Goal: Task Accomplishment & Management: Manage account settings

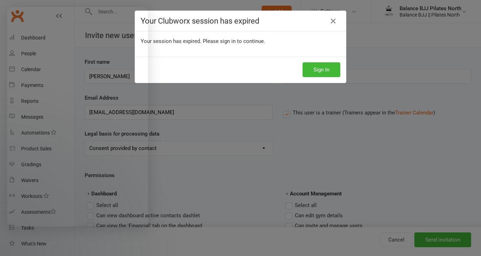
select select "Consent provided by contact"
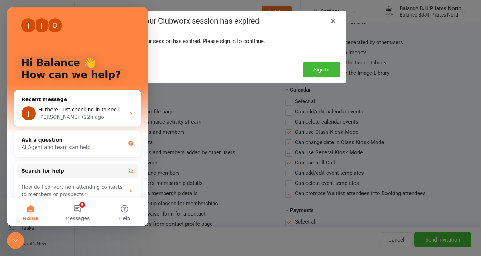
click at [174, 101] on div "Your Clubworx session has expired Your session has expired. Please sign in to c…" at bounding box center [240, 128] width 481 height 256
click at [12, 241] on icon "Close Intercom Messenger" at bounding box center [15, 240] width 8 height 8
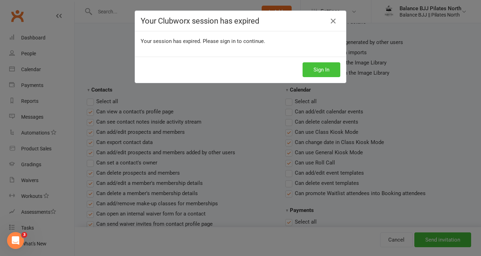
click at [326, 71] on button "Sign In" at bounding box center [321, 69] width 38 height 15
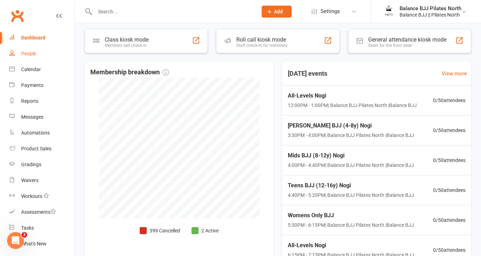
click at [32, 50] on link "People" at bounding box center [41, 54] width 65 height 16
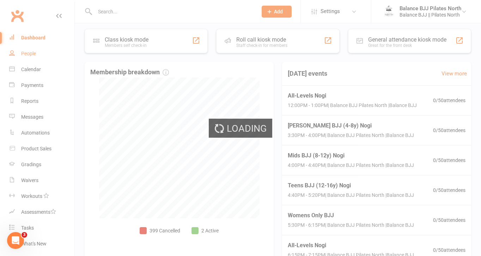
select select "100"
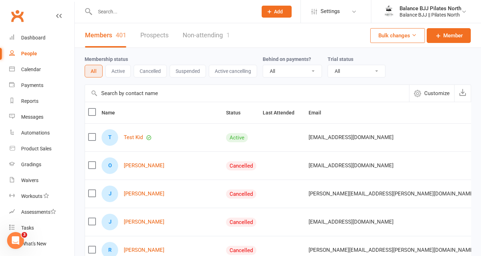
click at [156, 13] on input "text" at bounding box center [173, 12] width 160 height 10
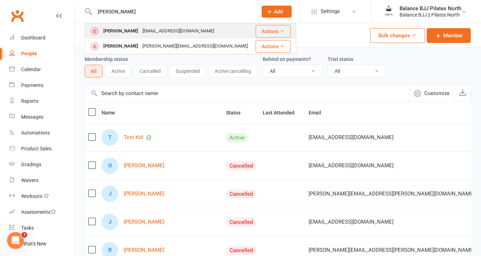
type input "anna"
click at [122, 30] on div "Anna Lumsden" at bounding box center [120, 31] width 39 height 10
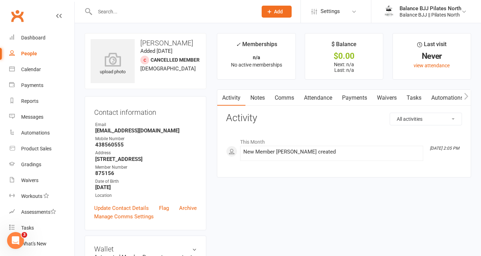
click at [268, 66] on span "No active memberships" at bounding box center [256, 65] width 51 height 6
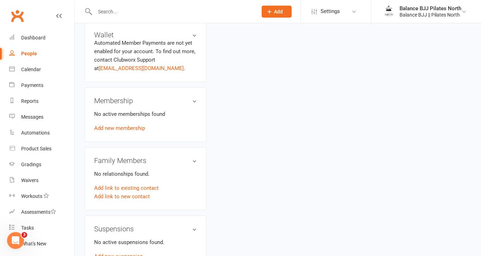
scroll to position [216, 0]
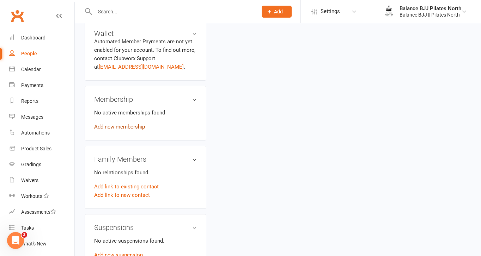
click at [127, 127] on link "Add new membership" at bounding box center [119, 127] width 51 height 6
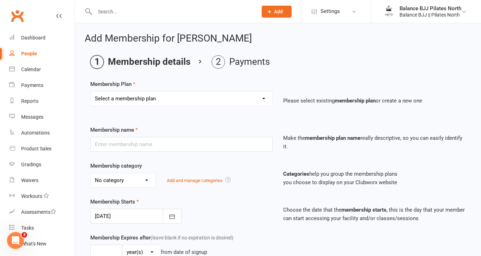
click at [168, 94] on select "Select a membership plan Create new Membership Plan Adults Unlimited Fortnightl…" at bounding box center [181, 99] width 181 height 14
select select "12"
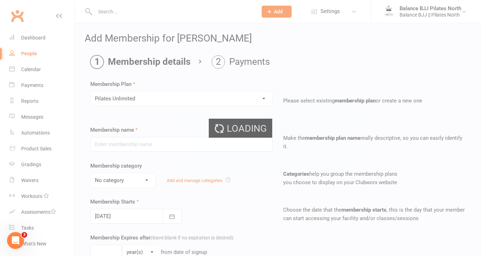
type input "Pilates Unlimited"
select select "2"
type input "0"
type input "5"
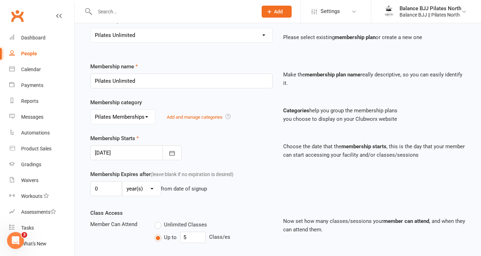
scroll to position [64, 0]
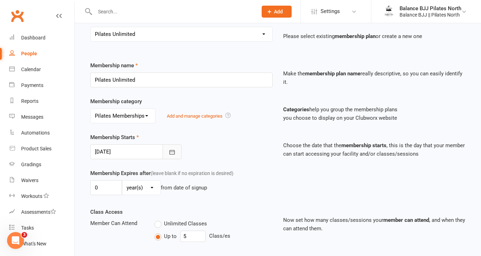
click at [171, 152] on icon "button" at bounding box center [171, 152] width 7 height 7
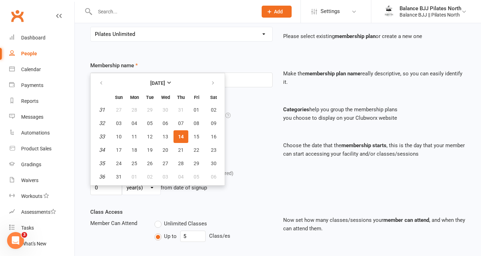
click at [238, 69] on div "Membership name Pilates Unlimited" at bounding box center [181, 74] width 193 height 26
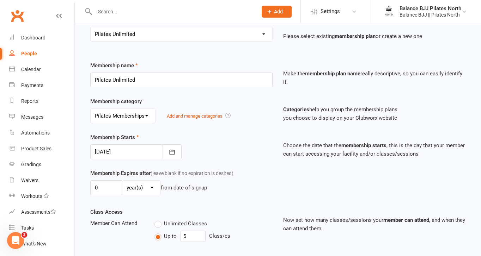
click at [29, 51] on div "People" at bounding box center [29, 54] width 16 height 6
select select "100"
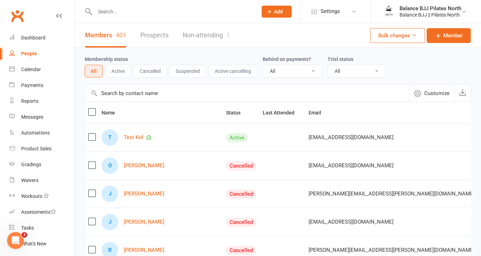
click at [146, 13] on input "text" at bounding box center [173, 12] width 160 height 10
type input "anna"
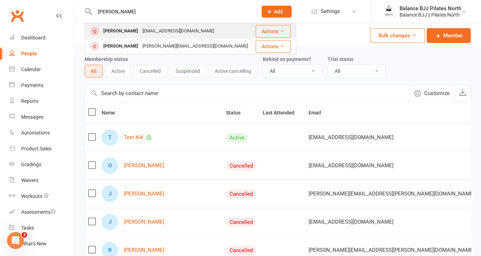
scroll to position [2, 0]
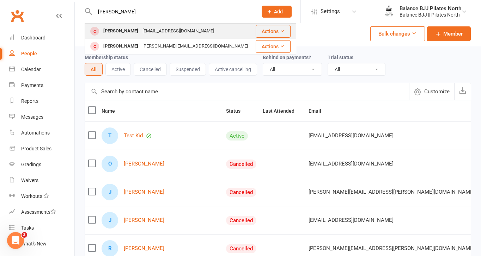
click at [140, 32] on div "annalumsden84@gmail.com" at bounding box center [178, 31] width 76 height 10
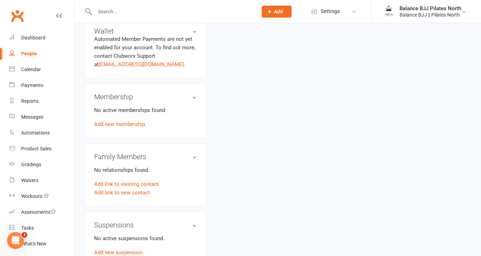
scroll to position [218, 0]
click at [124, 126] on link "Add new membership" at bounding box center [119, 125] width 51 height 6
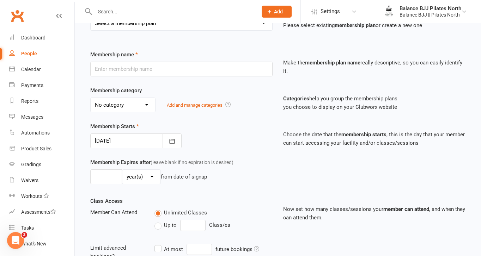
scroll to position [77, 0]
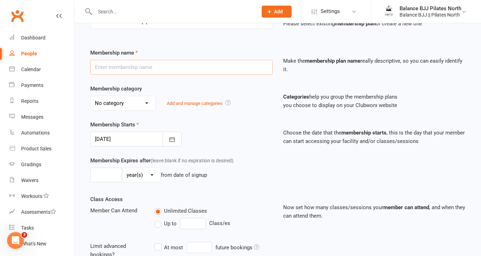
click at [169, 67] on input "text" at bounding box center [181, 67] width 182 height 15
type input "Pilates Unlimited"
click at [137, 99] on select "No category BJJ Memberships Mixed Membership Pilates Memberships" at bounding box center [123, 103] width 64 height 14
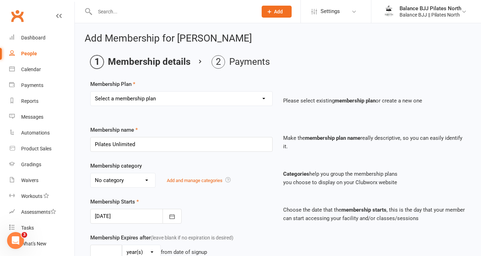
click at [142, 99] on select "Select a membership plan Create new Membership Plan Adults Unlimited Fortnightl…" at bounding box center [181, 99] width 181 height 14
select select "12"
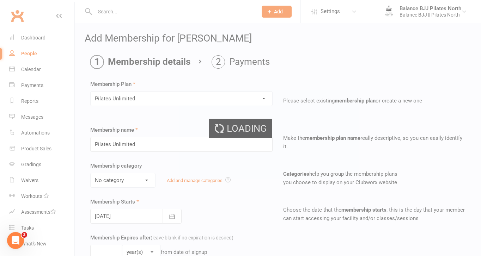
select select "2"
type input "0"
type input "5"
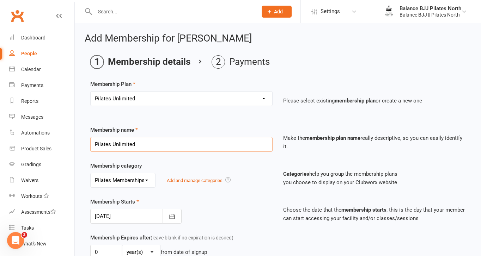
drag, startPoint x: 152, startPoint y: 146, endPoint x: 113, endPoint y: 144, distance: 38.4
click at [113, 144] on input "Pilates Unlimited" at bounding box center [181, 144] width 182 height 15
type input "Pilates 3x/week"
click at [254, 206] on div "Membership Starts 14 Aug 2025 August 2025 Sun Mon Tue Wed Thu Fri Sat 31 27 28 …" at bounding box center [181, 211] width 193 height 26
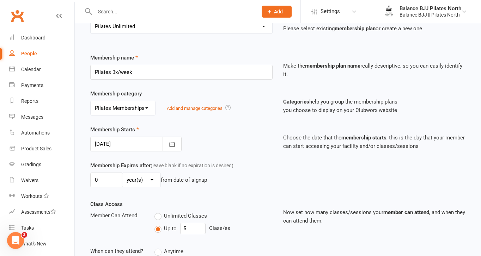
scroll to position [81, 0]
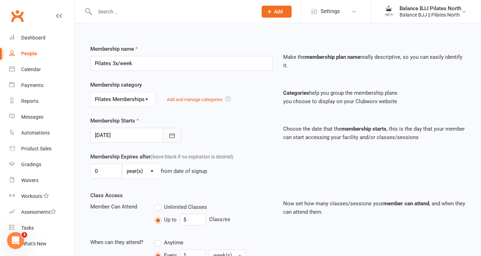
click at [172, 134] on icon "button" at bounding box center [171, 135] width 7 height 7
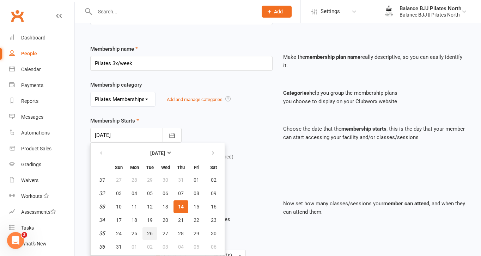
click at [147, 232] on span "26" at bounding box center [150, 234] width 6 height 6
type input "26 Aug 2025"
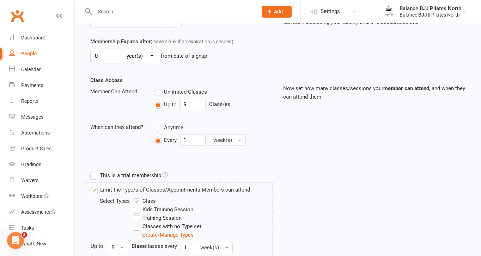
scroll to position [199, 0]
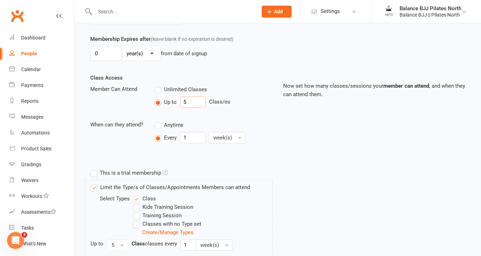
click at [186, 103] on input "5" at bounding box center [192, 102] width 25 height 11
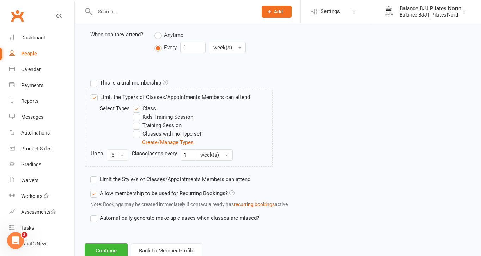
scroll to position [291, 0]
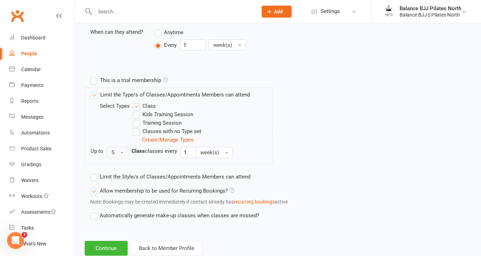
type input "3"
click at [117, 150] on button "5" at bounding box center [117, 152] width 21 height 11
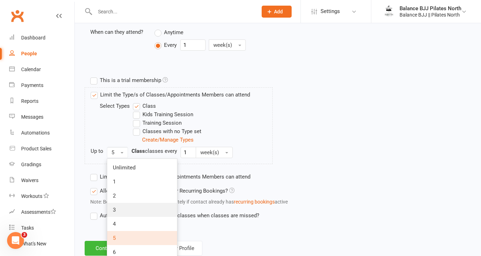
click at [119, 207] on link "3" at bounding box center [142, 210] width 70 height 14
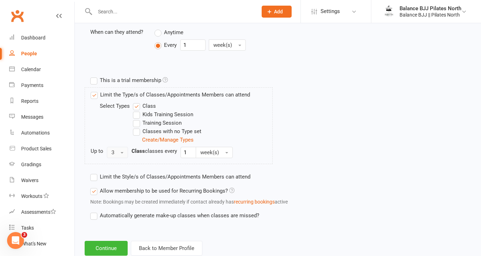
scroll to position [311, 0]
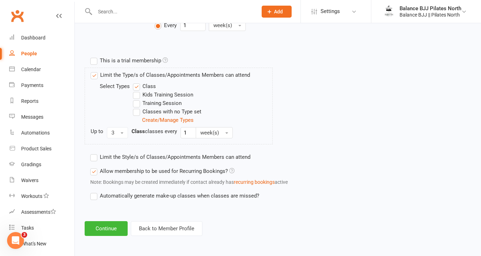
click at [94, 196] on label "Automatically generate make-up classes when classes are missed?" at bounding box center [174, 196] width 169 height 8
click at [94, 192] on input "Automatically generate make-up classes when classes are missed?" at bounding box center [92, 192] width 5 height 0
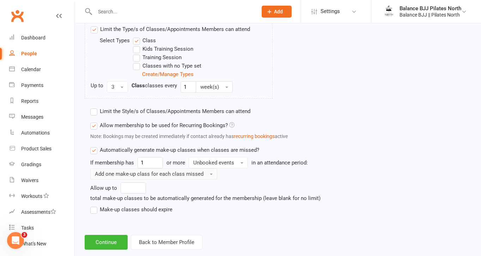
scroll to position [371, 0]
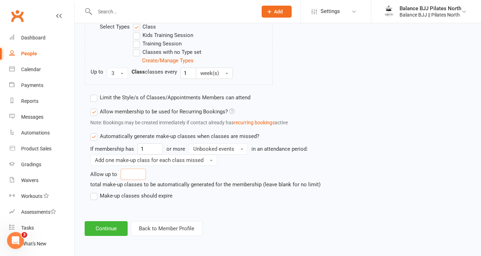
click at [131, 179] on input "number" at bounding box center [133, 174] width 25 height 11
type input "5"
click at [94, 193] on label "Make-up classes should expire" at bounding box center [131, 196] width 82 height 8
click at [94, 192] on input "Make-up classes should expire" at bounding box center [92, 192] width 5 height 0
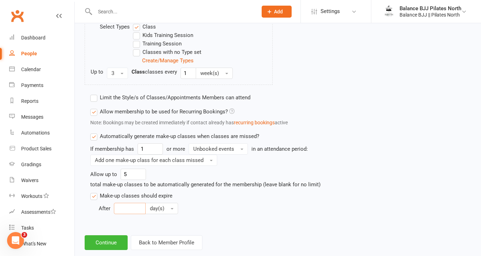
click at [136, 208] on input "number" at bounding box center [130, 208] width 32 height 11
type input "30"
click at [259, 211] on div "After 30 day(s)" at bounding box center [234, 208] width 270 height 11
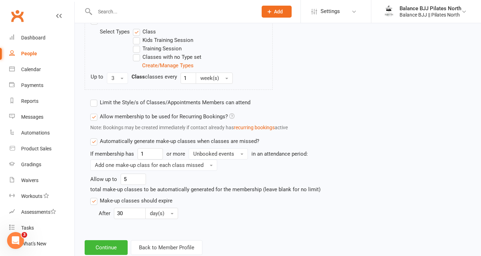
scroll to position [385, 0]
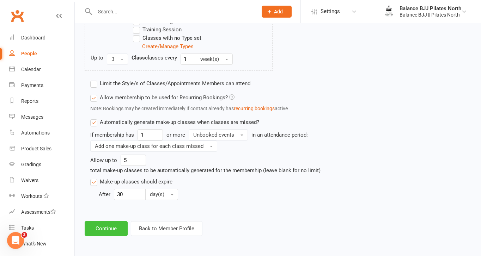
click at [107, 234] on button "Continue" at bounding box center [106, 228] width 43 height 15
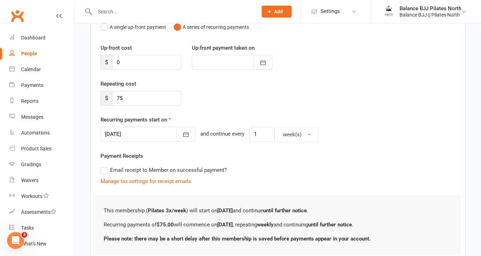
scroll to position [81, 0]
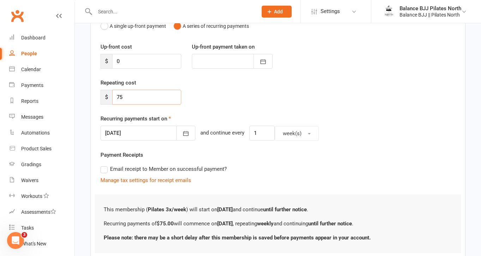
drag, startPoint x: 141, startPoint y: 97, endPoint x: 99, endPoint y: 94, distance: 42.1
click at [99, 94] on div "Repeating cost $ 75" at bounding box center [140, 92] width 91 height 26
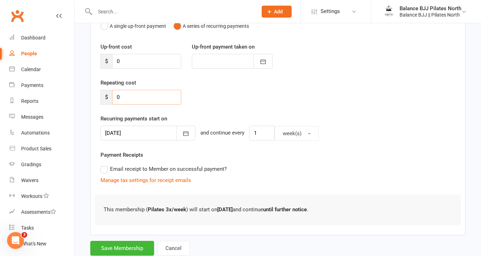
scroll to position [103, 0]
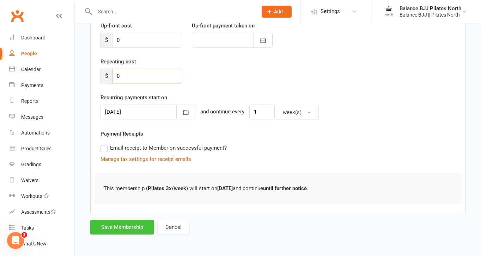
type input "0"
click at [129, 227] on button "Save Membership" at bounding box center [122, 227] width 64 height 15
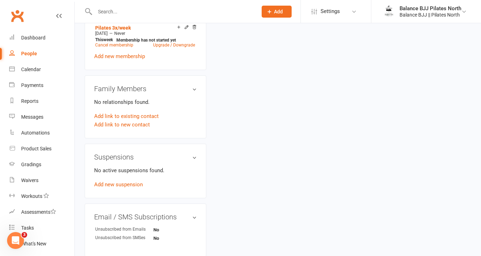
scroll to position [303, 0]
click at [119, 120] on link "Add link to existing contact" at bounding box center [126, 115] width 64 height 8
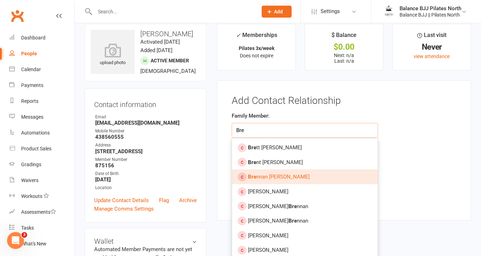
type input "Bre"
click at [296, 174] on link "Bre nnan Lumsden" at bounding box center [304, 177] width 145 height 15
type input "Brennan Lumsden"
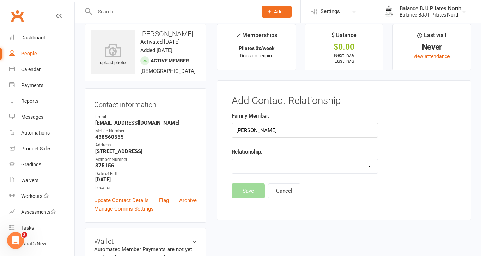
click at [283, 168] on select "Parent / Guardian Child Sibling (parent not in system) Spouse / Partner Cousin …" at bounding box center [304, 166] width 145 height 14
select select "3"
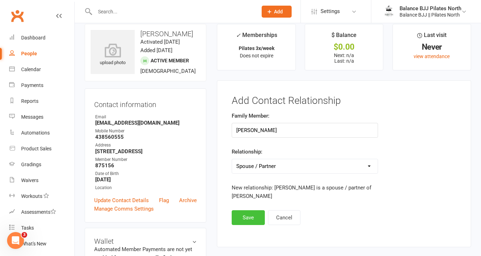
click at [260, 220] on button "Save" at bounding box center [248, 217] width 33 height 15
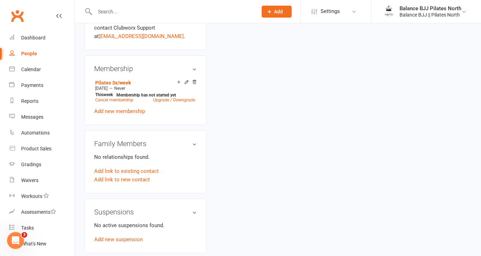
scroll to position [249, 0]
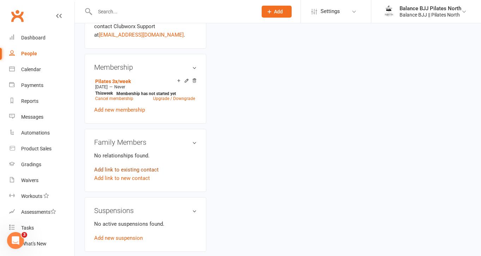
click at [121, 174] on link "Add link to existing contact" at bounding box center [126, 170] width 64 height 8
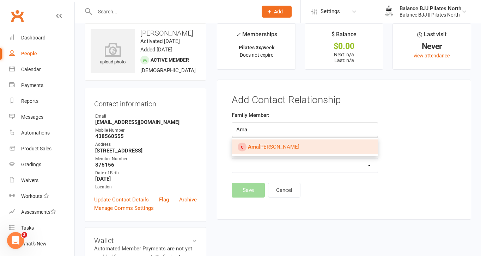
type input "Ama"
click at [277, 148] on span "Ama yla Lumsden" at bounding box center [273, 147] width 51 height 6
type input "Amayla Lumsden"
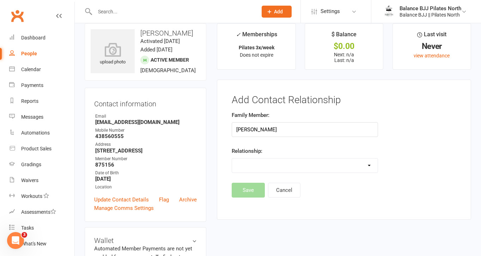
click at [277, 168] on select "Parent / Guardian Child Sibling (parent not in system) Spouse / Partner Cousin …" at bounding box center [304, 166] width 145 height 14
select select "1"
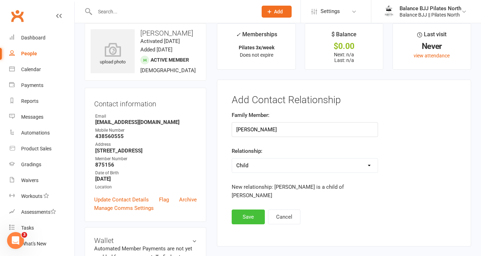
click at [248, 216] on button "Save" at bounding box center [248, 217] width 33 height 15
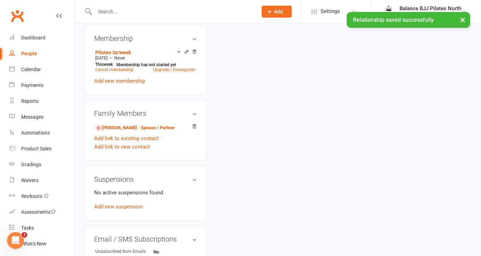
scroll to position [282, 0]
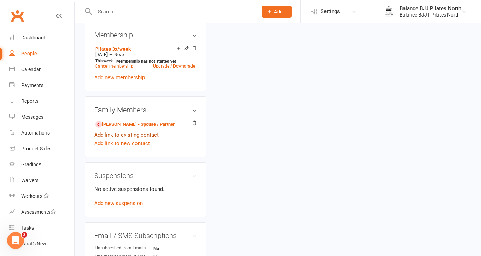
click at [127, 139] on link "Add link to existing contact" at bounding box center [126, 135] width 64 height 8
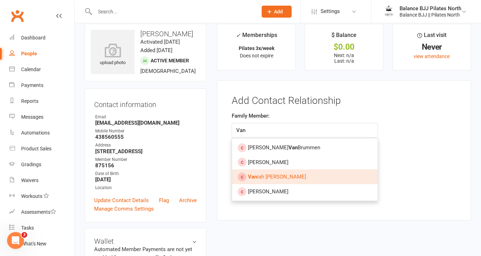
type input "Van"
click at [253, 176] on strong "Van" at bounding box center [252, 177] width 9 height 6
type input "Vaniah Lumsden"
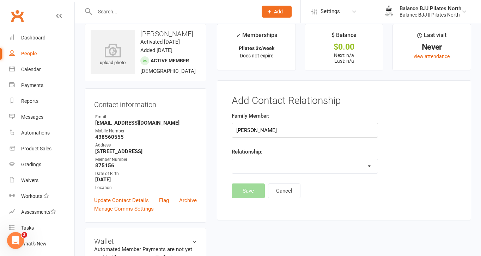
click at [274, 165] on select "Parent / Guardian Child Sibling (parent not in system) Spouse / Partner Cousin …" at bounding box center [304, 166] width 145 height 14
select select "1"
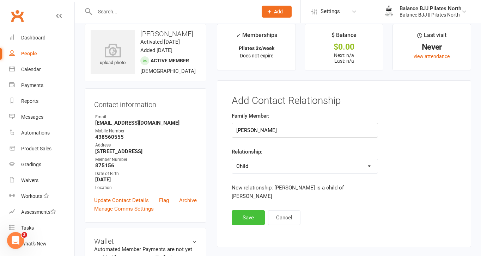
click at [254, 212] on button "Save" at bounding box center [248, 217] width 33 height 15
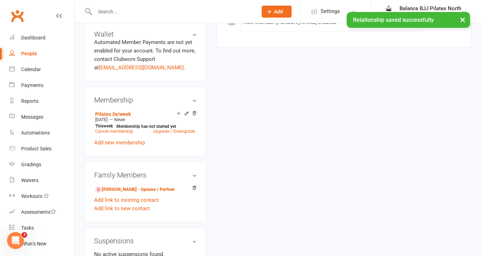
scroll to position [240, 0]
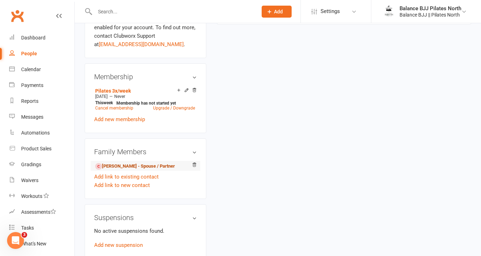
click at [141, 170] on link "Brennan Lumsden - Spouse / Partner" at bounding box center [135, 166] width 80 height 7
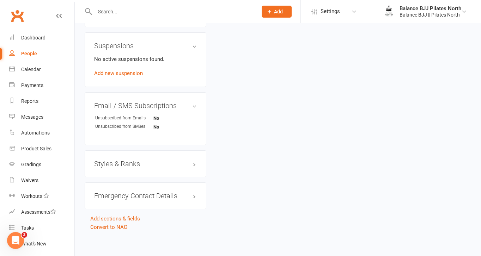
scroll to position [394, 0]
click at [161, 168] on h3 "Styles & Ranks" at bounding box center [145, 165] width 103 height 8
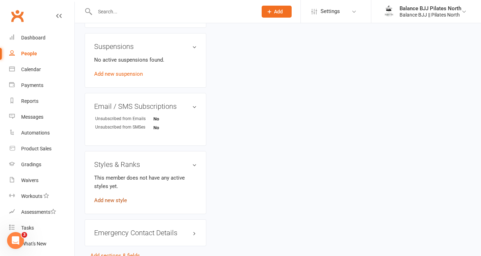
click at [117, 204] on link "Add new style" at bounding box center [110, 200] width 33 height 6
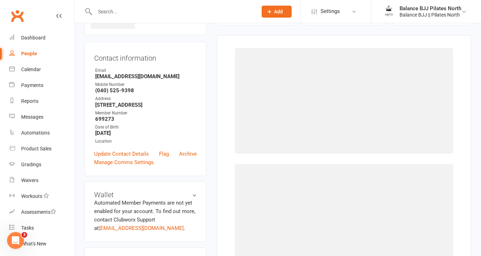
scroll to position [54, 0]
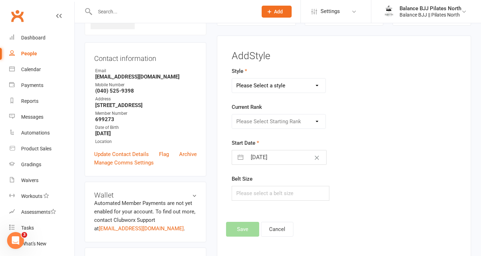
click at [285, 90] on select "Please Select a style Adults BJJ Kids BJJ" at bounding box center [278, 86] width 93 height 14
select select "3742"
click at [276, 124] on select "Please Select Starting Rank White Belt White Belt - 1 Stripe White Belt - 2 Str…" at bounding box center [278, 122] width 93 height 14
select select "44735"
click at [245, 232] on button "Save" at bounding box center [242, 229] width 33 height 15
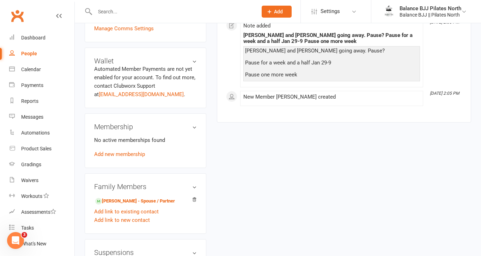
scroll to position [192, 0]
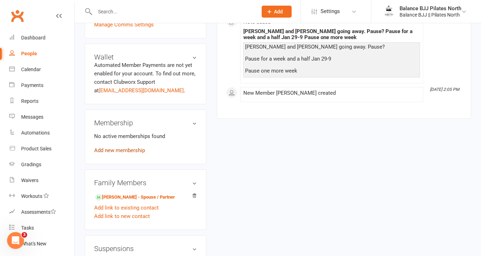
click at [129, 154] on link "Add new membership" at bounding box center [119, 150] width 51 height 6
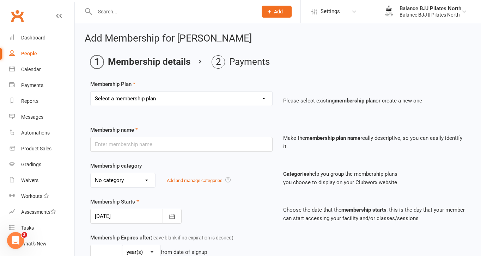
click at [167, 98] on select "Select a membership plan Create new Membership Plan Adults Unlimited Fortnightl…" at bounding box center [181, 99] width 181 height 14
select select "6"
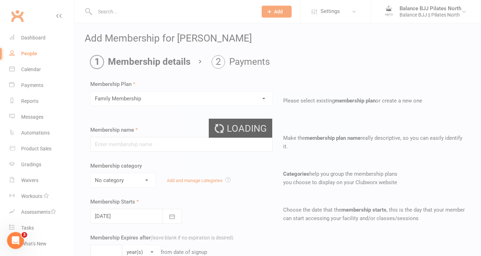
type input "Family Membership"
select select "1"
type input "0"
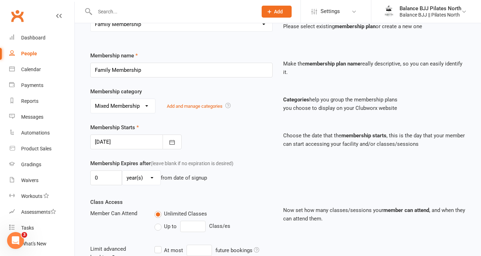
scroll to position [79, 0]
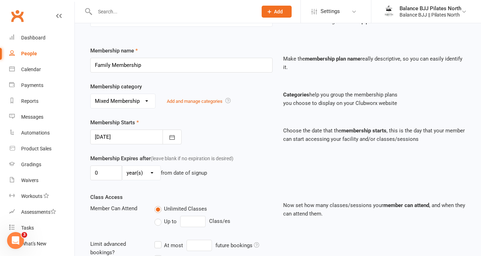
click at [140, 103] on select "No category BJJ Memberships Mixed Membership Pilates Memberships" at bounding box center [123, 101] width 64 height 14
select select "0"
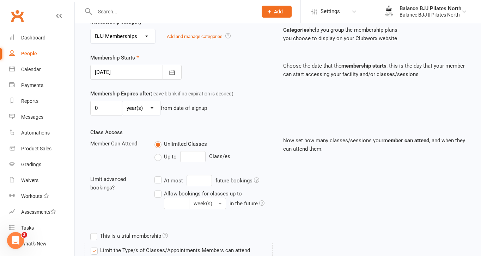
scroll to position [145, 0]
click at [167, 74] on button "button" at bounding box center [171, 71] width 19 height 15
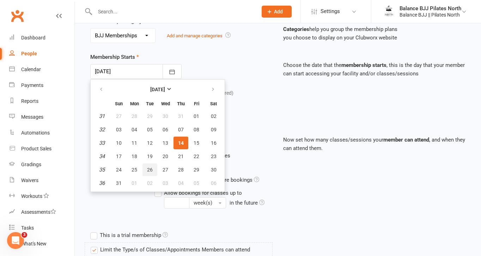
click at [148, 170] on span "26" at bounding box center [150, 170] width 6 height 6
type input "26 Aug 2025"
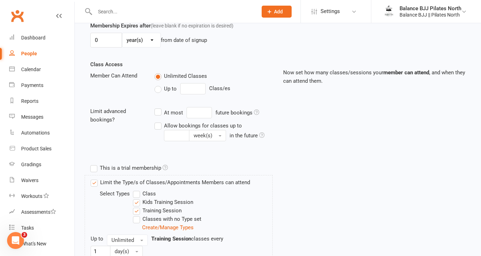
scroll to position [212, 0]
click at [159, 89] on label "Up to" at bounding box center [165, 89] width 22 height 8
click at [159, 85] on input "Up to" at bounding box center [156, 85] width 5 height 0
type input "0"
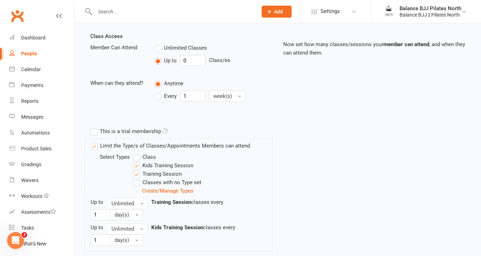
scroll to position [302, 0]
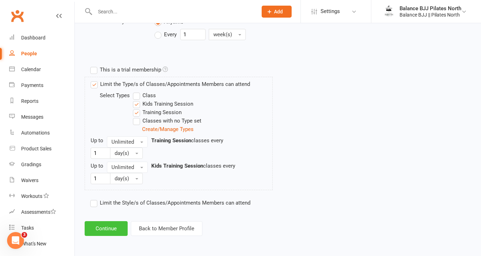
click at [111, 229] on button "Continue" at bounding box center [106, 228] width 43 height 15
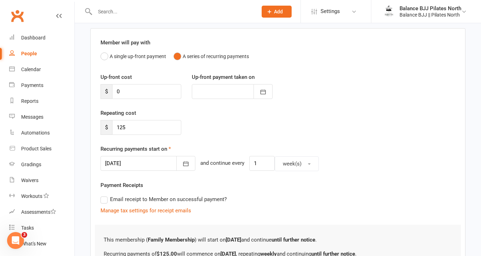
scroll to position [59, 0]
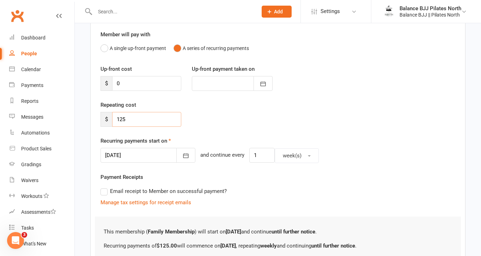
click at [123, 119] on input "125" at bounding box center [146, 119] width 69 height 15
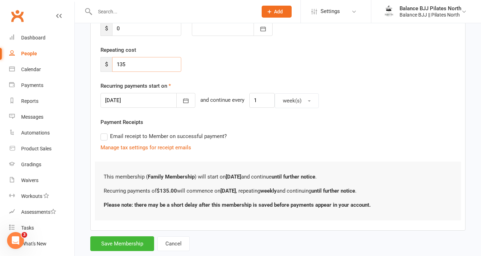
scroll to position [115, 0]
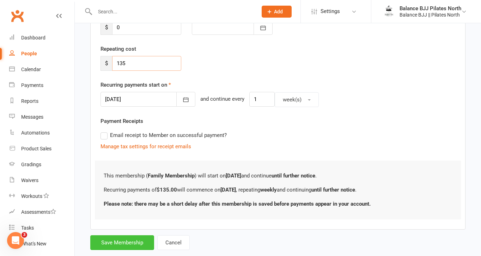
type input "135"
click at [121, 247] on button "Save Membership" at bounding box center [122, 242] width 64 height 15
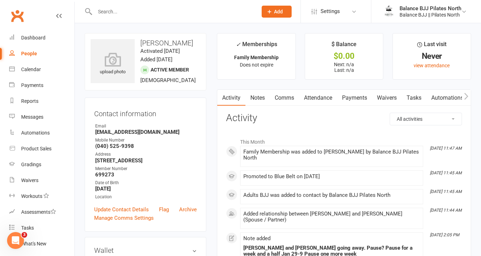
click at [166, 20] on div at bounding box center [169, 11] width 168 height 23
click at [166, 14] on input "text" at bounding box center [173, 12] width 160 height 10
type input "jermain"
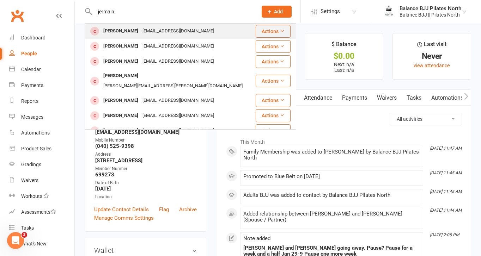
click at [128, 29] on div "Jermaine Downs" at bounding box center [120, 31] width 39 height 10
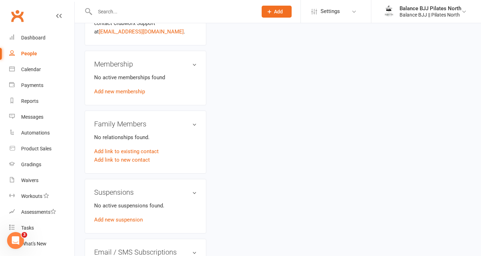
scroll to position [252, 0]
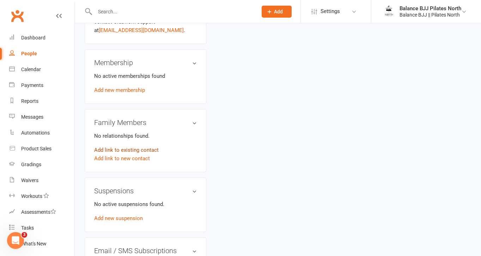
click at [121, 154] on link "Add link to existing contact" at bounding box center [126, 150] width 64 height 8
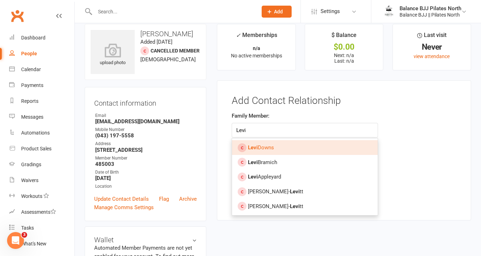
type input "Levi"
click at [260, 149] on span "Levi Downs" at bounding box center [261, 147] width 26 height 6
type input "Levi Downs"
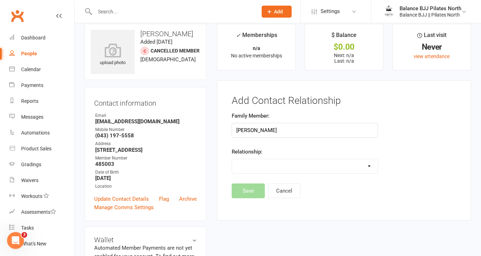
click at [255, 165] on select "Parent / Guardian Child Sibling (parent not in system) Spouse / Partner Cousin …" at bounding box center [304, 166] width 145 height 14
select select "1"
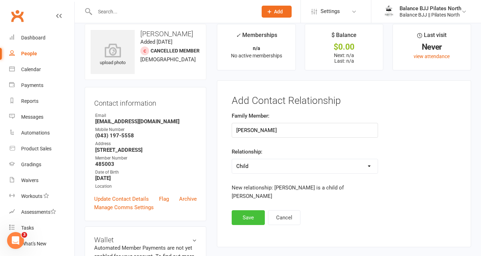
click at [253, 210] on button "Save" at bounding box center [248, 217] width 33 height 15
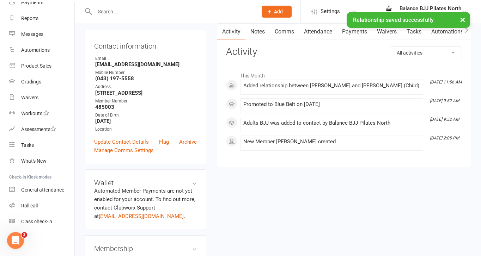
scroll to position [406, 0]
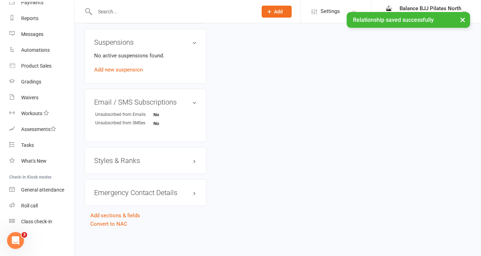
click at [155, 160] on h3 "Styles & Ranks" at bounding box center [145, 161] width 103 height 8
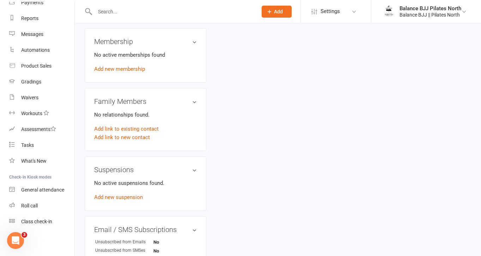
scroll to position [289, 0]
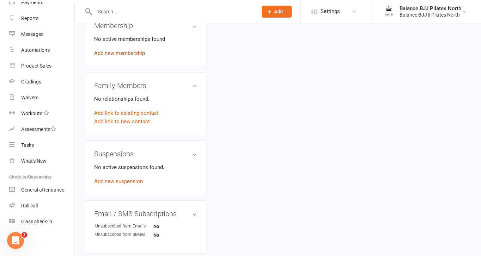
click at [117, 56] on link "Add new membership" at bounding box center [119, 53] width 51 height 6
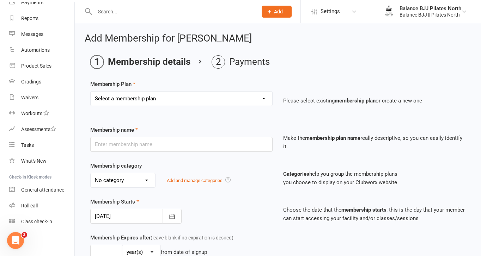
click at [184, 97] on select "Select a membership plan Create new Membership Plan Adults Unlimited Fortnightl…" at bounding box center [181, 99] width 181 height 14
click at [178, 97] on select "Select a membership plan Create new Membership Plan Adults Unlimited Fortnightl…" at bounding box center [181, 99] width 181 height 14
click at [342, 8] on link "Settings" at bounding box center [335, 12] width 49 height 16
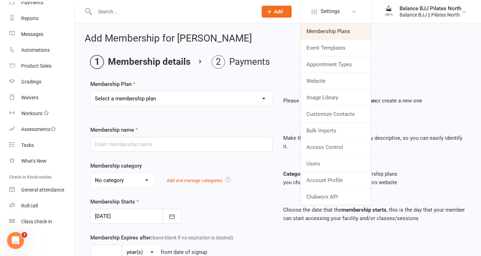
click at [336, 29] on link "Membership Plans" at bounding box center [336, 31] width 70 height 16
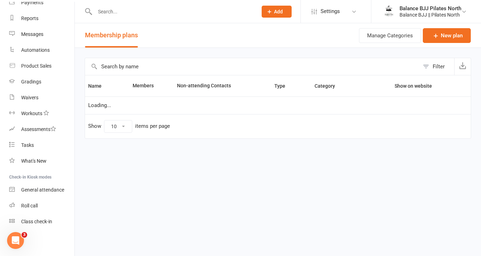
select select "25"
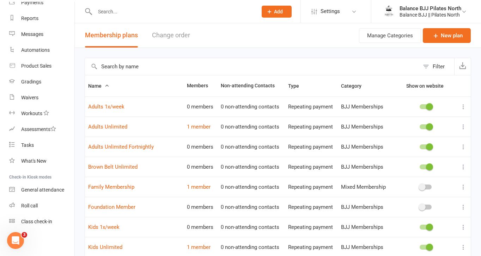
click at [462, 125] on icon at bounding box center [463, 126] width 7 height 7
click at [421, 143] on link "Edit" at bounding box center [432, 141] width 70 height 14
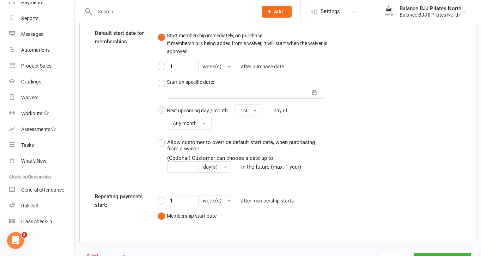
scroll to position [643, 0]
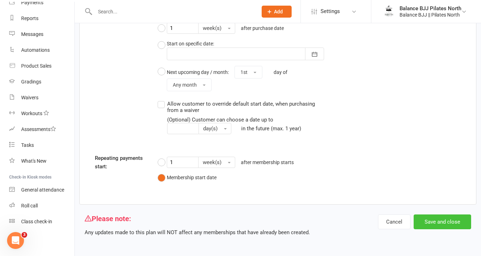
click at [433, 221] on button "Save and close" at bounding box center [441, 222] width 57 height 15
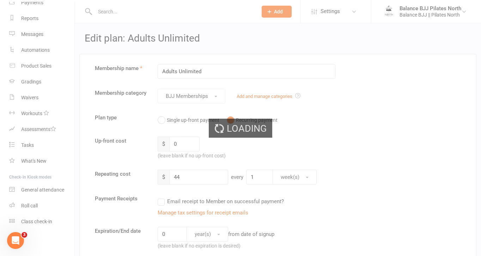
select select "25"
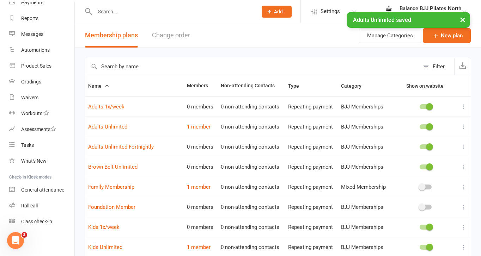
click at [112, 12] on div "× Adults Unlimited saved" at bounding box center [236, 12] width 472 height 0
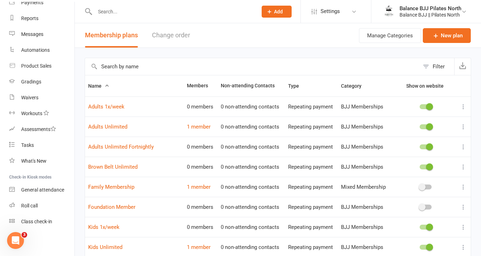
click at [180, 7] on input "text" at bounding box center [173, 12] width 160 height 10
type input "jerm"
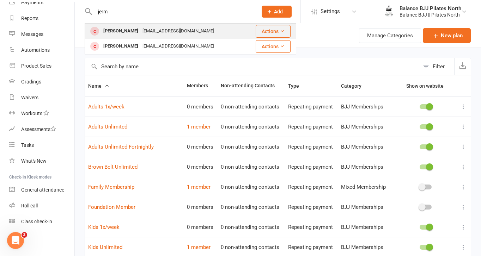
click at [147, 34] on div "jermainedowns@hotmail.com" at bounding box center [178, 31] width 76 height 10
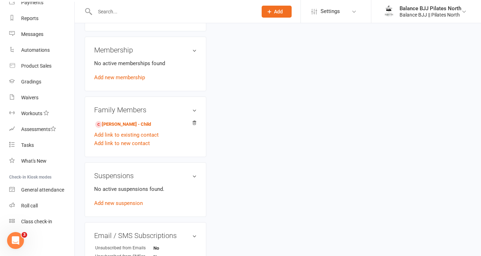
scroll to position [291, 0]
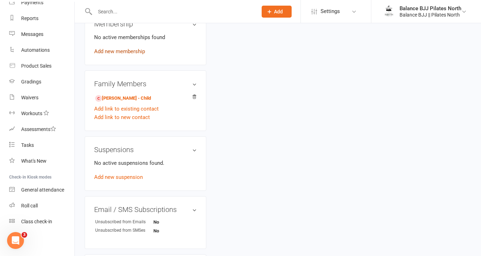
click at [130, 55] on link "Add new membership" at bounding box center [119, 51] width 51 height 6
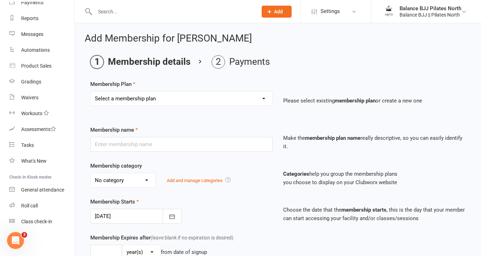
click at [250, 98] on select "Select a membership plan Create new Membership Plan Adults Unlimited Fortnightl…" at bounding box center [181, 99] width 181 height 14
click at [155, 101] on select "Select a membership plan Create new Membership Plan Adults Unlimited Fortnightl…" at bounding box center [181, 99] width 181 height 14
click at [141, 146] on input "text" at bounding box center [181, 144] width 182 height 15
type input "Adults Unlimited"
click at [192, 112] on div "Select a membership plan Create new Membership Plan Adults Unlimited Fortnightl…" at bounding box center [181, 103] width 193 height 25
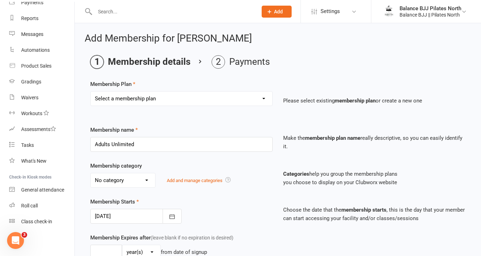
click at [180, 101] on select "Select a membership plan Create new Membership Plan Adults Unlimited Fortnightl…" at bounding box center [181, 99] width 181 height 14
click at [359, 7] on link "Settings" at bounding box center [335, 12] width 49 height 16
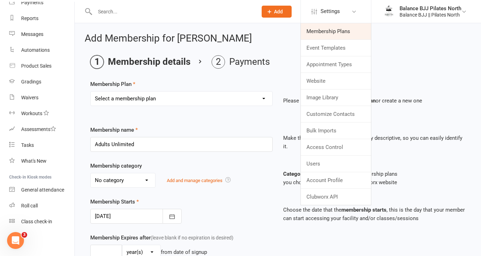
click at [337, 32] on link "Membership Plans" at bounding box center [336, 31] width 70 height 16
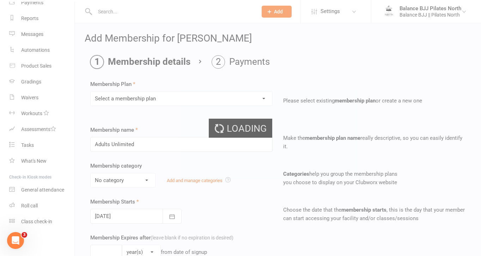
select select "25"
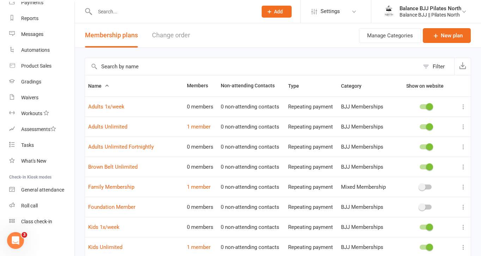
click at [462, 126] on icon at bounding box center [463, 126] width 7 height 7
click at [115, 128] on link "Adults Unlimited" at bounding box center [107, 127] width 39 height 6
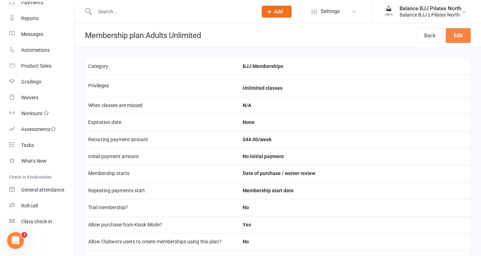
click at [461, 33] on link "Edit" at bounding box center [457, 35] width 25 height 15
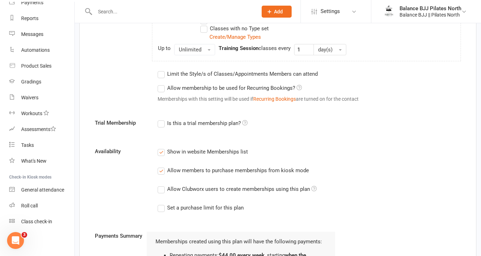
scroll to position [337, 0]
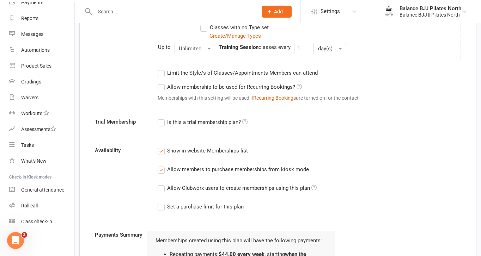
click at [160, 189] on label "Allow Clubworx users to create memberships using this plan" at bounding box center [237, 188] width 159 height 8
click at [160, 184] on input "Allow Clubworx users to create memberships using this plan" at bounding box center [160, 184] width 5 height 0
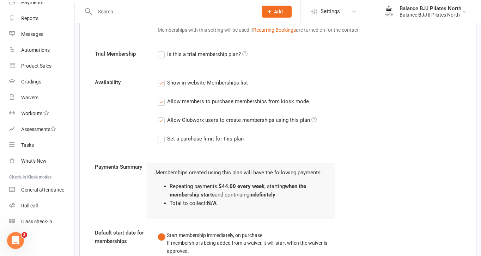
scroll to position [643, 0]
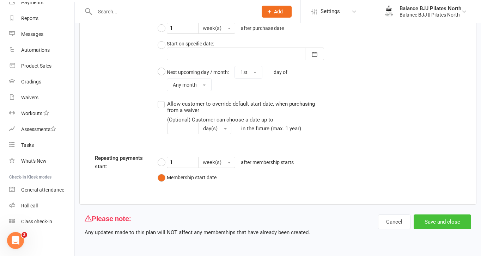
click at [445, 220] on button "Save and close" at bounding box center [441, 222] width 57 height 15
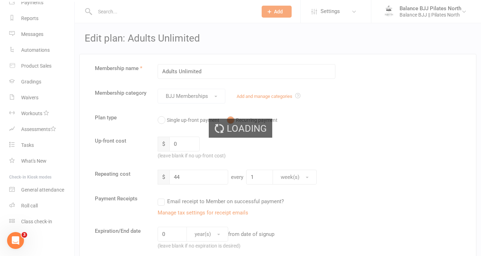
select select "25"
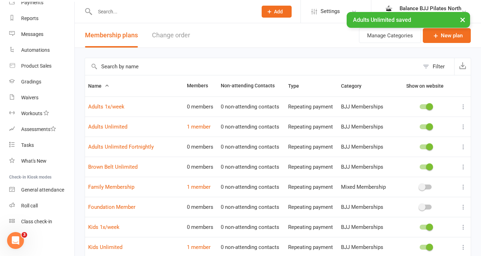
click at [181, 11] on input "text" at bounding box center [173, 12] width 160 height 10
type input "jerm"
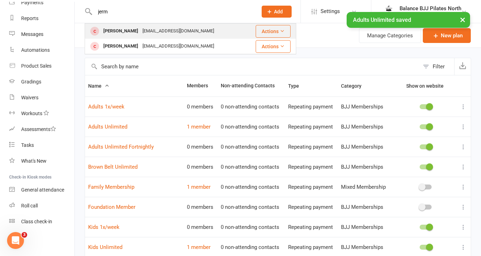
click at [106, 31] on div "Jermaine Downs" at bounding box center [120, 31] width 39 height 10
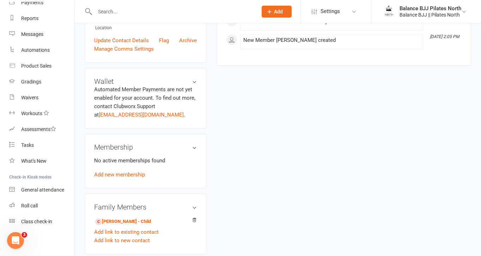
scroll to position [181, 0]
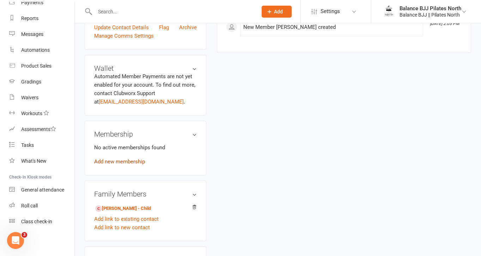
click at [118, 165] on link "Add new membership" at bounding box center [119, 162] width 51 height 6
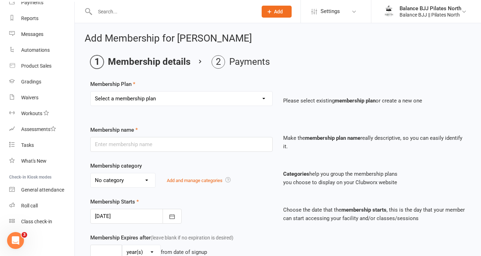
click at [197, 102] on select "Select a membership plan Create new Membership Plan Adults Unlimited Adults Unl…" at bounding box center [181, 99] width 181 height 14
select select "1"
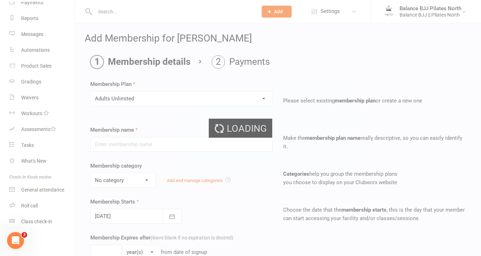
type input "Adults Unlimited"
select select "0"
type input "0"
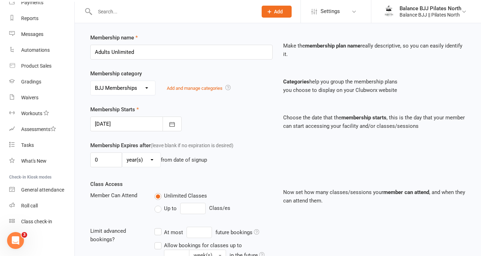
scroll to position [97, 0]
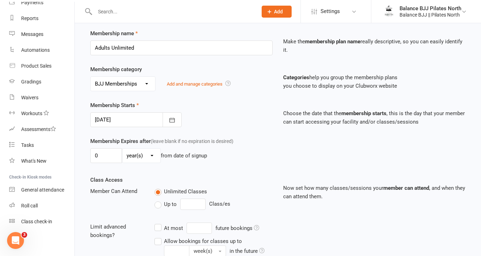
click at [137, 122] on div at bounding box center [135, 119] width 91 height 15
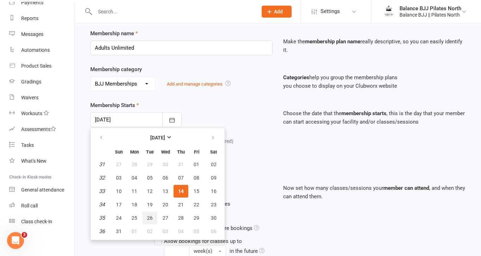
click at [146, 219] on button "26" at bounding box center [149, 218] width 15 height 13
type input "26 Aug 2025"
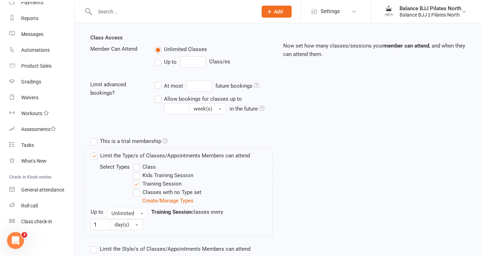
scroll to position [239, 0]
click at [158, 63] on label "Up to" at bounding box center [165, 62] width 22 height 8
click at [158, 58] on input "Up to" at bounding box center [156, 58] width 5 height 0
type input "0"
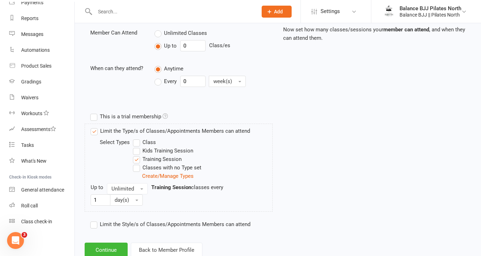
scroll to position [277, 0]
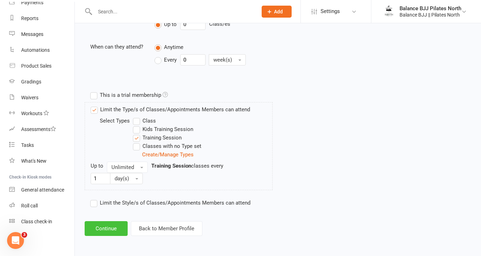
click at [110, 229] on button "Continue" at bounding box center [106, 228] width 43 height 15
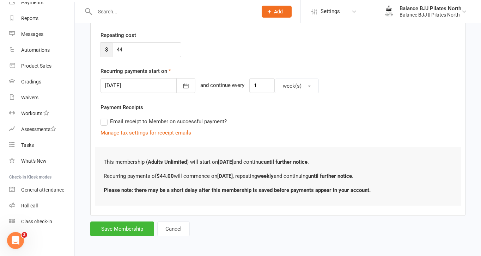
scroll to position [131, 0]
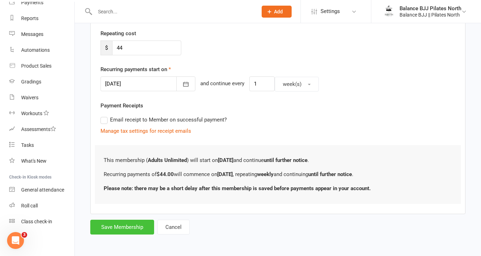
click at [139, 227] on button "Save Membership" at bounding box center [122, 227] width 64 height 15
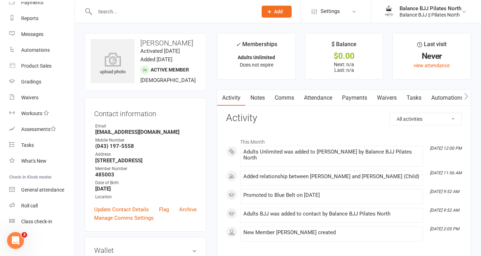
click at [187, 9] on input "text" at bounding box center [173, 12] width 160 height 10
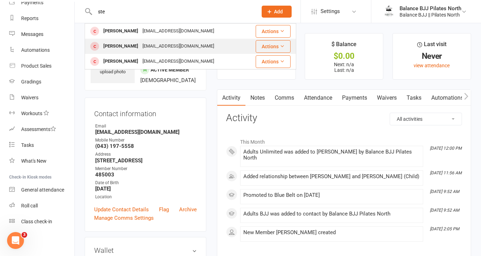
type input "ste"
click at [113, 48] on div "[PERSON_NAME]" at bounding box center [120, 46] width 39 height 10
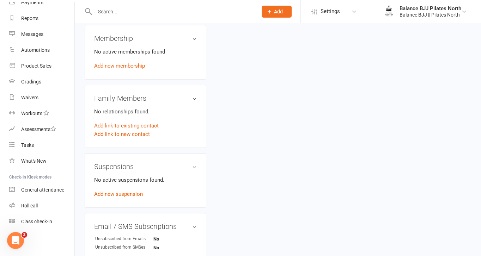
scroll to position [308, 0]
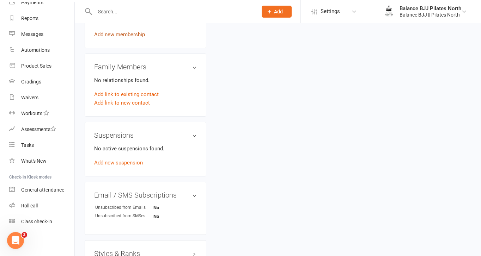
click at [134, 38] on link "Add new membership" at bounding box center [119, 34] width 51 height 6
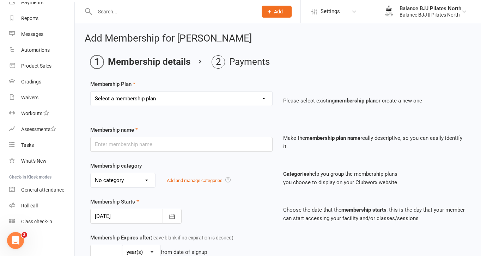
click at [227, 99] on select "Select a membership plan Create new Membership Plan Adults Unlimited Adults Unl…" at bounding box center [181, 99] width 181 height 14
select select "13"
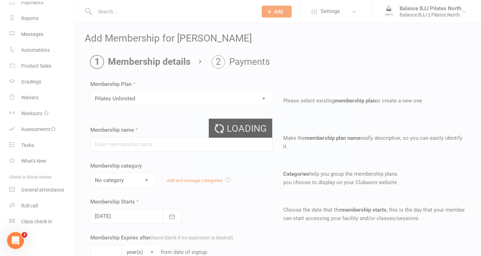
type input "Pilates Unlimited"
select select "2"
type input "0"
type input "5"
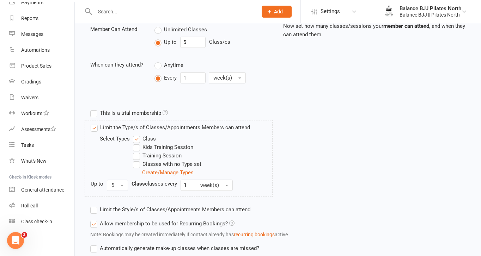
scroll to position [311, 0]
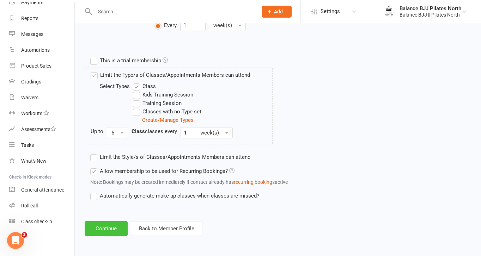
click at [120, 227] on button "Continue" at bounding box center [106, 228] width 43 height 15
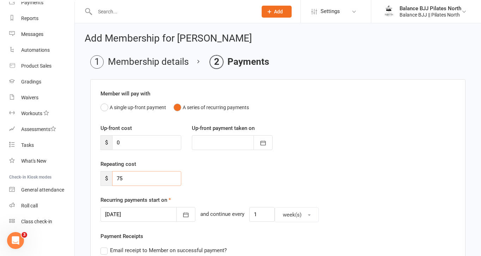
drag, startPoint x: 137, startPoint y: 178, endPoint x: 94, endPoint y: 171, distance: 43.6
click at [94, 172] on div "Member will pay with A single up-front payment A series of recurring payments U…" at bounding box center [277, 212] width 375 height 266
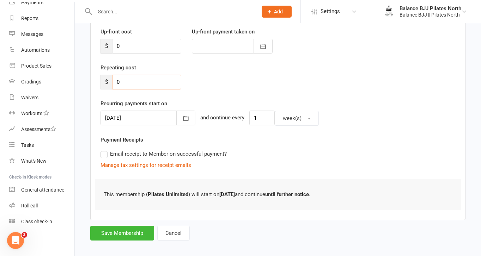
scroll to position [103, 0]
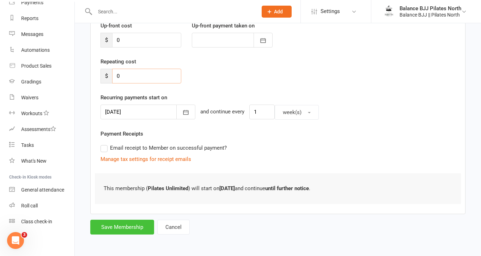
type input "0"
click at [137, 232] on button "Save Membership" at bounding box center [122, 227] width 64 height 15
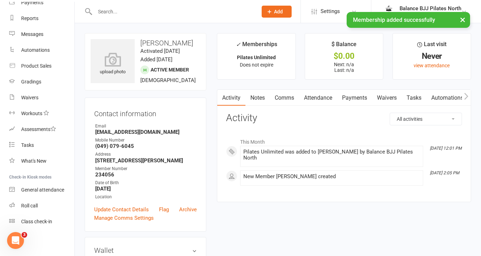
scroll to position [0, 0]
click at [387, 95] on link "Waivers" at bounding box center [387, 98] width 30 height 16
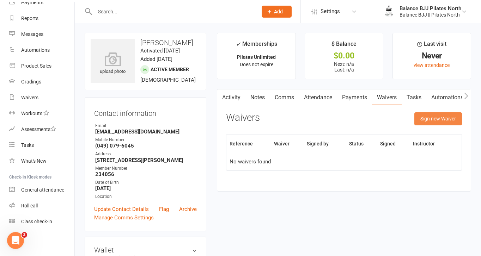
click at [448, 118] on button "Sign new Waiver" at bounding box center [438, 118] width 48 height 13
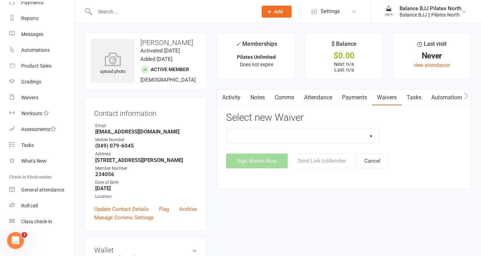
click at [370, 134] on select "Balance BJJ (Free Session) Waiver Balance BJJ Membership Agreement Pilates Nort…" at bounding box center [302, 136] width 153 height 14
select select "14654"
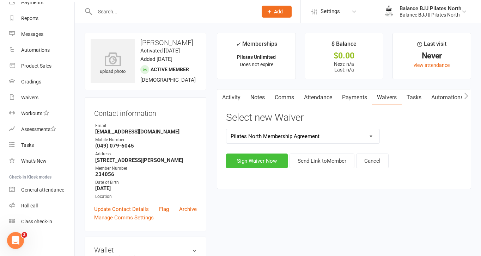
click at [272, 165] on button "Sign Waiver Now" at bounding box center [257, 161] width 62 height 15
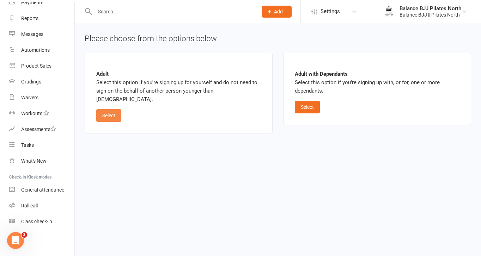
click at [107, 109] on button "Select" at bounding box center [108, 115] width 25 height 13
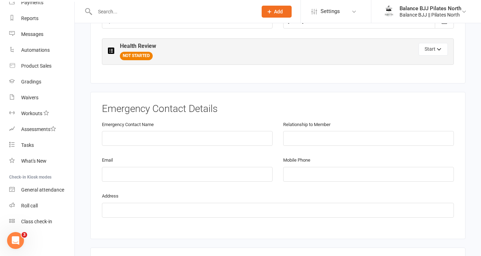
scroll to position [328, 0]
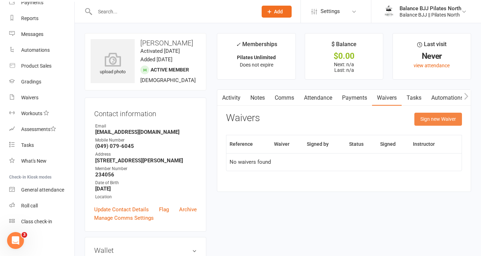
click at [429, 120] on button "Sign new Waiver" at bounding box center [438, 119] width 48 height 13
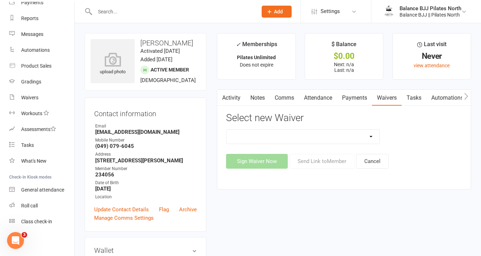
click at [337, 137] on select "Balance BJJ (Free Session) Waiver Balance BJJ Membership Agreement Pilates Nort…" at bounding box center [302, 137] width 153 height 14
select select "14654"
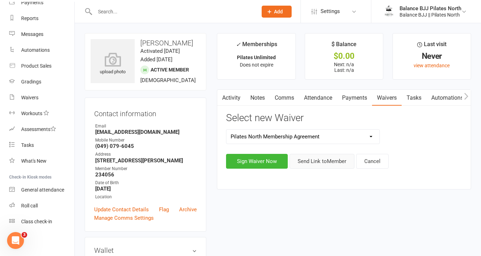
click at [317, 163] on button "Send Link to Member" at bounding box center [321, 161] width 65 height 15
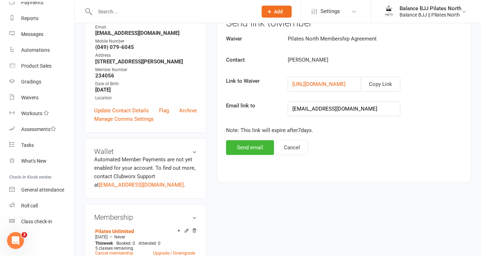
scroll to position [99, 0]
click at [251, 148] on button "Send email" at bounding box center [250, 147] width 48 height 15
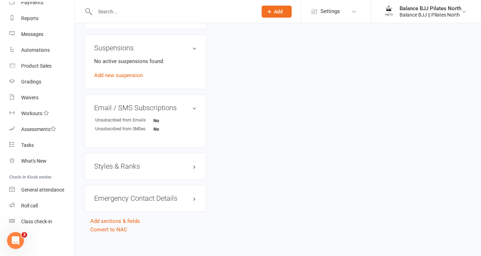
scroll to position [417, 0]
click at [126, 170] on h3 "Styles & Ranks" at bounding box center [145, 166] width 103 height 8
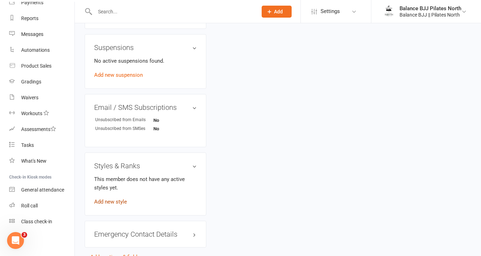
click at [113, 205] on link "Add new style" at bounding box center [110, 202] width 33 height 6
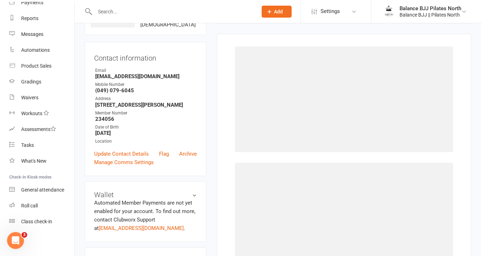
scroll to position [54, 0]
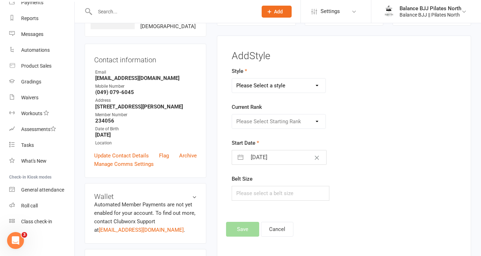
click at [288, 81] on select "Please Select a style Adults BJJ Kids BJJ" at bounding box center [278, 86] width 93 height 14
select select "3742"
click at [270, 116] on select "Please Select Starting Rank White Belt White Belt - 1 Stripe White Belt - 2 Str…" at bounding box center [278, 122] width 93 height 14
select select "44741"
click at [241, 228] on button "Save" at bounding box center [242, 229] width 33 height 15
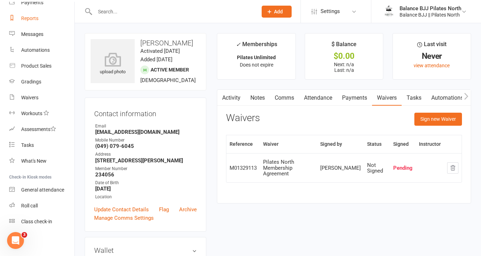
scroll to position [0, 0]
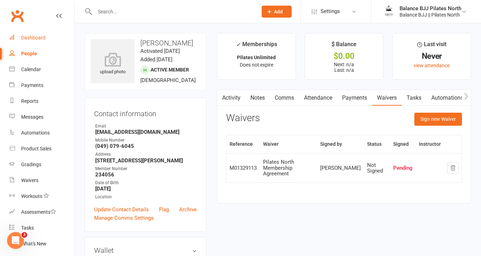
click at [38, 38] on div "Dashboard" at bounding box center [33, 38] width 24 height 6
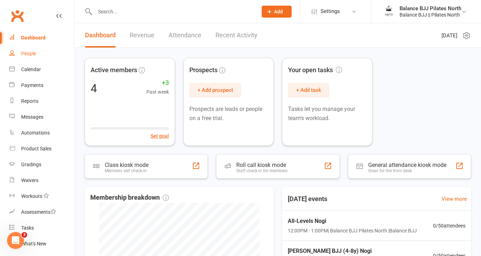
click at [30, 53] on div "People" at bounding box center [28, 54] width 15 height 6
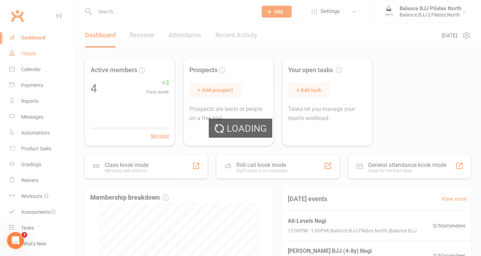
select select "100"
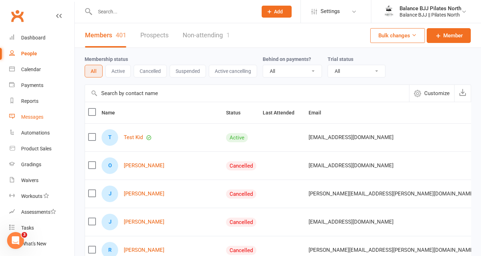
click at [38, 119] on div "Messages" at bounding box center [32, 117] width 22 height 6
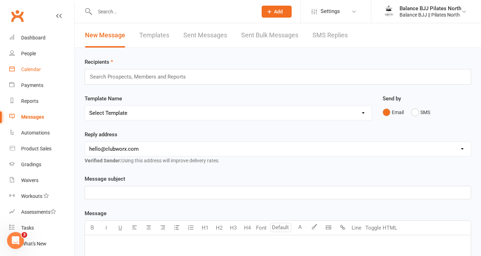
click at [36, 69] on div "Calendar" at bounding box center [31, 70] width 20 height 6
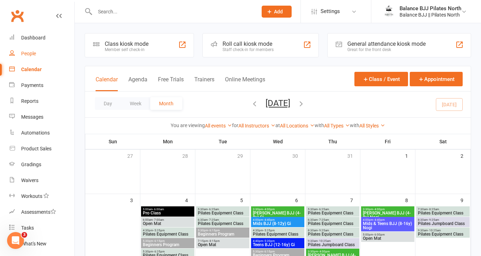
click at [31, 53] on div "People" at bounding box center [28, 54] width 15 height 6
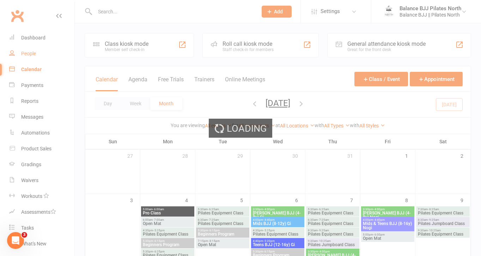
select select "100"
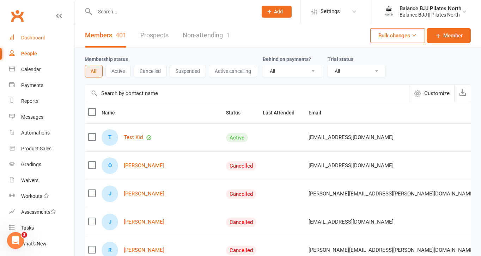
click at [34, 36] on div "Dashboard" at bounding box center [33, 38] width 24 height 6
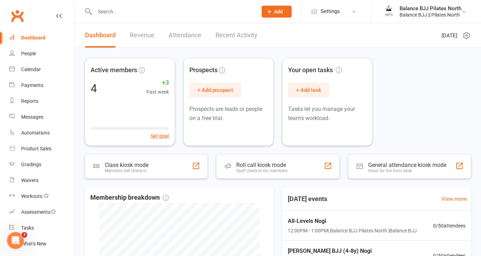
click at [29, 36] on div "Dashboard" at bounding box center [33, 38] width 24 height 6
click at [327, 9] on span "Settings" at bounding box center [329, 12] width 19 height 16
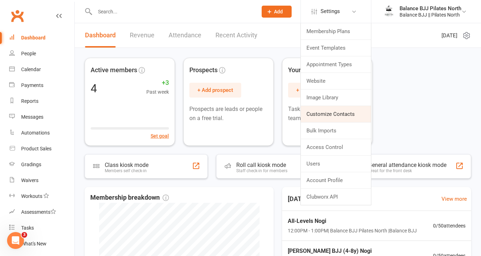
click at [346, 114] on link "Customize Contacts" at bounding box center [336, 114] width 70 height 16
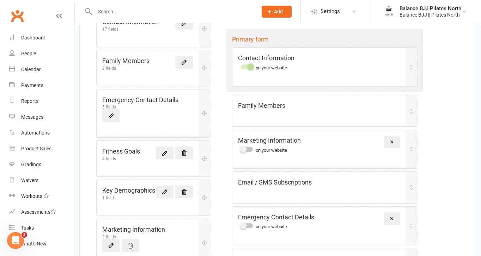
scroll to position [110, 0]
click at [248, 148] on div at bounding box center [247, 149] width 12 height 5
click at [241, 148] on input "checkbox" at bounding box center [241, 148] width 0 height 0
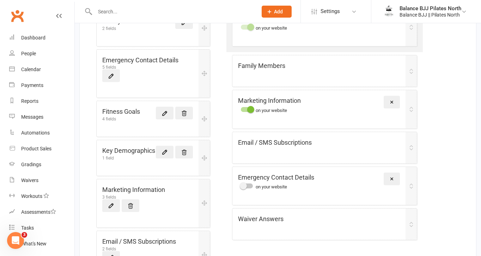
scroll to position [163, 0]
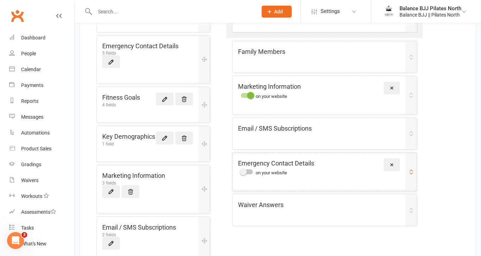
click at [247, 172] on div at bounding box center [247, 172] width 12 height 5
click at [241, 171] on input "checkbox" at bounding box center [241, 171] width 0 height 0
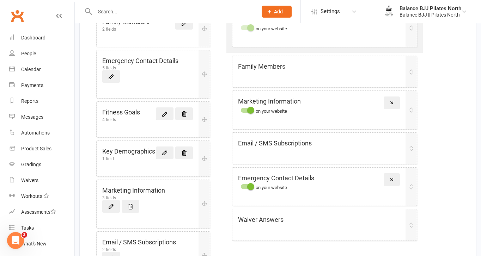
scroll to position [141, 0]
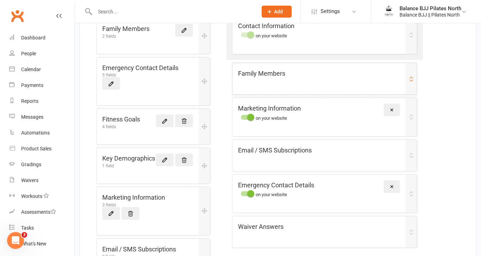
click at [363, 73] on div "Family Members" at bounding box center [318, 74] width 161 height 10
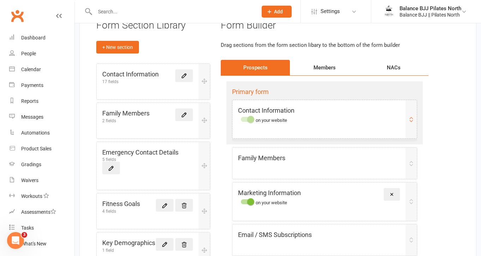
scroll to position [0, 0]
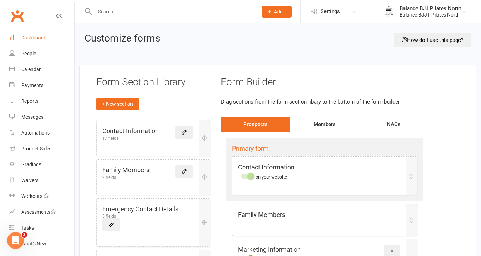
click at [32, 39] on div "Dashboard" at bounding box center [33, 38] width 24 height 6
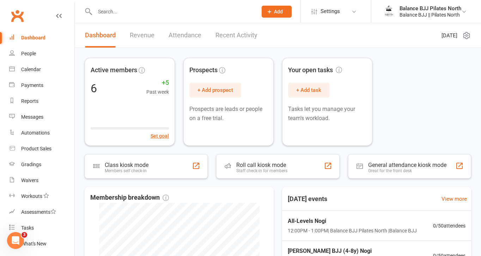
click at [186, 34] on link "Attendance" at bounding box center [184, 35] width 33 height 24
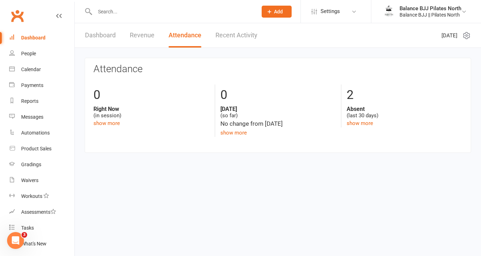
click at [245, 37] on link "Recent Activity" at bounding box center [236, 35] width 42 height 24
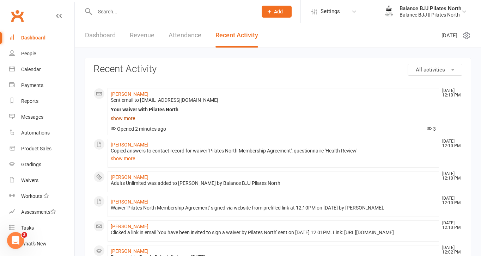
click at [124, 118] on link "show more" at bounding box center [273, 118] width 325 height 10
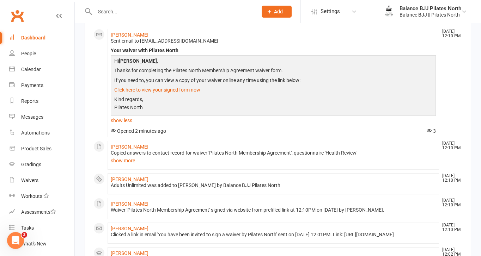
scroll to position [61, 0]
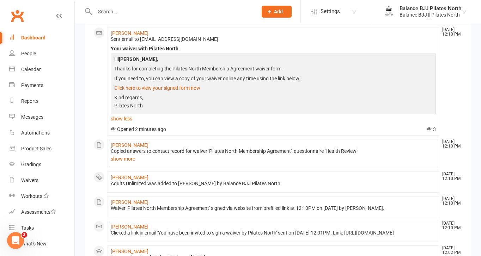
click at [149, 187] on li "Stephanie Pereira Aug 14, 12:10 PM Adults Unlimited was added to Stephanie Pere…" at bounding box center [272, 182] width 331 height 21
click at [135, 181] on div "Adults Unlimited was added to Stephanie Pereira by Balance BJJ Pilates North" at bounding box center [273, 184] width 325 height 6
click at [136, 177] on link "[PERSON_NAME]" at bounding box center [130, 178] width 38 height 6
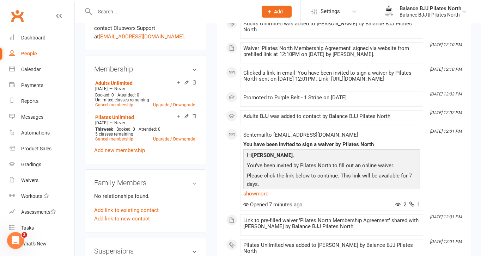
scroll to position [251, 0]
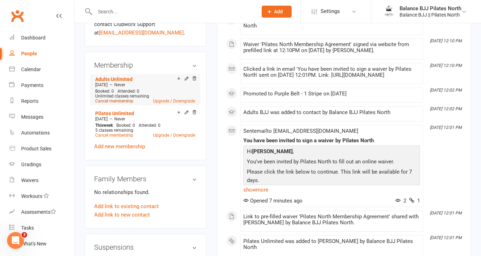
click at [127, 104] on link "Cancel membership" at bounding box center [114, 101] width 38 height 5
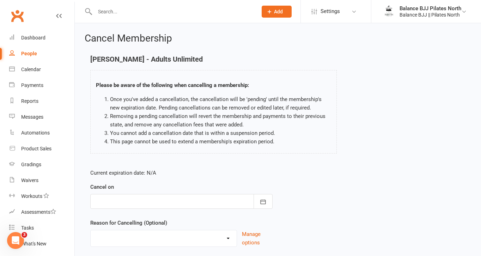
scroll to position [48, 0]
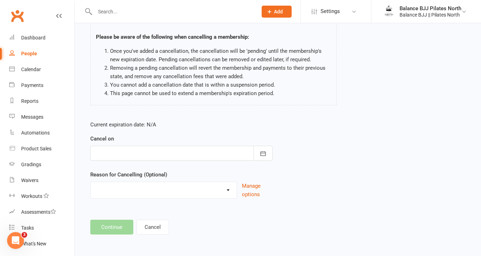
click at [162, 151] on div at bounding box center [181, 153] width 182 height 15
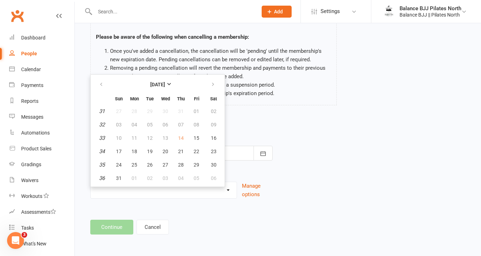
click at [269, 110] on div "Stephanie Pereira - Adults Unlimited Please be aware of the following when canc…" at bounding box center [213, 61] width 257 height 108
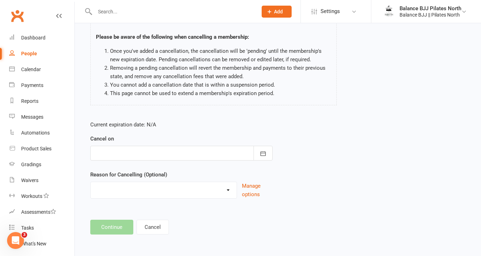
click at [106, 227] on footer "Continue Cancel" at bounding box center [277, 227] width 375 height 15
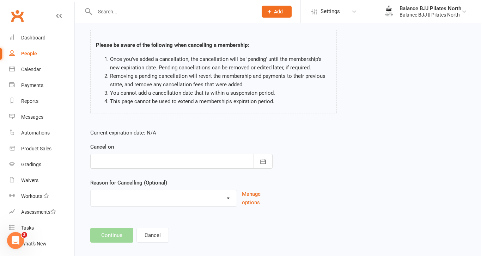
click at [229, 197] on select "Holiday Injury Other reason" at bounding box center [164, 197] width 146 height 14
click at [229, 199] on select "Holiday Injury Other reason" at bounding box center [164, 197] width 146 height 14
select select "2"
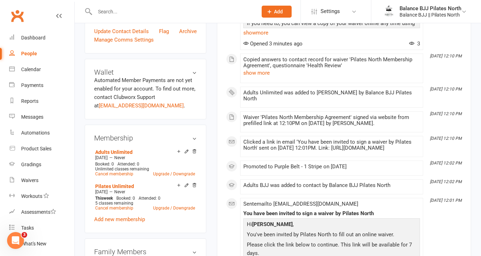
scroll to position [180, 0]
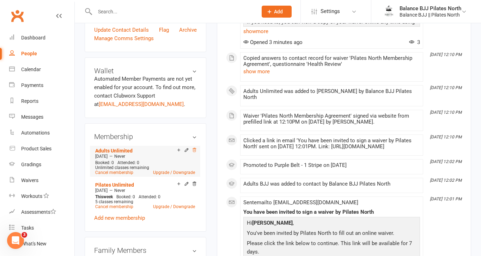
click at [195, 153] on icon at bounding box center [194, 150] width 5 height 5
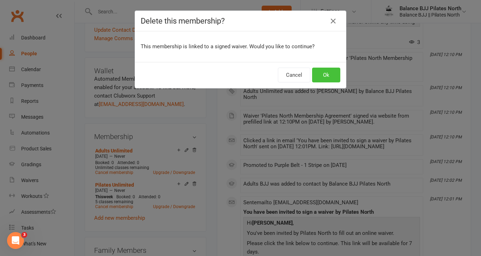
click at [320, 77] on button "Ok" at bounding box center [326, 75] width 28 height 15
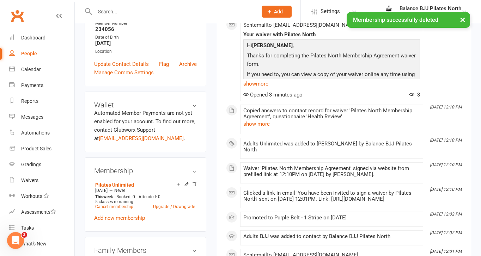
scroll to position [0, 0]
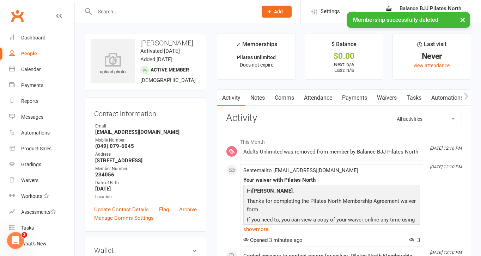
click at [388, 96] on link "Waivers" at bounding box center [387, 98] width 30 height 16
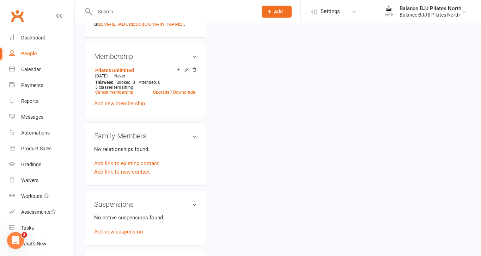
scroll to position [275, 0]
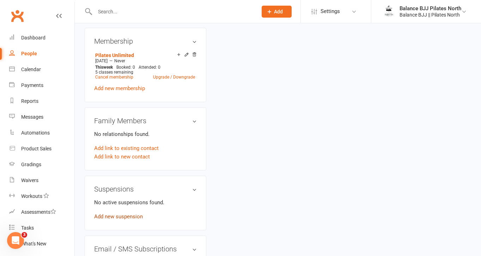
click at [129, 220] on link "Add new suspension" at bounding box center [118, 217] width 49 height 6
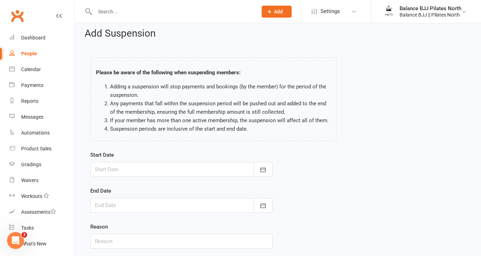
scroll to position [2, 0]
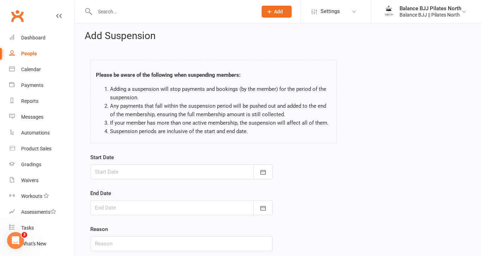
click at [30, 54] on div "People" at bounding box center [29, 54] width 16 height 6
select select "100"
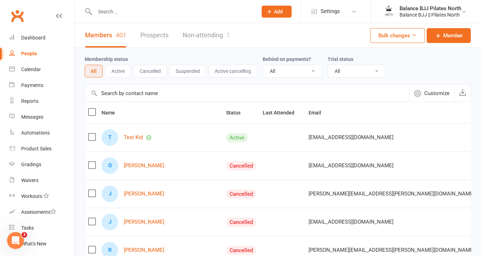
click at [23, 242] on div "Open Intercom Messenger" at bounding box center [15, 240] width 23 height 23
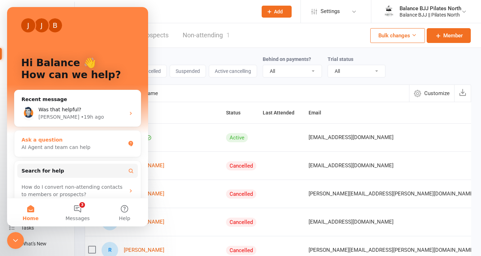
click at [68, 142] on div "Ask a question" at bounding box center [73, 139] width 104 height 7
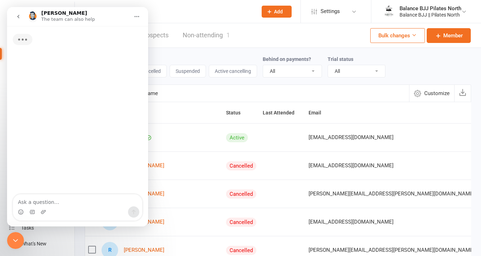
click at [69, 193] on div "Typing" at bounding box center [77, 110] width 141 height 169
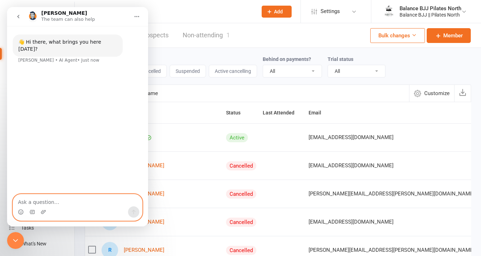
click at [47, 200] on textarea "Ask a question…" at bounding box center [77, 201] width 129 height 12
type textarea "Can members suspend their accounts"
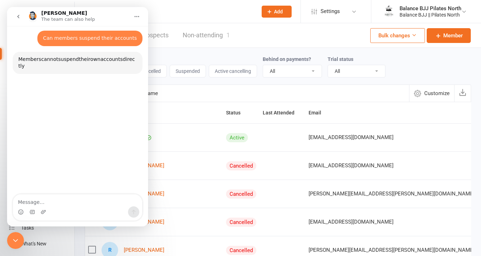
scroll to position [31, 0]
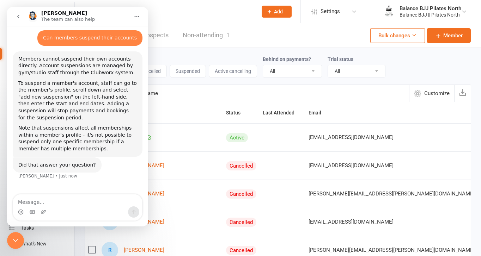
click at [156, 50] on div "Membership status All Active Cancelled Suspended Active cancelling Behind on pa…" at bounding box center [278, 66] width 386 height 37
click at [18, 16] on icon "go back" at bounding box center [19, 17] width 6 height 6
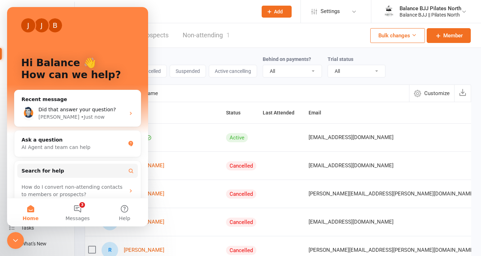
click at [254, 32] on div "Members 401 Prospects Non-attending 1 Bulk changes Member" at bounding box center [278, 35] width 406 height 25
click at [20, 242] on div "Close Intercom Messenger" at bounding box center [15, 240] width 17 height 17
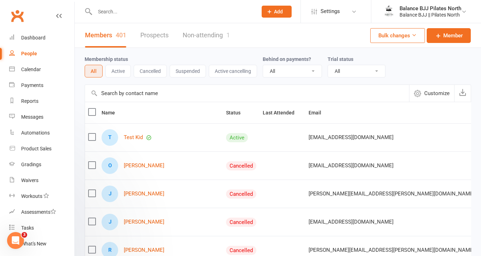
scroll to position [0, 0]
click at [33, 184] on link "Waivers" at bounding box center [41, 181] width 65 height 16
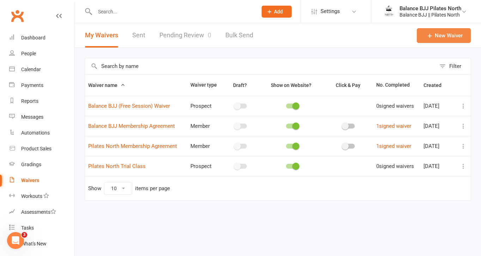
click at [442, 39] on link "New Waiver" at bounding box center [444, 35] width 54 height 15
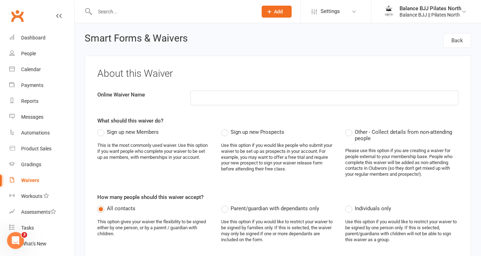
click at [99, 132] on label "Sign up new Members" at bounding box center [127, 132] width 61 height 8
click at [99, 128] on input "Sign up new Members" at bounding box center [99, 128] width 5 height 0
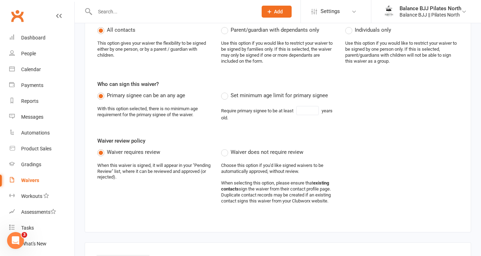
scroll to position [185, 0]
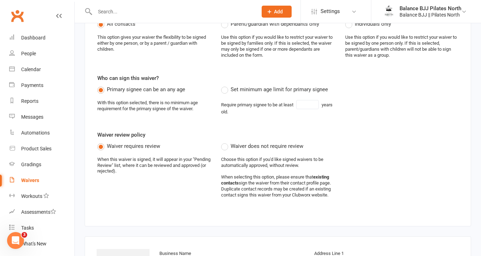
click at [224, 88] on label "Set minimum age limit for primary signee" at bounding box center [274, 89] width 107 height 8
click at [224, 85] on input "Set minimum age limit for primary signee" at bounding box center [223, 85] width 5 height 0
type input "18"
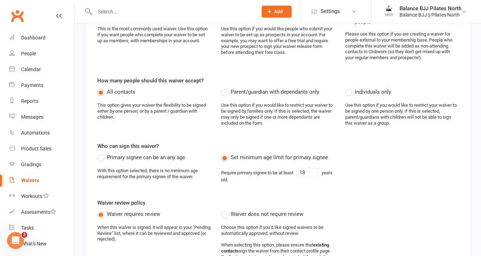
scroll to position [0, 0]
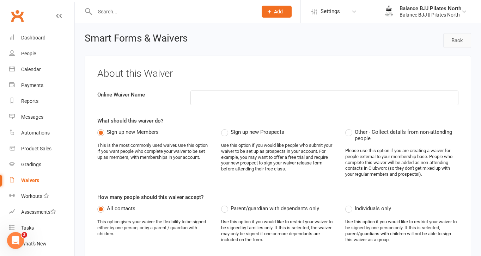
click at [455, 43] on link "Back" at bounding box center [457, 40] width 28 height 15
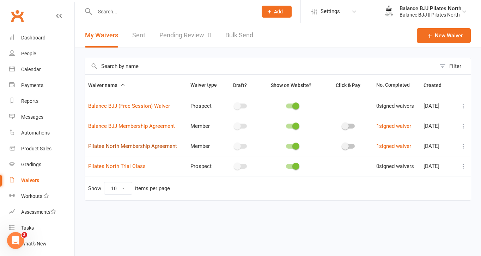
click at [133, 149] on link "Pilates North Membership Agreement" at bounding box center [132, 146] width 89 height 6
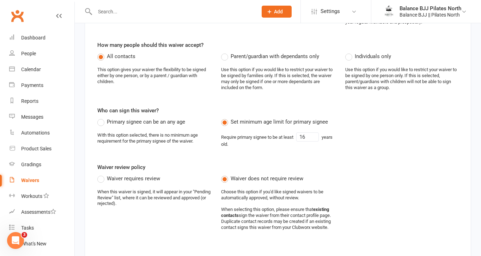
scroll to position [137, 0]
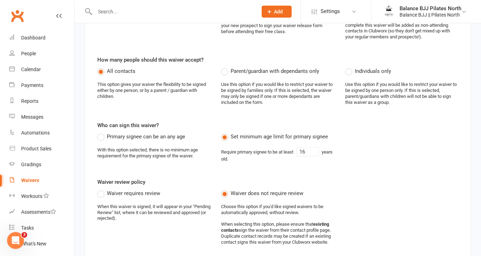
click at [101, 194] on label "Waiver requires review" at bounding box center [128, 193] width 63 height 8
click at [101, 189] on input "Waiver requires review" at bounding box center [99, 189] width 5 height 0
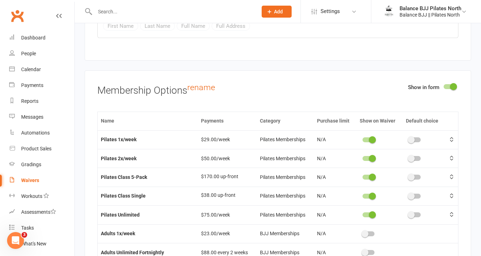
scroll to position [0, 0]
click at [369, 137] on div at bounding box center [368, 139] width 12 height 5
click at [362, 139] on input "checkbox" at bounding box center [362, 139] width 0 height 0
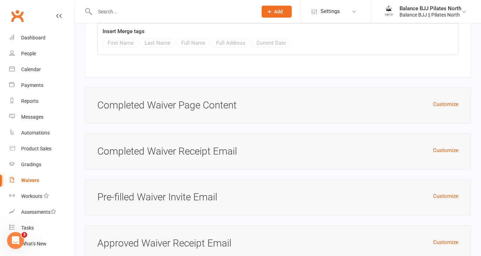
scroll to position [3190, 0]
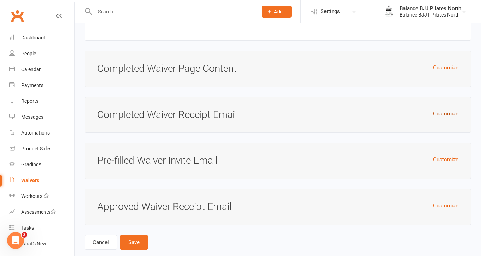
click at [439, 110] on button "Customize" at bounding box center [445, 114] width 25 height 8
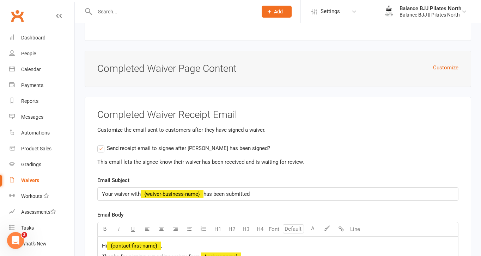
click at [100, 144] on label "Send receipt email to signee after waiver has been signed?" at bounding box center [183, 148] width 173 height 8
click at [100, 144] on input "Send receipt email to signee after waiver has been signed?" at bounding box center [99, 144] width 5 height 0
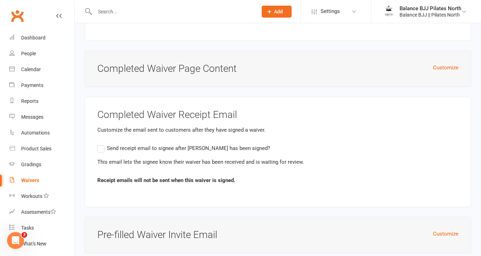
scroll to position [3264, 0]
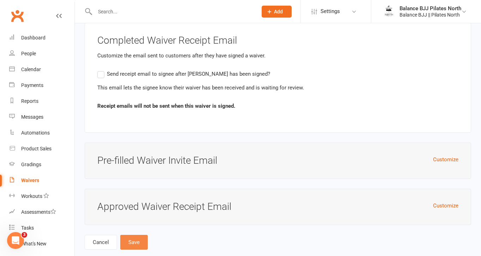
click at [127, 235] on button "Save" at bounding box center [133, 242] width 27 height 15
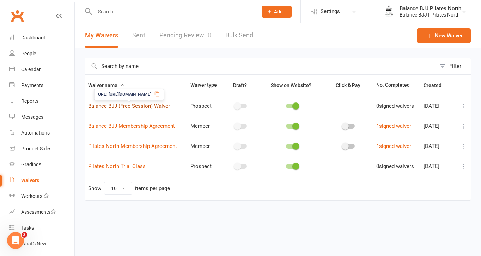
click at [127, 109] on link "Balance BJJ (Free Session) Waiver" at bounding box center [129, 106] width 82 height 6
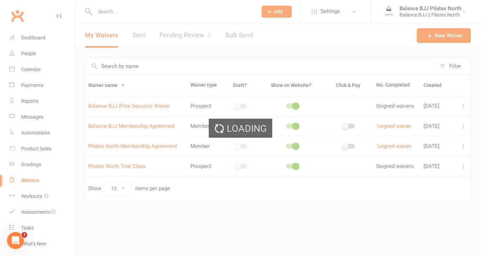
select select "applies_to_attending_signees"
select select "select"
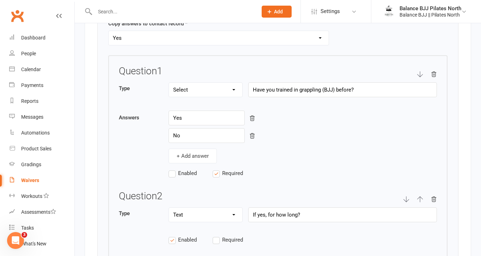
scroll to position [1130, 0]
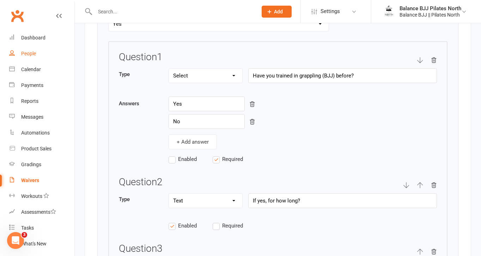
click at [33, 53] on div "People" at bounding box center [28, 54] width 15 height 6
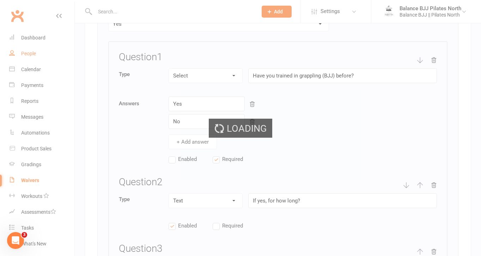
select select "100"
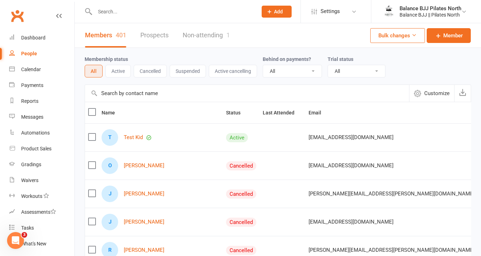
click at [159, 15] on input "text" at bounding box center [173, 12] width 160 height 10
type input "steph"
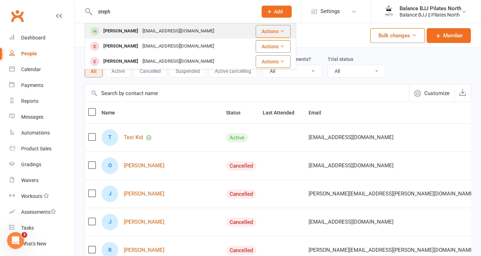
click at [143, 29] on div "stephjopereira@gmail.com" at bounding box center [178, 31] width 76 height 10
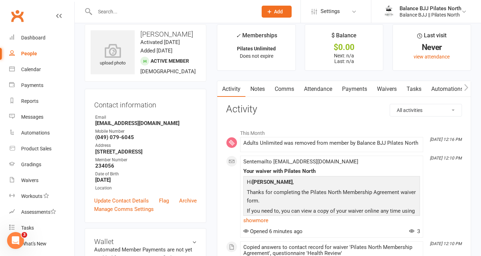
scroll to position [11, 0]
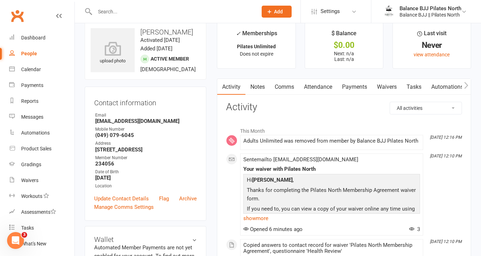
click at [393, 85] on link "Waivers" at bounding box center [387, 87] width 30 height 16
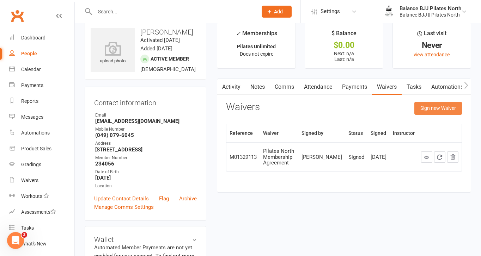
click at [433, 107] on button "Sign new Waiver" at bounding box center [438, 108] width 48 height 13
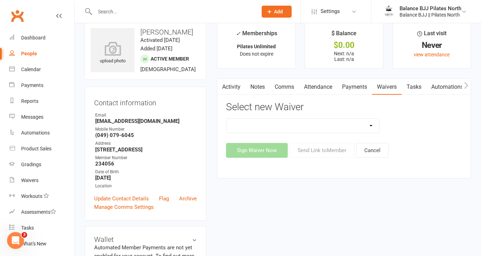
click at [301, 129] on select "Balance BJJ (Free Session) Waiver Balance BJJ Membership Agreement Pilates Nort…" at bounding box center [302, 126] width 153 height 14
select select "14697"
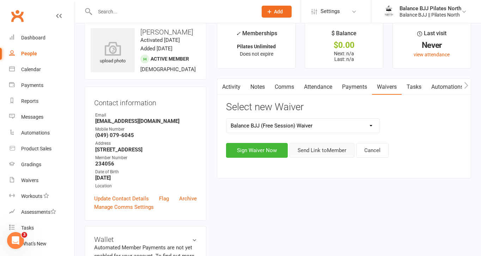
click at [311, 153] on button "Send Link to Member" at bounding box center [321, 150] width 65 height 15
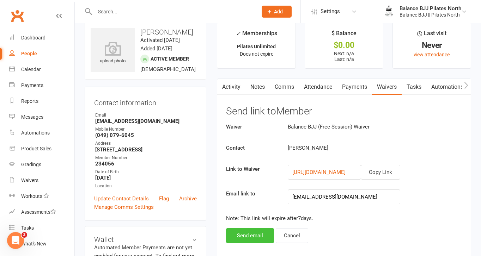
click at [254, 236] on button "Send email" at bounding box center [250, 235] width 48 height 15
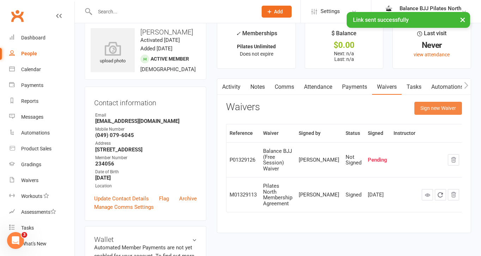
click at [444, 110] on button "Sign new Waiver" at bounding box center [438, 108] width 48 height 13
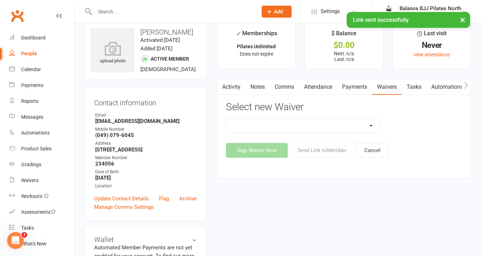
click at [313, 128] on select "Balance BJJ (Free Session) Waiver Balance BJJ Membership Agreement Pilates Nort…" at bounding box center [302, 126] width 153 height 14
select select "14653"
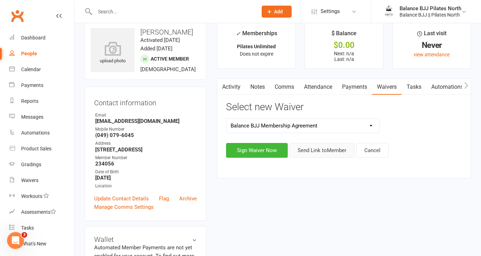
click at [313, 148] on button "Send Link to Member" at bounding box center [321, 150] width 65 height 15
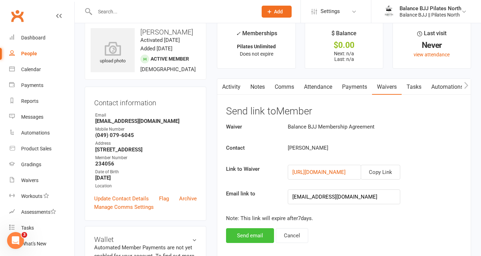
click at [257, 235] on button "Send email" at bounding box center [250, 235] width 48 height 15
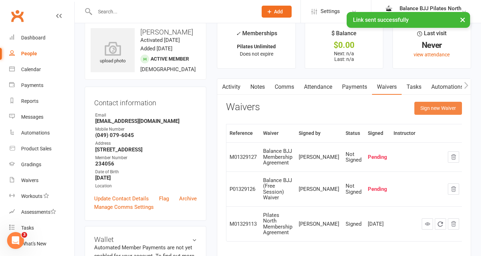
click at [443, 109] on button "Sign new Waiver" at bounding box center [438, 108] width 48 height 13
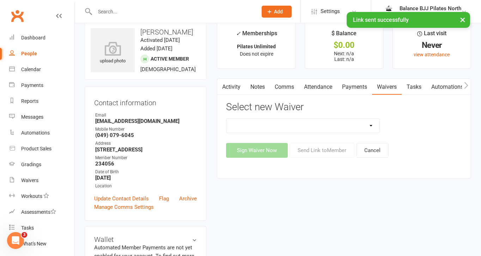
click at [321, 123] on select "Balance BJJ (Free Session) Waiver Balance BJJ Membership Agreement Pilates Nort…" at bounding box center [302, 126] width 153 height 14
select select "14654"
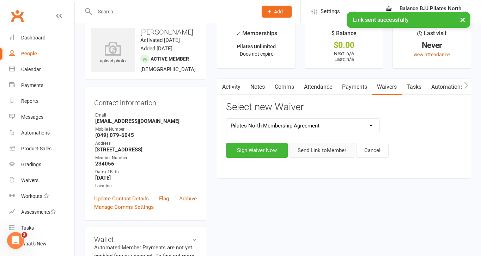
click at [310, 154] on button "Send Link to Member" at bounding box center [321, 150] width 65 height 15
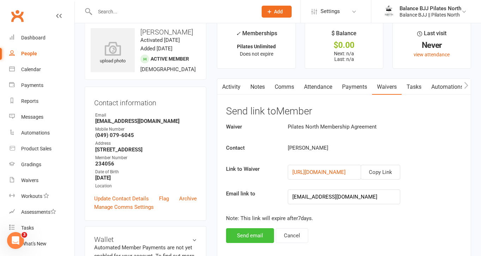
click at [249, 241] on button "Send email" at bounding box center [250, 235] width 48 height 15
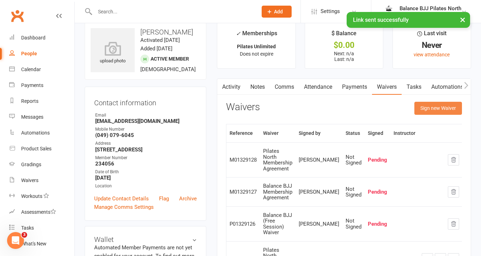
click at [443, 109] on button "Sign new Waiver" at bounding box center [438, 108] width 48 height 13
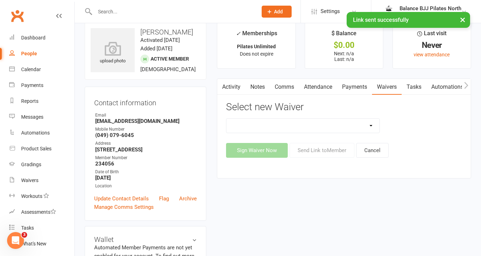
click at [329, 123] on select "Balance BJJ (Free Session) Waiver Balance BJJ Membership Agreement Pilates Nort…" at bounding box center [302, 126] width 153 height 14
select select "14703"
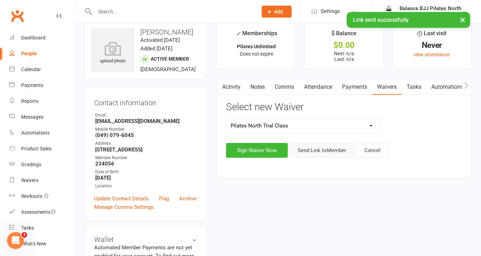
click at [329, 153] on button "Send Link to Member" at bounding box center [321, 150] width 65 height 15
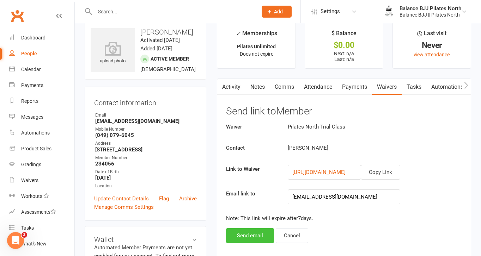
click at [257, 235] on button "Send email" at bounding box center [250, 235] width 48 height 15
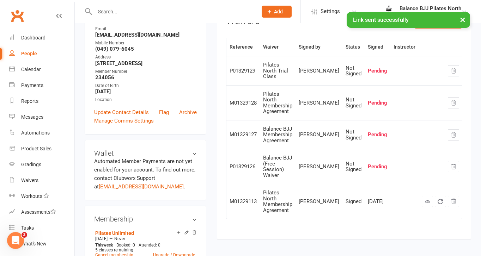
scroll to position [100, 0]
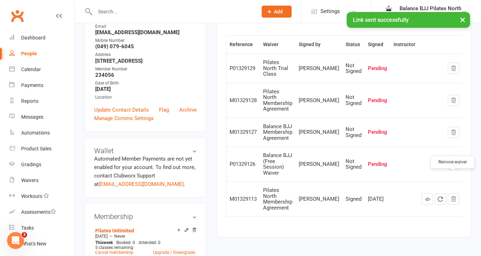
click at [455, 196] on icon "button" at bounding box center [453, 199] width 6 height 6
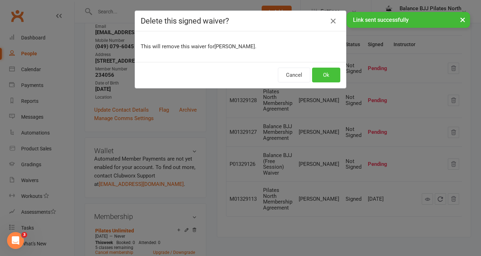
click at [328, 75] on button "Ok" at bounding box center [326, 75] width 28 height 15
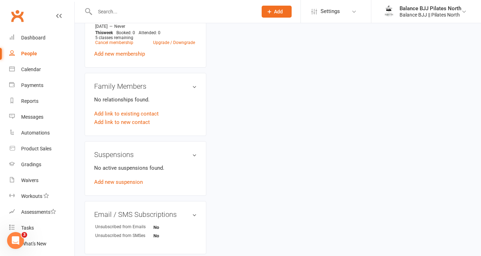
scroll to position [462, 0]
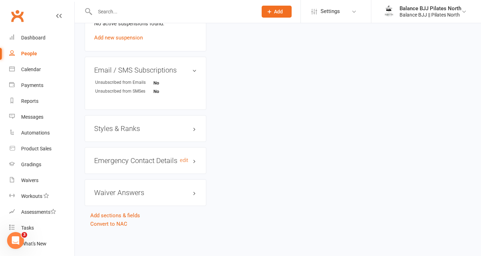
click at [195, 162] on h3 "Emergency Contact Details edit" at bounding box center [145, 161] width 103 height 8
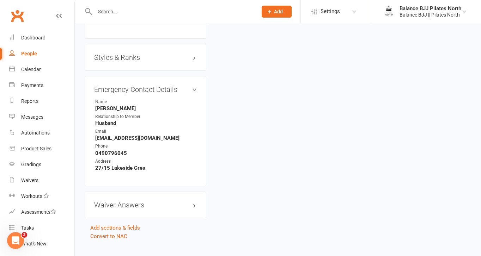
scroll to position [497, 0]
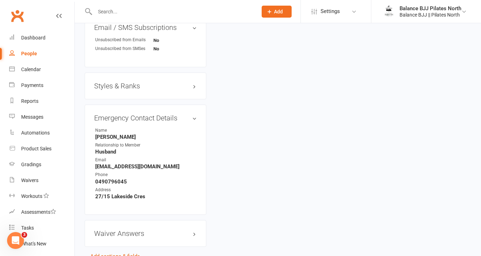
click at [193, 90] on h3 "Styles & Ranks" at bounding box center [145, 86] width 103 height 8
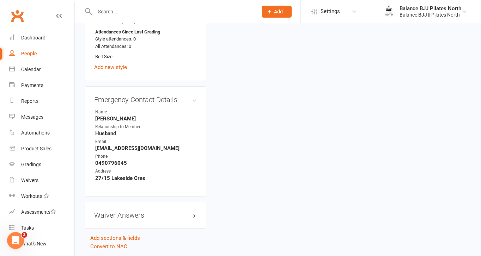
scroll to position [620, 0]
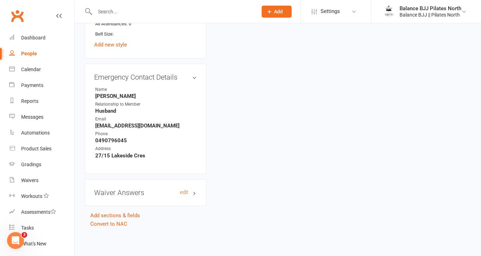
click at [194, 193] on h3 "Waiver Answers edit" at bounding box center [145, 193] width 103 height 8
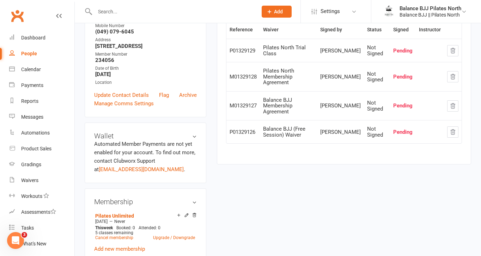
scroll to position [0, 0]
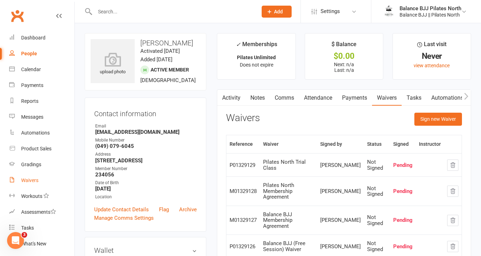
click at [37, 181] on div "Waivers" at bounding box center [29, 181] width 17 height 6
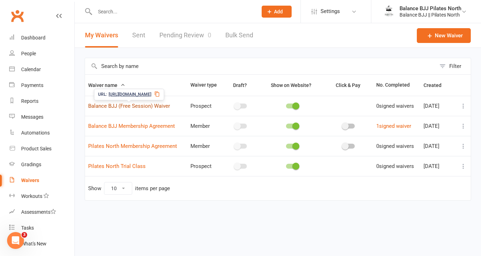
click at [148, 104] on link "Balance BJJ (Free Session) Waiver" at bounding box center [129, 106] width 82 height 6
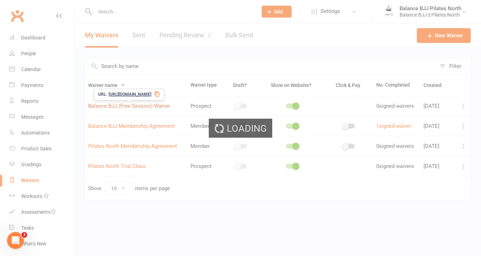
select select "applies_to_attending_signees"
select select "select"
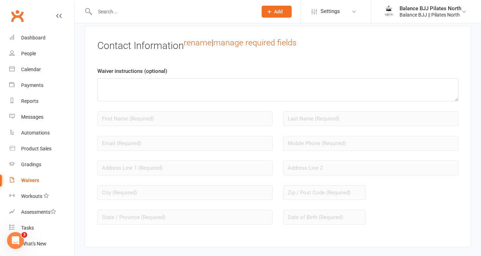
scroll to position [575, 0]
click at [265, 46] on link "manage required fields" at bounding box center [254, 42] width 83 height 10
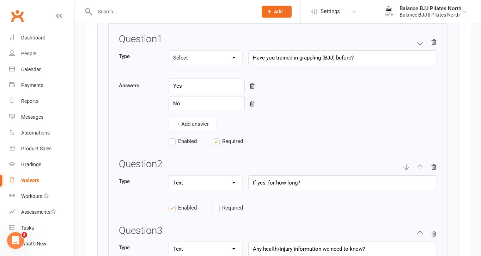
scroll to position [1157, 0]
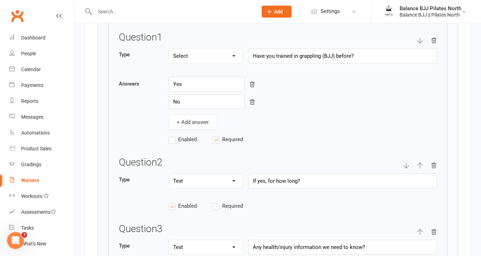
click at [173, 144] on label "Enabled" at bounding box center [190, 139] width 44 height 8
click at [173, 135] on input "Enabled" at bounding box center [190, 135] width 44 height 0
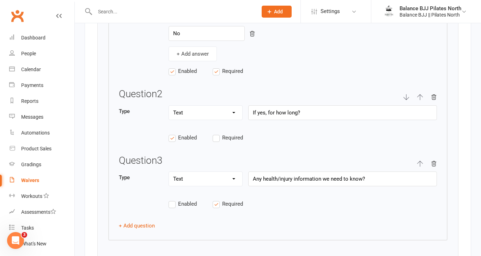
scroll to position [1236, 0]
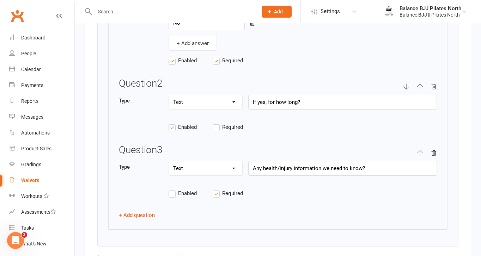
click at [172, 198] on label "Enabled" at bounding box center [190, 193] width 44 height 8
click at [172, 189] on input "Enabled" at bounding box center [190, 189] width 44 height 0
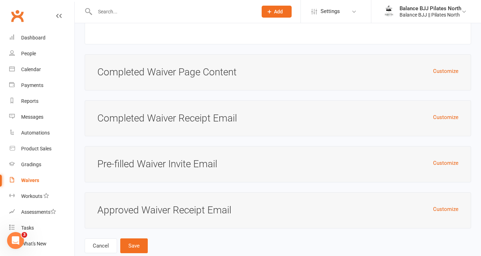
scroll to position [2748, 0]
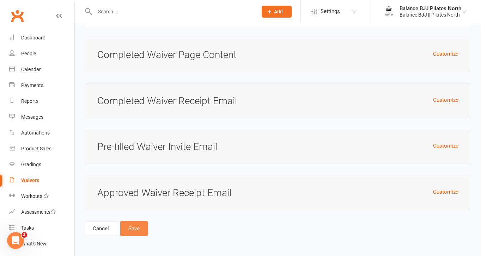
click at [139, 232] on button "Save" at bounding box center [133, 228] width 27 height 15
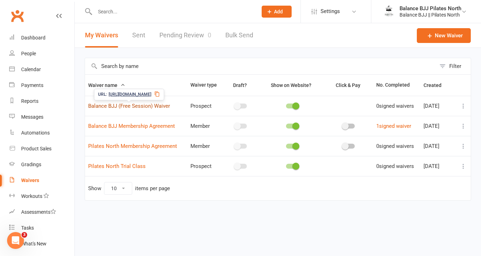
click at [149, 105] on link "Balance BJJ (Free Session) Waiver" at bounding box center [129, 106] width 82 height 6
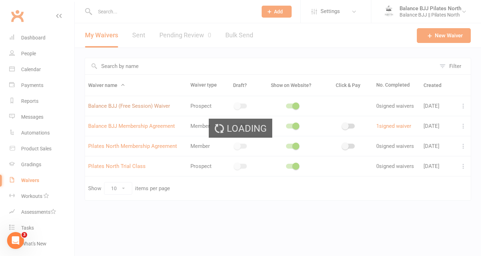
select select "applies_to_attending_signees"
select select "select"
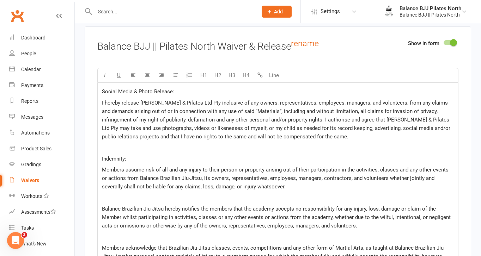
scroll to position [2073, 0]
click at [354, 140] on p "I hereby release Pereira BJJ & Pilates Ltd Pty inclusive of any owners, represe…" at bounding box center [278, 119] width 352 height 42
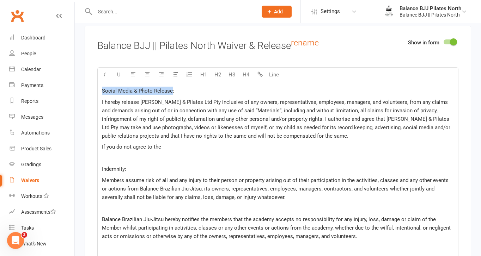
drag, startPoint x: 171, startPoint y: 95, endPoint x: 100, endPoint y: 93, distance: 70.2
click at [100, 93] on div "Social Media & Photo Release: I hereby release Pereira BJJ & Pilates Ltd Pty in…" at bounding box center [278, 183] width 360 height 203
copy span "Social Media & Photo Release"
click at [168, 150] on p "If you do not agree to the" at bounding box center [278, 147] width 352 height 8
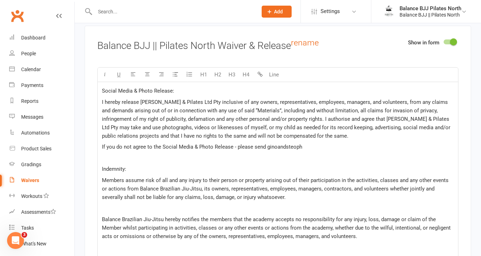
click at [264, 150] on span "If you do not agree to the Social Media & Photo Release - please send ginoandst…" at bounding box center [202, 147] width 200 height 6
click at [340, 151] on p "If you do not agree to the Social Media & Photo Release - please send an email …" at bounding box center [278, 147] width 352 height 8
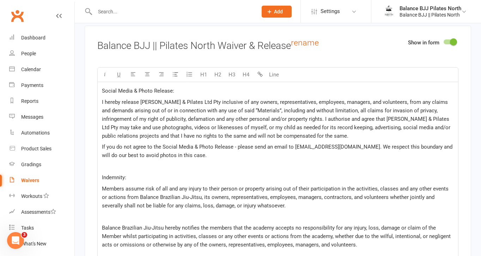
drag, startPoint x: 207, startPoint y: 161, endPoint x: 98, endPoint y: 150, distance: 108.7
click at [98, 150] on div "Social Media & Photo Release: I hereby release Pereira BJJ & Pilates Ltd Pty in…" at bounding box center [278, 187] width 360 height 211
copy span "If you do not agree to the Social Media & Photo Release - please send an email …"
click at [238, 171] on p at bounding box center [278, 166] width 352 height 8
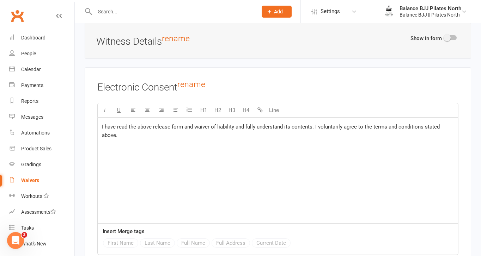
scroll to position [2762, 0]
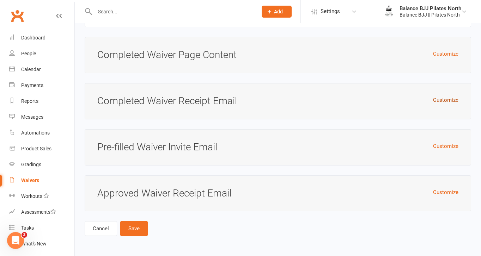
click at [445, 100] on button "Customize" at bounding box center [445, 100] width 25 height 8
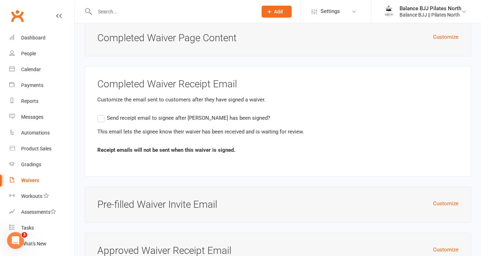
scroll to position [2836, 0]
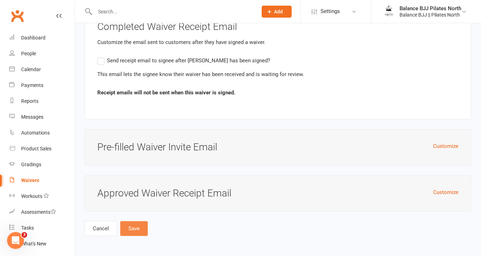
click at [135, 233] on button "Save" at bounding box center [133, 228] width 27 height 15
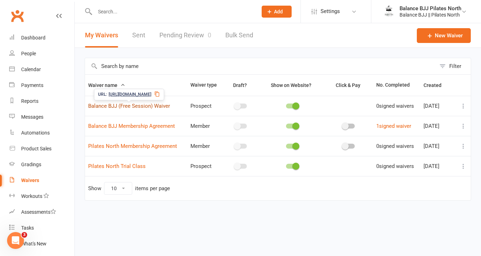
click at [147, 108] on link "Balance BJJ (Free Session) Waiver" at bounding box center [129, 106] width 82 height 6
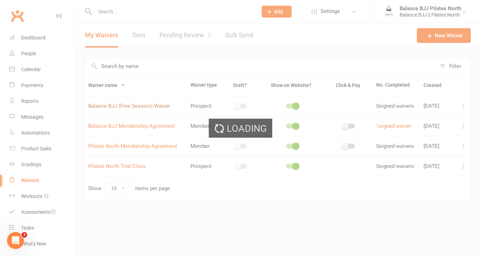
select select "applies_to_attending_signees"
select select "select"
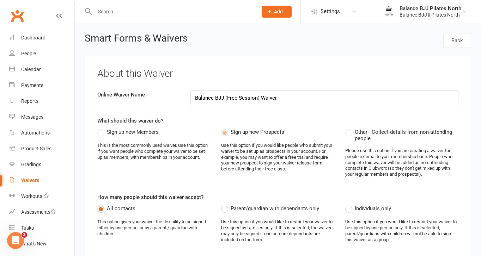
click at [142, 15] on input "text" at bounding box center [173, 12] width 160 height 10
type input "steph"
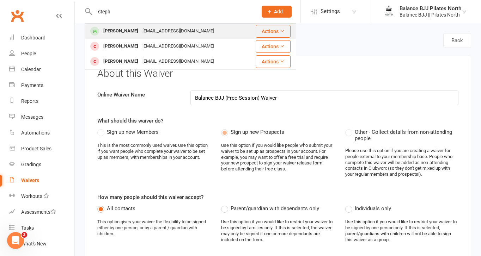
click at [156, 32] on div "stephjopereira@gmail.com" at bounding box center [178, 31] width 76 height 10
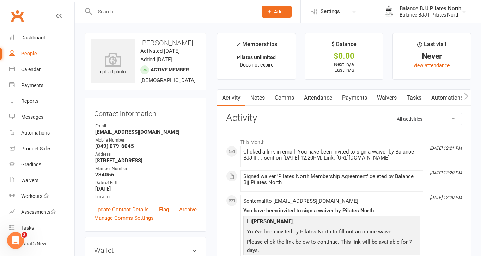
click at [389, 97] on link "Waivers" at bounding box center [387, 98] width 30 height 16
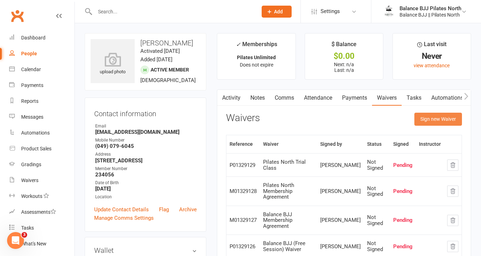
click at [454, 120] on button "Sign new Waiver" at bounding box center [438, 119] width 48 height 13
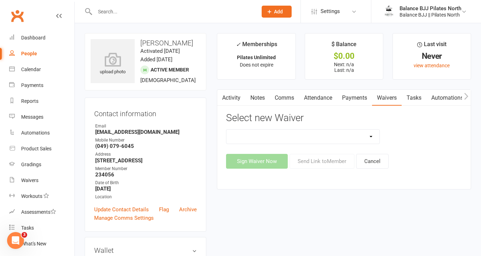
click at [340, 136] on select "Balance BJJ (Free Session) Waiver Balance BJJ Membership Agreement Pilates Nort…" at bounding box center [302, 137] width 153 height 14
select select "14697"
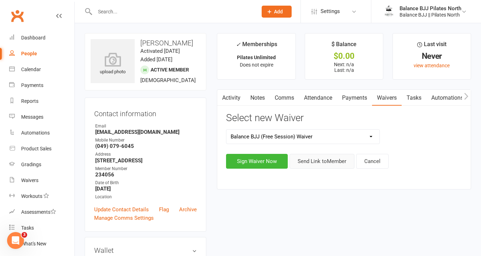
click at [321, 161] on button "Send Link to Member" at bounding box center [321, 161] width 65 height 15
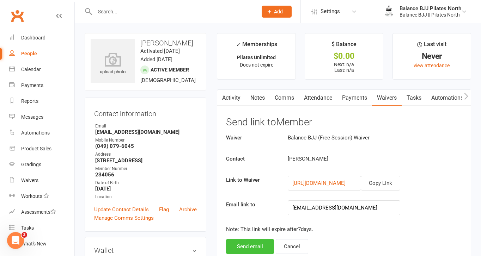
click at [256, 246] on button "Send email" at bounding box center [250, 246] width 48 height 15
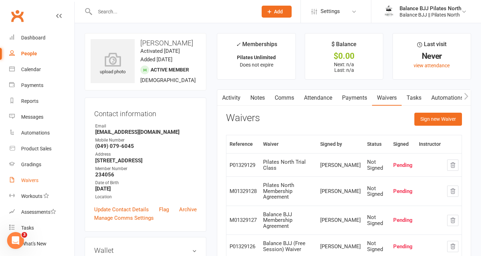
click at [33, 179] on div "Waivers" at bounding box center [29, 181] width 17 height 6
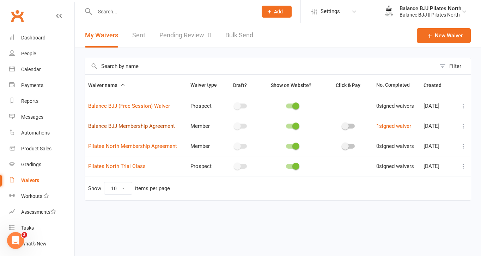
click at [157, 125] on link "Balance BJJ Membership Agreement" at bounding box center [131, 126] width 87 height 6
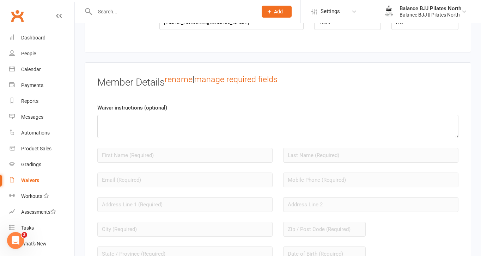
scroll to position [539, 0]
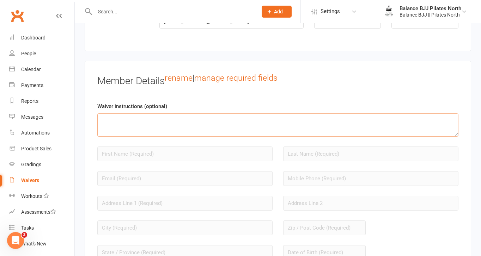
click at [175, 126] on textarea at bounding box center [277, 124] width 361 height 23
click at [129, 127] on textarea "Please read through" at bounding box center [277, 124] width 361 height 23
drag, startPoint x: 152, startPoint y: 126, endPoint x: 121, endPoint y: 129, distance: 30.8
click at [121, 129] on textarea "Please read through" at bounding box center [277, 124] width 361 height 23
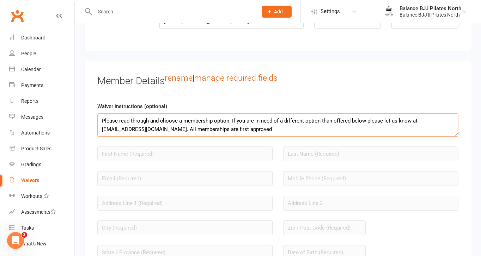
drag, startPoint x: 204, startPoint y: 135, endPoint x: 220, endPoint y: 136, distance: 15.9
click at [220, 136] on textarea "Please read through and choose a membership option. If you are in need of a dif…" at bounding box center [277, 124] width 361 height 23
click at [258, 137] on textarea "Please read through and choose a membership option. If you are in need of a dif…" at bounding box center [277, 124] width 361 height 23
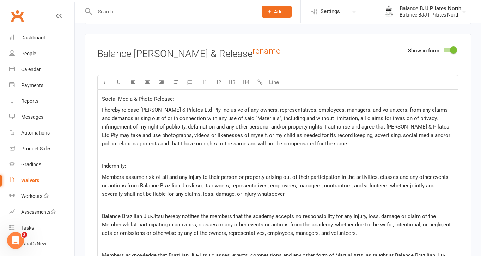
scroll to position [2040, 0]
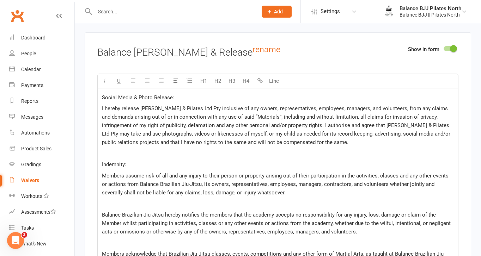
click at [365, 147] on p "I hereby release Pereira BJJ & Pilates Ltd Pty inclusive of any owners, represe…" at bounding box center [278, 125] width 352 height 42
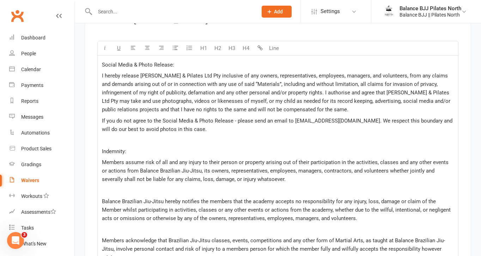
scroll to position [2074, 0]
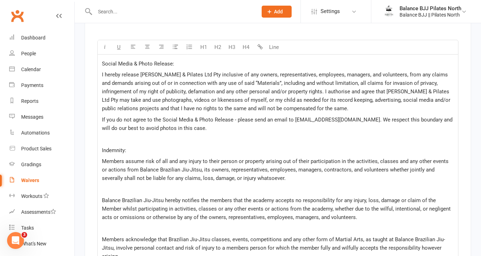
drag, startPoint x: 211, startPoint y: 133, endPoint x: 99, endPoint y: 125, distance: 113.1
click at [99, 125] on div "Social Media & Photo Release: I hereby release Pereira BJJ & Pilates Ltd Pty in…" at bounding box center [278, 204] width 360 height 298
click at [106, 49] on icon "button" at bounding box center [104, 46] width 5 height 5
click at [267, 152] on p "Indemnity:" at bounding box center [278, 150] width 352 height 8
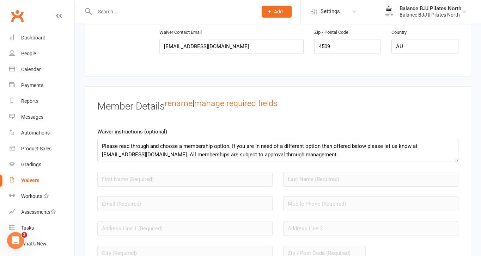
scroll to position [506, 0]
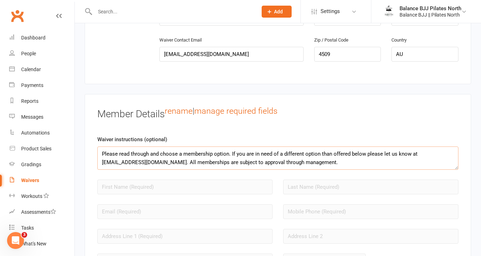
click at [318, 168] on textarea "Please read through and choose a membership option. If you are in need of a dif…" at bounding box center [277, 158] width 361 height 23
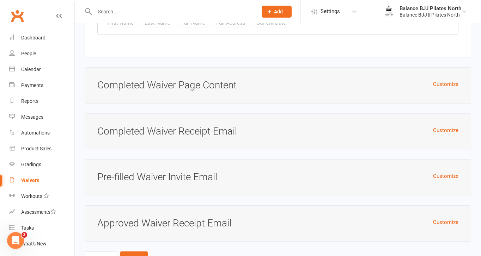
scroll to position [3188, 0]
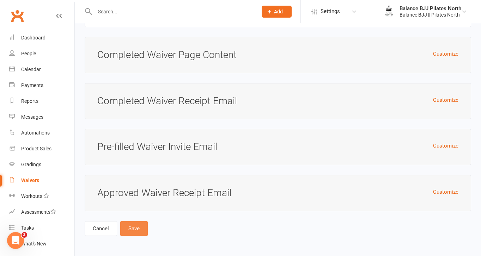
type textarea "Please read through and choose a membership option. If you are in need of a dif…"
click at [134, 226] on button "Save" at bounding box center [133, 228] width 27 height 15
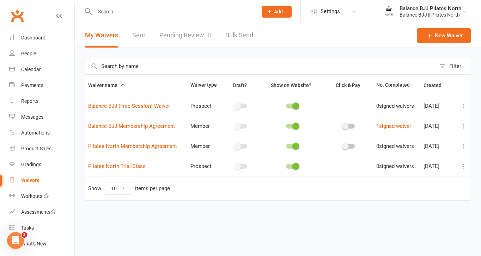
click at [116, 10] on input "text" at bounding box center [173, 12] width 160 height 10
type input "t"
type input "steph"
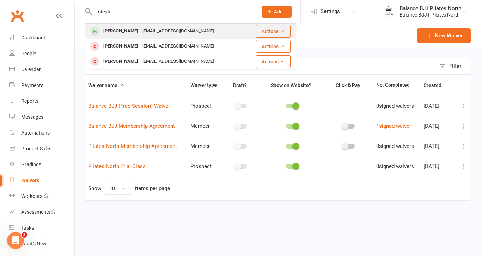
click at [164, 33] on div "stephjopereira@gmail.com" at bounding box center [178, 31] width 76 height 10
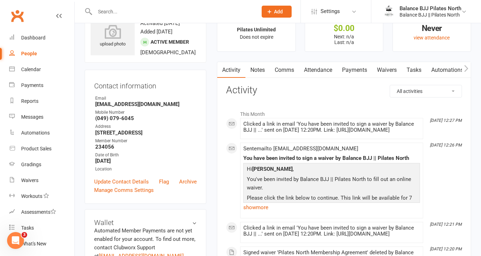
scroll to position [29, 0]
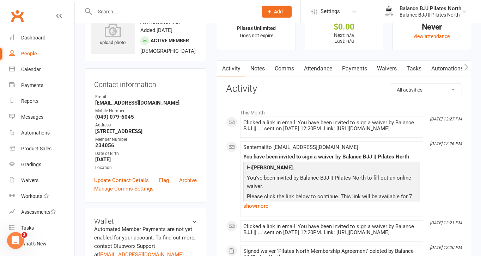
click at [391, 67] on link "Waivers" at bounding box center [387, 69] width 30 height 16
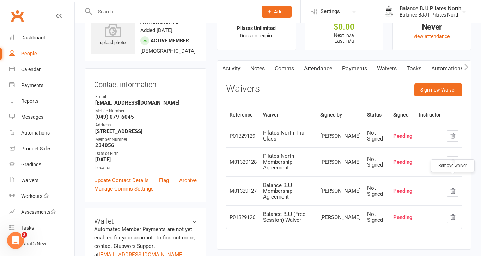
click at [453, 189] on icon "button" at bounding box center [452, 191] width 5 height 5
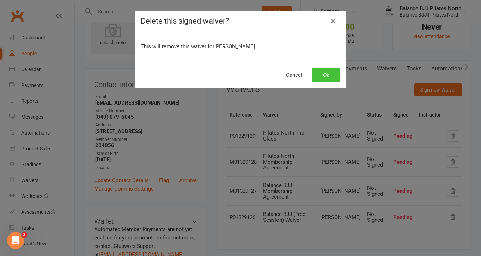
click at [329, 76] on button "Ok" at bounding box center [326, 75] width 28 height 15
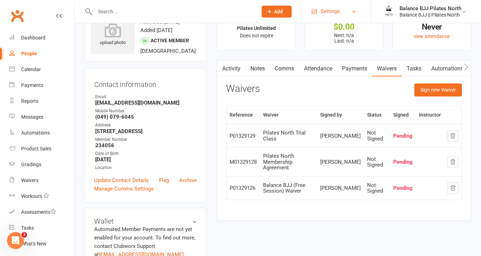
click at [337, 11] on span "Settings" at bounding box center [329, 12] width 19 height 16
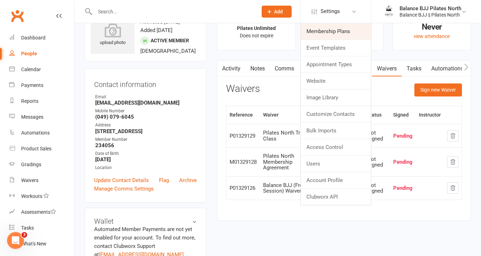
click at [335, 30] on link "Membership Plans" at bounding box center [336, 31] width 70 height 16
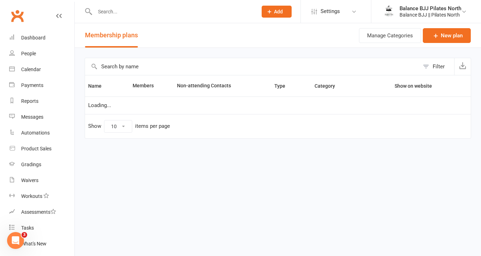
select select "25"
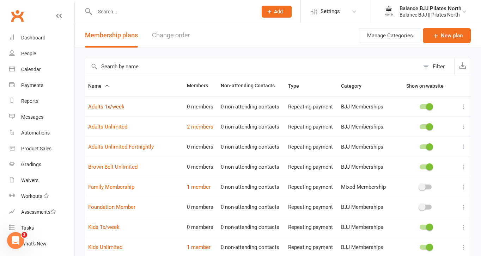
click at [107, 107] on link "Adults 1x/week" at bounding box center [106, 107] width 36 height 6
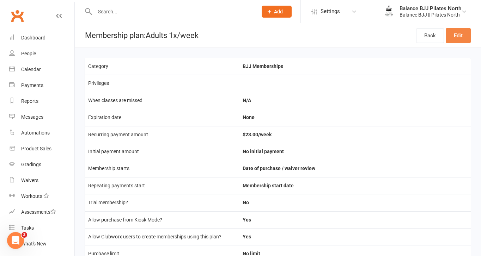
click at [456, 35] on link "Edit" at bounding box center [457, 35] width 25 height 15
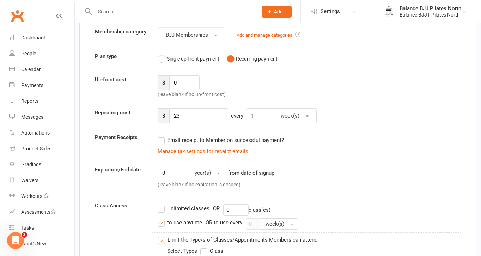
scroll to position [64, 0]
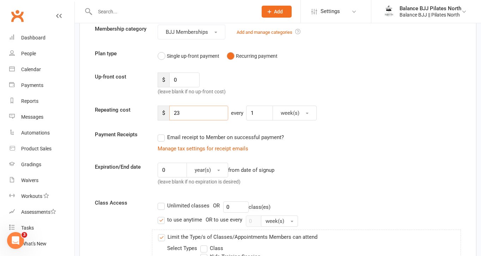
click at [189, 111] on input "23" at bounding box center [198, 113] width 59 height 15
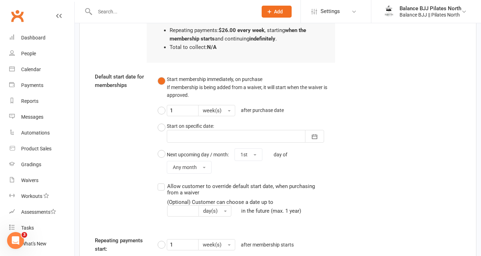
scroll to position [528, 0]
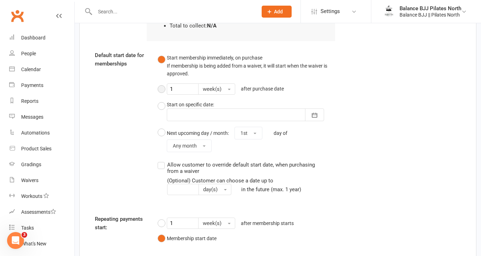
type input "26"
click at [161, 90] on button "1 week(s) after purchase date" at bounding box center [223, 89] width 130 height 17
click at [167, 57] on button "Start membership immediately, on purchase If membership is being added from a w…" at bounding box center [247, 66] width 178 height 29
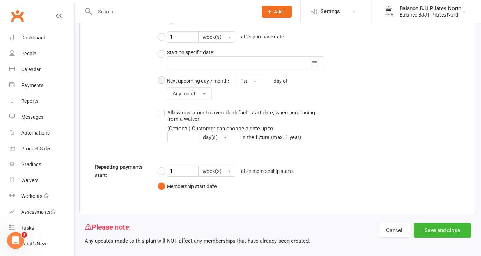
scroll to position [589, 0]
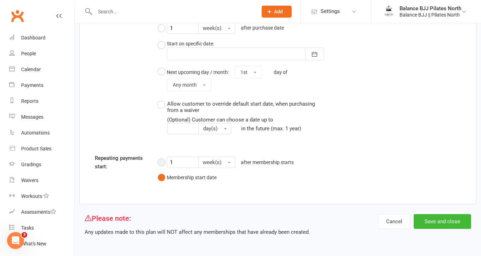
click at [161, 161] on button "1 week(s) after membership starts" at bounding box center [228, 162] width 140 height 17
click at [448, 226] on button "Save and close" at bounding box center [441, 221] width 57 height 15
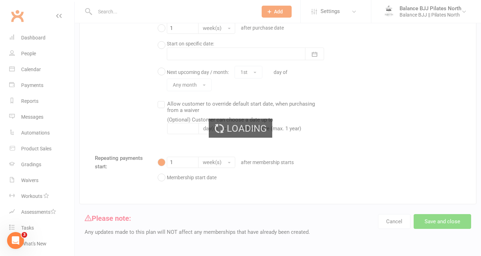
select select "25"
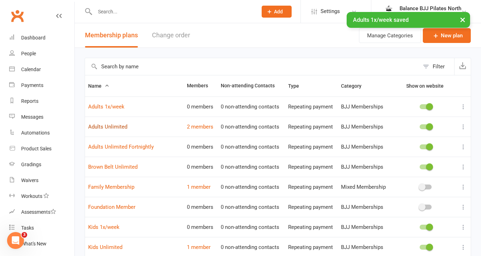
click at [113, 128] on link "Adults Unlimited" at bounding box center [107, 127] width 39 height 6
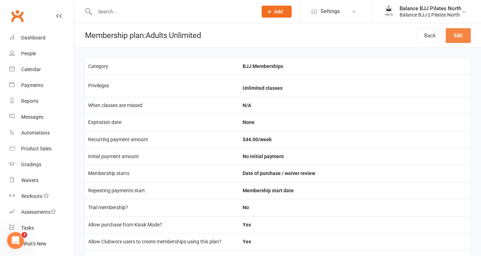
click at [456, 31] on link "Edit" at bounding box center [457, 35] width 25 height 15
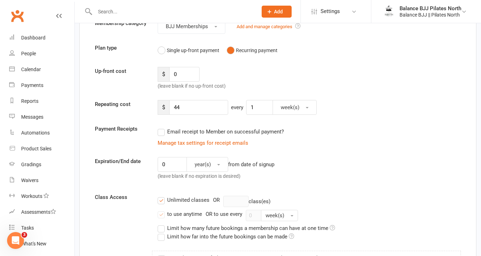
scroll to position [70, 0]
drag, startPoint x: 192, startPoint y: 107, endPoint x: 146, endPoint y: 98, distance: 47.3
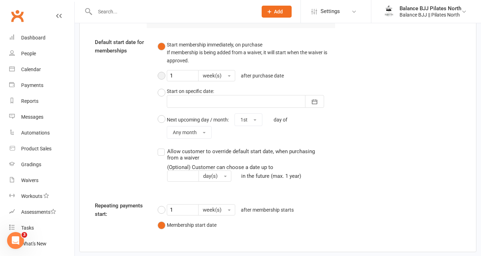
scroll to position [597, 0]
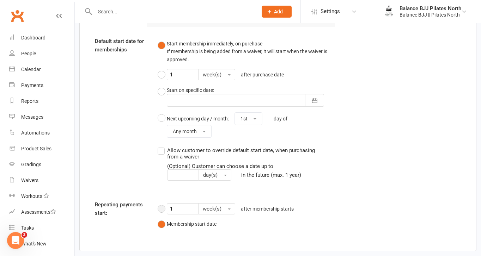
type input "52"
click at [161, 207] on button "1 week(s) after membership starts" at bounding box center [228, 209] width 140 height 17
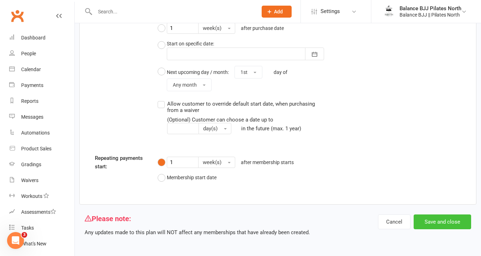
click at [454, 221] on button "Save and close" at bounding box center [441, 222] width 57 height 15
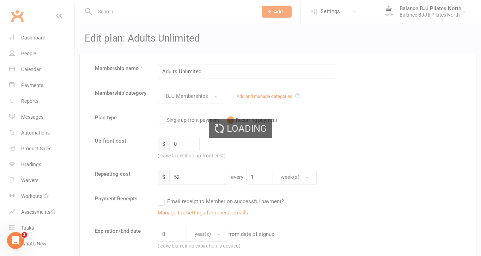
select select "25"
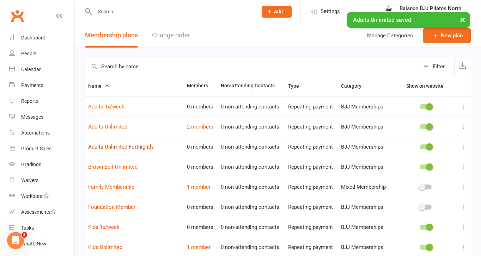
click at [122, 148] on link "Adults Unlimited Fortnightly" at bounding box center [121, 147] width 66 height 6
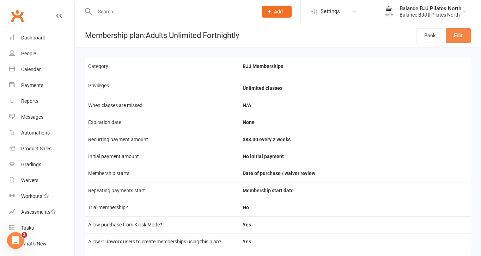
click at [457, 37] on link "Edit" at bounding box center [457, 35] width 25 height 15
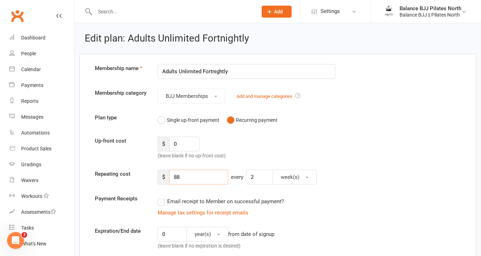
drag, startPoint x: 186, startPoint y: 179, endPoint x: 138, endPoint y: 172, distance: 48.8
click at [138, 172] on div "Repeating cost $ 88 every 2 week(s)" at bounding box center [278, 177] width 376 height 15
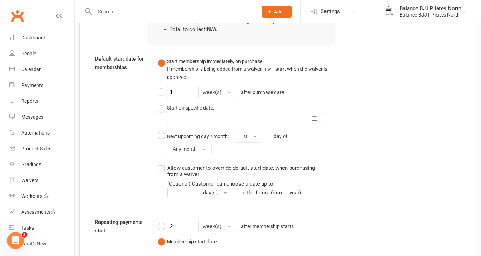
scroll to position [643, 0]
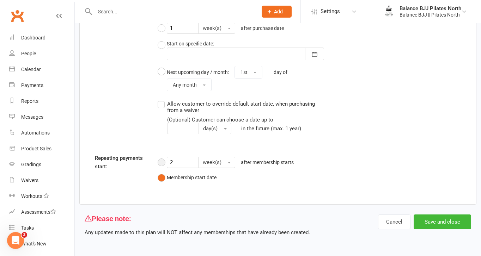
type input "104"
drag, startPoint x: 180, startPoint y: 160, endPoint x: 167, endPoint y: 160, distance: 13.0
click at [167, 160] on input "2" at bounding box center [183, 162] width 32 height 11
type input "1"
click at [431, 222] on button "Save and close" at bounding box center [441, 222] width 57 height 15
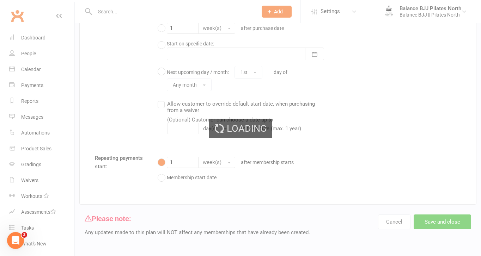
select select "25"
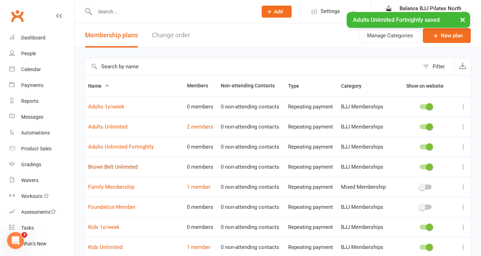
click at [125, 168] on link "Brown Belt Unlimited" at bounding box center [112, 167] width 49 height 6
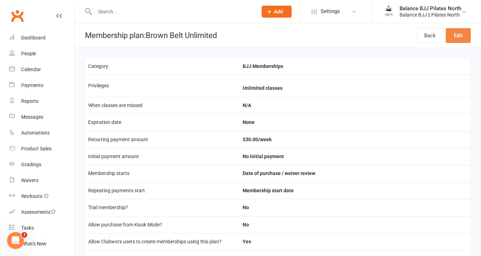
click at [460, 32] on link "Edit" at bounding box center [457, 35] width 25 height 15
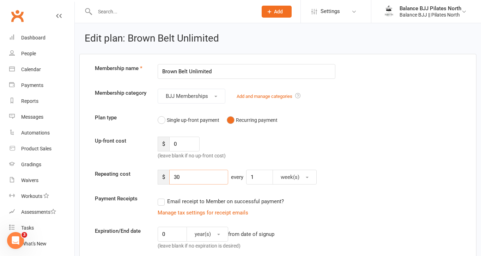
click at [181, 176] on input "30" at bounding box center [198, 177] width 59 height 15
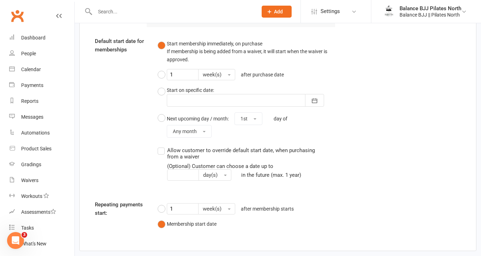
scroll to position [643, 0]
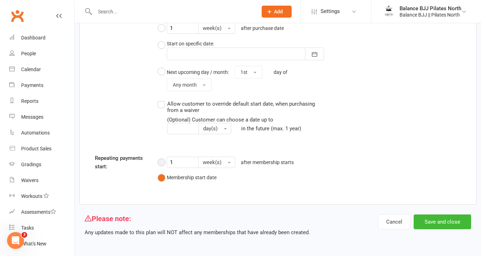
type input "35"
click at [160, 161] on button "1 week(s) after membership starts" at bounding box center [228, 162] width 140 height 17
click at [425, 221] on button "Save and close" at bounding box center [441, 222] width 57 height 15
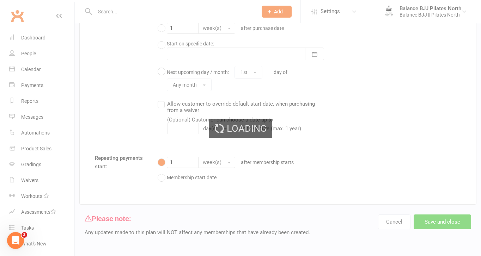
select select "25"
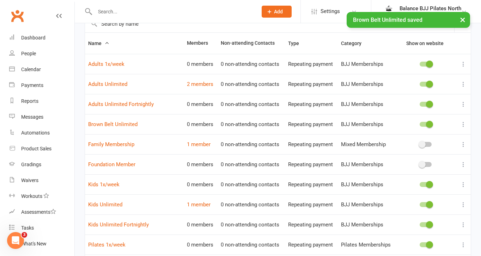
scroll to position [56, 0]
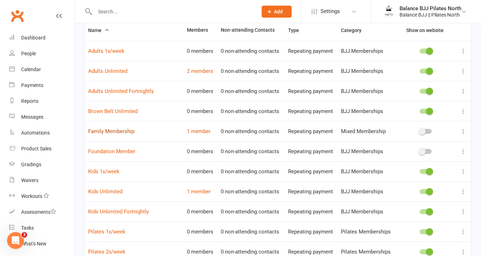
click at [116, 130] on link "Family Membership" at bounding box center [111, 131] width 46 height 6
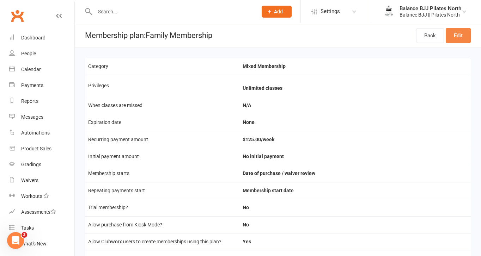
click at [456, 36] on link "Edit" at bounding box center [457, 35] width 25 height 15
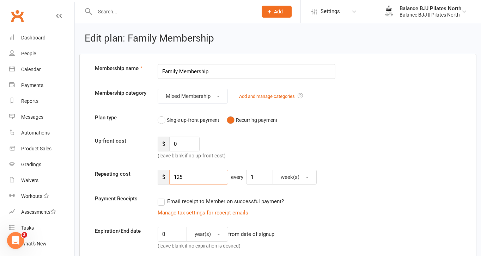
drag, startPoint x: 187, startPoint y: 178, endPoint x: 177, endPoint y: 178, distance: 9.5
click at [177, 178] on input "125" at bounding box center [198, 177] width 59 height 15
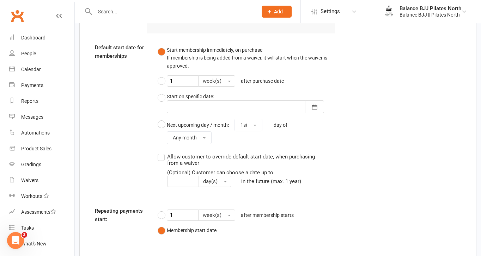
scroll to position [625, 0]
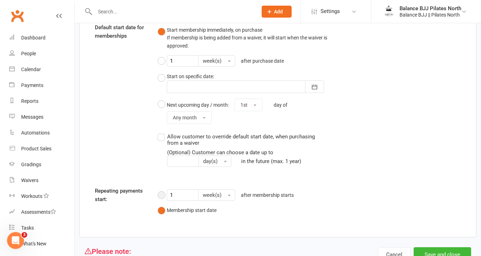
type input "140"
click at [164, 195] on button "1 week(s) after membership starts" at bounding box center [228, 195] width 140 height 17
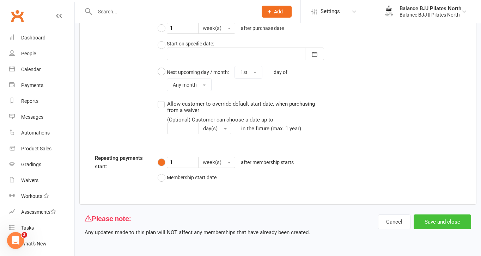
click at [442, 220] on button "Save and close" at bounding box center [441, 222] width 57 height 15
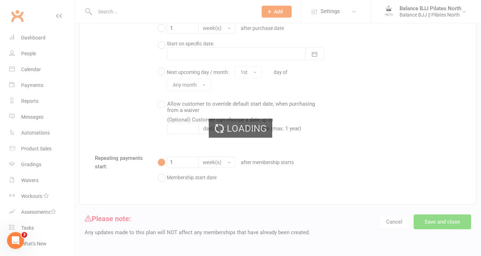
select select "25"
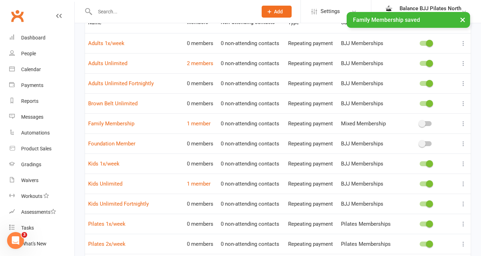
scroll to position [66, 0]
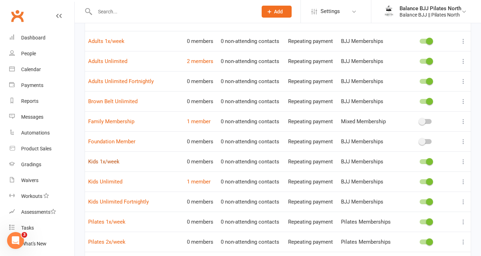
click at [112, 164] on link "Kids 1x/week" at bounding box center [103, 162] width 31 height 6
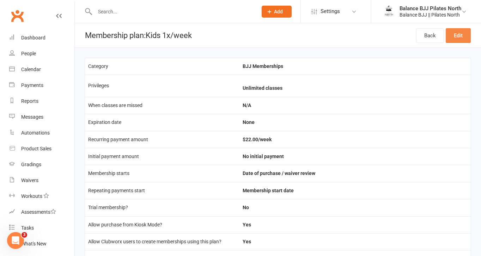
click at [460, 35] on link "Edit" at bounding box center [457, 35] width 25 height 15
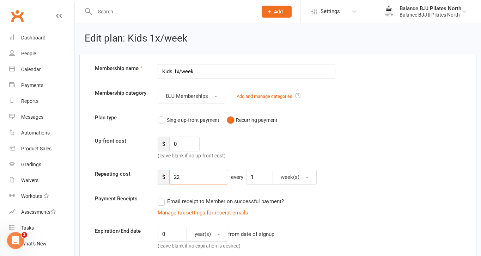
click at [183, 179] on input "22" at bounding box center [198, 177] width 59 height 15
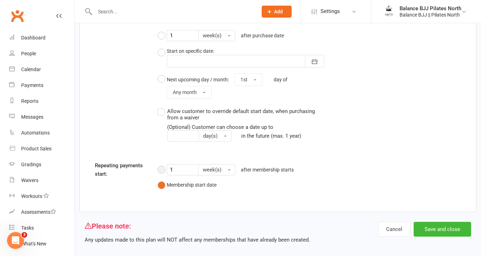
scroll to position [639, 0]
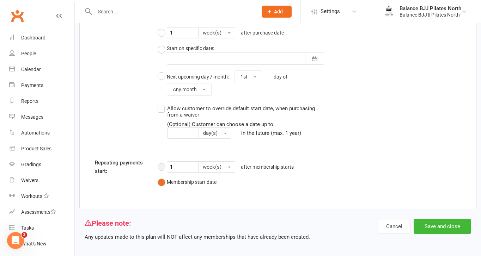
type input "23"
click at [162, 167] on button "1 week(s) after membership starts" at bounding box center [228, 167] width 140 height 17
click at [451, 222] on button "Save and close" at bounding box center [441, 226] width 57 height 15
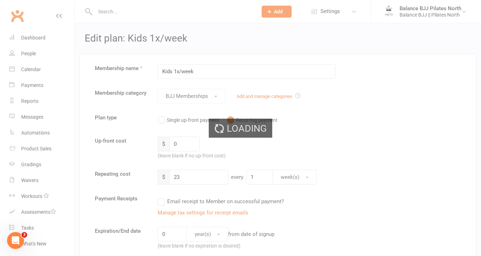
select select "25"
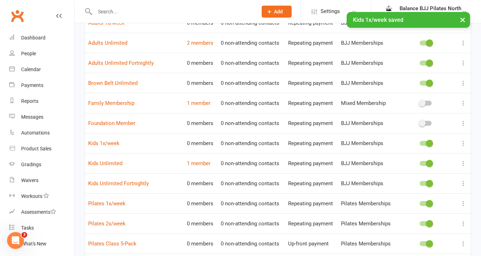
scroll to position [87, 0]
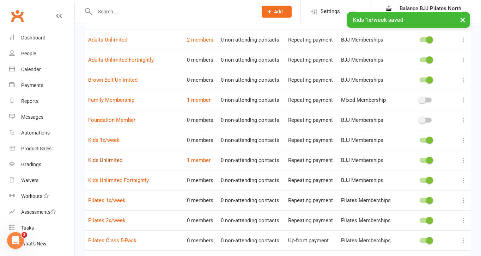
click at [106, 159] on link "Kids Unlimited" at bounding box center [105, 160] width 34 height 6
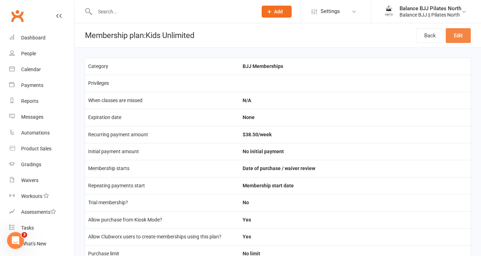
click at [459, 35] on link "Edit" at bounding box center [457, 35] width 25 height 15
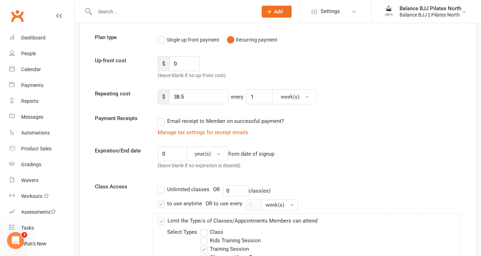
scroll to position [81, 0]
drag, startPoint x: 189, startPoint y: 96, endPoint x: 140, endPoint y: 96, distance: 49.3
click at [140, 96] on div "Repeating cost $ 38.5 every 1 week(s)" at bounding box center [278, 96] width 376 height 15
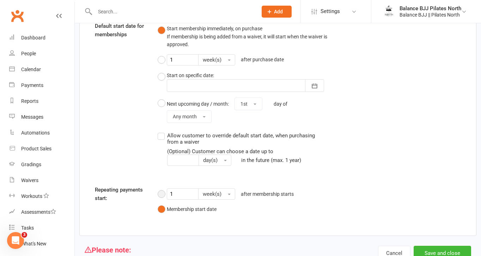
scroll to position [561, 0]
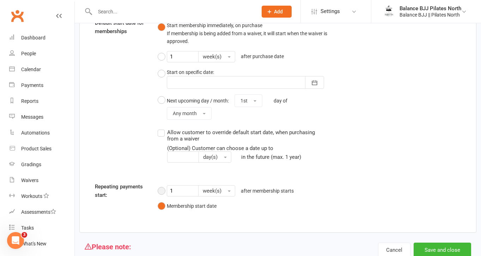
type input "42"
click at [163, 191] on button "1 week(s) after membership starts" at bounding box center [228, 191] width 140 height 17
click at [450, 249] on button "Save and close" at bounding box center [441, 250] width 57 height 15
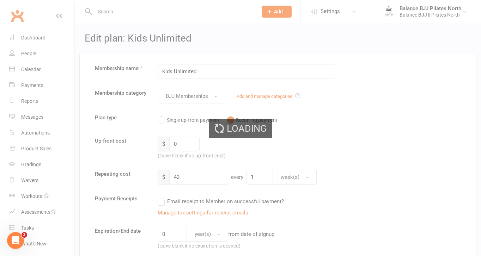
select select "25"
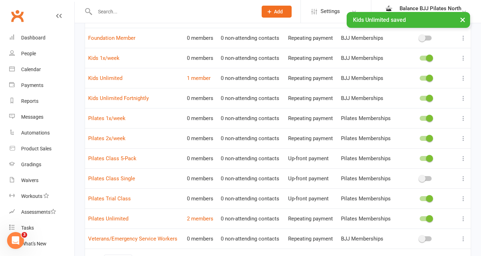
scroll to position [170, 0]
click at [118, 98] on link "Kids Unlimited Fortnightly" at bounding box center [118, 97] width 61 height 6
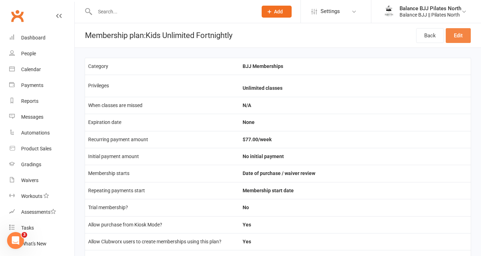
click at [460, 35] on link "Edit" at bounding box center [457, 35] width 25 height 15
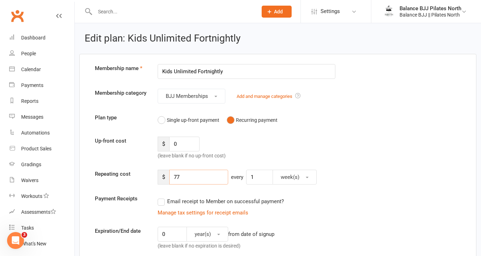
drag, startPoint x: 180, startPoint y: 178, endPoint x: 141, endPoint y: 178, distance: 38.8
click at [141, 178] on div "Repeating cost $ 77 every 1 week(s)" at bounding box center [278, 177] width 376 height 15
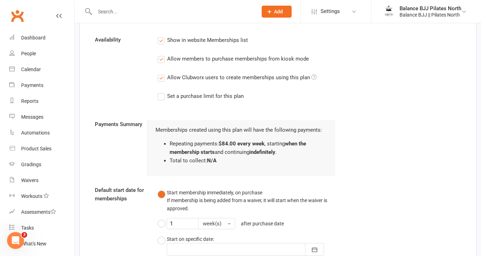
scroll to position [612, 0]
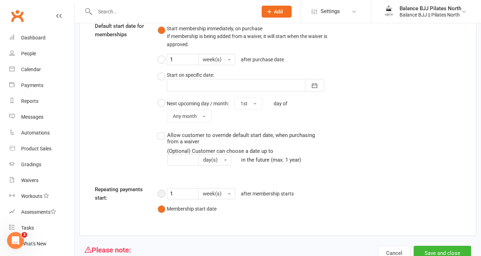
type input "84"
click at [161, 192] on button "1 week(s) after membership starts" at bounding box center [228, 193] width 140 height 17
click at [442, 249] on button "Save and close" at bounding box center [441, 253] width 57 height 15
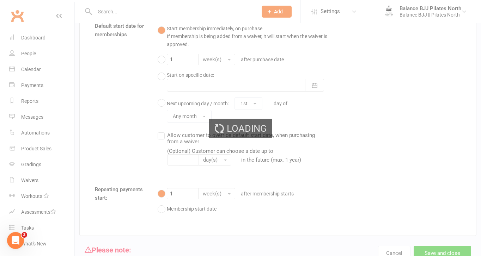
select select "25"
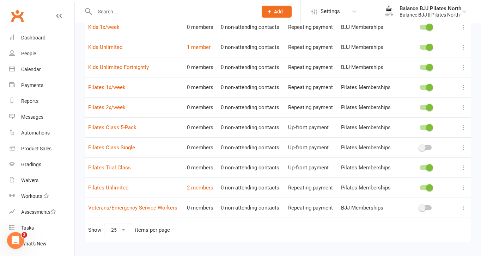
scroll to position [202, 0]
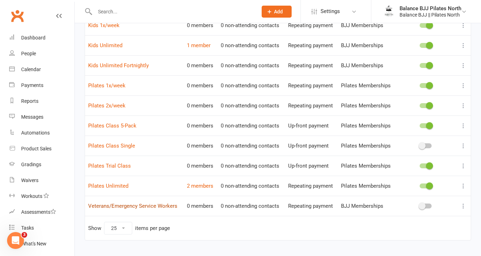
click at [113, 207] on link "Veterans/Emergency Service Workers" at bounding box center [132, 206] width 89 height 6
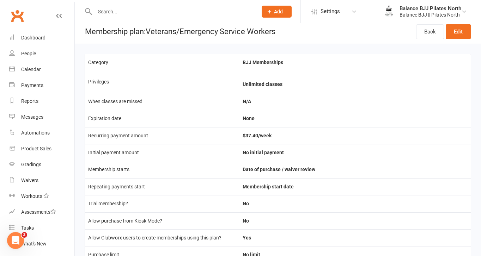
scroll to position [5, 0]
click at [457, 29] on link "Edit" at bounding box center [457, 31] width 25 height 15
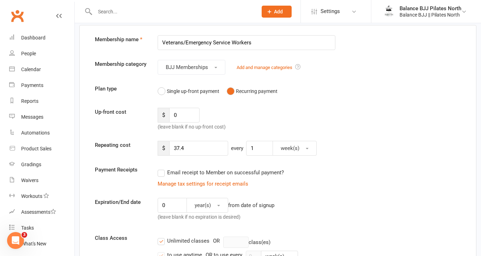
scroll to position [29, 0]
drag, startPoint x: 190, startPoint y: 149, endPoint x: 143, endPoint y: 143, distance: 47.2
click at [143, 143] on div "Repeating cost $ 37.4 every 1 week(s)" at bounding box center [278, 148] width 376 height 15
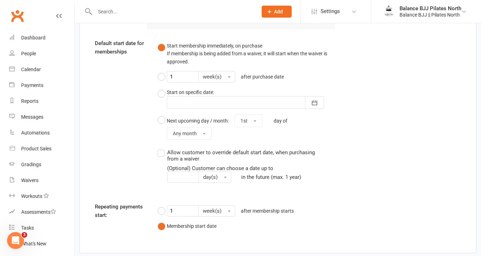
scroll to position [636, 0]
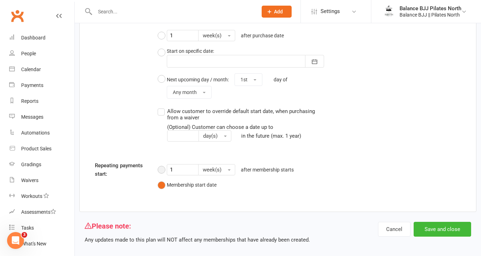
type input "44.20"
click at [160, 169] on button "1 week(s) after membership starts" at bounding box center [228, 169] width 140 height 17
click at [443, 229] on button "Save and close" at bounding box center [441, 229] width 57 height 15
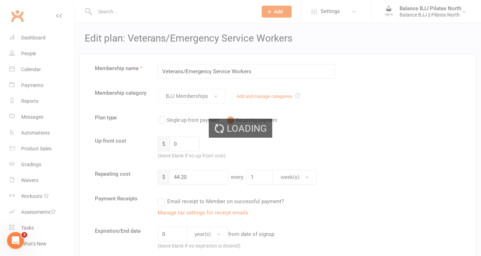
select select "25"
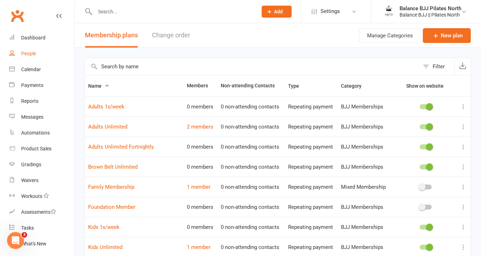
click at [28, 56] on div "People" at bounding box center [28, 54] width 15 height 6
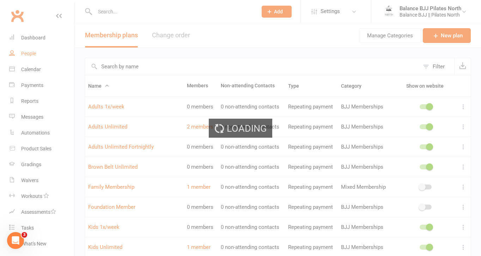
select select "100"
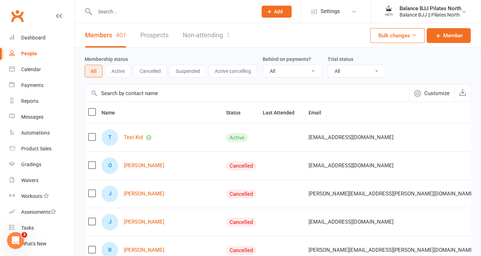
click at [125, 9] on input "text" at bounding box center [173, 12] width 160 height 10
type input "ste"
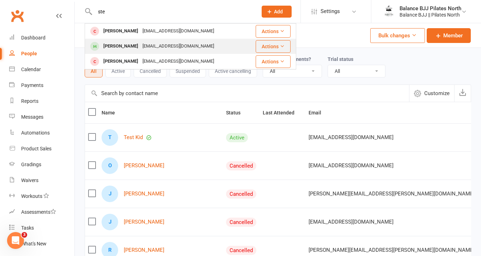
click at [132, 45] on div "[PERSON_NAME]" at bounding box center [120, 46] width 39 height 10
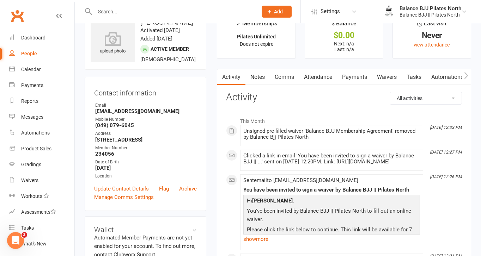
scroll to position [13, 0]
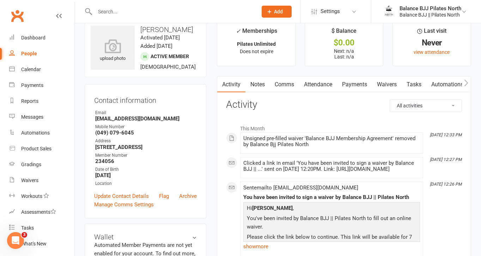
click at [381, 85] on link "Waivers" at bounding box center [387, 84] width 30 height 16
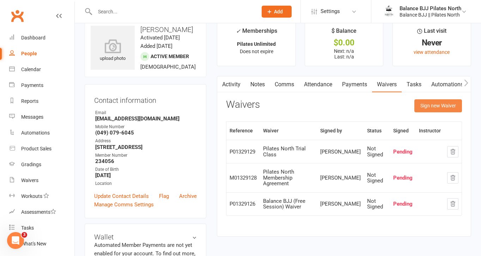
click at [431, 104] on button "Sign new Waiver" at bounding box center [438, 105] width 48 height 13
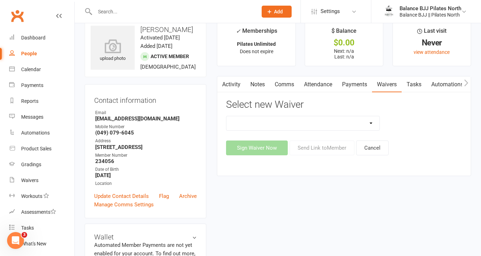
click at [329, 122] on select "Balance BJJ (Free Session) Waiver Balance BJJ Membership Agreement Pilates Nort…" at bounding box center [302, 123] width 153 height 14
select select "14653"
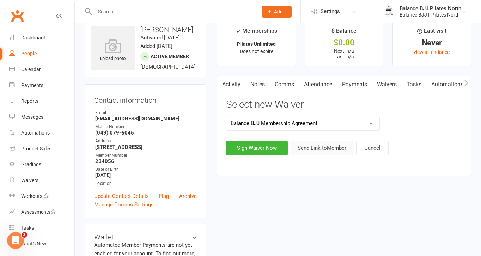
click at [325, 144] on button "Send Link to Member" at bounding box center [321, 148] width 65 height 15
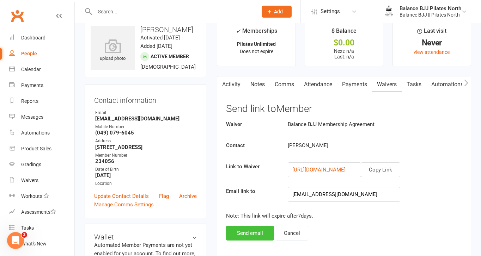
click at [253, 235] on button "Send email" at bounding box center [250, 233] width 48 height 15
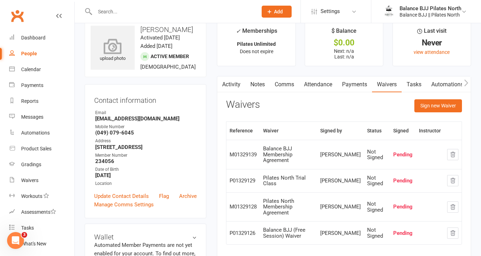
click at [119, 47] on icon at bounding box center [112, 46] width 49 height 16
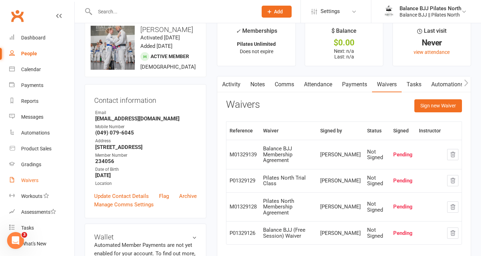
click at [33, 179] on div "Waivers" at bounding box center [29, 181] width 17 height 6
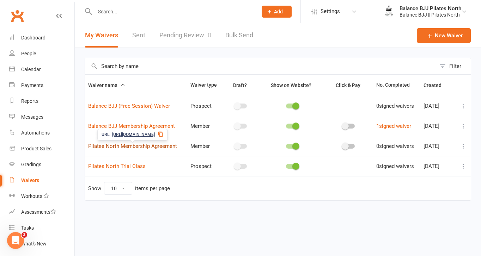
click at [142, 147] on link "Pilates North Membership Agreement" at bounding box center [132, 146] width 89 height 6
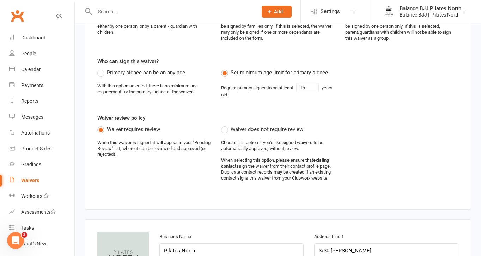
scroll to position [203, 0]
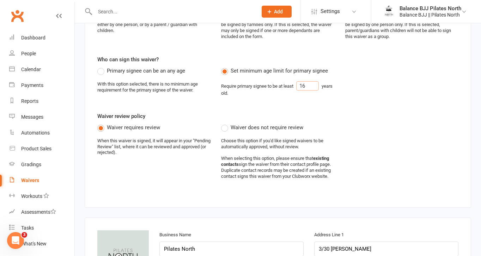
click at [309, 86] on input "16" at bounding box center [307, 85] width 23 height 9
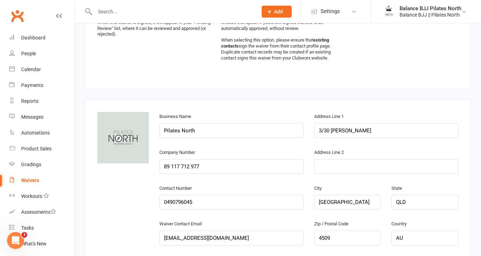
scroll to position [317, 0]
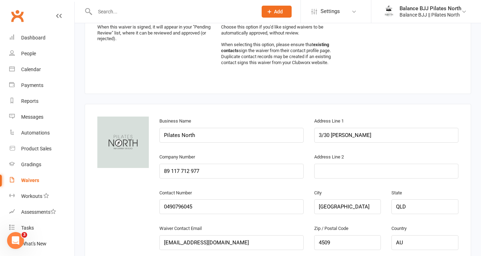
type input "18"
click at [284, 148] on div "Business Name Pilates North" at bounding box center [231, 135] width 155 height 36
click at [282, 142] on input "Pilates North" at bounding box center [231, 135] width 144 height 15
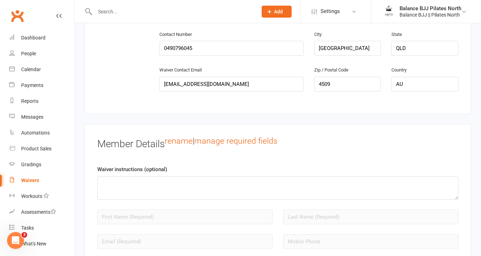
scroll to position [475, 0]
type input "Pilates North || Balance BJJ"
click at [220, 195] on textarea at bounding box center [277, 188] width 361 height 23
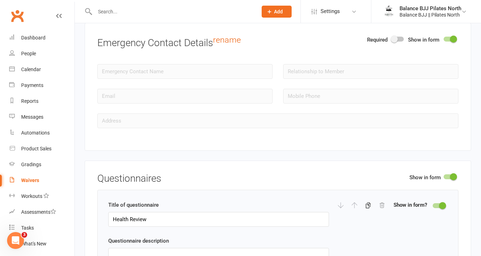
scroll to position [818, 0]
type textarea "*Please note that an unlimited membership gives you access to up to 5 classes/w…"
click at [401, 41] on div at bounding box center [398, 38] width 12 height 5
click at [392, 37] on input "checkbox" at bounding box center [392, 37] width 0 height 0
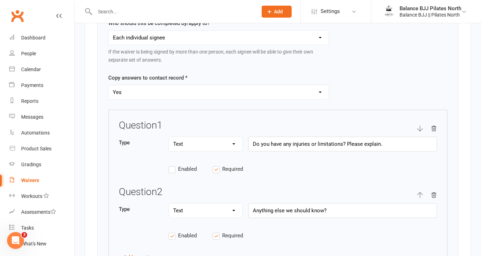
scroll to position [1072, 0]
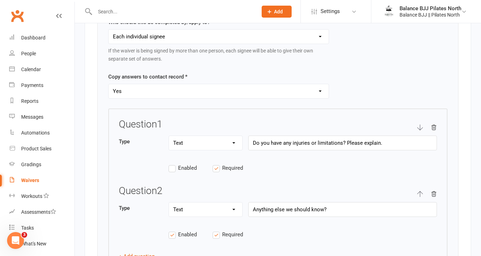
click at [170, 171] on label "Enabled" at bounding box center [190, 168] width 44 height 8
click at [170, 164] on input "Enabled" at bounding box center [190, 164] width 44 height 0
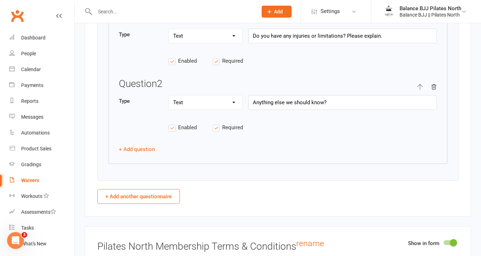
scroll to position [1156, 0]
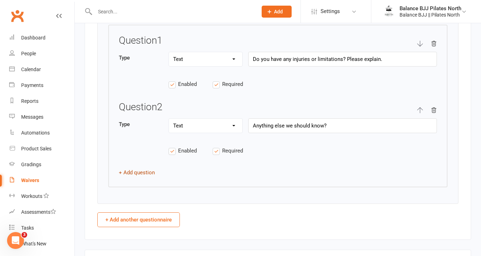
click at [138, 177] on button "+ Add question" at bounding box center [137, 172] width 36 height 8
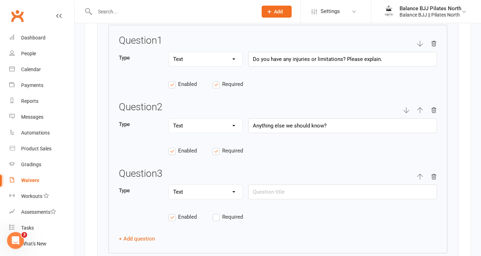
click at [421, 179] on icon "button" at bounding box center [420, 177] width 6 height 6
type input "Anything else we should know?"
click at [421, 179] on icon "button" at bounding box center [420, 177] width 6 height 6
type input "Anything else we should know?"
click at [421, 179] on icon "button" at bounding box center [420, 177] width 6 height 6
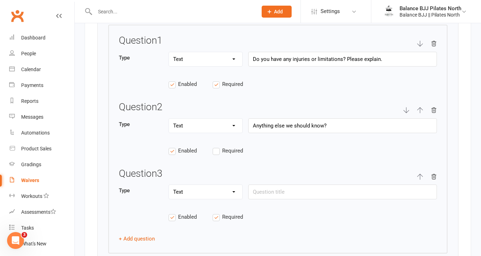
type input "Anything else we should know?"
click at [421, 179] on icon "button" at bounding box center [420, 177] width 6 height 6
type input "Anything else we should know?"
click at [421, 179] on icon "button" at bounding box center [420, 177] width 6 height 6
type input "Anything else we should know?"
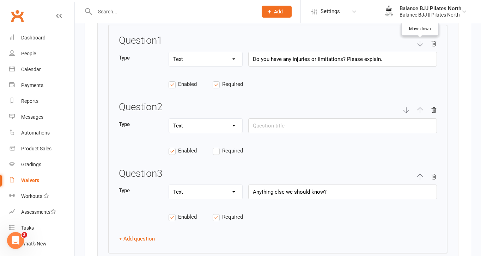
click at [418, 47] on icon "button" at bounding box center [420, 44] width 6 height 6
type input "Do you have any injuries or limitations? Please explain."
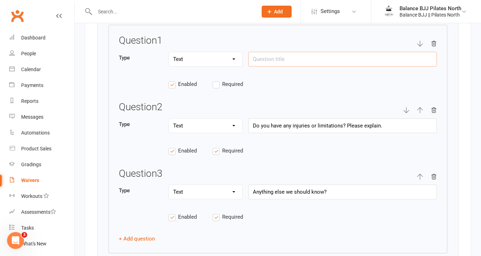
click at [259, 64] on input "text" at bounding box center [342, 59] width 189 height 15
click at [215, 88] on label "Required" at bounding box center [234, 84] width 44 height 8
click at [215, 80] on input "Required" at bounding box center [234, 80] width 44 height 0
click at [198, 66] on select "Text Select Checkbox" at bounding box center [205, 59] width 73 height 14
click at [222, 64] on select "Text Select Checkbox" at bounding box center [205, 59] width 73 height 14
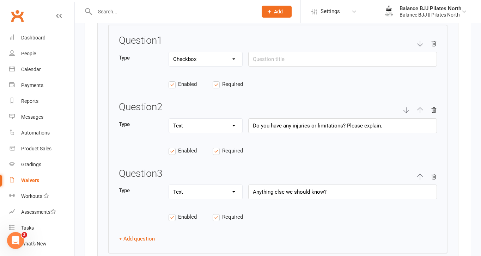
select select "select"
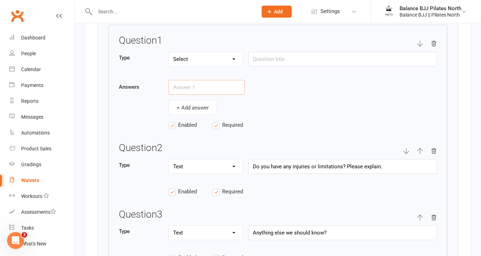
click at [194, 95] on input "text" at bounding box center [206, 87] width 76 height 15
type input "Yes"
click at [193, 115] on button "+ Add answer" at bounding box center [192, 107] width 48 height 15
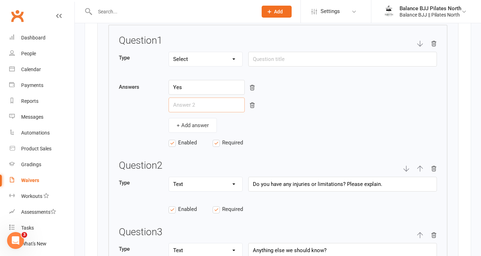
click at [191, 110] on input "text" at bounding box center [206, 105] width 76 height 15
type input "No"
click at [289, 66] on input "text" at bounding box center [342, 59] width 189 height 15
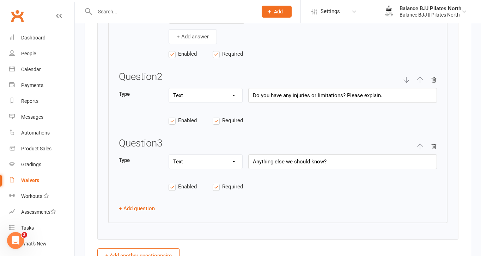
scroll to position [1246, 0]
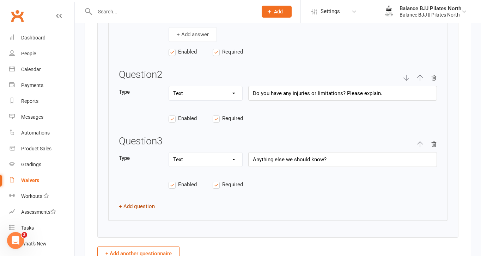
type input "Do you have any Pilates experience?"
click at [142, 210] on button "+ Add question" at bounding box center [137, 206] width 36 height 8
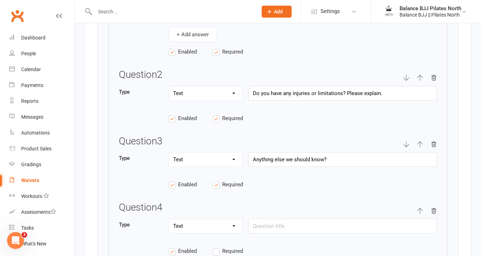
click at [419, 214] on icon "button" at bounding box center [420, 211] width 6 height 6
type input "Anything else we should know?"
click at [419, 214] on icon "button" at bounding box center [420, 211] width 6 height 6
type input "Anything else we should know?"
click at [419, 214] on icon "button" at bounding box center [420, 211] width 6 height 6
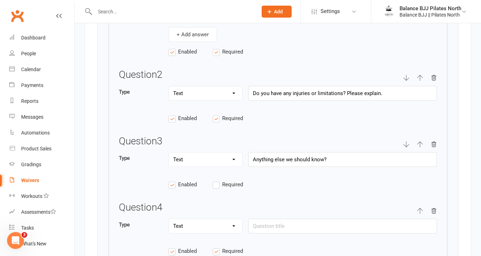
type input "Anything else we should know?"
click at [420, 148] on icon "button" at bounding box center [420, 144] width 6 height 6
type input "Do you have any injuries or limitations? Please explain."
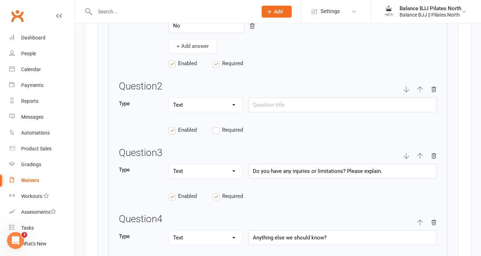
scroll to position [1236, 0]
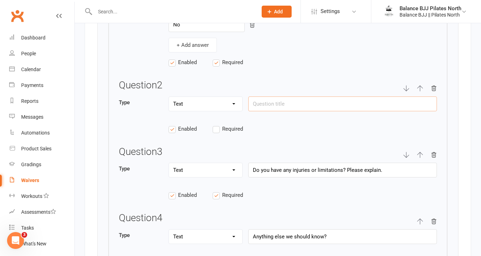
click at [274, 111] on input "text" at bounding box center [342, 104] width 189 height 15
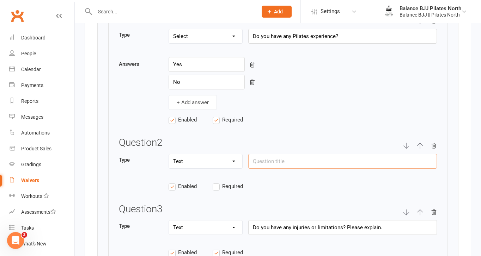
scroll to position [1181, 0]
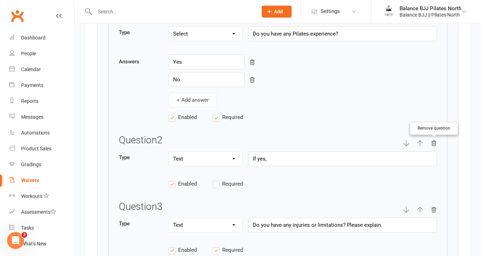
click at [434, 147] on icon "button" at bounding box center [433, 143] width 6 height 6
type input "Do you have any injuries or limitations? Please explain."
type input "Anything else we should know?"
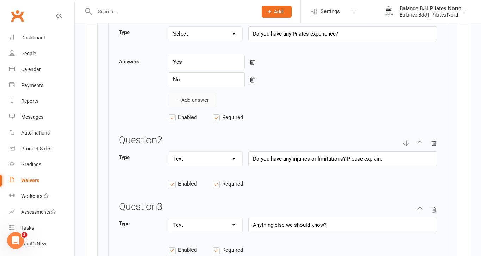
click at [194, 107] on button "+ Add answer" at bounding box center [192, 100] width 48 height 15
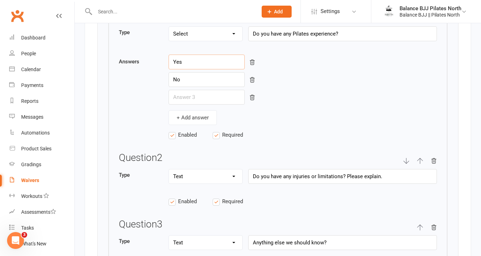
drag, startPoint x: 191, startPoint y: 66, endPoint x: 160, endPoint y: 63, distance: 31.5
click at [160, 63] on div "Answers Yes No + Add answer" at bounding box center [278, 90] width 318 height 70
type input "None"
drag, startPoint x: 179, startPoint y: 86, endPoint x: 163, endPoint y: 86, distance: 16.2
click at [163, 86] on div "Answers None No + Add answer" at bounding box center [278, 90] width 318 height 70
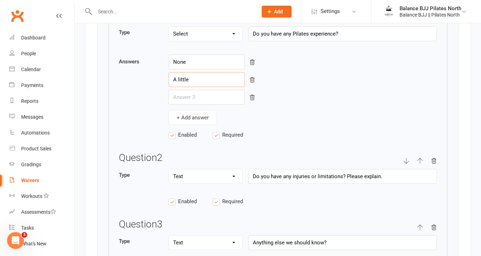
type input "A little"
click at [186, 101] on input "text" at bounding box center [206, 97] width 76 height 15
type input "Yes"
click at [197, 87] on input "A little" at bounding box center [206, 79] width 76 height 15
type input "A little - 6m or less"
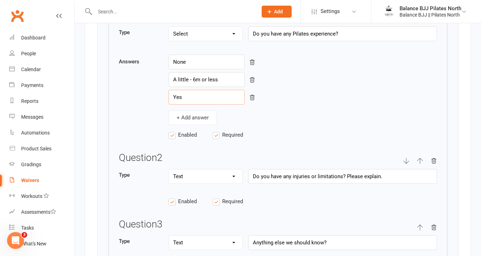
click at [190, 103] on input "Yes" at bounding box center [206, 97] width 76 height 15
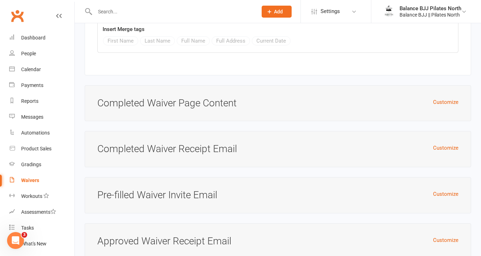
scroll to position [3299, 0]
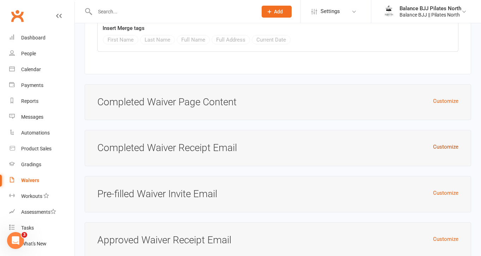
type input "Yes- more than 6m"
click at [452, 143] on button "Customize" at bounding box center [445, 147] width 25 height 8
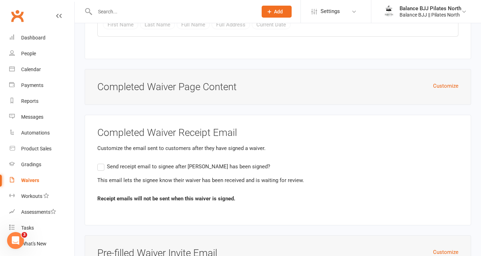
scroll to position [3407, 0]
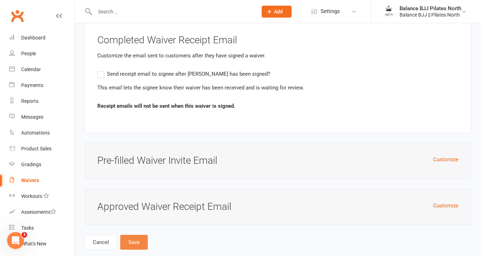
click at [135, 235] on button "Save" at bounding box center [133, 242] width 27 height 15
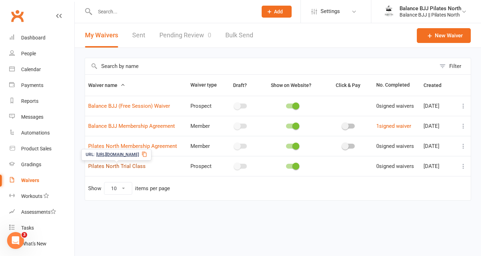
click at [137, 164] on link "Pilates North Trial Class" at bounding box center [116, 166] width 57 height 6
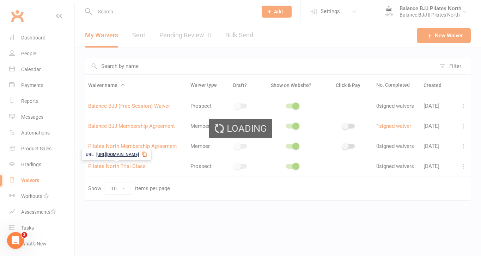
select select "applies_to_attending_signees"
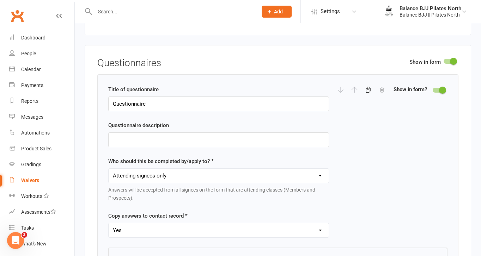
scroll to position [942, 0]
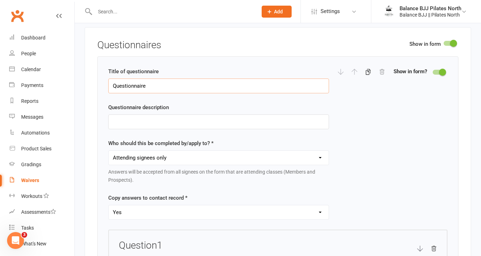
drag, startPoint x: 154, startPoint y: 94, endPoint x: 97, endPoint y: 89, distance: 57.3
click at [97, 89] on div "Show in form Questionnaires Title of questionnaire Questionnaire Questionnaire …" at bounding box center [278, 236] width 386 height 418
type input "H"
type input "Questionnaire"
click at [195, 105] on div "Title of questionnaire Questionnaire Questionnaire description Who should this …" at bounding box center [218, 148] width 221 height 162
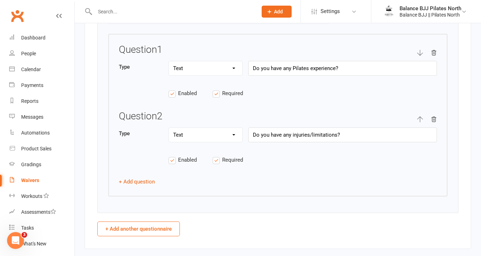
scroll to position [1144, 0]
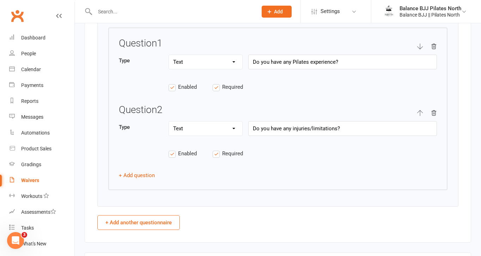
click at [224, 68] on select "Text Select Checkbox" at bounding box center [205, 62] width 73 height 14
click at [240, 69] on select "Text Select Checkbox" at bounding box center [205, 62] width 73 height 14
select select "select"
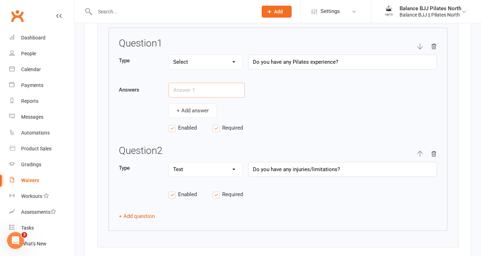
click at [197, 93] on input "text" at bounding box center [206, 90] width 76 height 15
type input "None"
click at [203, 116] on button "+ Add answer" at bounding box center [192, 110] width 48 height 15
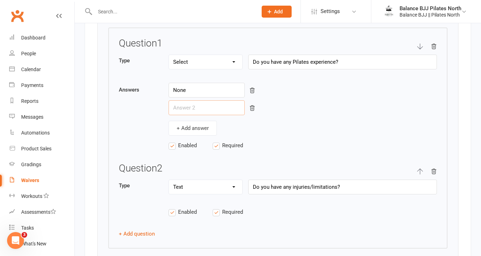
click at [198, 112] on input "text" at bounding box center [206, 107] width 76 height 15
type input "A little- 6m or less"
click at [191, 133] on button "+ Add answer" at bounding box center [192, 128] width 48 height 15
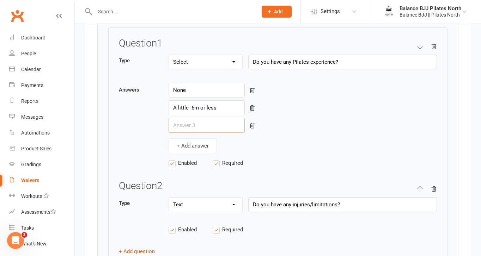
click at [191, 131] on input "text" at bounding box center [206, 125] width 76 height 15
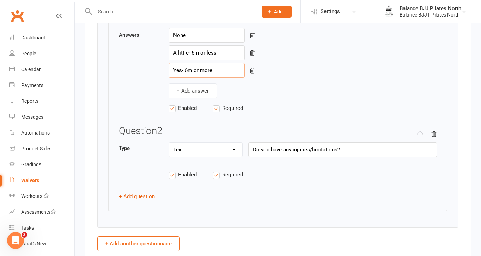
scroll to position [1201, 0]
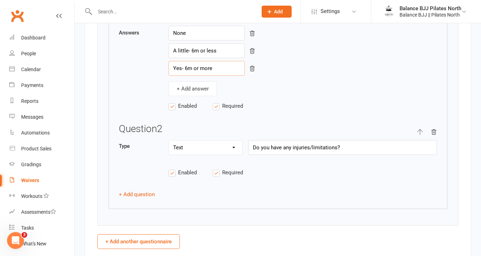
type input "Yes- 6m or more"
click at [354, 152] on input "Do you have any injuries/limitations?" at bounding box center [342, 147] width 189 height 15
type input "Do you have any injuries/limitations? If yes, please explain."
click at [138, 199] on button "+ Add question" at bounding box center [137, 194] width 36 height 8
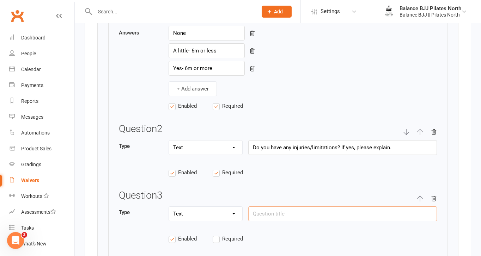
click at [282, 221] on input "text" at bounding box center [342, 214] width 189 height 15
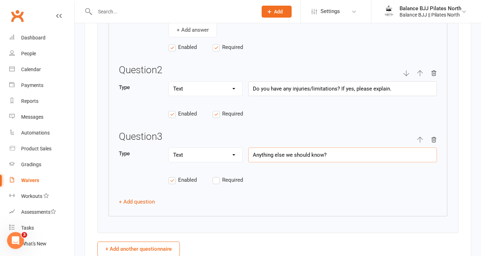
scroll to position [1268, 0]
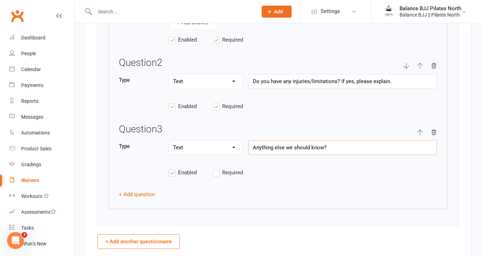
type input "Anything else we should know?"
click at [215, 177] on label "Required" at bounding box center [234, 172] width 44 height 8
click at [215, 168] on input "Required" at bounding box center [234, 168] width 44 height 0
click at [214, 177] on label "Required" at bounding box center [234, 172] width 44 height 8
click at [214, 168] on input "Required" at bounding box center [234, 168] width 44 height 0
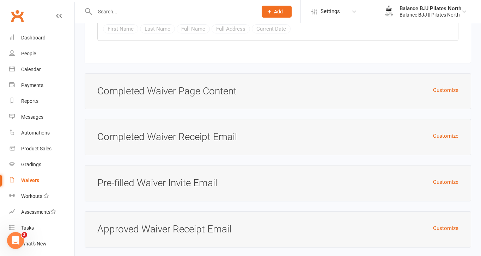
scroll to position [2632, 0]
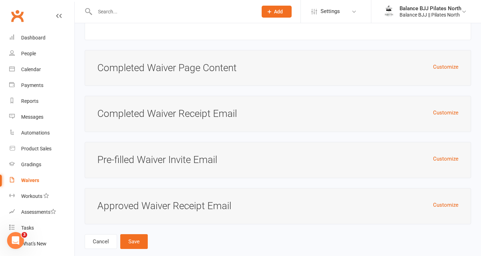
click at [295, 110] on div "Customize Completed Waiver Receipt Email" at bounding box center [278, 114] width 386 height 36
click at [442, 109] on button "Customize" at bounding box center [445, 113] width 25 height 8
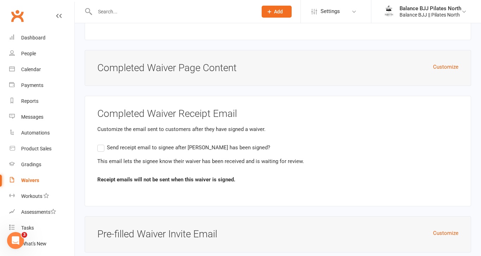
scroll to position [2707, 0]
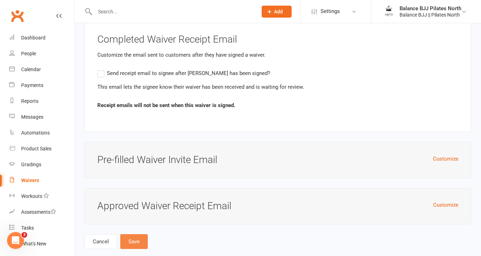
click at [129, 234] on button "Save" at bounding box center [133, 241] width 27 height 15
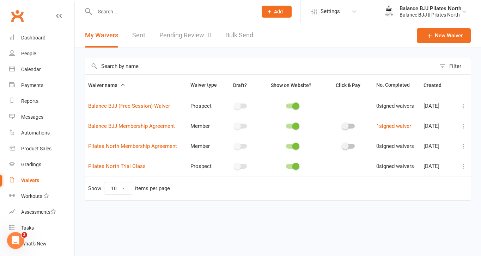
click at [163, 14] on input "text" at bounding box center [173, 12] width 160 height 10
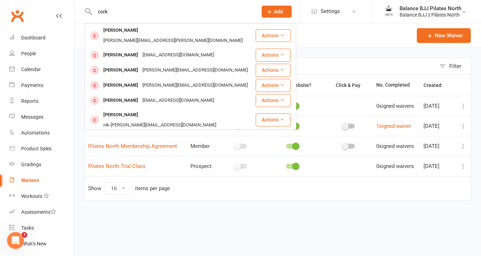
type input "cork"
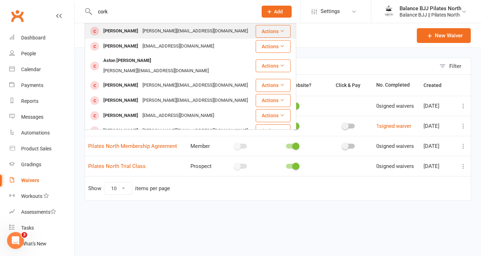
click at [154, 31] on div "sonya@electrotekqld.com.au" at bounding box center [195, 31] width 110 height 10
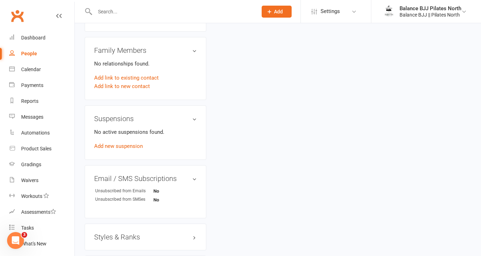
scroll to position [332, 0]
click at [116, 73] on link "Add link to existing contact" at bounding box center [126, 77] width 64 height 8
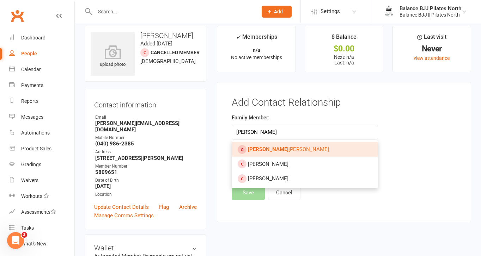
type input "Logan"
click at [282, 150] on link "Logan Corkery" at bounding box center [304, 149] width 145 height 15
type input "Logan Corkery"
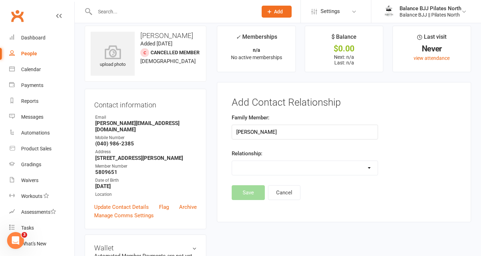
click at [261, 168] on select "Parent / Guardian Child Sibling (parent not in system) Spouse / Partner Cousin …" at bounding box center [304, 168] width 145 height 14
select select "1"
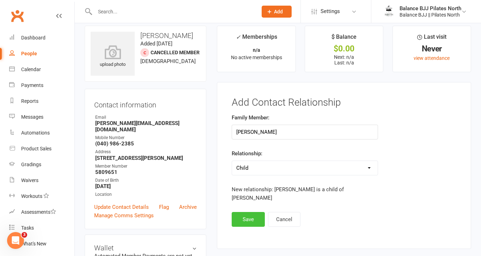
click at [254, 212] on button "Save" at bounding box center [248, 219] width 33 height 15
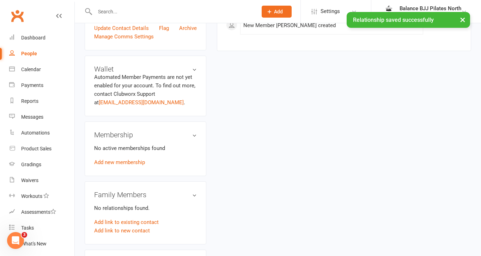
scroll to position [208, 0]
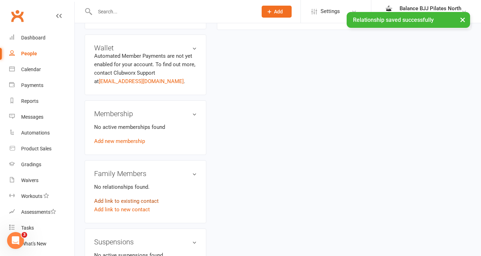
click at [140, 197] on link "Add link to existing contact" at bounding box center [126, 201] width 64 height 8
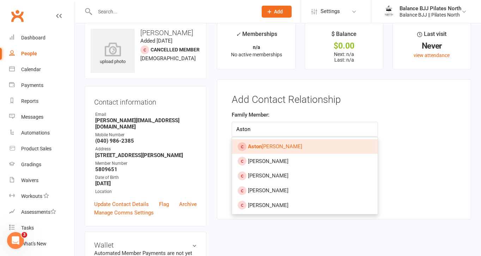
type input "Aston"
click at [259, 143] on link "Aston Corkery" at bounding box center [304, 146] width 145 height 15
type input "Aston Corkery"
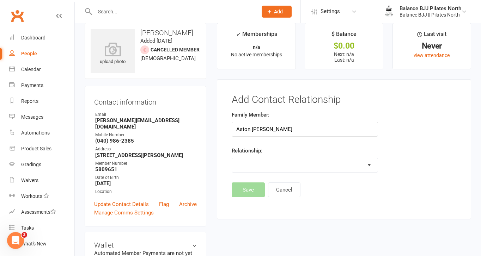
click at [270, 162] on select "Parent / Guardian Child Sibling (parent not in system) Spouse / Partner Cousin …" at bounding box center [304, 165] width 145 height 14
select select "1"
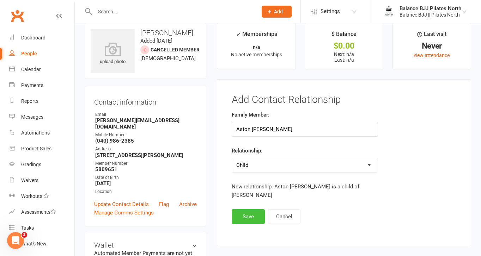
click at [254, 209] on button "Save" at bounding box center [248, 216] width 33 height 15
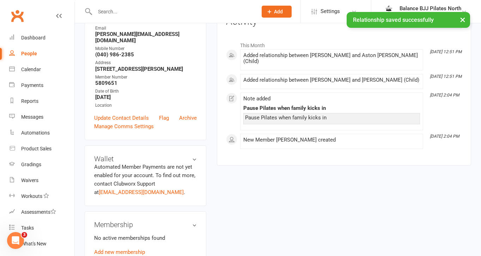
scroll to position [242, 0]
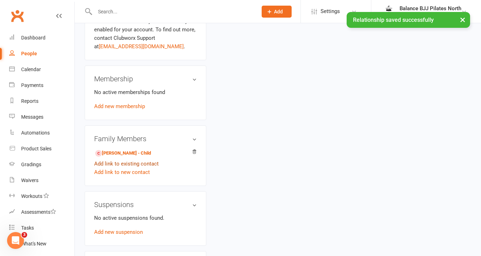
click at [123, 160] on link "Add link to existing contact" at bounding box center [126, 164] width 64 height 8
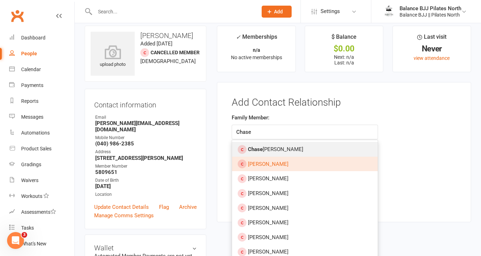
type input "Chase"
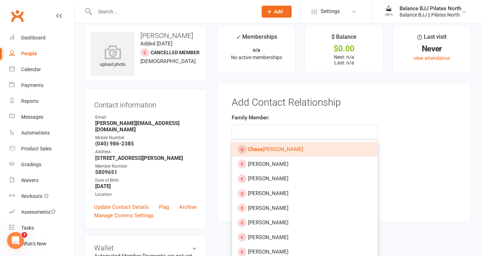
click at [266, 152] on span "Chase Corkery" at bounding box center [275, 149] width 55 height 6
type input "Chase Corkery"
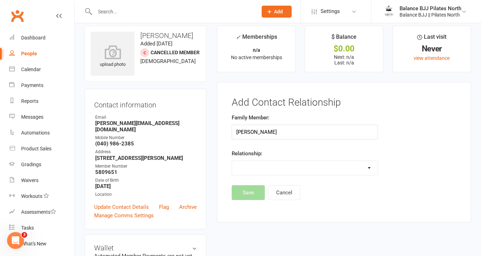
click at [262, 167] on select "Parent / Guardian Child Sibling (parent not in system) Spouse / Partner Cousin …" at bounding box center [304, 168] width 145 height 14
select select "1"
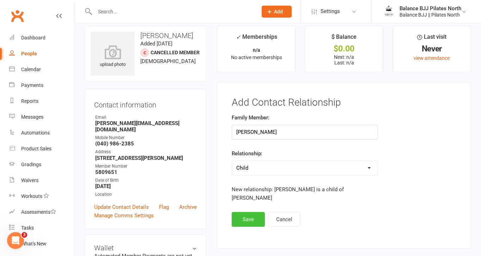
click at [250, 212] on button "Save" at bounding box center [248, 219] width 33 height 15
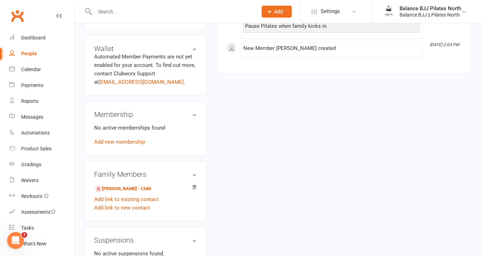
scroll to position [208, 0]
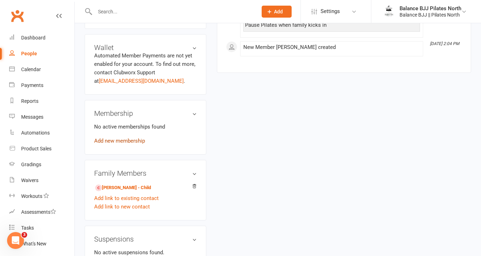
click at [135, 138] on link "Add new membership" at bounding box center [119, 141] width 51 height 6
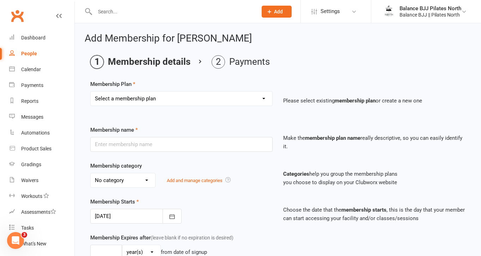
click at [221, 101] on select "Select a membership plan Create new Membership Plan Adults Unlimited Adults Unl…" at bounding box center [181, 99] width 181 height 14
select select "7"
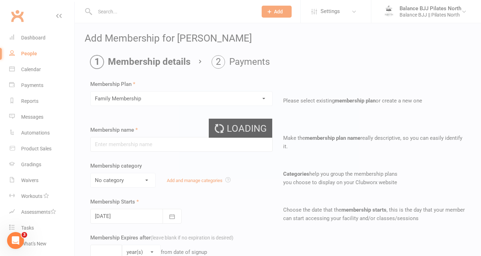
type input "Family Membership"
select select "1"
type input "0"
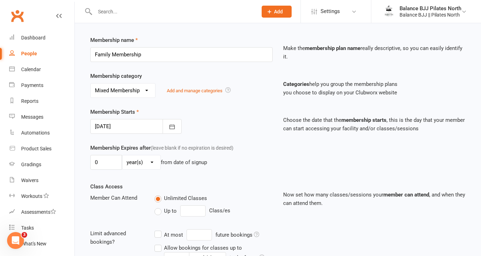
scroll to position [94, 0]
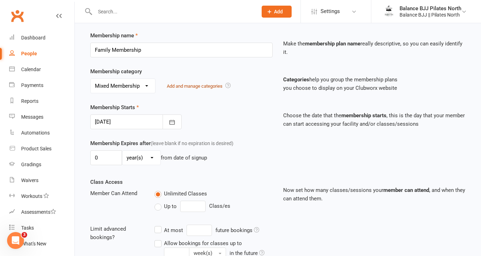
click at [182, 87] on link "Add and manage categories" at bounding box center [195, 86] width 56 height 5
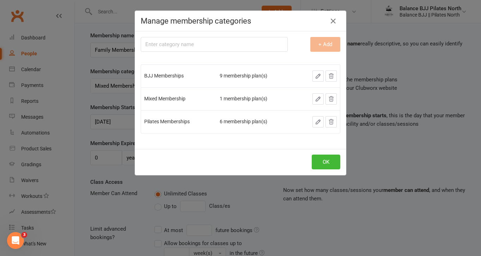
click at [171, 77] on div "BJJ Memberships" at bounding box center [178, 75] width 69 height 5
click at [162, 127] on td "Pilates Memberships" at bounding box center [178, 121] width 75 height 23
click at [319, 122] on icon "button" at bounding box center [318, 122] width 6 height 6
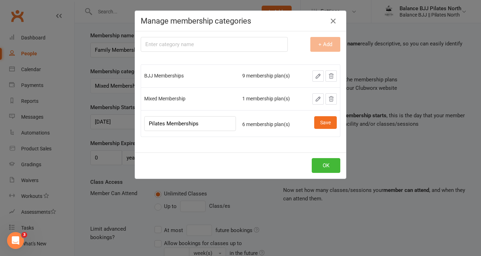
click at [296, 129] on td "6 membership plan(s)" at bounding box center [271, 123] width 64 height 26
click at [333, 21] on icon "button" at bounding box center [333, 21] width 8 height 8
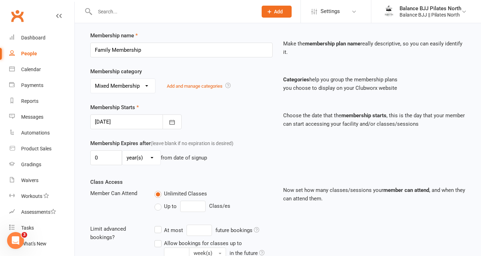
click at [146, 86] on select "No category BJJ Memberships Mixed Membership Pilates Memberships" at bounding box center [123, 86] width 64 height 14
select select "0"
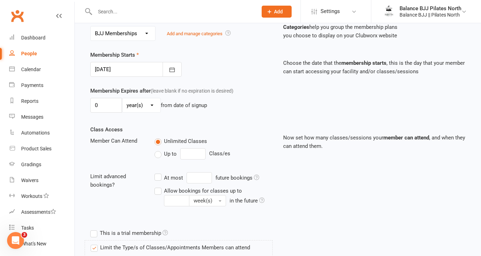
scroll to position [148, 0]
click at [172, 70] on icon "button" at bounding box center [171, 69] width 7 height 7
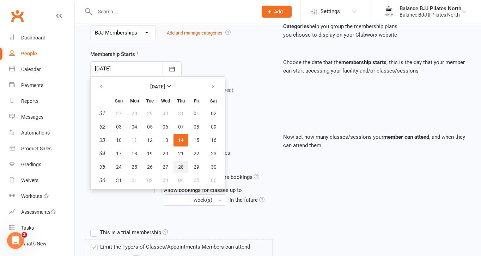
click at [184, 166] on button "28" at bounding box center [180, 167] width 15 height 13
type input "28 Aug 2025"
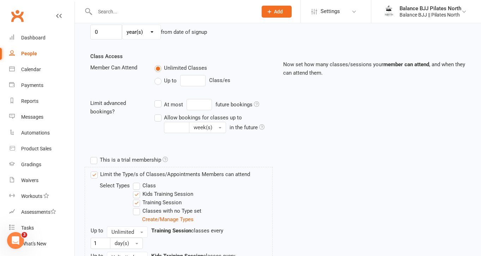
scroll to position [221, 0]
click at [160, 81] on label "Up to" at bounding box center [165, 80] width 22 height 8
click at [159, 76] on input "Up to" at bounding box center [156, 76] width 5 height 0
type input "0"
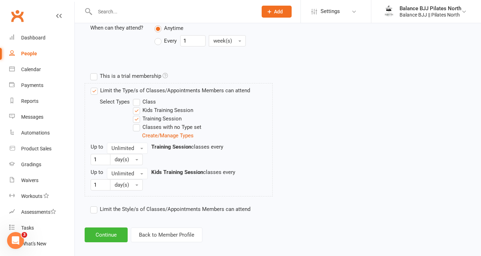
scroll to position [302, 0]
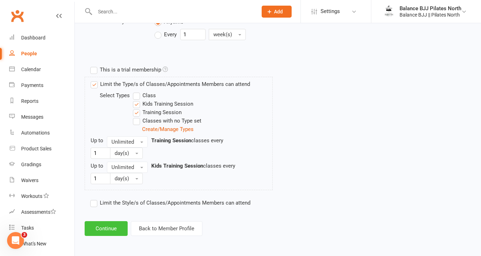
click at [110, 228] on button "Continue" at bounding box center [106, 228] width 43 height 15
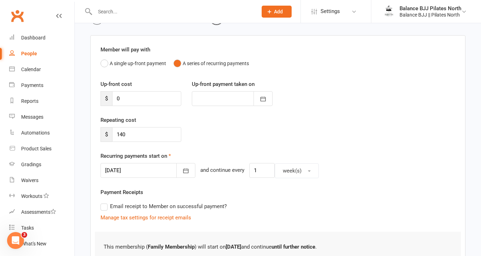
scroll to position [42, 0]
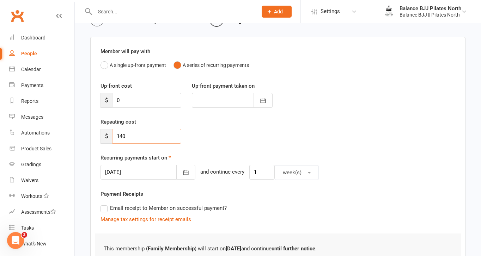
drag, startPoint x: 133, startPoint y: 133, endPoint x: 121, endPoint y: 133, distance: 12.7
click at [121, 133] on input "140" at bounding box center [146, 136] width 69 height 15
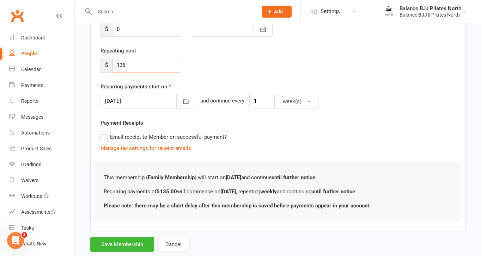
scroll to position [116, 0]
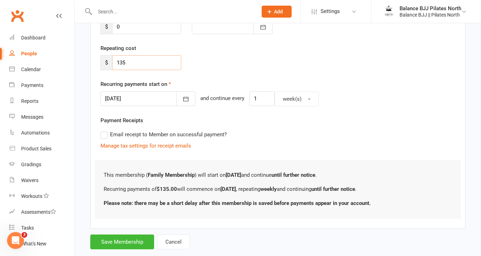
type input "135"
click at [154, 99] on div at bounding box center [147, 98] width 95 height 15
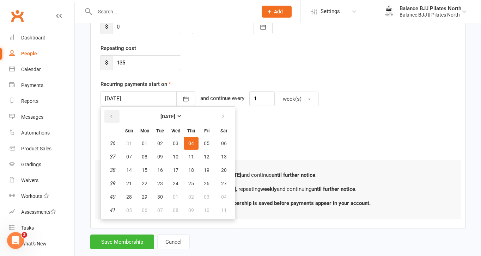
click at [112, 116] on icon "button" at bounding box center [111, 117] width 5 height 6
click at [190, 198] on span "28" at bounding box center [191, 197] width 6 height 6
type input "28 Aug 2025"
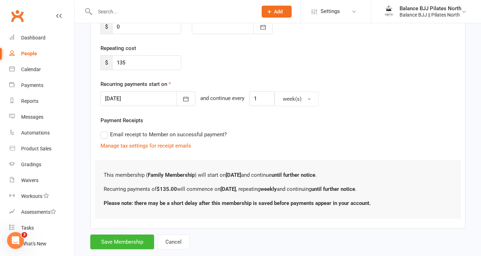
scroll to position [131, 0]
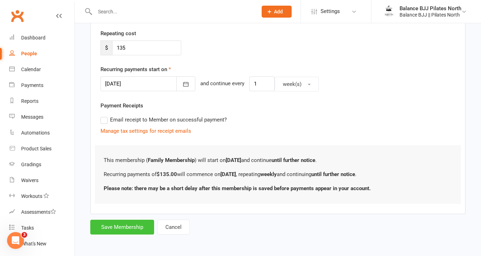
click at [128, 226] on button "Save Membership" at bounding box center [122, 227] width 64 height 15
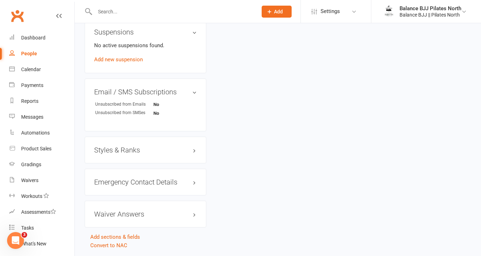
scroll to position [451, 0]
click at [118, 150] on h3 "Styles & Ranks" at bounding box center [145, 150] width 103 height 8
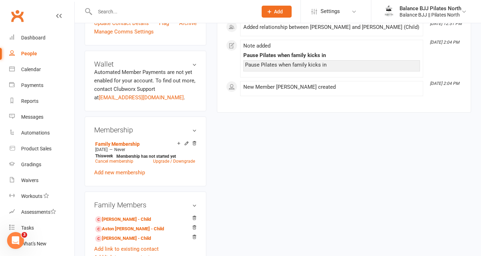
scroll to position [192, 0]
click at [124, 177] on link "Add new membership" at bounding box center [119, 173] width 51 height 6
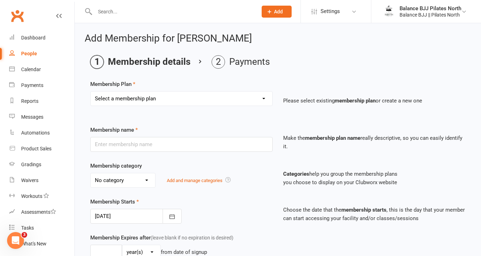
click at [211, 99] on select "Select a membership plan Create new Membership Plan Adults Unlimited Adults Unl…" at bounding box center [181, 99] width 181 height 14
select select "12"
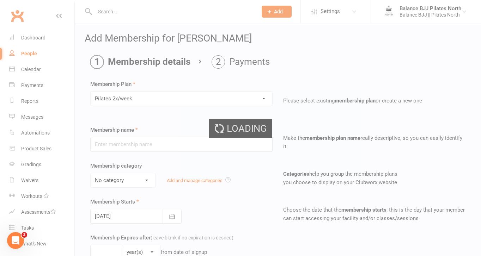
type input "Pilates 2x/week"
select select "2"
type input "0"
type input "2"
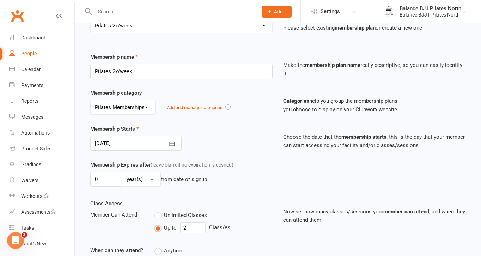
scroll to position [75, 0]
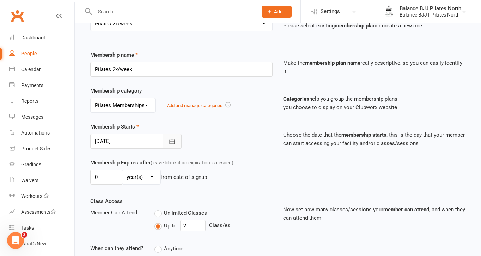
click at [175, 141] on button "button" at bounding box center [171, 141] width 19 height 15
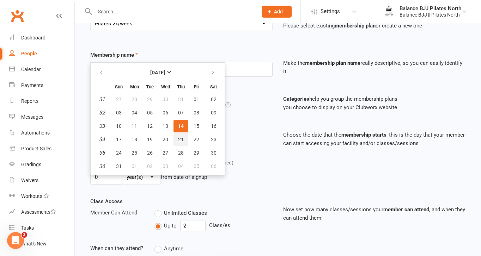
click at [180, 140] on span "21" at bounding box center [181, 140] width 6 height 6
type input "21 Aug 2025"
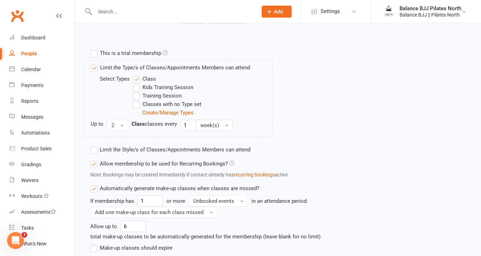
scroll to position [371, 0]
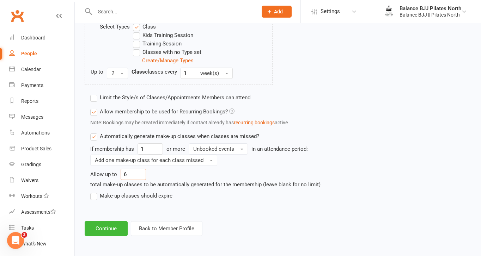
drag, startPoint x: 127, startPoint y: 174, endPoint x: 120, endPoint y: 174, distance: 6.7
click at [121, 174] on input "6" at bounding box center [133, 174] width 25 height 11
type input "5"
type input "3"
click at [94, 196] on label "Make-up classes should expire" at bounding box center [131, 196] width 82 height 8
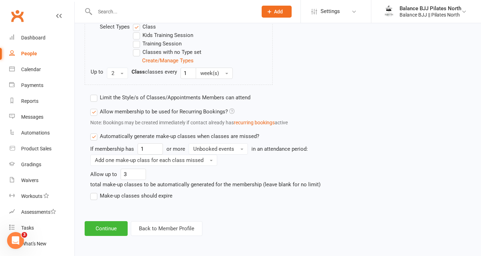
click at [94, 192] on input "Make-up classes should expire" at bounding box center [92, 192] width 5 height 0
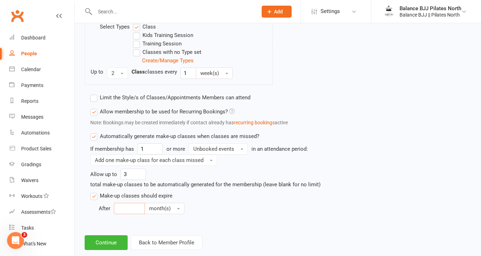
click at [126, 212] on input "number" at bounding box center [129, 208] width 31 height 11
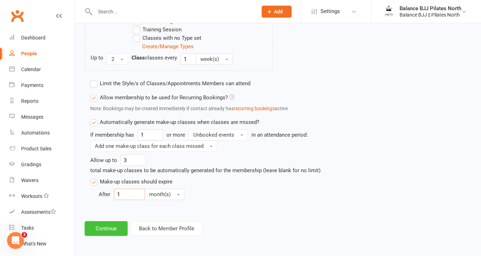
type input "1"
click at [115, 228] on button "Continue" at bounding box center [106, 228] width 43 height 15
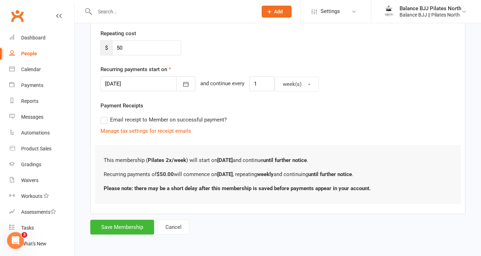
scroll to position [0, 0]
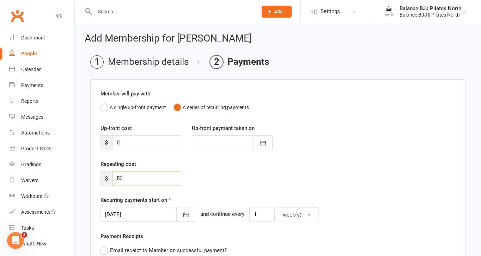
drag, startPoint x: 128, startPoint y: 180, endPoint x: 91, endPoint y: 179, distance: 36.3
click at [91, 179] on div "Member will pay with A single up-front payment A series of recurring payments U…" at bounding box center [277, 212] width 375 height 266
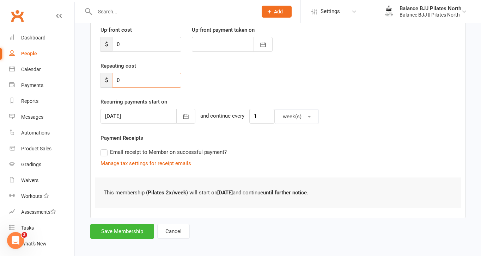
scroll to position [101, 0]
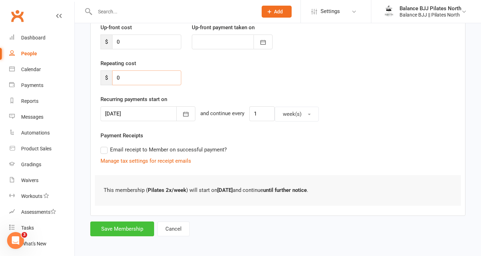
type input "0"
click at [139, 232] on button "Save Membership" at bounding box center [122, 229] width 64 height 15
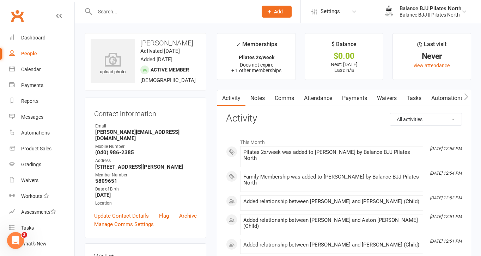
click at [390, 101] on link "Waivers" at bounding box center [387, 98] width 30 height 16
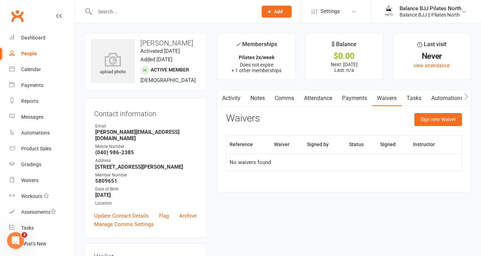
click at [29, 52] on div "People" at bounding box center [29, 54] width 16 height 6
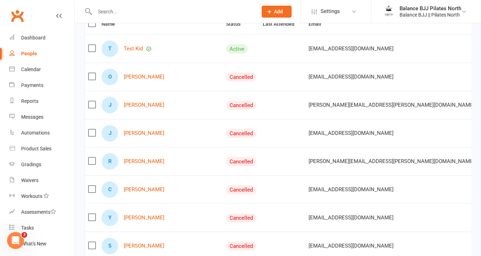
scroll to position [91, 0]
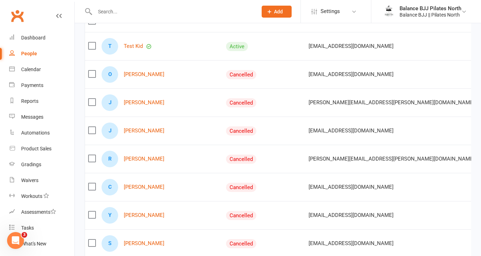
click at [219, 13] on input "text" at bounding box center [173, 12] width 160 height 10
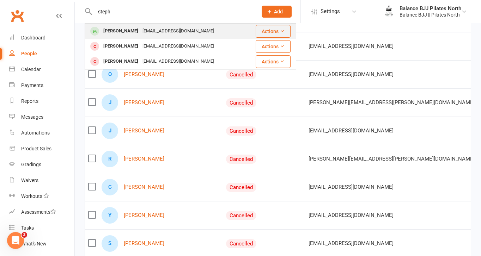
click at [170, 29] on div "stephjopereira@gmail.com" at bounding box center [178, 31] width 76 height 10
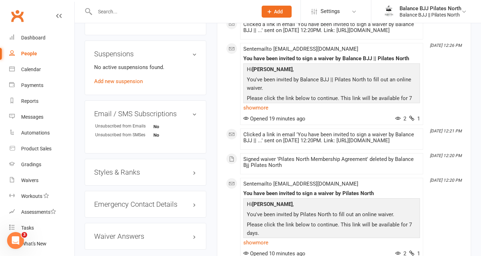
scroll to position [323, 0]
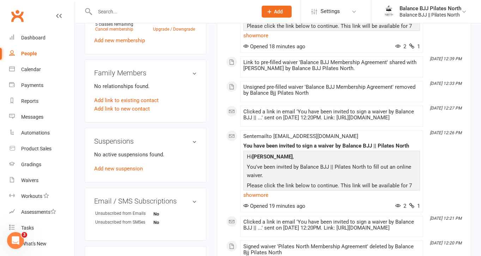
click at [18, 244] on icon "Open Intercom Messenger" at bounding box center [16, 241] width 12 height 12
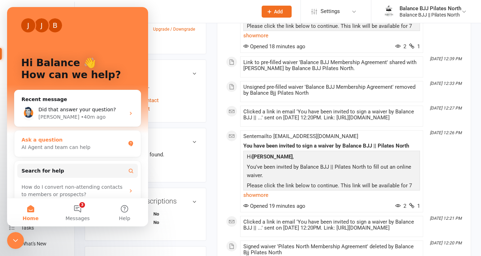
click at [100, 146] on div "AI Agent and team can help" at bounding box center [73, 147] width 104 height 7
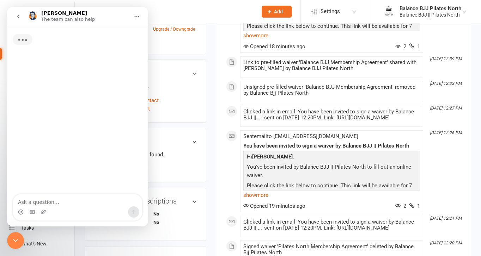
click at [78, 208] on div "Intercom messenger" at bounding box center [77, 212] width 129 height 11
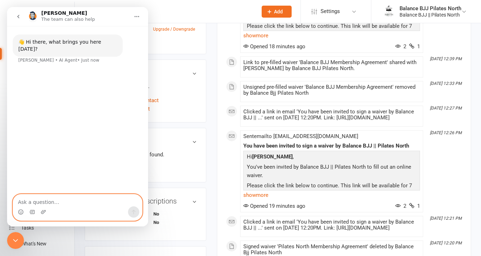
click at [78, 203] on textarea "Ask a question…" at bounding box center [77, 201] width 129 height 12
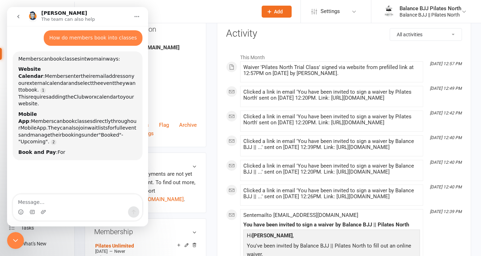
scroll to position [0, 0]
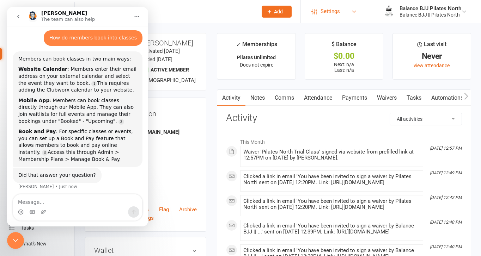
click at [330, 12] on span "Settings" at bounding box center [329, 12] width 19 height 16
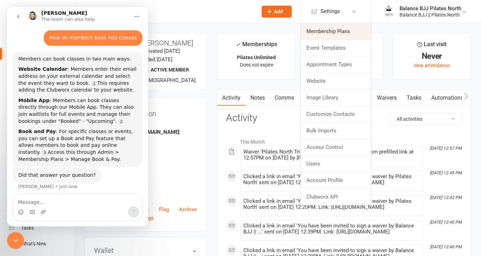
click at [332, 30] on link "Membership Plans" at bounding box center [336, 31] width 70 height 16
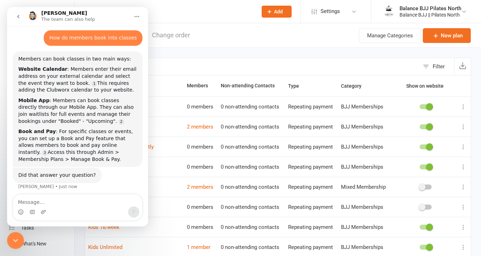
click at [18, 17] on icon "go back" at bounding box center [19, 17] width 6 height 6
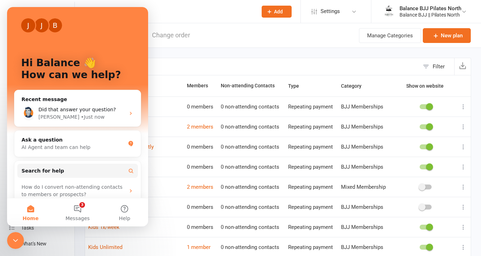
click at [224, 49] on div "Filter Name Members Non-attending Contacts Type Category Show on website Adults…" at bounding box center [278, 255] width 406 height 414
click at [398, 33] on button "Manage Categories" at bounding box center [390, 35] width 62 height 15
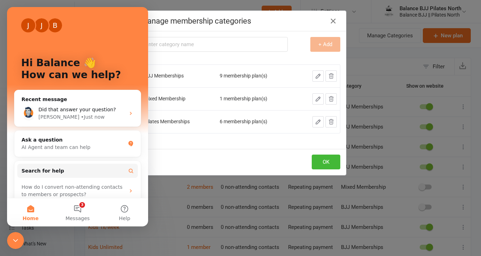
click at [16, 241] on icon "Close Intercom Messenger" at bounding box center [15, 240] width 8 height 8
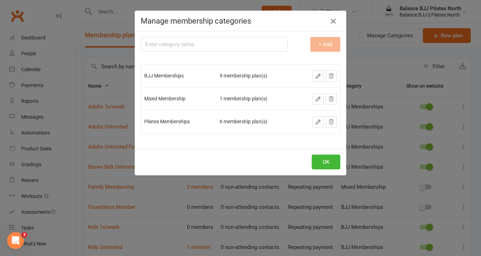
click at [334, 20] on icon "button" at bounding box center [333, 21] width 8 height 8
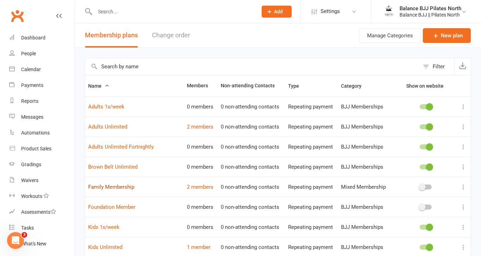
click at [125, 186] on link "Family Membership" at bounding box center [111, 187] width 46 height 6
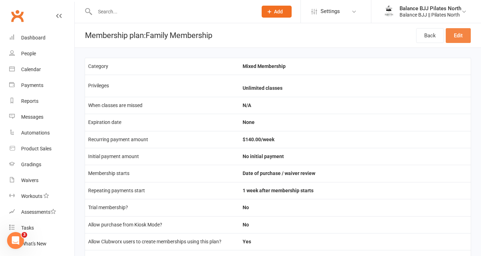
click at [457, 39] on link "Edit" at bounding box center [457, 35] width 25 height 15
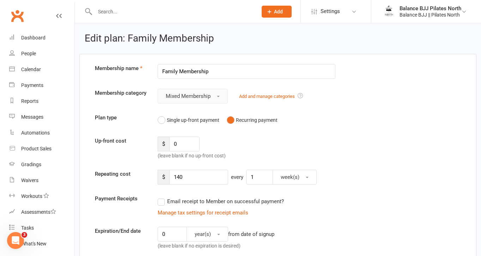
click at [215, 96] on button "Mixed Membership" at bounding box center [193, 96] width 70 height 15
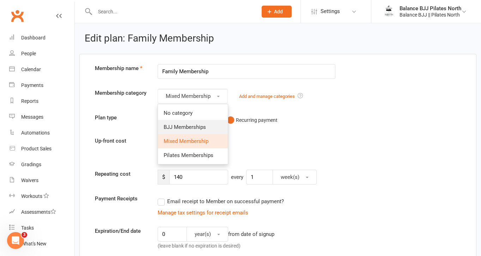
click at [196, 127] on span "BJJ Memberships" at bounding box center [185, 127] width 42 height 6
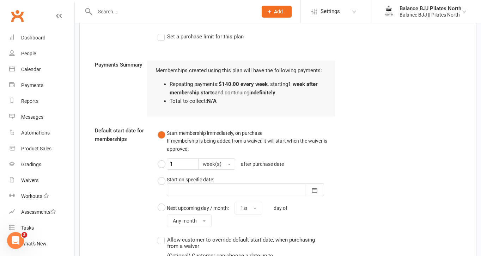
scroll to position [658, 0]
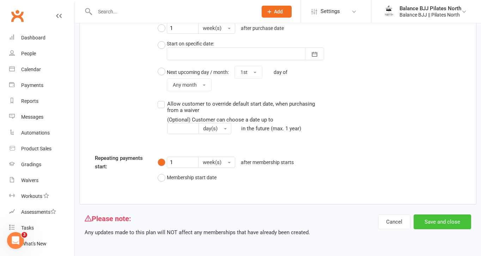
click at [434, 224] on button "Save and close" at bounding box center [441, 222] width 57 height 15
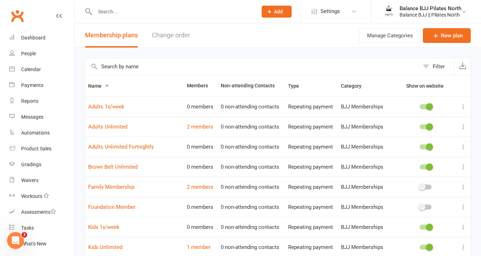
click at [160, 33] on button "Change order" at bounding box center [171, 35] width 38 height 24
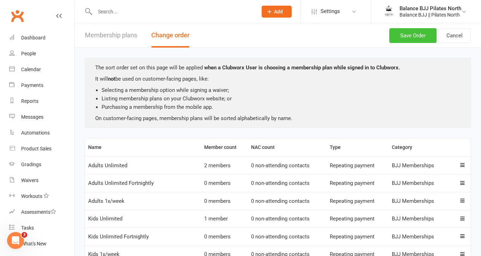
click at [419, 36] on button "Save Order" at bounding box center [412, 35] width 47 height 15
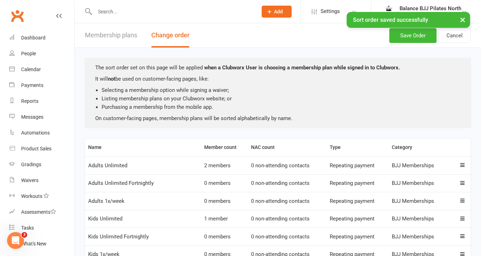
click at [117, 35] on button "Membership plans" at bounding box center [111, 35] width 52 height 24
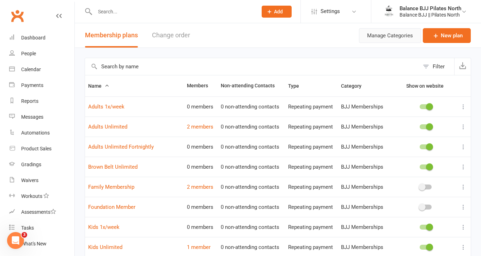
click at [398, 38] on button "Manage Categories" at bounding box center [390, 35] width 62 height 15
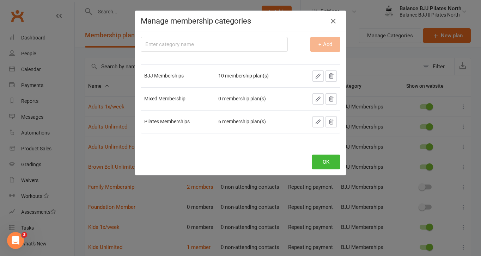
click at [333, 101] on icon "button" at bounding box center [331, 99] width 6 height 6
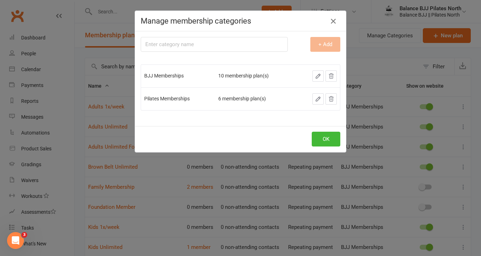
click at [333, 21] on icon "button" at bounding box center [333, 21] width 8 height 8
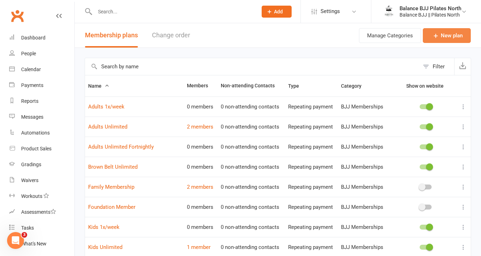
click at [445, 41] on link "New plan" at bounding box center [447, 35] width 48 height 15
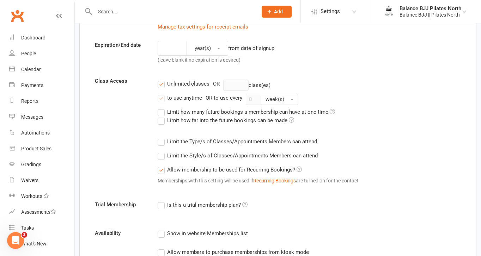
scroll to position [330, 0]
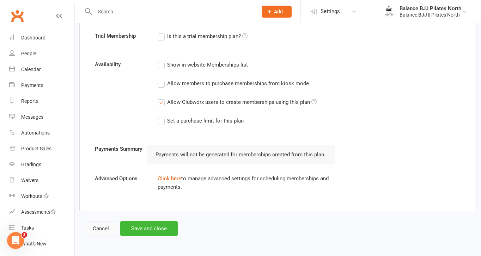
click at [111, 230] on button "Cancel" at bounding box center [101, 228] width 32 height 15
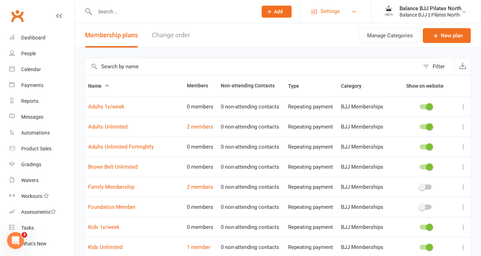
click at [323, 13] on span "Settings" at bounding box center [329, 12] width 19 height 16
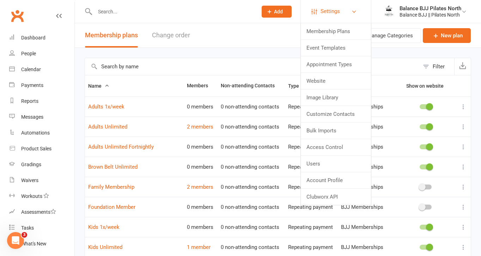
click at [323, 12] on span "Settings" at bounding box center [329, 12] width 19 height 16
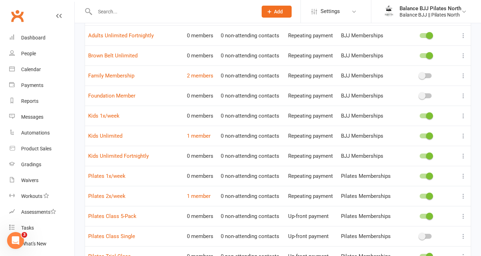
scroll to position [216, 0]
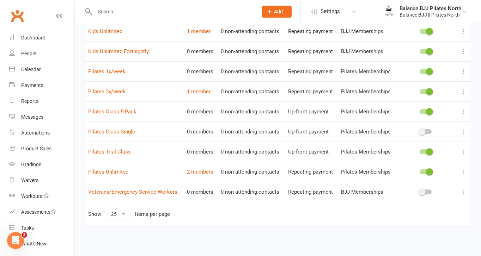
click at [13, 246] on div "Open Intercom Messenger" at bounding box center [15, 240] width 23 height 23
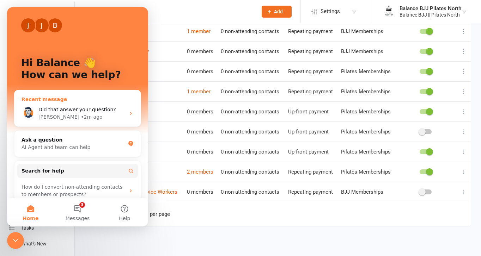
click at [124, 117] on div "Toby • 2m ago" at bounding box center [81, 116] width 87 height 7
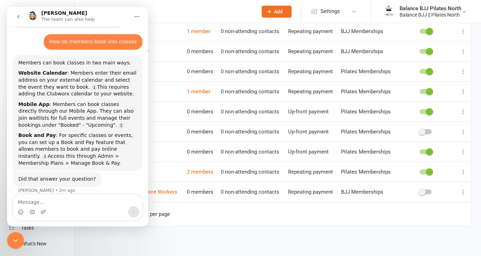
scroll to position [29, 0]
click at [194, 229] on div "Name Members Non-attending Contacts Type Category Show on website Adults 1x/wee…" at bounding box center [278, 47] width 386 height 377
click at [18, 19] on icon "go back" at bounding box center [19, 17] width 6 height 6
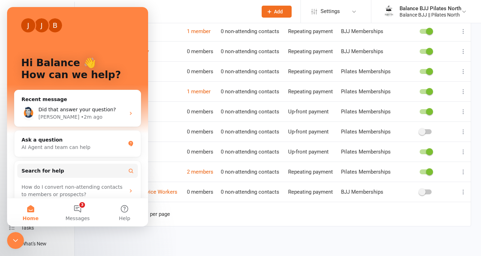
click at [160, 11] on input "text" at bounding box center [173, 12] width 160 height 10
click at [17, 238] on icon "Close Intercom Messenger" at bounding box center [15, 240] width 8 height 8
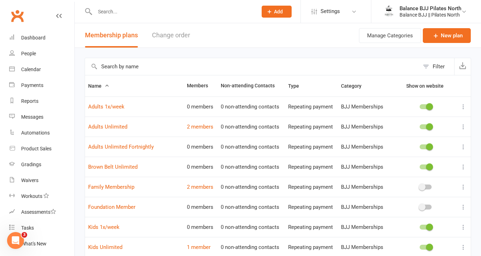
click at [161, 12] on input "text" at bounding box center [173, 12] width 160 height 10
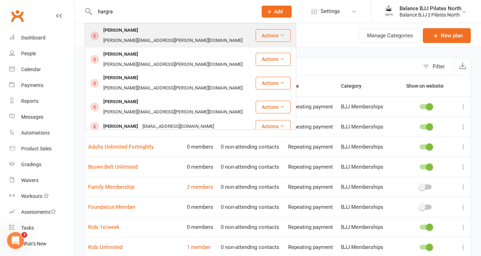
click at [138, 33] on div "Rhonda Hargrave" at bounding box center [120, 30] width 39 height 10
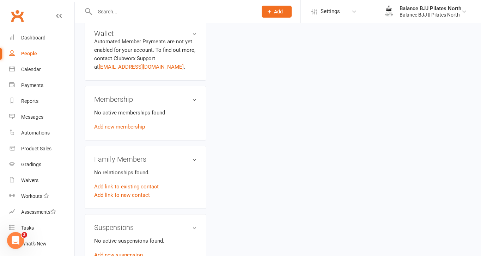
scroll to position [222, 0]
click at [123, 182] on link "Add link to existing contact" at bounding box center [126, 186] width 64 height 8
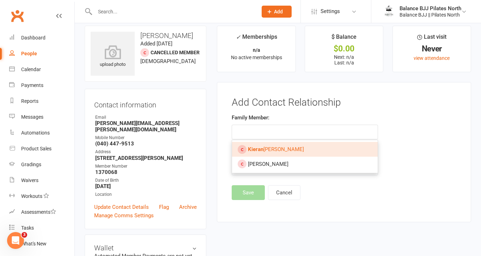
click at [272, 150] on span "Kieran Hargrave" at bounding box center [276, 149] width 56 height 6
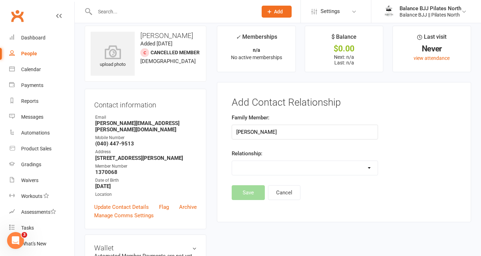
click at [264, 171] on select "Parent / Guardian Child Sibling (parent not in system) Spouse / Partner Cousin …" at bounding box center [304, 168] width 145 height 14
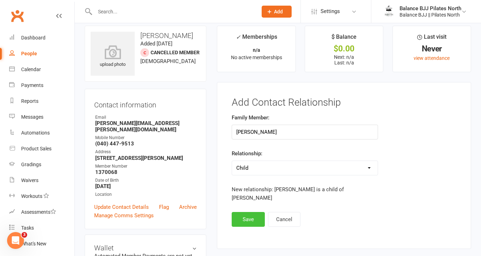
click at [249, 216] on button "Save" at bounding box center [248, 219] width 33 height 15
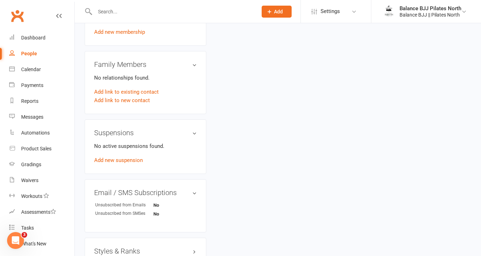
scroll to position [301, 0]
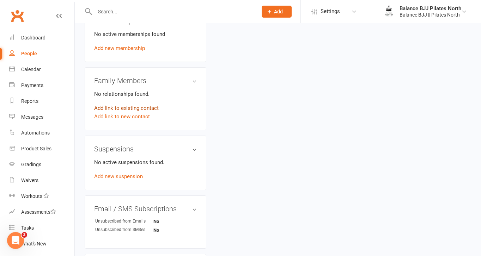
click at [128, 104] on link "Add link to existing contact" at bounding box center [126, 108] width 64 height 8
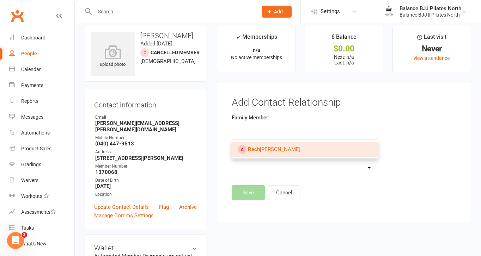
click at [297, 153] on link "Rach ael Hargrave" at bounding box center [304, 149] width 145 height 15
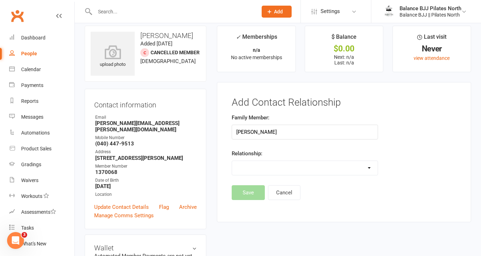
click at [273, 168] on select "Parent / Guardian Child Sibling (parent not in system) Spouse / Partner Cousin …" at bounding box center [304, 168] width 145 height 14
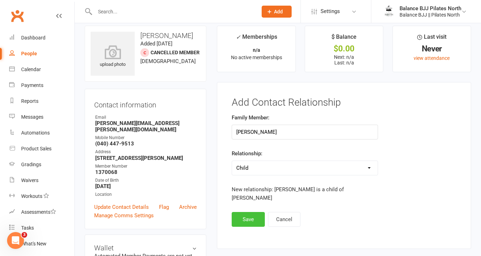
click at [251, 219] on button "Save" at bounding box center [248, 219] width 33 height 15
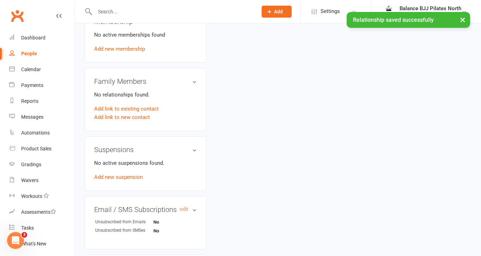
scroll to position [294, 0]
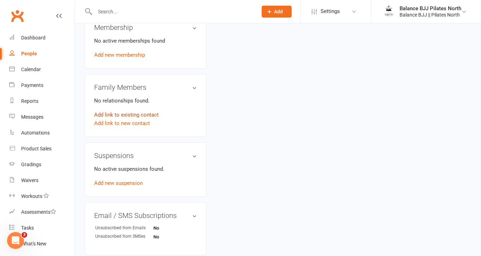
click at [126, 111] on link "Add link to existing contact" at bounding box center [126, 115] width 64 height 8
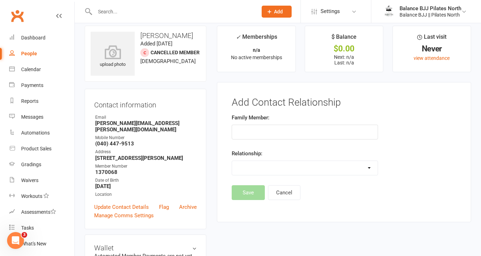
click at [299, 131] on input "text" at bounding box center [305, 132] width 146 height 15
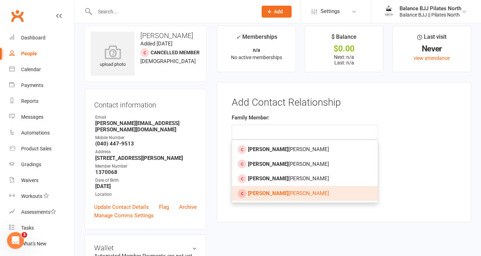
click at [280, 192] on span "Lach lan Hargrave" at bounding box center [288, 193] width 81 height 6
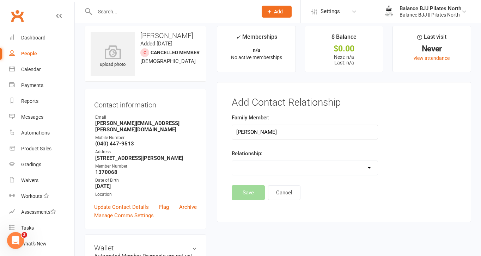
click at [249, 168] on select "Parent / Guardian Child Sibling (parent not in system) Spouse / Partner Cousin …" at bounding box center [304, 168] width 145 height 14
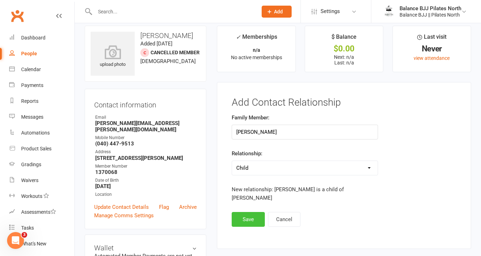
click at [249, 216] on button "Save" at bounding box center [248, 219] width 33 height 15
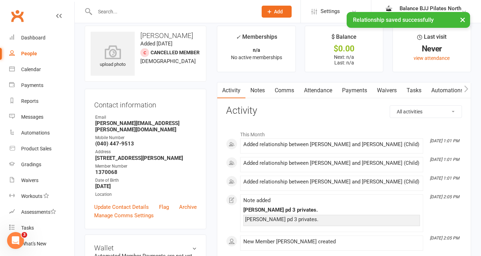
click at [153, 12] on div "× Relationship saved successfully" at bounding box center [236, 12] width 472 height 0
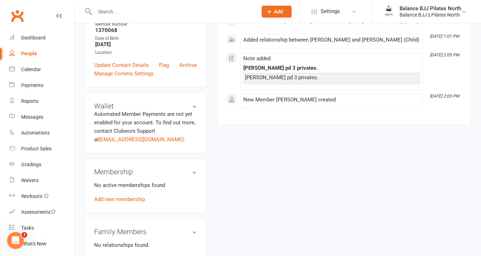
scroll to position [0, 0]
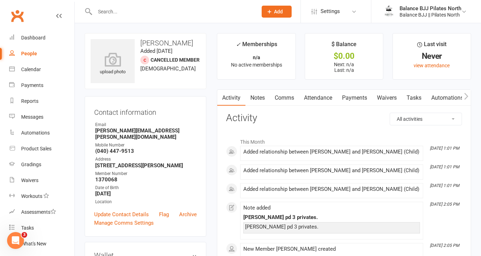
click at [145, 14] on input "text" at bounding box center [173, 12] width 160 height 10
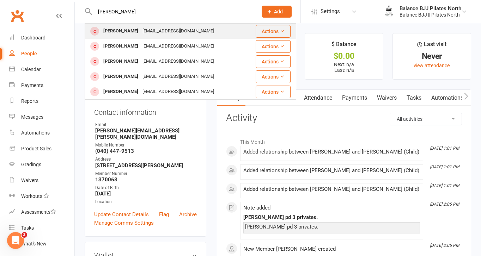
click at [124, 35] on div "Jay Bainbridge" at bounding box center [120, 31] width 39 height 10
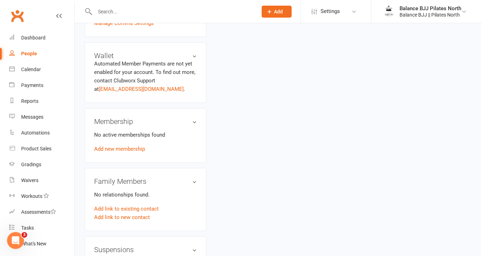
scroll to position [195, 0]
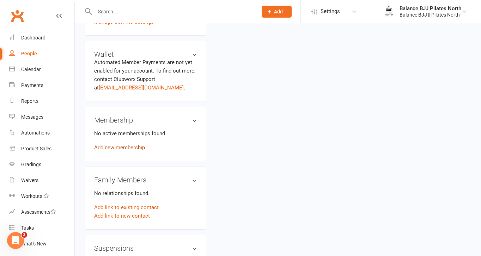
click at [131, 146] on link "Add new membership" at bounding box center [119, 147] width 51 height 6
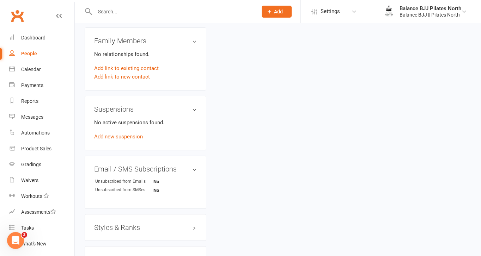
scroll to position [333, 0]
click at [127, 69] on link "Add link to existing contact" at bounding box center [126, 69] width 64 height 8
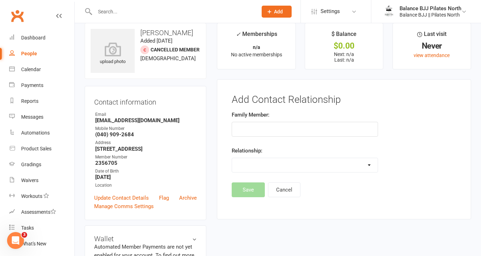
click at [322, 125] on input "text" at bounding box center [305, 129] width 146 height 15
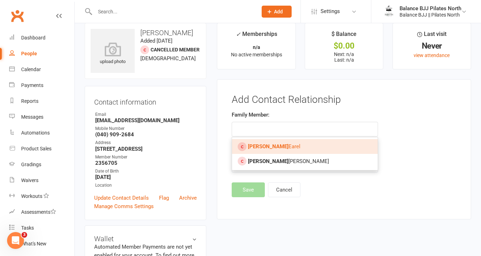
click at [292, 148] on link "Renee Earel" at bounding box center [304, 146] width 145 height 15
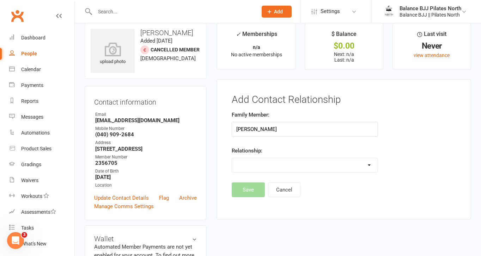
click at [289, 165] on select "Parent / Guardian Child Sibling (parent not in system) Spouse / Partner Cousin …" at bounding box center [304, 165] width 145 height 14
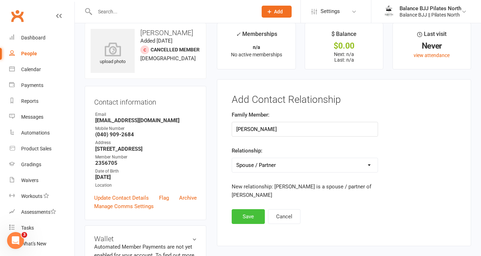
click at [254, 217] on button "Save" at bounding box center [248, 216] width 33 height 15
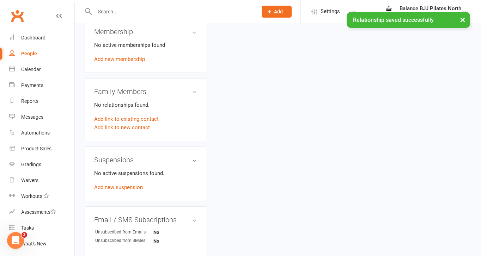
scroll to position [285, 0]
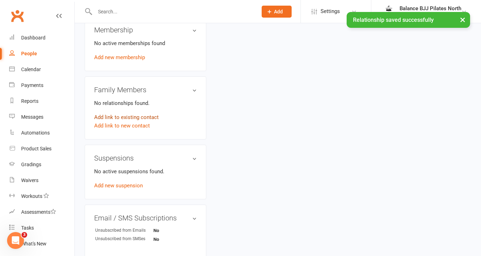
click at [127, 116] on link "Add link to existing contact" at bounding box center [126, 117] width 64 height 8
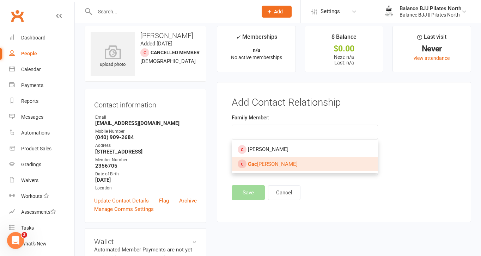
click at [274, 164] on span "Cac ey Bainbridge" at bounding box center [273, 164] width 50 height 6
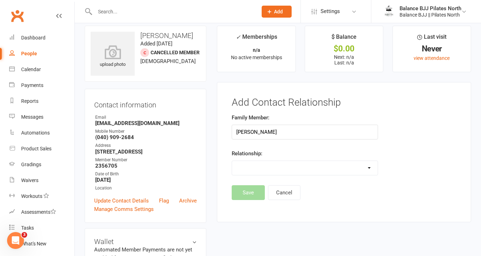
click at [274, 167] on select "Parent / Guardian Child Sibling (parent not in system) Spouse / Partner Cousin …" at bounding box center [304, 168] width 145 height 14
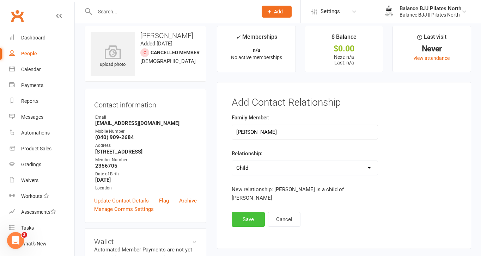
click at [250, 222] on button "Save" at bounding box center [248, 219] width 33 height 15
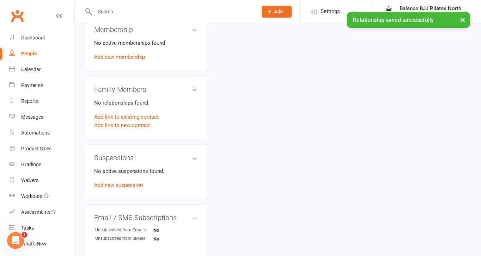
scroll to position [282, 0]
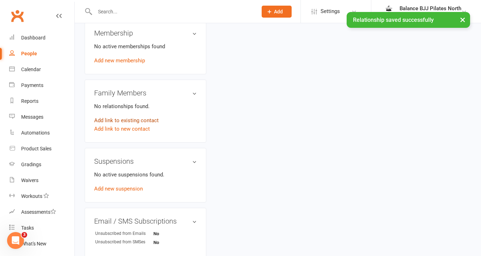
click at [127, 119] on link "Add link to existing contact" at bounding box center [126, 120] width 64 height 8
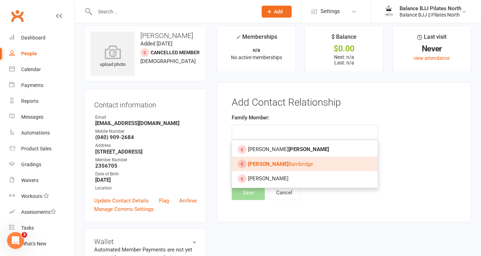
click at [271, 165] on span "Blair Bainbridge" at bounding box center [280, 164] width 65 height 6
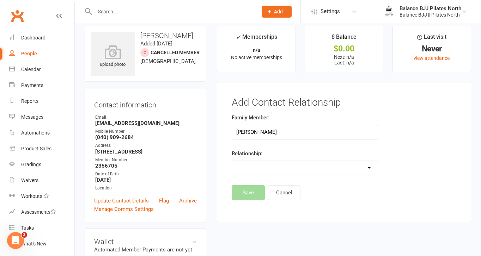
click at [264, 174] on select "Parent / Guardian Child Sibling (parent not in system) Spouse / Partner Cousin …" at bounding box center [304, 168] width 145 height 14
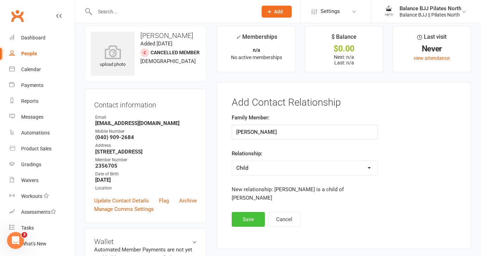
click at [253, 212] on button "Save" at bounding box center [248, 219] width 33 height 15
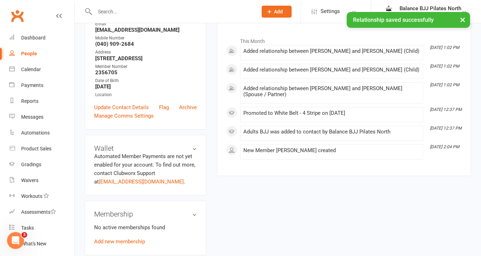
scroll to position [0, 0]
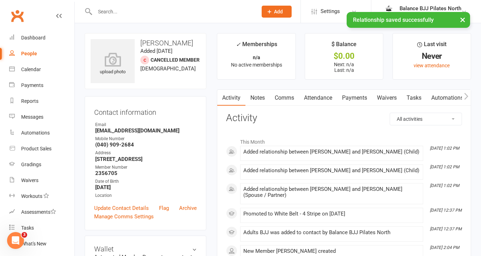
click at [139, 10] on input "text" at bounding box center [173, 12] width 160 height 10
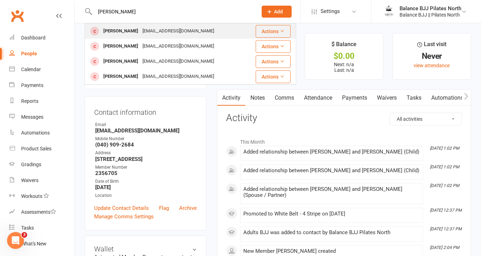
click at [140, 34] on div "dylanajeffs@gmail.com" at bounding box center [178, 31] width 76 height 10
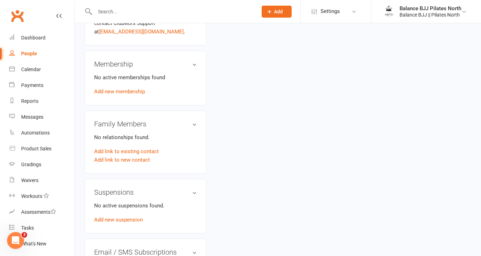
scroll to position [253, 0]
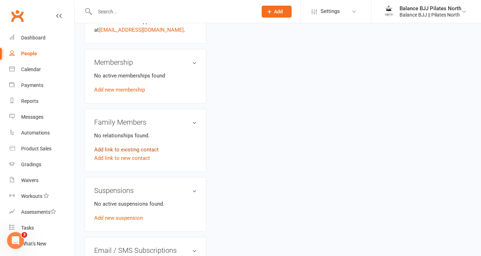
click at [123, 150] on link "Add link to existing contact" at bounding box center [126, 150] width 64 height 8
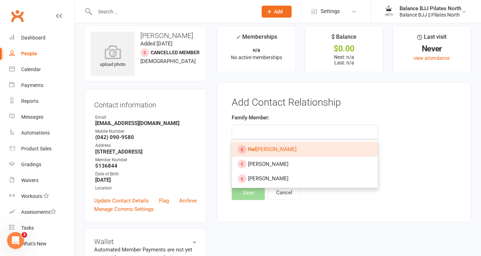
click at [304, 154] on link "Hel ena Jeffs" at bounding box center [304, 149] width 145 height 15
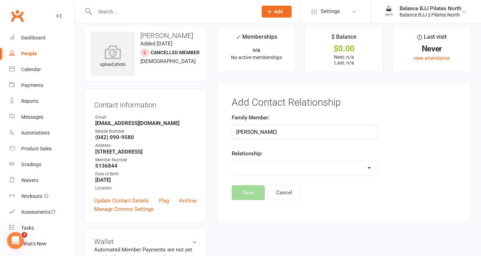
click at [257, 169] on select "Parent / Guardian Child Sibling (parent not in system) Spouse / Partner Cousin …" at bounding box center [304, 168] width 145 height 14
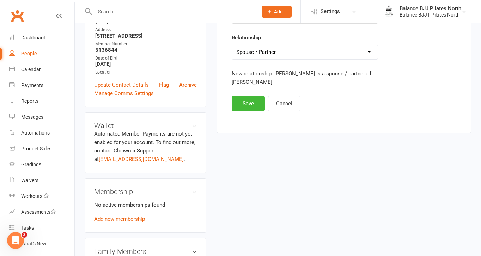
scroll to position [114, 0]
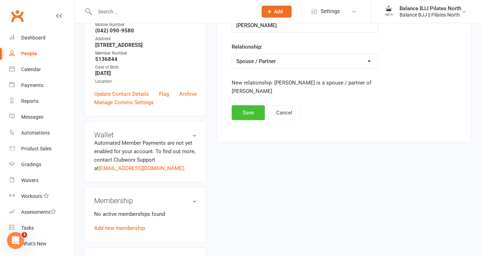
click at [248, 119] on button "Save" at bounding box center [248, 112] width 33 height 15
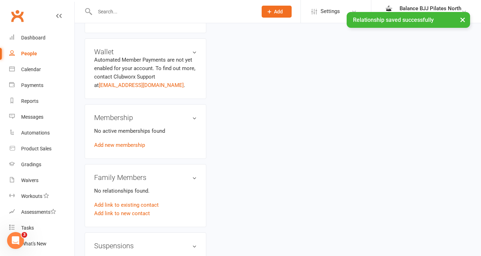
scroll to position [200, 0]
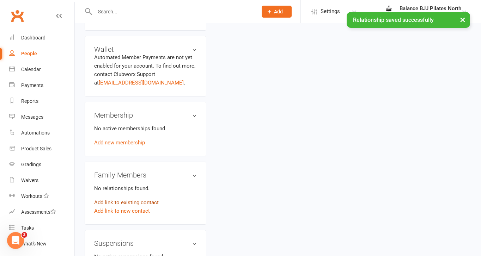
click at [135, 202] on link "Add link to existing contact" at bounding box center [126, 202] width 64 height 8
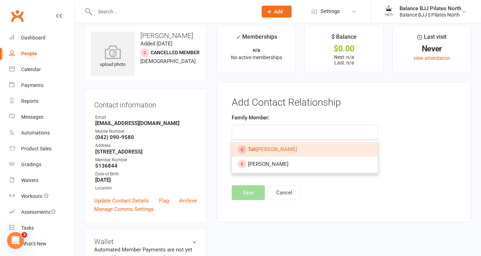
click at [265, 150] on span "Tah lia Jeffs" at bounding box center [272, 149] width 49 height 6
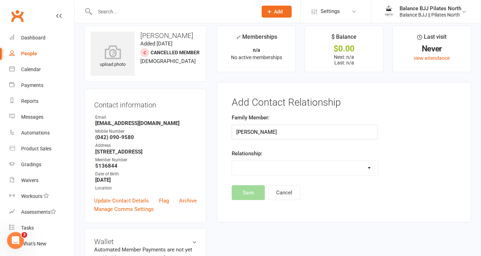
click at [257, 166] on select "Parent / Guardian Child Sibling (parent not in system) Spouse / Partner Cousin …" at bounding box center [304, 168] width 145 height 14
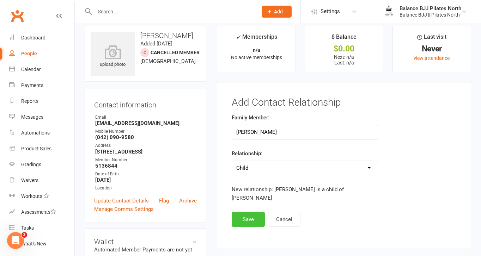
click at [252, 213] on button "Save" at bounding box center [248, 219] width 33 height 15
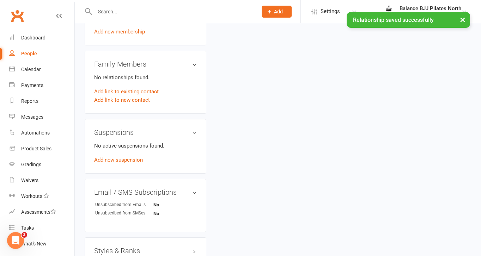
scroll to position [310, 0]
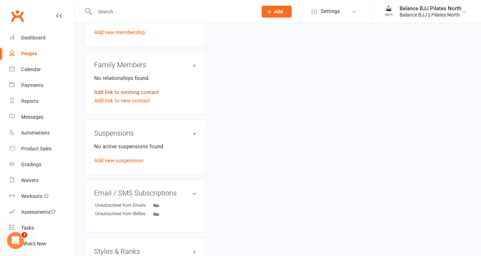
click at [121, 91] on link "Add link to existing contact" at bounding box center [126, 92] width 64 height 8
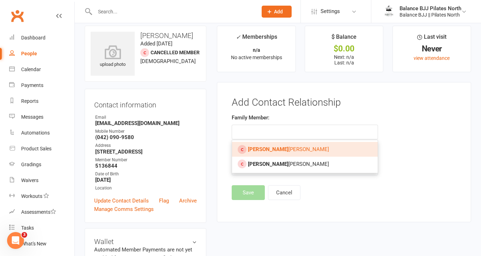
click at [272, 146] on link "Kai Jeffs" at bounding box center [304, 149] width 145 height 15
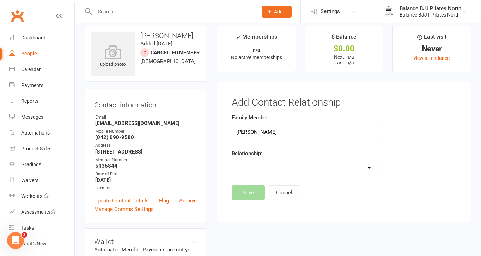
click at [262, 165] on select "Parent / Guardian Child Sibling (parent not in system) Spouse / Partner Cousin …" at bounding box center [304, 168] width 145 height 14
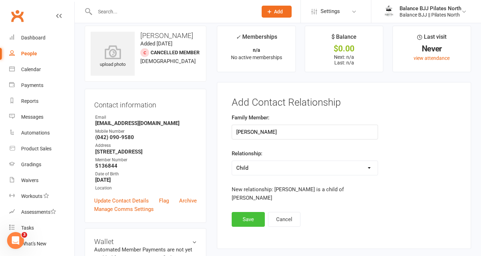
click at [253, 212] on button "Save" at bounding box center [248, 219] width 33 height 15
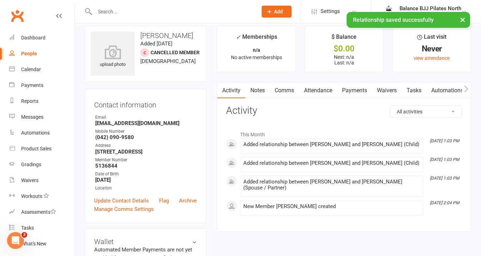
scroll to position [0, 0]
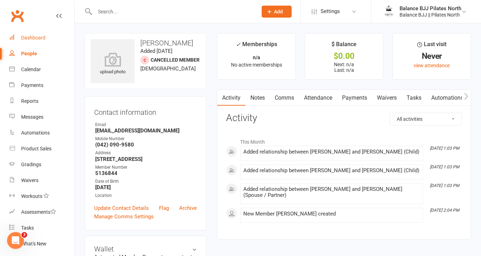
click at [30, 37] on div "Dashboard" at bounding box center [33, 38] width 24 height 6
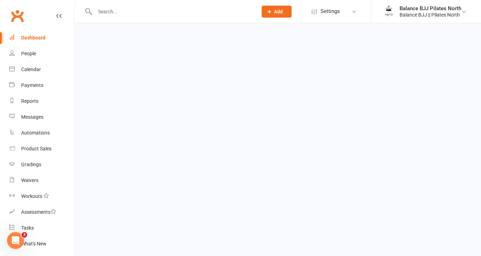
click at [30, 37] on div "Dashboard" at bounding box center [33, 38] width 24 height 6
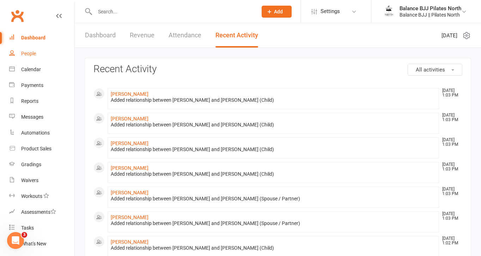
click at [30, 53] on div "People" at bounding box center [28, 54] width 15 height 6
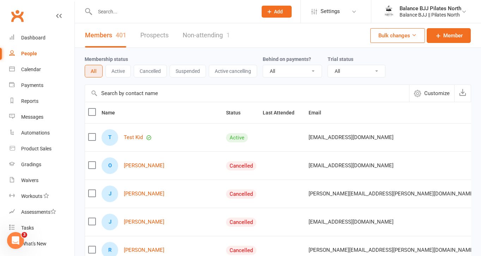
click at [91, 70] on button "All" at bounding box center [94, 71] width 18 height 13
click at [109, 111] on span "Name" at bounding box center [111, 113] width 21 height 6
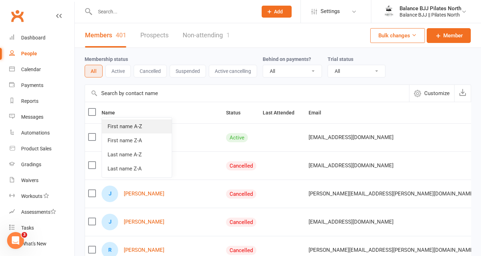
click at [128, 124] on link "First name A-Z" at bounding box center [137, 126] width 70 height 14
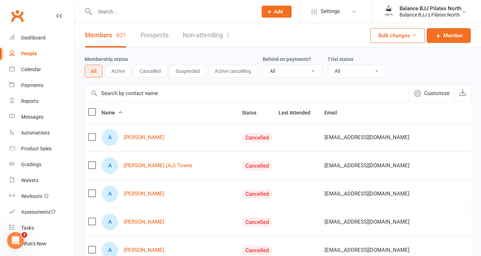
click at [111, 115] on span "Name" at bounding box center [111, 113] width 21 height 6
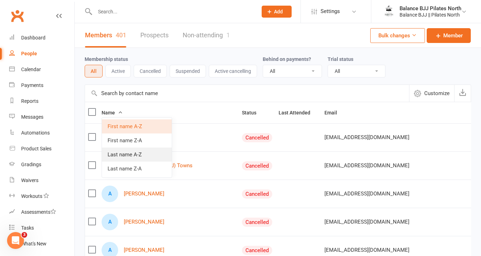
click at [121, 155] on link "Last name A-Z" at bounding box center [137, 155] width 70 height 14
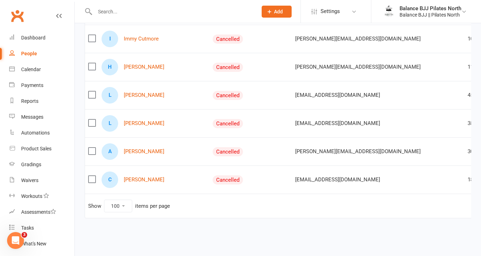
scroll to position [0, 20]
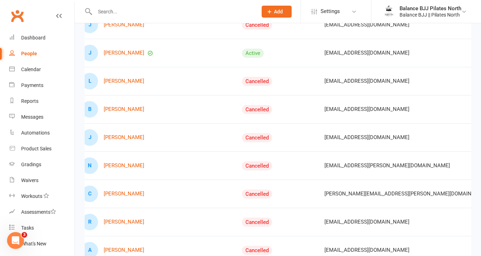
scroll to position [203, 0]
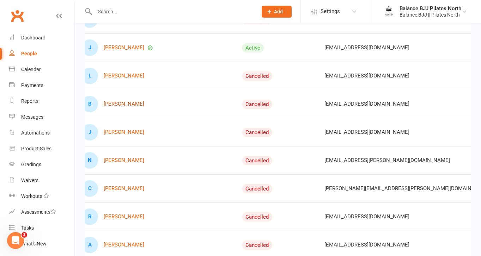
click at [119, 104] on link "Billy Dunlop" at bounding box center [124, 104] width 41 height 6
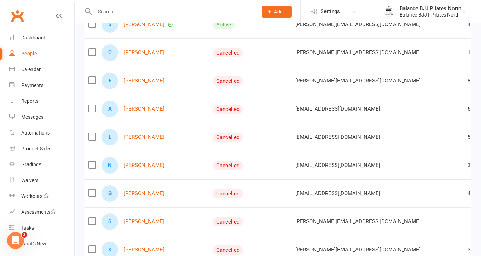
scroll to position [2749, 0]
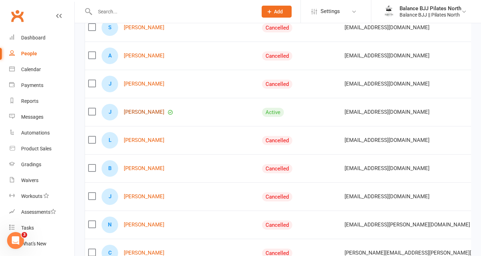
scroll to position [140, 0]
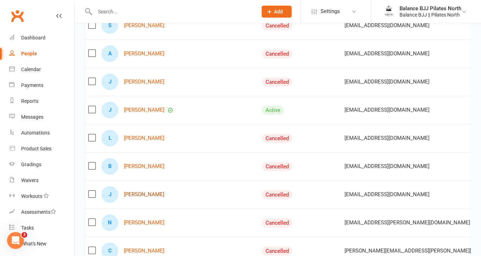
click at [138, 197] on link "Jagger Dunlop" at bounding box center [144, 195] width 41 height 6
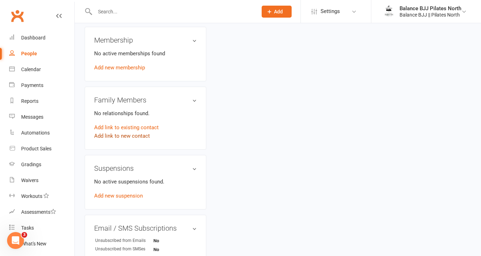
scroll to position [432, 0]
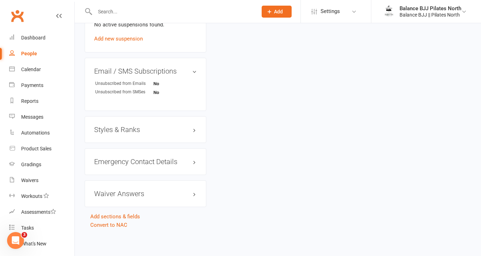
click at [129, 129] on h3 "Styles & Ranks" at bounding box center [145, 130] width 103 height 8
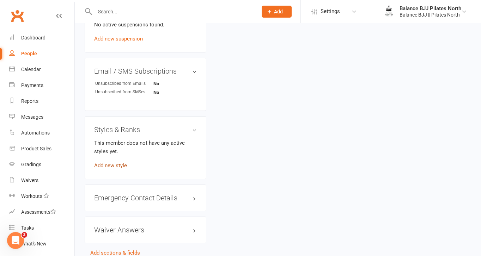
click at [104, 165] on link "Add new style" at bounding box center [110, 165] width 33 height 6
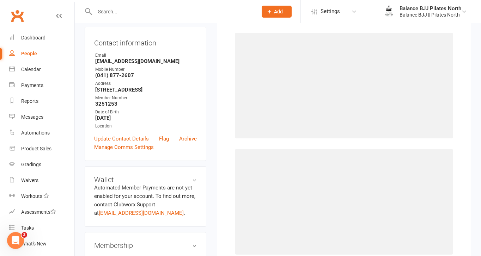
scroll to position [54, 0]
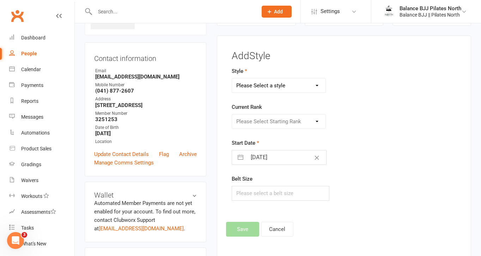
click at [286, 84] on select "Please Select a style Adults BJJ Kids BJJ" at bounding box center [278, 86] width 93 height 14
click at [276, 122] on select "Please Select Starting Rank White Belt White Belt - 1 Stripe White Belt - 2 Str…" at bounding box center [278, 122] width 93 height 14
click at [248, 227] on button "Save" at bounding box center [242, 229] width 33 height 15
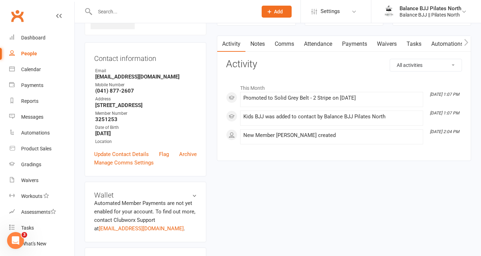
click at [130, 14] on input "text" at bounding box center [173, 12] width 160 height 10
click at [30, 56] on div "People" at bounding box center [29, 54] width 16 height 6
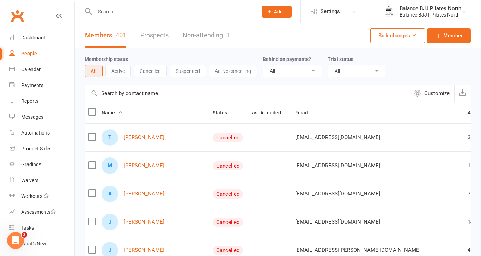
click at [151, 17] on div at bounding box center [169, 11] width 168 height 23
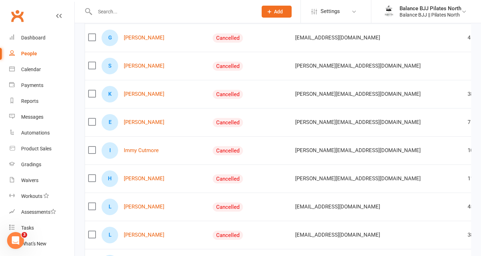
scroll to position [2749, 0]
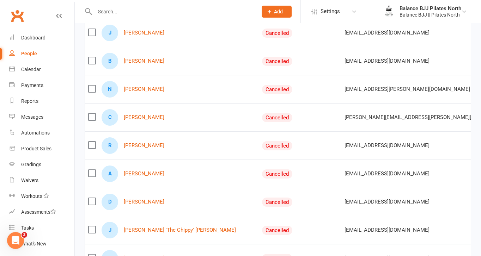
scroll to position [273, 0]
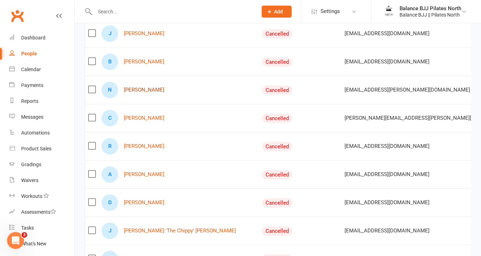
click at [144, 88] on link "Nathan Dunnell" at bounding box center [144, 90] width 41 height 6
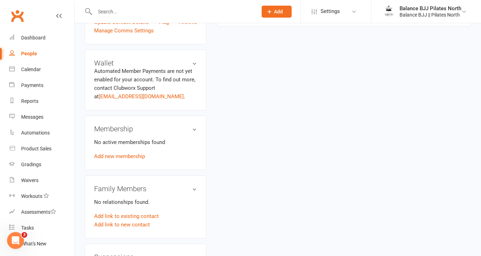
scroll to position [438, 0]
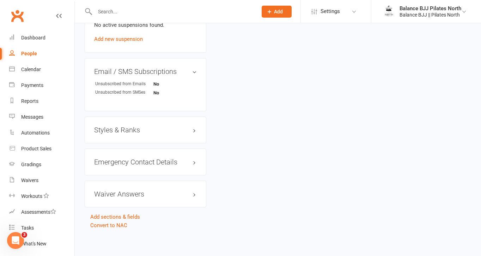
click at [138, 128] on h3 "Styles & Ranks" at bounding box center [145, 130] width 103 height 8
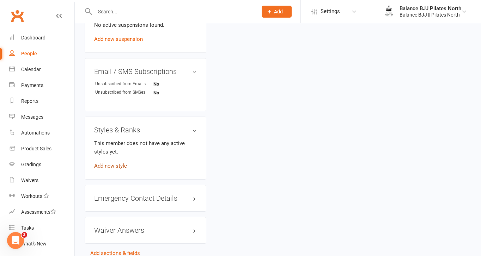
click at [111, 165] on link "Add new style" at bounding box center [110, 166] width 33 height 6
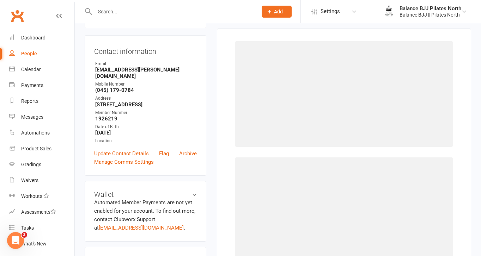
scroll to position [54, 0]
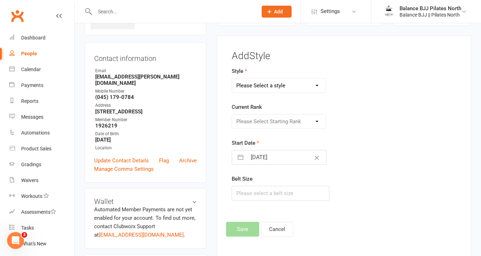
click at [297, 89] on select "Please Select a style Adults BJJ Kids BJJ" at bounding box center [278, 86] width 93 height 14
click at [276, 122] on select "Please Select Starting Rank White Belt White Belt - 1 Stripe White Belt - 2 Str…" at bounding box center [278, 122] width 93 height 14
click at [245, 232] on button "Save" at bounding box center [242, 229] width 33 height 15
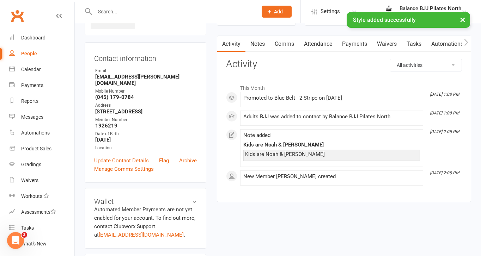
click at [111, 12] on div "× Style added successfully" at bounding box center [236, 12] width 472 height 0
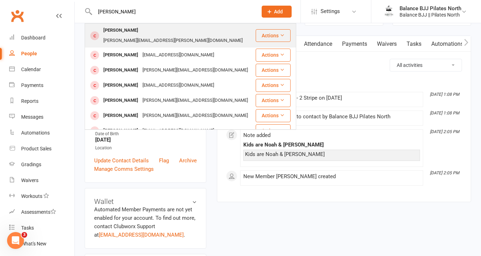
click at [128, 31] on div "Chris Dunnell" at bounding box center [120, 30] width 39 height 10
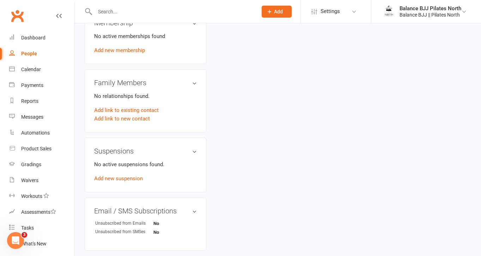
scroll to position [432, 0]
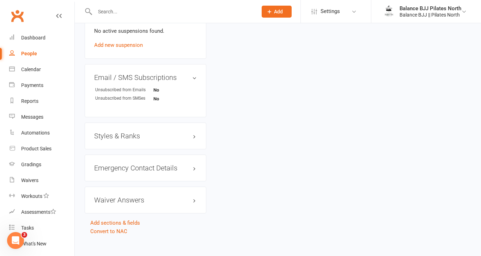
click at [145, 132] on h3 "Styles & Ranks" at bounding box center [145, 136] width 103 height 8
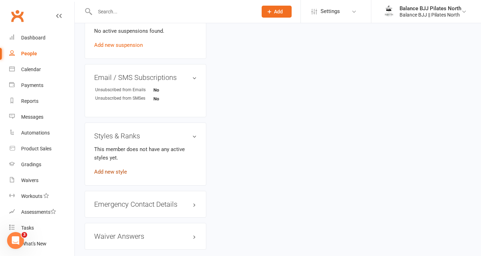
click at [109, 169] on link "Add new style" at bounding box center [110, 172] width 33 height 6
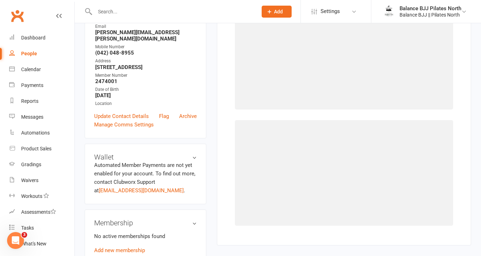
scroll to position [54, 0]
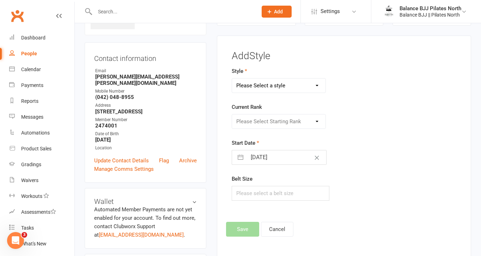
click at [289, 92] on select "Please Select a style Adults BJJ Kids BJJ" at bounding box center [278, 86] width 93 height 14
click at [282, 117] on select "Please Select Starting Rank White Belt White Belt - 1 Stripe White Belt - 2 Str…" at bounding box center [278, 122] width 93 height 14
click at [254, 227] on button "Save" at bounding box center [242, 229] width 33 height 15
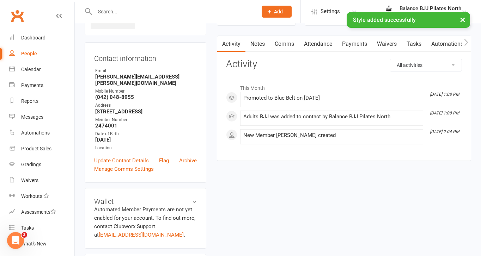
click at [174, 8] on input "text" at bounding box center [173, 12] width 160 height 10
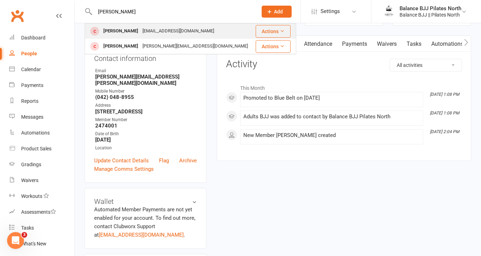
click at [146, 30] on div "r_earel@hotmail.com" at bounding box center [178, 31] width 76 height 10
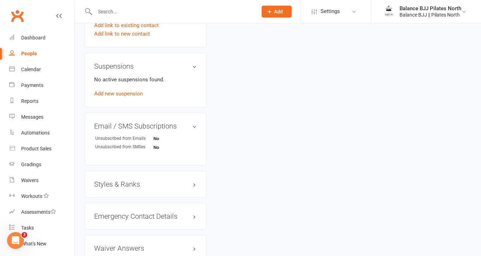
scroll to position [398, 0]
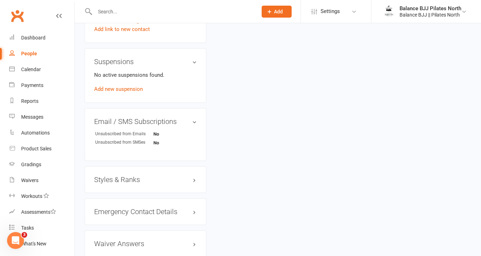
click at [120, 177] on h3 "Styles & Ranks" at bounding box center [145, 180] width 103 height 8
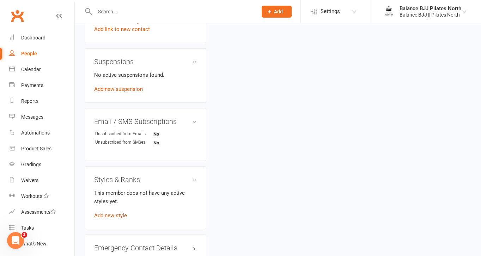
click at [115, 216] on link "Add new style" at bounding box center [110, 215] width 33 height 6
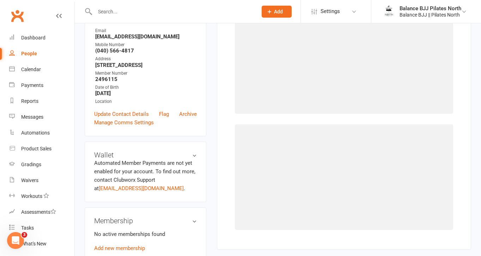
scroll to position [54, 0]
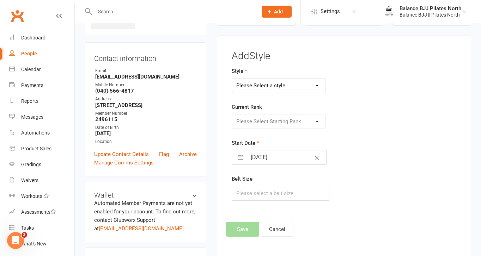
click at [303, 85] on select "Please Select a style Adults BJJ Kids BJJ" at bounding box center [278, 86] width 93 height 14
click at [286, 120] on select "Please Select Starting Rank White Belt White Belt - 1 Stripe White Belt - 2 Str…" at bounding box center [278, 122] width 93 height 14
click at [243, 231] on button "Save" at bounding box center [242, 229] width 33 height 15
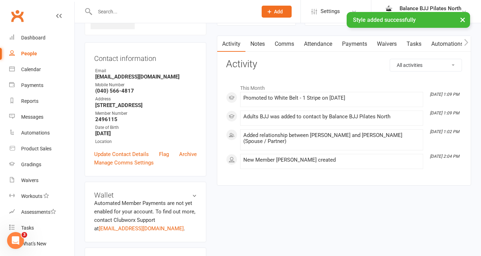
click at [139, 11] on input "text" at bounding box center [173, 12] width 160 height 10
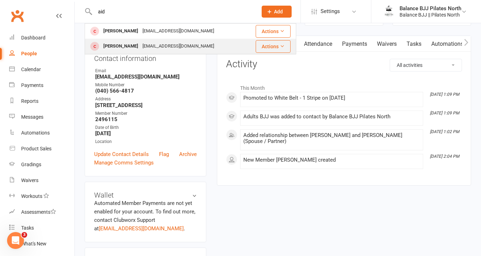
click at [152, 43] on div "gaveddy11@hotmail.com" at bounding box center [178, 46] width 76 height 10
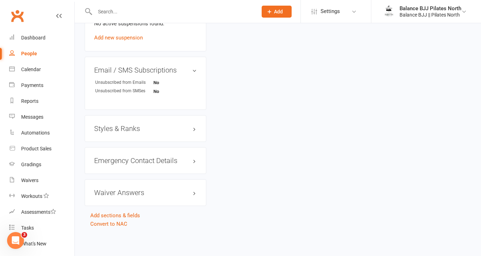
scroll to position [438, 0]
click at [129, 130] on h3 "Styles & Ranks" at bounding box center [145, 129] width 103 height 8
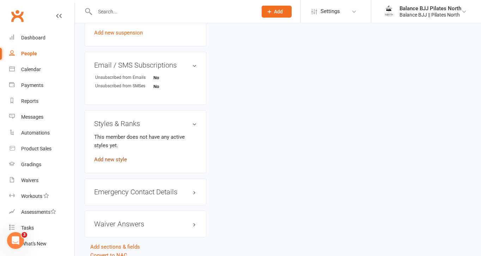
click at [113, 163] on link "Add new style" at bounding box center [110, 159] width 33 height 6
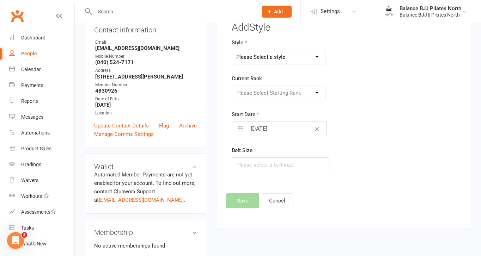
scroll to position [54, 0]
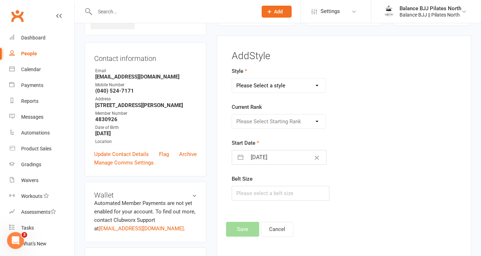
click at [307, 86] on select "Please Select a style Adults BJJ Kids BJJ" at bounding box center [278, 86] width 93 height 14
click at [286, 121] on select "Please Select Starting Rank White Belt White Belt - 1 Stripe White Belt - 2 Str…" at bounding box center [278, 122] width 93 height 14
click at [235, 228] on button "Save" at bounding box center [242, 229] width 33 height 15
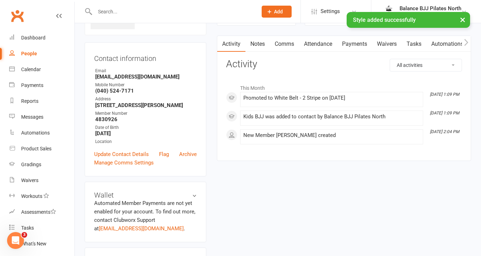
click at [135, 12] on div "× Style added successfully" at bounding box center [236, 12] width 472 height 0
click at [114, 9] on input "text" at bounding box center [173, 12] width 160 height 10
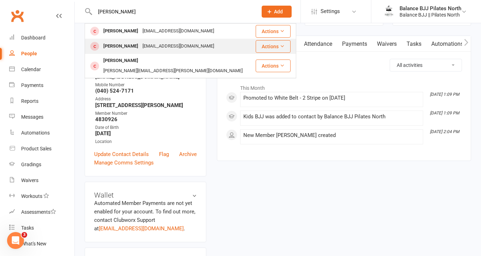
click at [121, 46] on div "Dylan Eddy" at bounding box center [120, 46] width 39 height 10
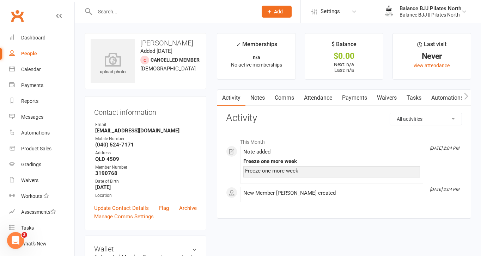
scroll to position [432, 0]
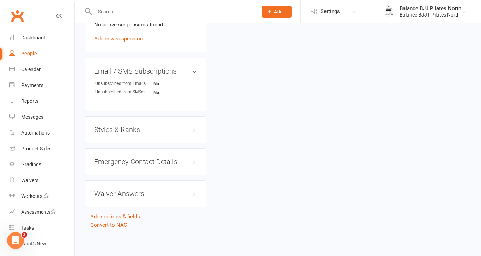
click at [119, 130] on h3 "Styles & Ranks" at bounding box center [145, 130] width 103 height 8
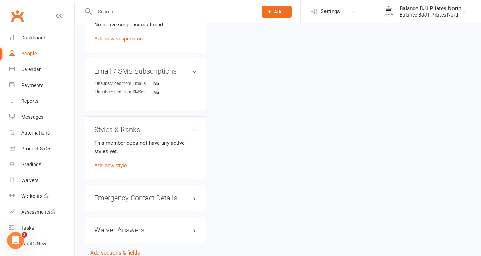
scroll to position [468, 0]
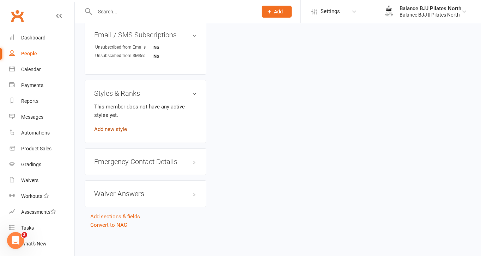
click at [109, 128] on link "Add new style" at bounding box center [110, 129] width 33 height 6
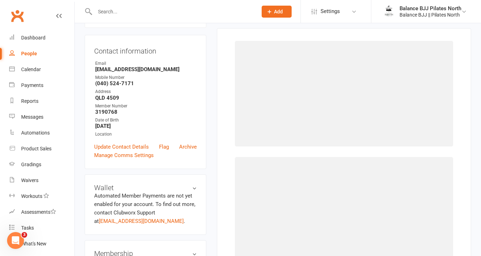
scroll to position [54, 0]
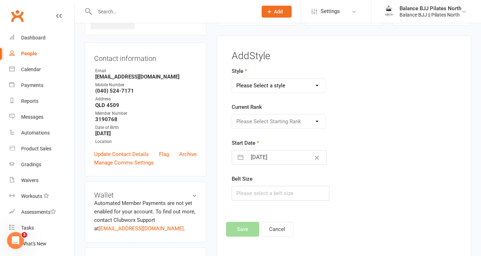
click at [291, 87] on select "Please Select a style Adults BJJ Kids BJJ" at bounding box center [278, 86] width 93 height 14
click at [278, 119] on select "Please Select Starting Rank White Belt White Belt - 1 Stripe White Belt - 2 Str…" at bounding box center [278, 122] width 93 height 14
click at [247, 230] on button "Save" at bounding box center [242, 229] width 33 height 15
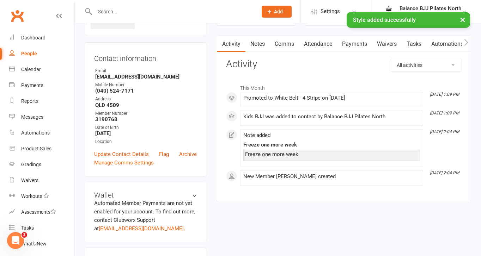
click at [184, 12] on div "× Style added successfully" at bounding box center [236, 12] width 472 height 0
click at [105, 9] on input "text" at bounding box center [173, 12] width 160 height 10
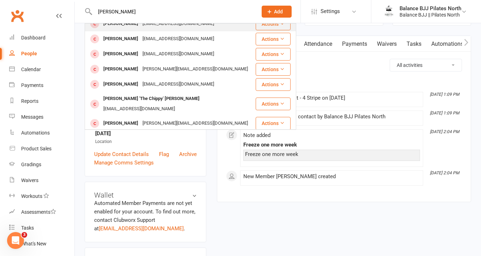
scroll to position [54, 0]
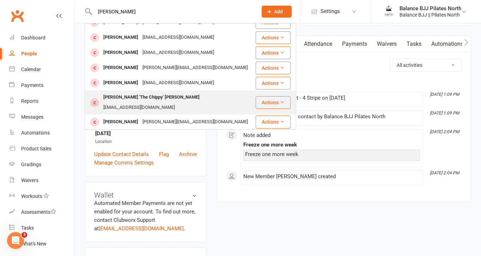
click at [145, 96] on div "Josh 'The Chippy' Edwards" at bounding box center [151, 97] width 100 height 10
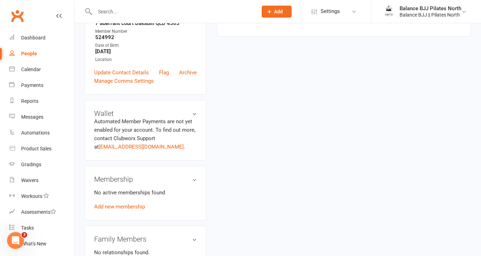
scroll to position [432, 0]
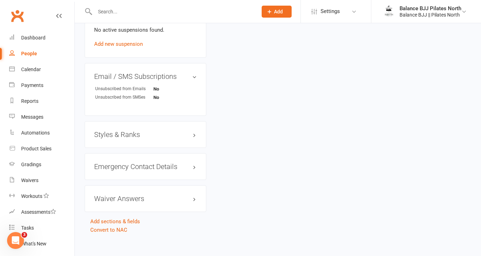
click at [137, 131] on h3 "Styles & Ranks" at bounding box center [145, 135] width 103 height 8
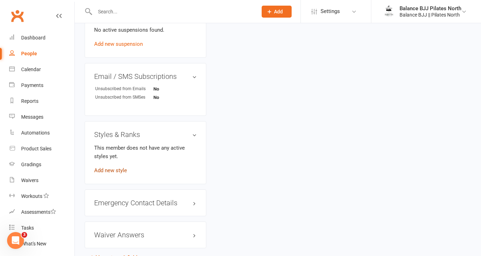
click at [115, 167] on link "Add new style" at bounding box center [110, 170] width 33 height 6
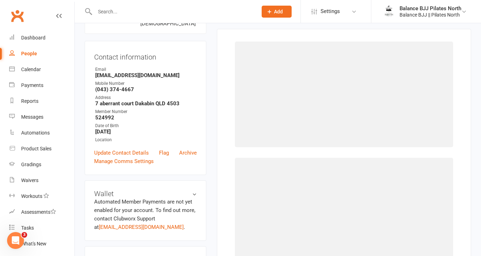
scroll to position [54, 0]
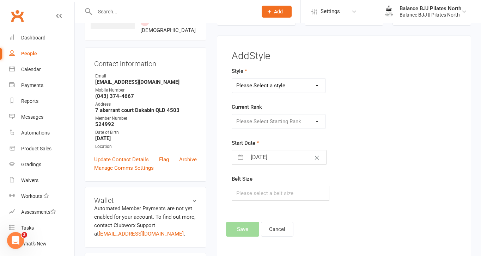
click at [274, 89] on select "Please Select a style Adults BJJ Kids BJJ" at bounding box center [278, 86] width 93 height 14
click at [269, 123] on select "Please Select Starting Rank White Belt White Belt - 1 Stripe White Belt - 2 Str…" at bounding box center [278, 122] width 93 height 14
click at [251, 227] on button "Save" at bounding box center [242, 229] width 33 height 15
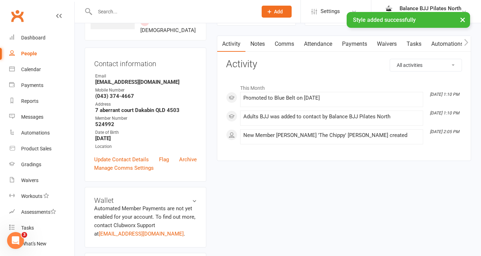
click at [190, 12] on div "× Style added successfully" at bounding box center [236, 12] width 472 height 0
click at [188, 10] on input "text" at bounding box center [173, 12] width 160 height 10
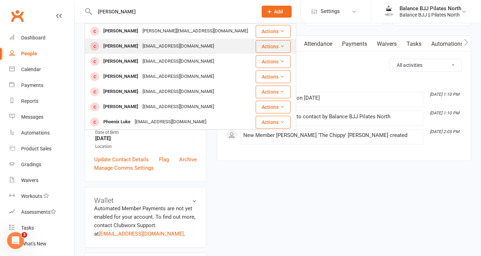
click at [178, 44] on div "ajeustace@outlook.com" at bounding box center [178, 46] width 76 height 10
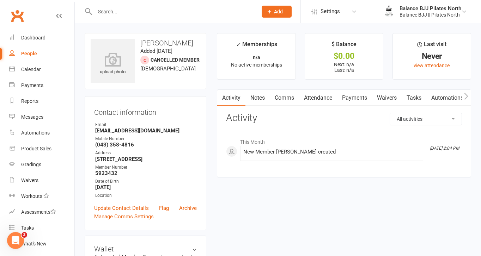
scroll to position [432, 0]
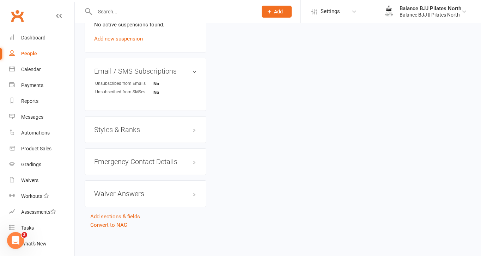
click at [134, 131] on h3 "Styles & Ranks" at bounding box center [145, 130] width 103 height 8
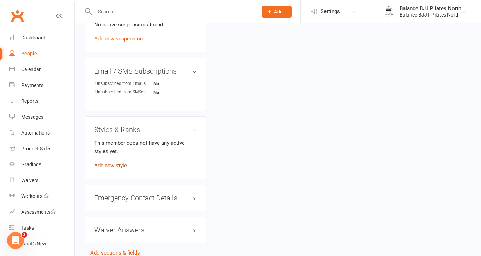
click at [105, 164] on link "Add new style" at bounding box center [110, 165] width 33 height 6
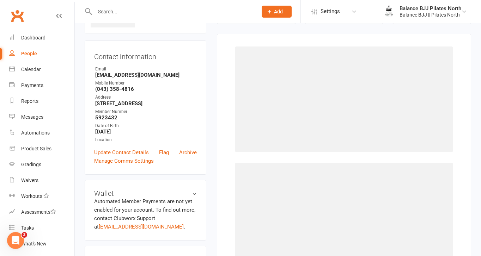
scroll to position [54, 0]
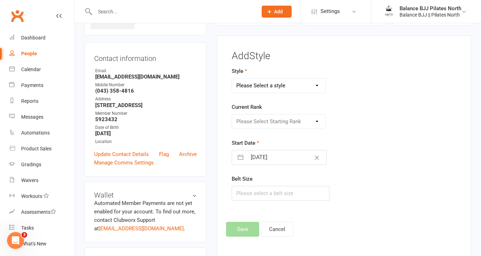
click at [287, 87] on select "Please Select a style Adults BJJ Kids BJJ" at bounding box center [278, 86] width 93 height 14
click at [274, 119] on select "Please Select Starting Rank White Belt White Belt - 1 Stripe White Belt - 2 Str…" at bounding box center [278, 122] width 93 height 14
click at [239, 232] on button "Save" at bounding box center [242, 229] width 33 height 15
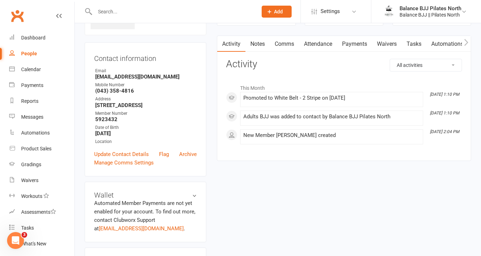
click at [129, 10] on input "text" at bounding box center [173, 12] width 160 height 10
click at [130, 7] on input "text" at bounding box center [173, 12] width 160 height 10
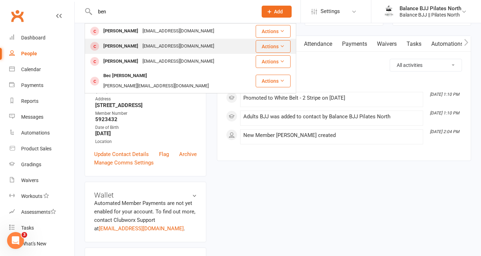
click at [140, 51] on div "bfairhall92@icloud.com" at bounding box center [178, 46] width 76 height 10
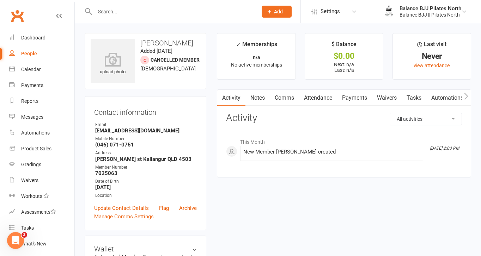
scroll to position [432, 0]
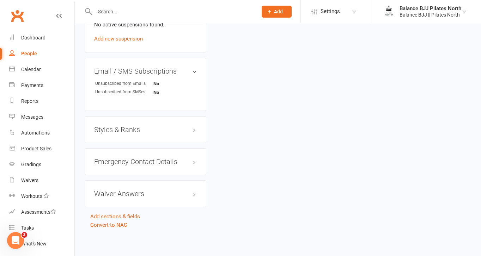
click at [145, 131] on h3 "Styles & Ranks" at bounding box center [145, 130] width 103 height 8
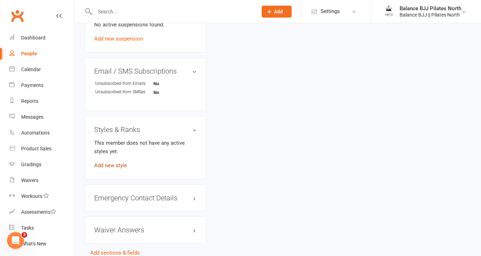
click at [115, 165] on link "Add new style" at bounding box center [110, 165] width 33 height 6
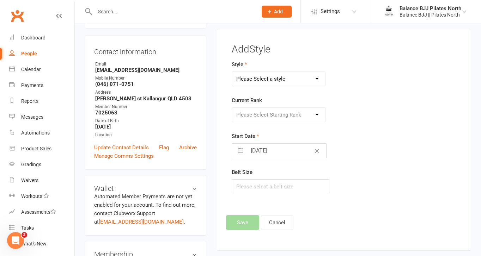
scroll to position [54, 0]
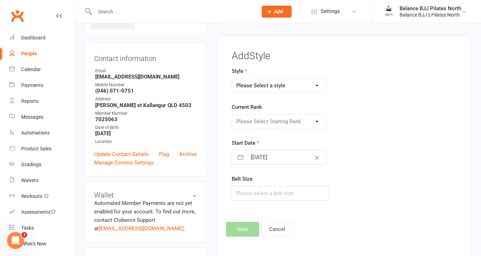
click at [284, 87] on select "Please Select a style Adults BJJ Kids BJJ" at bounding box center [278, 86] width 93 height 14
click at [274, 122] on select "Please Select Starting Rank White Belt White Belt - 1 Stripe White Belt - 2 Str…" at bounding box center [278, 122] width 93 height 14
click at [249, 227] on button "Save" at bounding box center [242, 229] width 33 height 15
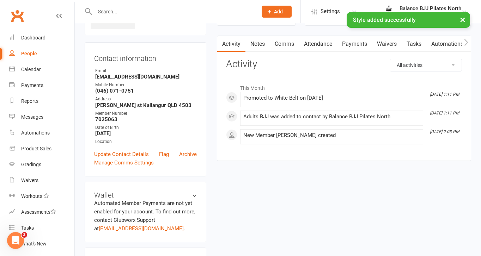
click at [122, 12] on div "× Style added successfully" at bounding box center [236, 12] width 472 height 0
click at [111, 9] on input "text" at bounding box center [173, 12] width 160 height 10
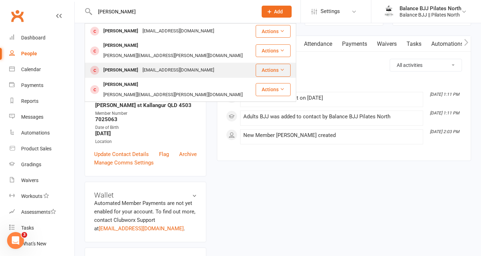
click at [116, 65] on div "Jesse Fielder" at bounding box center [120, 70] width 39 height 10
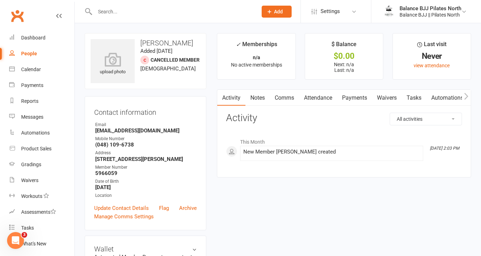
scroll to position [432, 0]
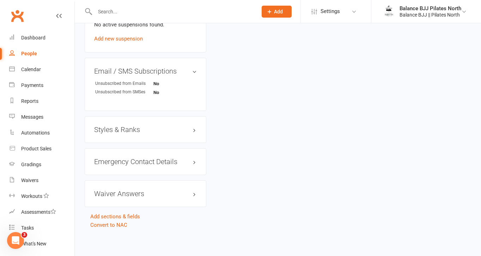
click at [149, 130] on h3 "Styles & Ranks" at bounding box center [145, 130] width 103 height 8
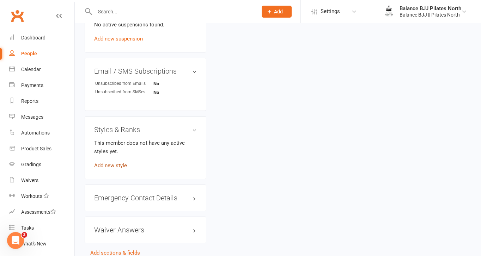
click at [113, 164] on link "Add new style" at bounding box center [110, 165] width 33 height 6
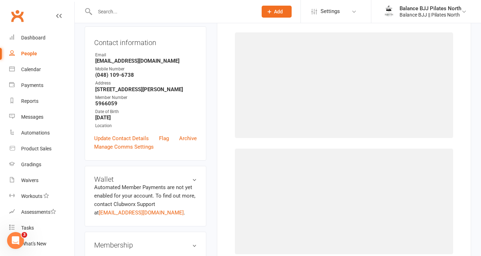
scroll to position [54, 0]
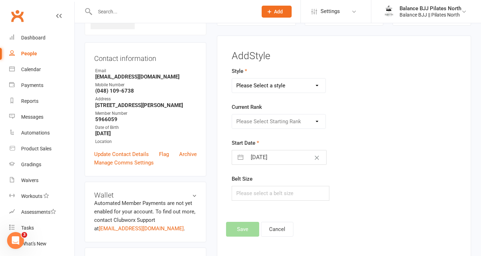
click at [294, 81] on select "Please Select a style Adults BJJ Kids BJJ" at bounding box center [278, 86] width 93 height 14
click at [273, 123] on select "Please Select Starting Rank White Belt White Belt - 1 Stripe White Belt - 2 Str…" at bounding box center [278, 122] width 93 height 14
click at [248, 234] on button "Save" at bounding box center [242, 229] width 33 height 15
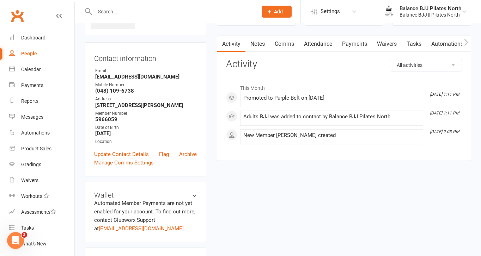
click at [180, 13] on input "text" at bounding box center [173, 12] width 160 height 10
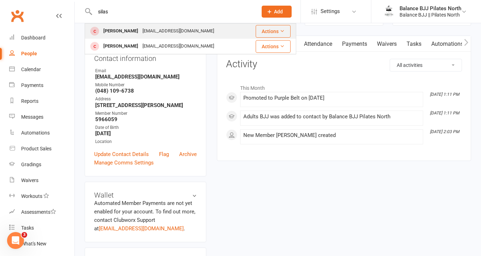
click at [155, 30] on div "michanne.f@live.com" at bounding box center [178, 31] width 76 height 10
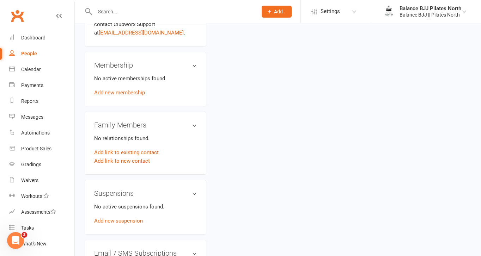
scroll to position [432, 0]
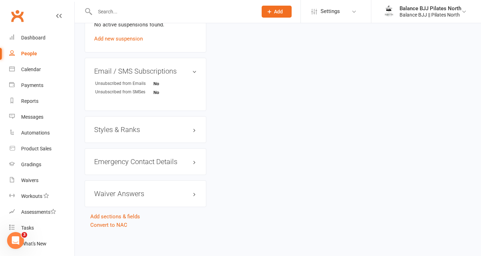
click at [122, 127] on h3 "Styles & Ranks" at bounding box center [145, 130] width 103 height 8
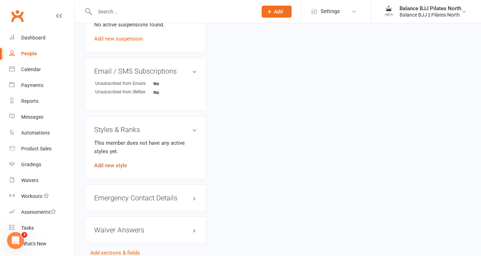
click at [119, 166] on link "Add new style" at bounding box center [110, 165] width 33 height 6
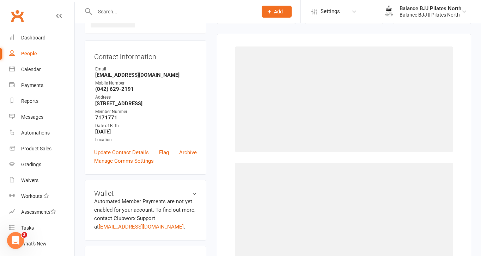
scroll to position [54, 0]
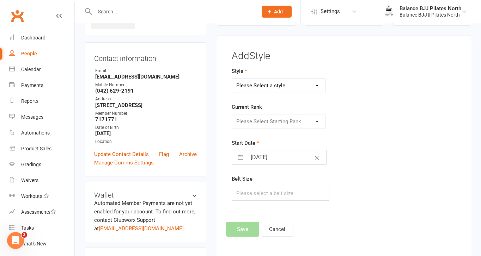
click at [291, 84] on select "Please Select a style Adults BJJ Kids BJJ" at bounding box center [278, 86] width 93 height 14
click at [270, 123] on select "Please Select Starting Rank White Belt White Belt - 1 Stripe White Belt - 2 Str…" at bounding box center [278, 122] width 93 height 14
click at [253, 230] on button "Save" at bounding box center [242, 229] width 33 height 15
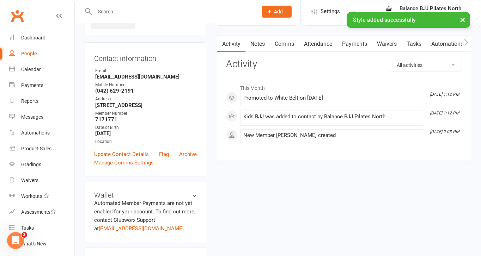
click at [110, 12] on div "× Style added successfully" at bounding box center [236, 12] width 472 height 0
click at [142, 12] on input "text" at bounding box center [173, 12] width 160 height 10
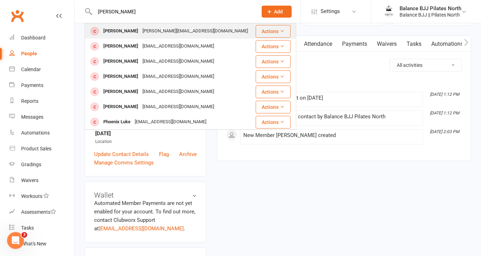
click at [140, 31] on div "alexfinn@live.com.au" at bounding box center [195, 31] width 110 height 10
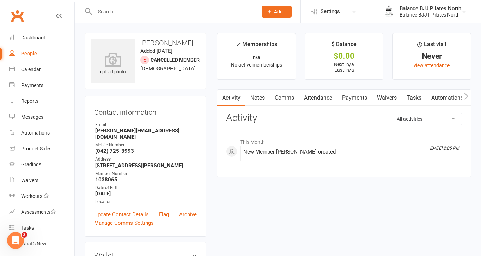
scroll to position [432, 0]
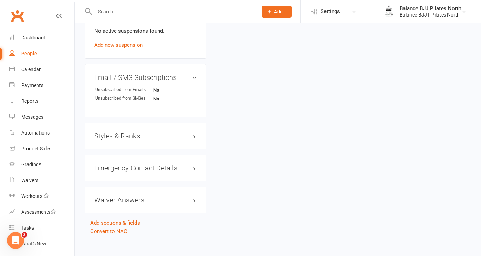
click at [153, 132] on h3 "Styles & Ranks" at bounding box center [145, 136] width 103 height 8
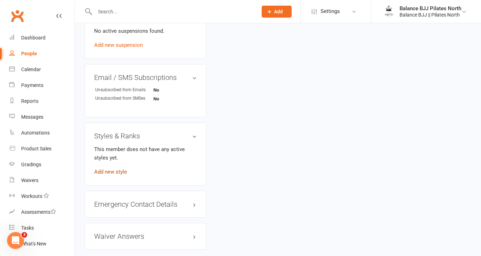
click at [113, 169] on link "Add new style" at bounding box center [110, 172] width 33 height 6
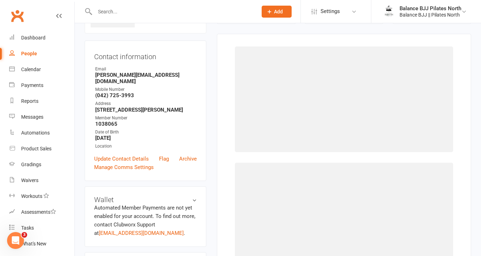
scroll to position [54, 0]
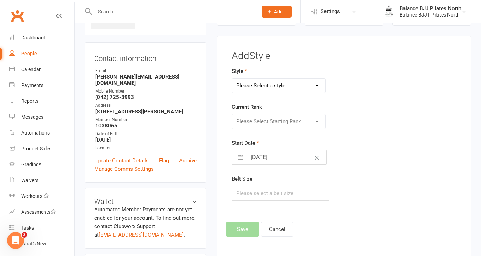
click at [302, 85] on select "Please Select a style Adults BJJ Kids BJJ" at bounding box center [278, 86] width 93 height 14
click at [280, 121] on select "Please Select Starting Rank White Belt White Belt - 1 Stripe White Belt - 2 Str…" at bounding box center [278, 122] width 93 height 14
click at [240, 228] on button "Save" at bounding box center [242, 229] width 33 height 15
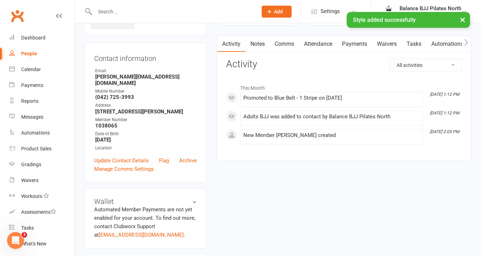
click at [154, 12] on div "× Style added successfully" at bounding box center [236, 12] width 472 height 0
click at [104, 8] on input "text" at bounding box center [173, 12] width 160 height 10
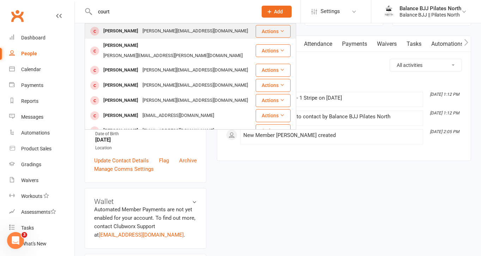
click at [117, 33] on div "Courtney Finn" at bounding box center [120, 31] width 39 height 10
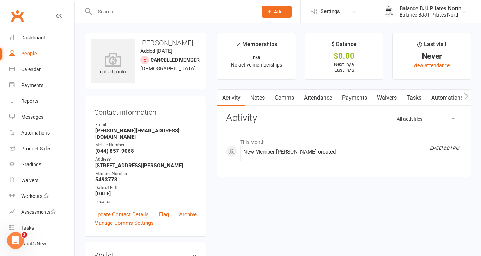
scroll to position [432, 0]
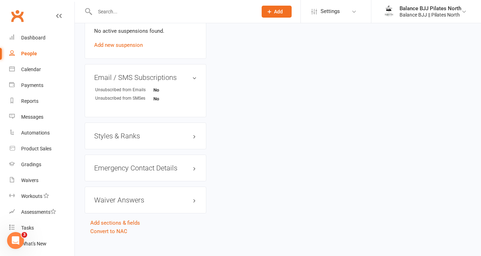
click at [123, 132] on h3 "Styles & Ranks" at bounding box center [145, 136] width 103 height 8
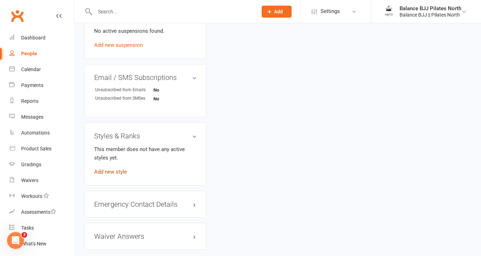
click at [102, 169] on link "Add new style" at bounding box center [110, 172] width 33 height 6
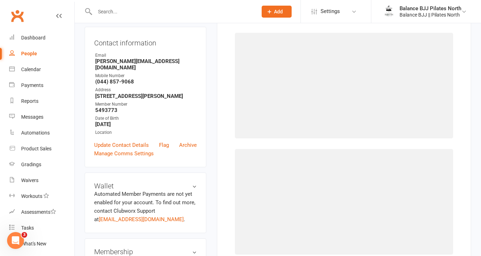
scroll to position [54, 0]
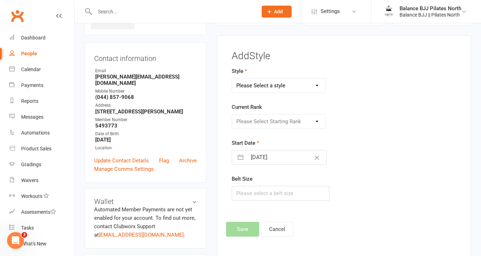
click at [301, 90] on select "Please Select a style Adults BJJ Kids BJJ" at bounding box center [278, 86] width 93 height 14
click at [277, 119] on select "Please Select Starting Rank White Belt White Belt - 1 Stripe White Belt - 2 Str…" at bounding box center [278, 122] width 93 height 14
click at [245, 223] on button "Save" at bounding box center [242, 229] width 33 height 15
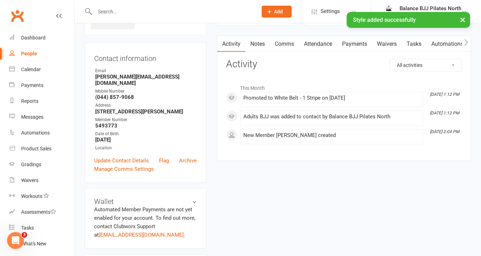
click at [184, 12] on div "× Style added successfully" at bounding box center [236, 12] width 472 height 0
click at [183, 10] on input "text" at bounding box center [173, 12] width 160 height 10
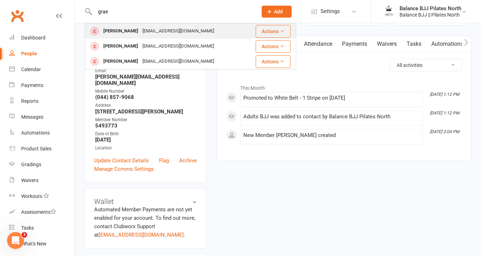
click at [150, 31] on div "gfleming@live.com.au" at bounding box center [178, 31] width 76 height 10
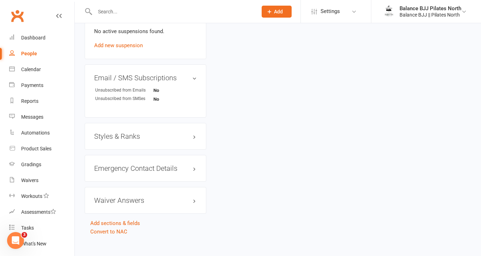
scroll to position [432, 0]
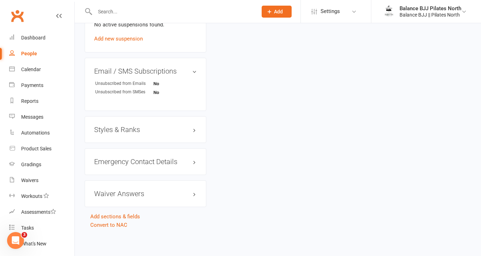
click at [124, 126] on h3 "Styles & Ranks" at bounding box center [145, 130] width 103 height 8
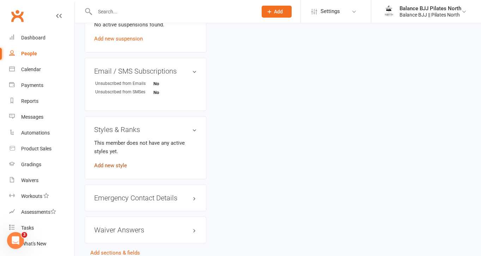
click at [119, 163] on link "Add new style" at bounding box center [110, 165] width 33 height 6
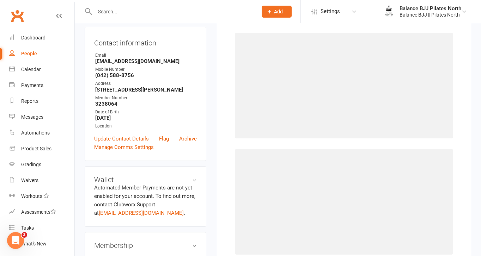
scroll to position [54, 0]
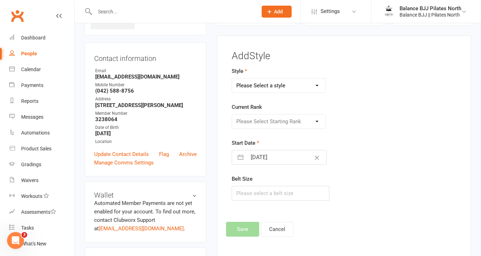
click at [286, 86] on select "Please Select a style Adults BJJ Kids BJJ" at bounding box center [278, 86] width 93 height 14
click at [274, 121] on select "Please Select Starting Rank White Belt White Belt - 1 Stripe White Belt - 2 Str…" at bounding box center [278, 122] width 93 height 14
click at [242, 233] on button "Save" at bounding box center [242, 229] width 33 height 15
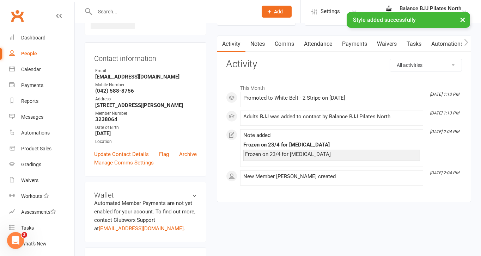
click at [182, 12] on div "× Style added successfully" at bounding box center [236, 12] width 472 height 0
click at [181, 9] on input "text" at bounding box center [173, 12] width 160 height 10
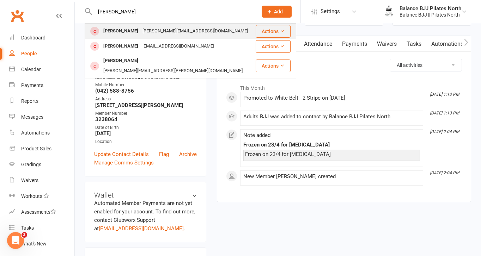
click at [130, 30] on div "Amelia Forbes" at bounding box center [120, 31] width 39 height 10
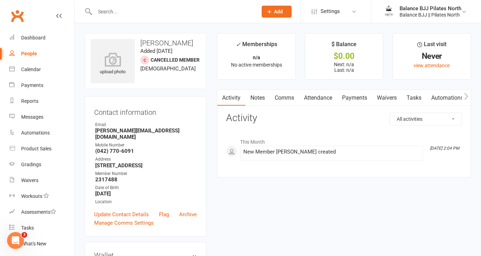
scroll to position [438, 0]
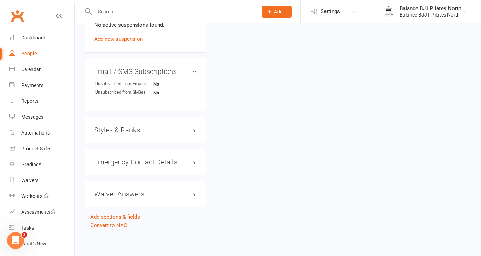
click at [135, 124] on div "Styles & Ranks" at bounding box center [146, 130] width 122 height 27
click at [131, 133] on div "Styles & Ranks" at bounding box center [146, 130] width 122 height 27
click at [131, 129] on h3 "Styles & Ranks" at bounding box center [145, 130] width 103 height 8
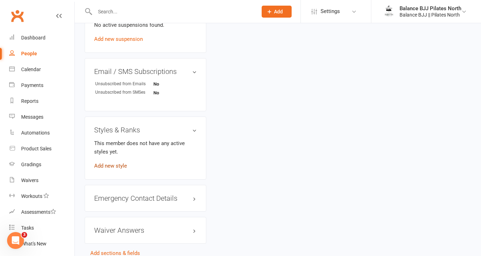
click at [114, 166] on link "Add new style" at bounding box center [110, 166] width 33 height 6
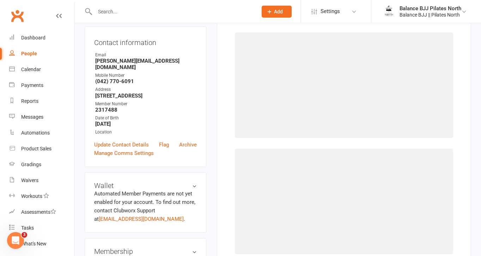
scroll to position [54, 0]
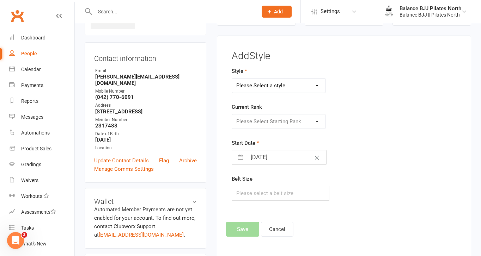
click at [288, 80] on select "Please Select a style Adults BJJ Kids BJJ" at bounding box center [278, 86] width 93 height 14
click at [262, 120] on select "Please Select Starting Rank White Belt White Belt - 1 Stripe White Belt - 2 Str…" at bounding box center [278, 122] width 93 height 14
click at [247, 233] on button "Save" at bounding box center [242, 229] width 33 height 15
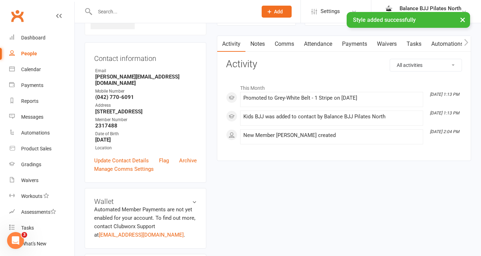
click at [163, 10] on input "text" at bounding box center [173, 12] width 160 height 10
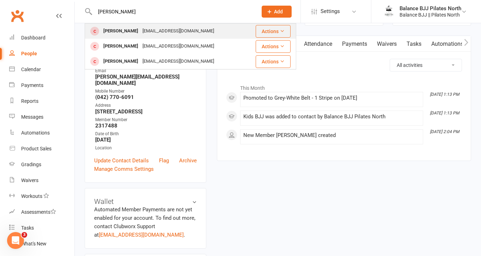
click at [154, 30] on div "rognannie@hotmail.com" at bounding box center [178, 31] width 76 height 10
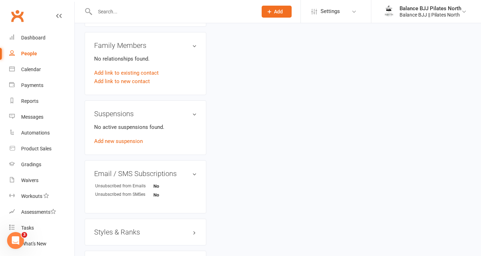
scroll to position [432, 0]
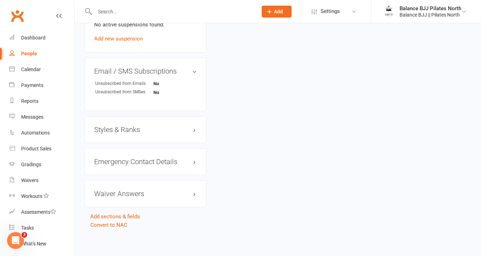
click at [130, 129] on h3 "Styles & Ranks" at bounding box center [145, 130] width 103 height 8
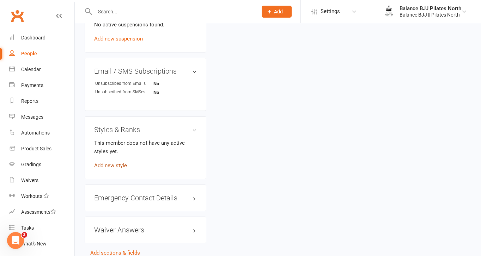
click at [116, 164] on link "Add new style" at bounding box center [110, 165] width 33 height 6
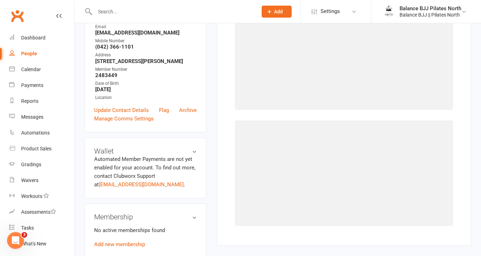
scroll to position [54, 0]
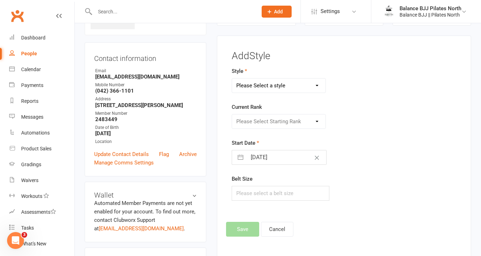
click at [295, 82] on select "Please Select a style Adults BJJ Kids BJJ" at bounding box center [278, 86] width 93 height 14
click at [270, 123] on select "Please Select Starting Rank White Belt White Belt - 1 Stripe White Belt - 2 Str…" at bounding box center [278, 122] width 93 height 14
click at [246, 230] on button "Save" at bounding box center [242, 229] width 33 height 15
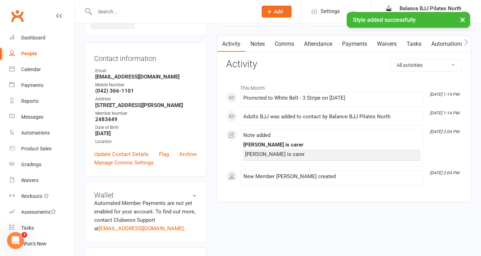
click at [132, 12] on div "× Style added successfully" at bounding box center [236, 12] width 472 height 0
click at [109, 10] on input "text" at bounding box center [173, 12] width 160 height 10
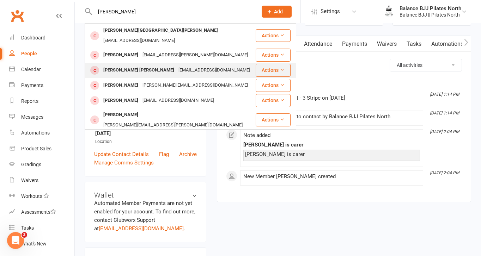
click at [129, 65] on div "Jackson Fraser" at bounding box center [138, 70] width 75 height 10
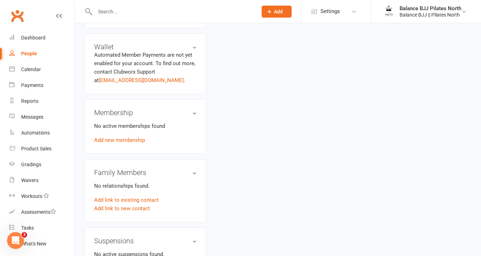
scroll to position [432, 0]
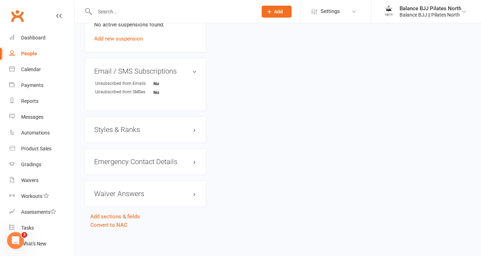
click at [165, 127] on h3 "Styles & Ranks" at bounding box center [145, 130] width 103 height 8
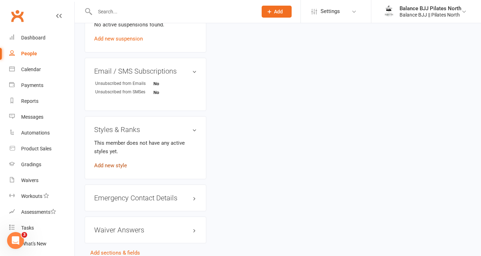
click at [111, 164] on link "Add new style" at bounding box center [110, 165] width 33 height 6
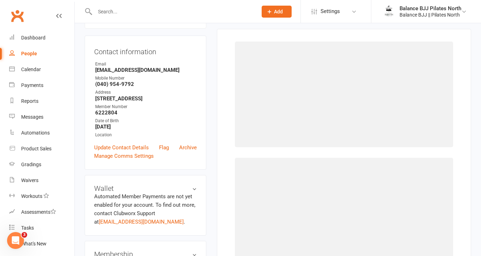
scroll to position [54, 0]
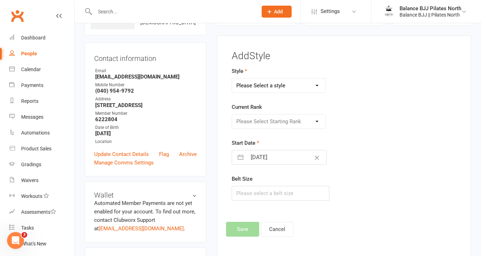
click at [286, 87] on select "Please Select a style Adults BJJ Kids BJJ" at bounding box center [278, 86] width 93 height 14
click at [274, 124] on select "Please Select Starting Rank White Belt White Belt - 1 Stripe White Belt - 2 Str…" at bounding box center [278, 122] width 93 height 14
click at [239, 229] on button "Save" at bounding box center [242, 229] width 33 height 15
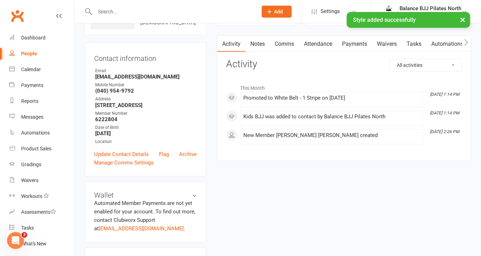
click at [166, 12] on div "× Style added successfully" at bounding box center [236, 12] width 472 height 0
click at [161, 10] on input "text" at bounding box center [173, 12] width 160 height 10
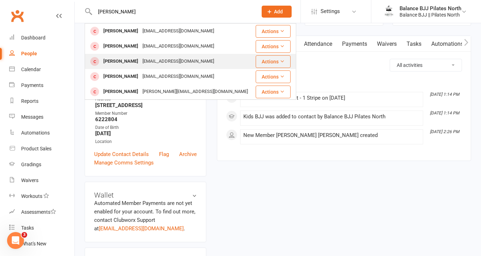
click at [141, 58] on div "katrinaburley1990@gmail.com" at bounding box center [178, 61] width 76 height 10
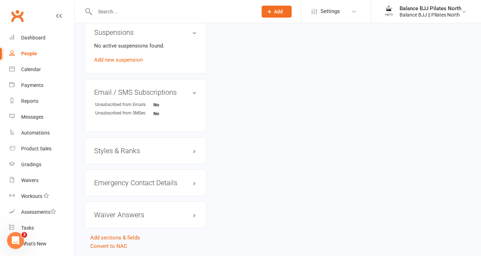
scroll to position [432, 0]
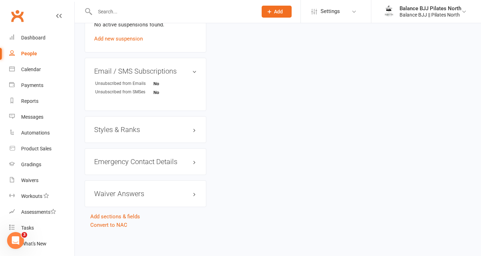
click at [138, 127] on h3 "Styles & Ranks" at bounding box center [145, 130] width 103 height 8
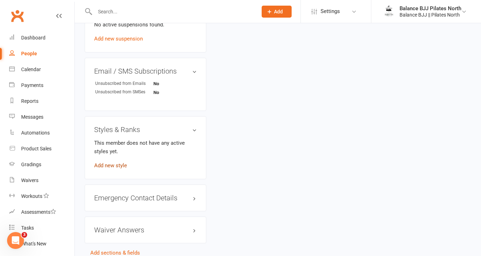
click at [103, 166] on link "Add new style" at bounding box center [110, 165] width 33 height 6
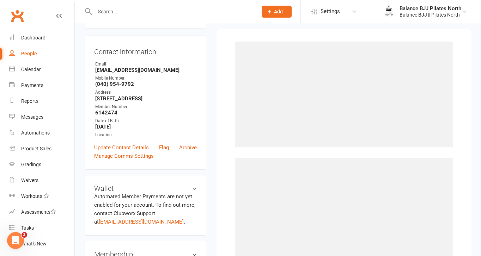
scroll to position [54, 0]
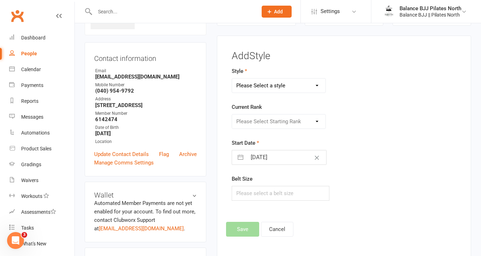
click at [292, 86] on select "Please Select a style Adults BJJ Kids BJJ" at bounding box center [278, 86] width 93 height 14
click at [278, 124] on select "Please Select Starting Rank White Belt White Belt - 1 Stripe White Belt - 2 Str…" at bounding box center [278, 122] width 93 height 14
click at [238, 229] on button "Save" at bounding box center [242, 229] width 33 height 15
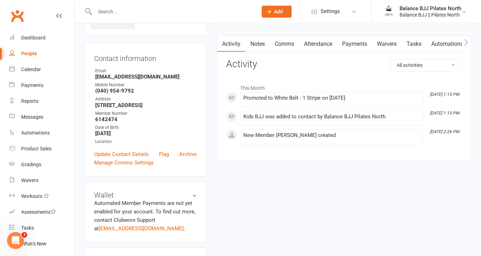
click at [134, 11] on input "text" at bounding box center [173, 12] width 160 height 10
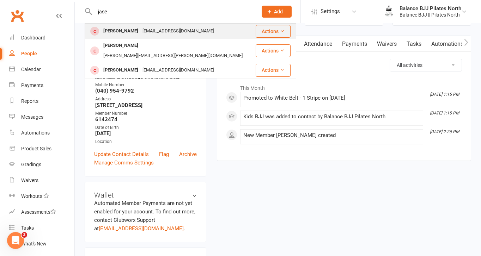
click at [126, 31] on div "Jase Galic" at bounding box center [120, 31] width 39 height 10
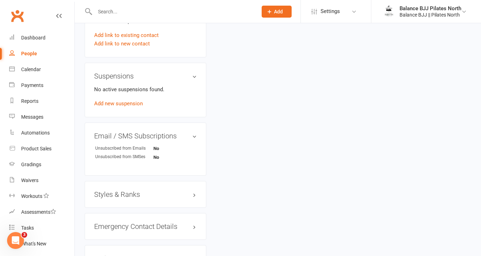
scroll to position [438, 0]
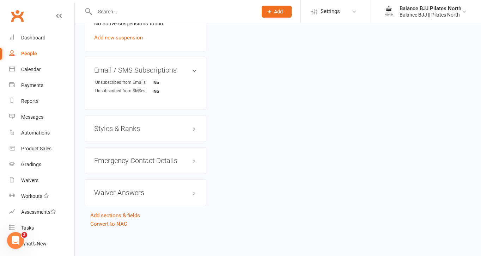
click at [129, 131] on h3 "Styles & Ranks" at bounding box center [145, 129] width 103 height 8
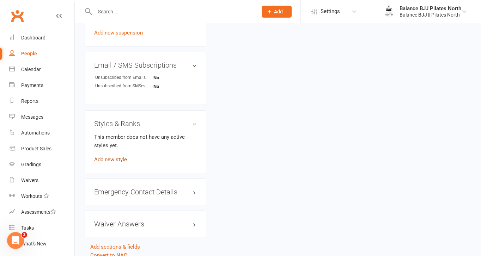
click at [106, 163] on link "Add new style" at bounding box center [110, 159] width 33 height 6
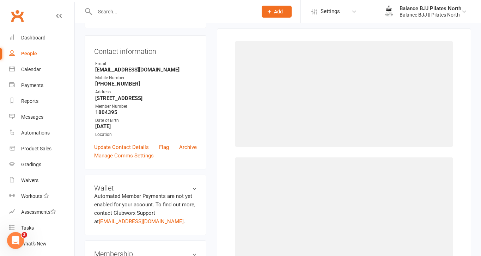
scroll to position [54, 0]
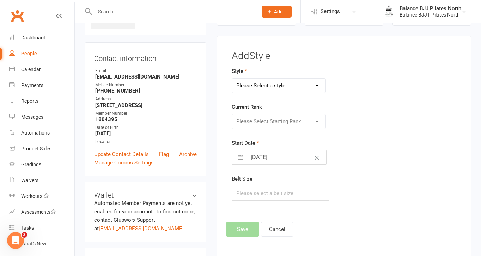
click at [286, 87] on select "Please Select a style Adults BJJ Kids BJJ" at bounding box center [278, 86] width 93 height 14
click at [272, 119] on select "Please Select Starting Rank White Belt White Belt - 1 Stripe White Belt - 2 Str…" at bounding box center [278, 122] width 93 height 14
click at [245, 233] on button "Save" at bounding box center [242, 229] width 33 height 15
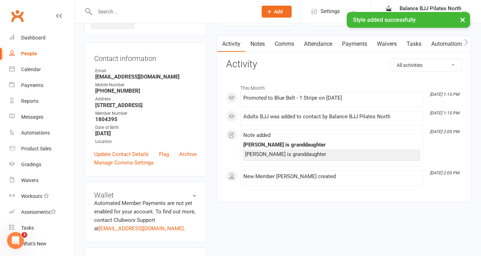
click at [221, 12] on div "× Style added successfully" at bounding box center [236, 12] width 472 height 0
click at [199, 12] on div "× Style added successfully" at bounding box center [236, 12] width 472 height 0
click at [183, 12] on div "× Style added successfully" at bounding box center [236, 12] width 472 height 0
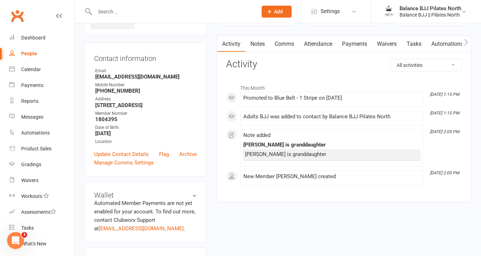
click at [108, 14] on input "text" at bounding box center [173, 12] width 160 height 10
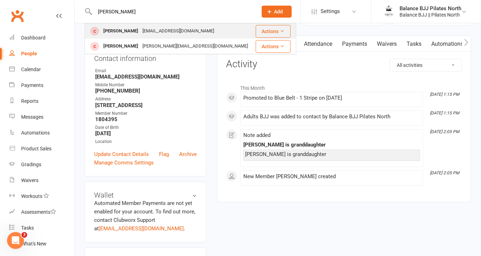
click at [119, 28] on div "Amy Gamble" at bounding box center [120, 31] width 39 height 10
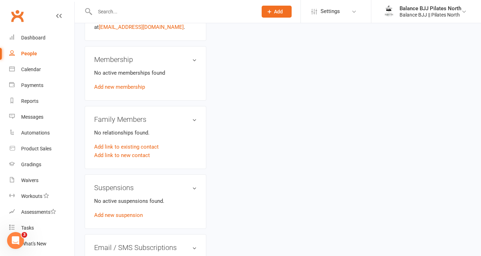
scroll to position [432, 0]
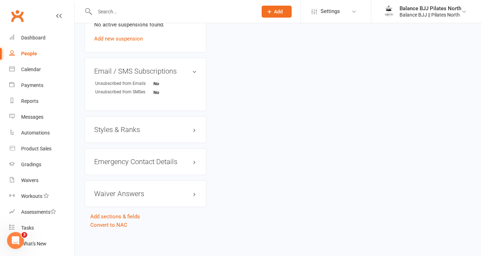
click at [129, 128] on h3 "Styles & Ranks" at bounding box center [145, 130] width 103 height 8
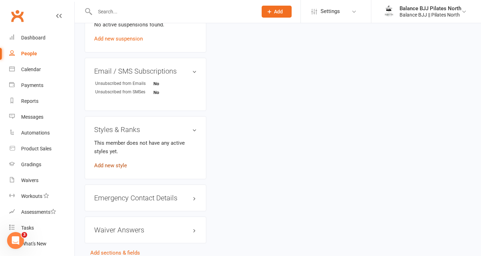
click at [115, 165] on link "Add new style" at bounding box center [110, 165] width 33 height 6
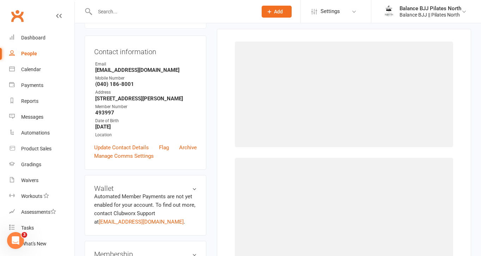
scroll to position [54, 0]
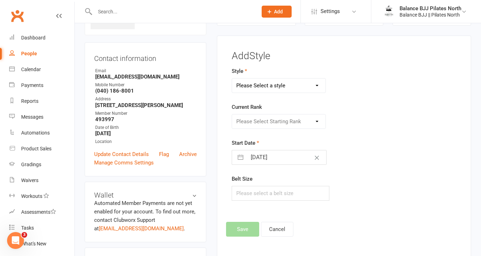
click at [296, 84] on select "Please Select a style Adults BJJ Kids BJJ" at bounding box center [278, 86] width 93 height 14
click at [276, 124] on select "Please Select Starting Rank" at bounding box center [278, 122] width 93 height 14
click at [249, 227] on button "Save" at bounding box center [242, 229] width 33 height 15
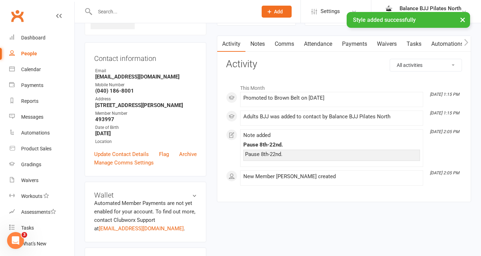
click at [195, 12] on div "× Style added successfully" at bounding box center [236, 12] width 472 height 0
click at [128, 11] on input "text" at bounding box center [173, 12] width 160 height 10
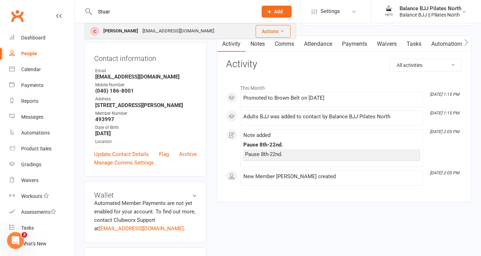
click at [132, 28] on div "Stuart Gamble" at bounding box center [120, 31] width 39 height 10
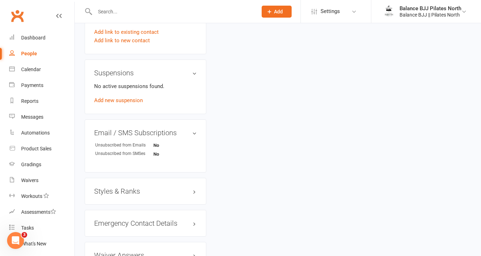
scroll to position [432, 0]
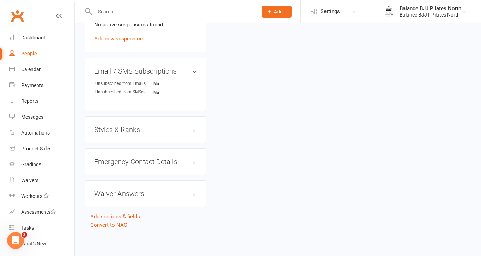
click at [129, 128] on h3 "Styles & Ranks" at bounding box center [145, 130] width 103 height 8
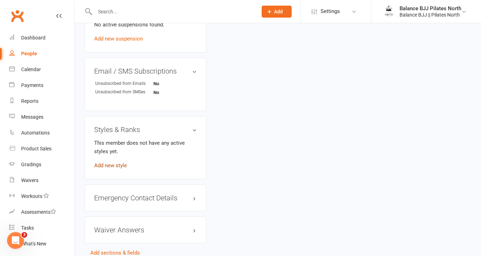
click at [105, 165] on link "Add new style" at bounding box center [110, 165] width 33 height 6
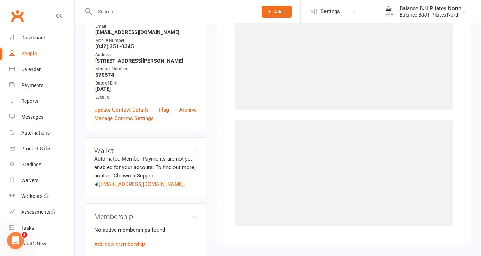
scroll to position [54, 0]
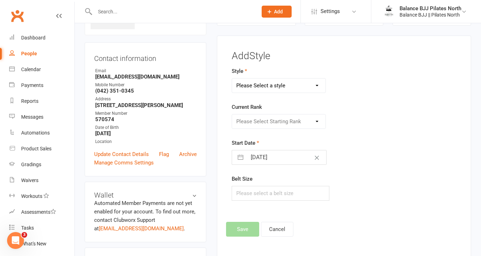
click at [286, 88] on select "Please Select a style Adults BJJ Kids BJJ" at bounding box center [278, 86] width 93 height 14
click at [282, 117] on select "Please Select Starting Rank White Belt White Belt - 1 Stripe White Belt - 2 Str…" at bounding box center [278, 122] width 93 height 14
click at [245, 228] on button "Save" at bounding box center [242, 229] width 33 height 15
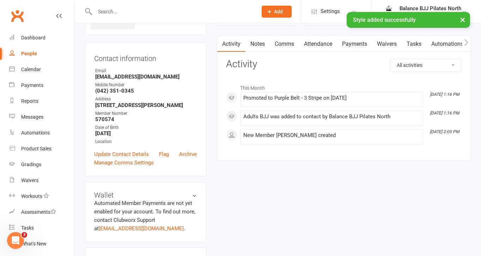
click at [147, 12] on div "× Style added successfully" at bounding box center [236, 12] width 472 height 0
click at [135, 9] on input "text" at bounding box center [173, 12] width 160 height 10
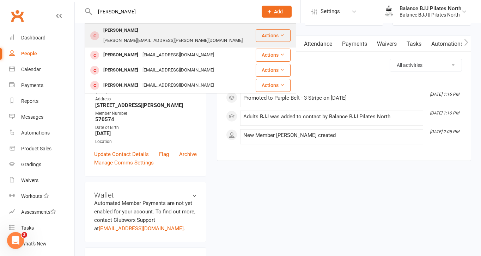
click at [263, 29] on button "Actions" at bounding box center [272, 35] width 35 height 13
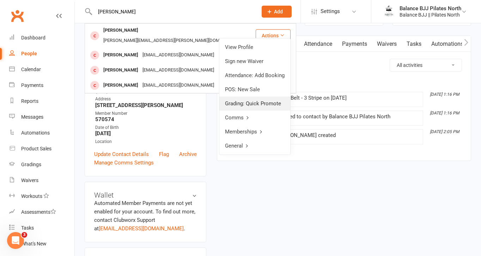
click at [263, 105] on link "Grading: Quick Promote" at bounding box center [254, 104] width 71 height 14
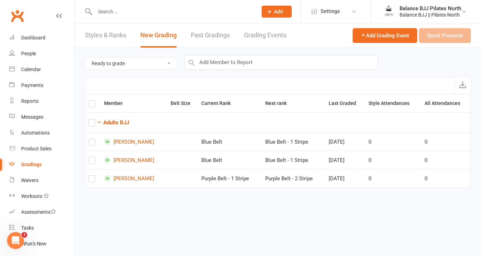
click at [111, 13] on input "text" at bounding box center [173, 12] width 160 height 10
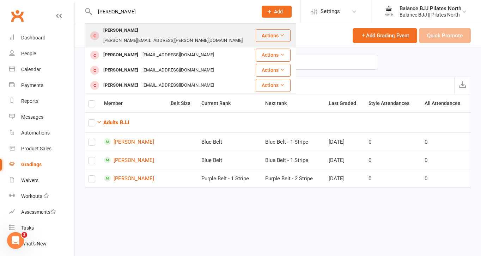
click at [126, 31] on div "Ryan Gauger" at bounding box center [120, 30] width 39 height 10
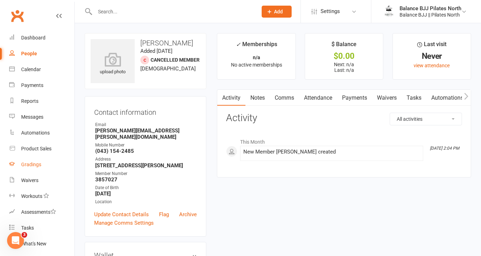
click at [35, 166] on div "Gradings" at bounding box center [31, 165] width 20 height 6
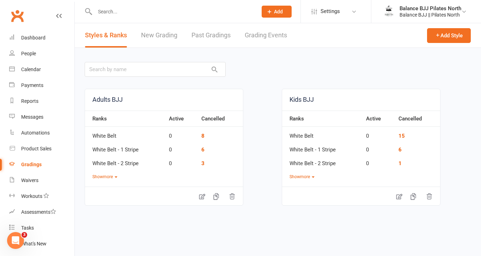
click at [168, 37] on link "New Grading" at bounding box center [159, 35] width 36 height 24
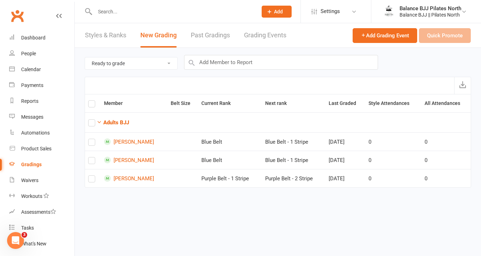
click at [171, 62] on select "Ready to grade All members enrolled in a style Active members enrolled in a sty…" at bounding box center [131, 63] width 92 height 12
click at [156, 65] on select "Ready to grade All members enrolled in a style Active members enrolled in a sty…" at bounding box center [131, 63] width 92 height 12
click at [112, 10] on input "text" at bounding box center [173, 12] width 160 height 10
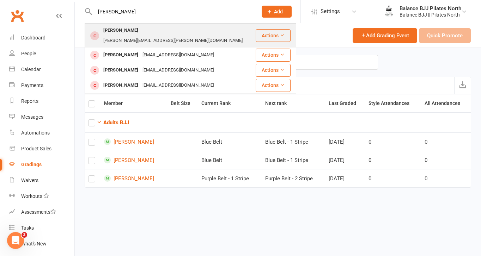
click at [144, 36] on div "ryan@gauger.dev" at bounding box center [172, 41] width 143 height 10
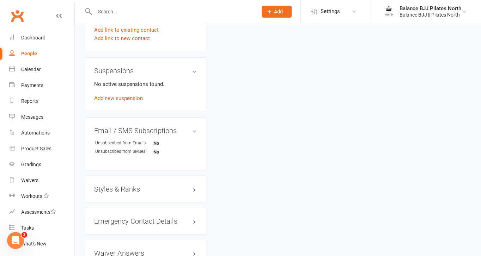
scroll to position [432, 0]
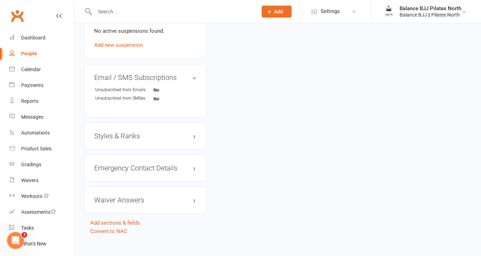
click at [142, 132] on h3 "Styles & Ranks" at bounding box center [145, 136] width 103 height 8
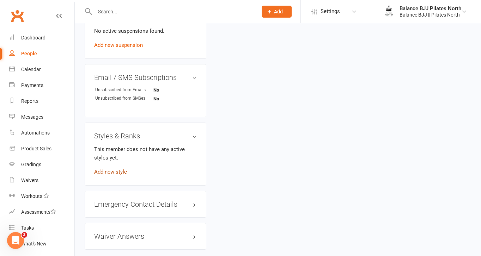
click at [117, 169] on link "Add new style" at bounding box center [110, 172] width 33 height 6
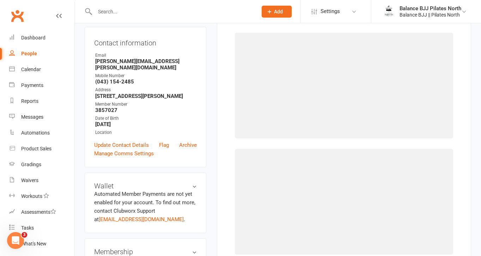
scroll to position [54, 0]
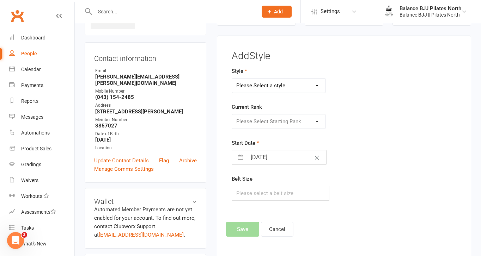
click at [282, 88] on select "Please Select a style Adults BJJ Kids BJJ" at bounding box center [278, 86] width 93 height 14
click at [275, 124] on select "Please Select Starting Rank White Belt White Belt - 1 Stripe White Belt - 2 Str…" at bounding box center [278, 122] width 93 height 14
click at [247, 229] on button "Save" at bounding box center [242, 229] width 33 height 15
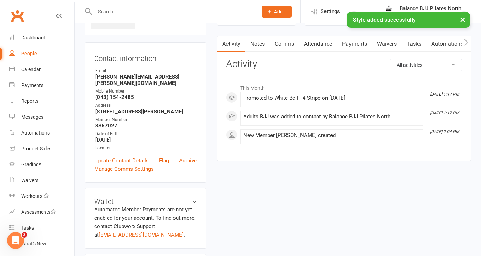
click at [21, 55] on div "People" at bounding box center [29, 54] width 16 height 6
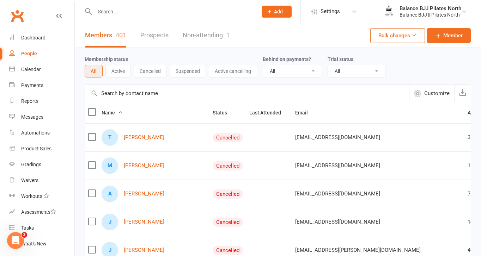
click at [15, 240] on icon "Open Intercom Messenger" at bounding box center [16, 241] width 12 height 12
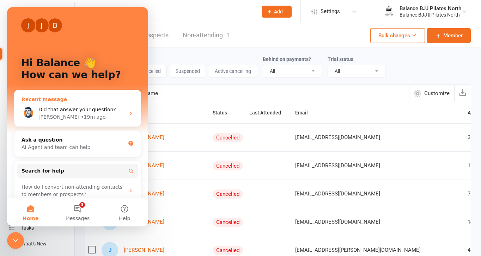
click at [74, 111] on span "Did that answer your question?" at bounding box center [77, 110] width 78 height 6
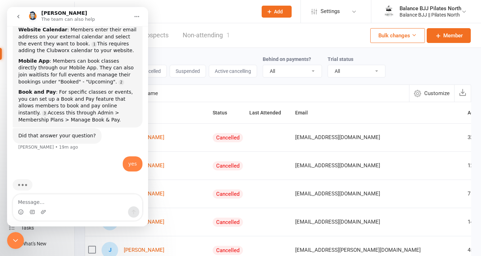
scroll to position [72, 0]
click at [256, 45] on div "Members 401 Prospects Non-attending 1 Bulk changes Member" at bounding box center [278, 35] width 406 height 25
click at [17, 17] on icon "go back" at bounding box center [19, 17] width 6 height 6
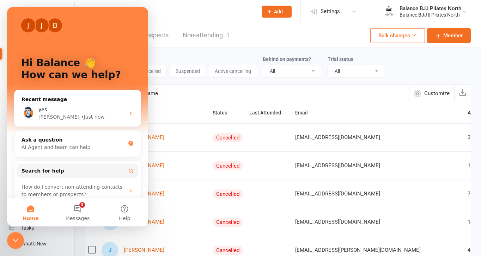
scroll to position [0, 0]
click at [256, 37] on div "Members 401 Prospects Non-attending 1 Bulk changes Member" at bounding box center [278, 35] width 406 height 25
click at [17, 236] on icon "Close Intercom Messenger" at bounding box center [15, 240] width 8 height 8
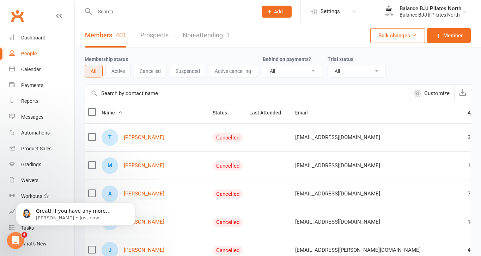
click at [32, 53] on div "People" at bounding box center [29, 54] width 16 height 6
click at [35, 177] on link "Waivers" at bounding box center [41, 181] width 65 height 16
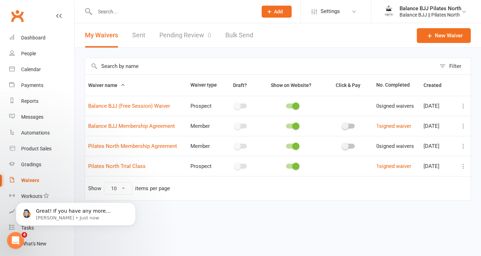
click at [138, 11] on input "text" at bounding box center [173, 12] width 160 height 10
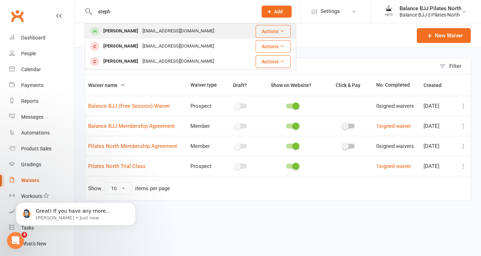
click at [133, 31] on div "[PERSON_NAME]" at bounding box center [120, 31] width 39 height 10
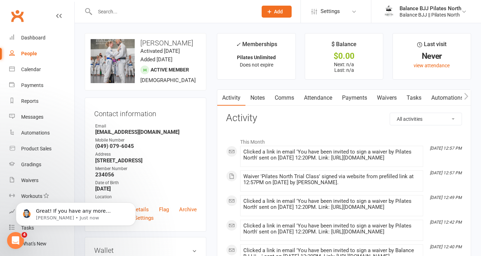
click at [388, 99] on link "Waivers" at bounding box center [387, 98] width 30 height 16
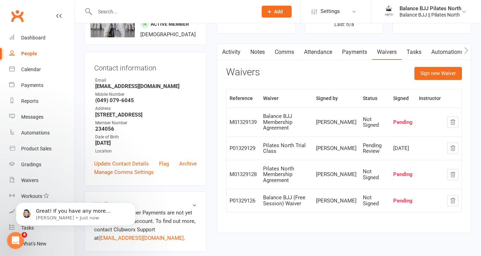
scroll to position [47, 0]
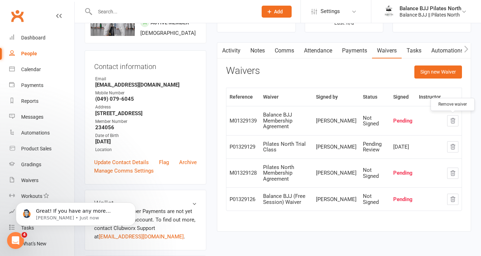
click at [454, 122] on icon "button" at bounding box center [452, 121] width 6 height 6
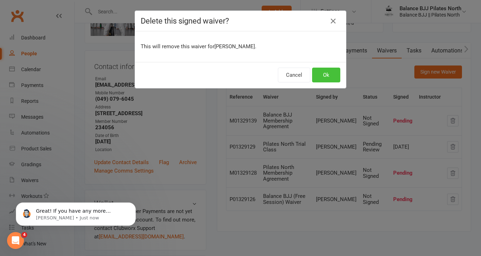
click at [318, 77] on button "Ok" at bounding box center [326, 75] width 28 height 15
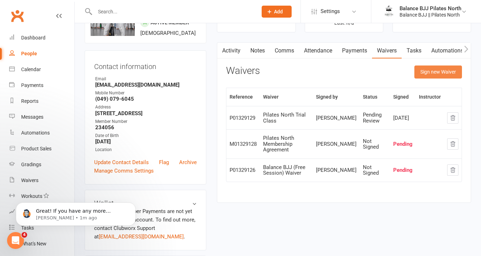
click at [433, 72] on button "Sign new Waiver" at bounding box center [438, 72] width 48 height 13
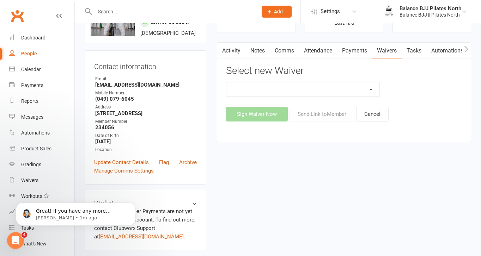
click at [342, 88] on select "Balance BJJ (Free Session) Waiver Balance BJJ Membership Agreement Pilates Nort…" at bounding box center [302, 89] width 153 height 14
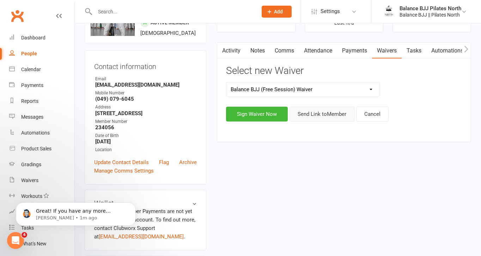
click at [315, 118] on button "Send Link to Member" at bounding box center [321, 114] width 65 height 15
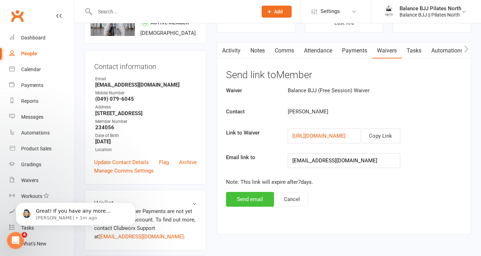
click at [252, 198] on button "Send email" at bounding box center [250, 199] width 48 height 15
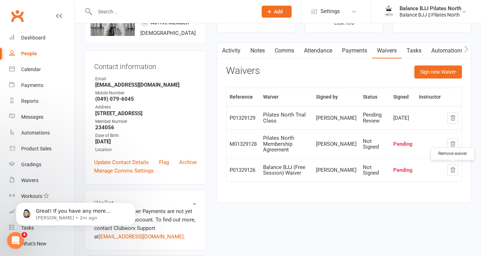
click at [449, 171] on icon "button" at bounding box center [452, 170] width 6 height 6
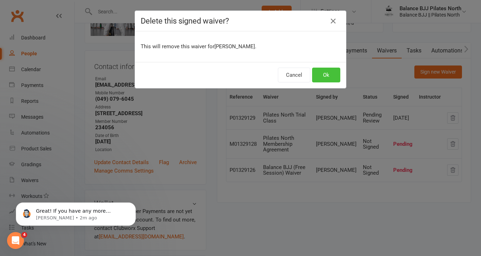
click at [320, 78] on button "Ok" at bounding box center [326, 75] width 28 height 15
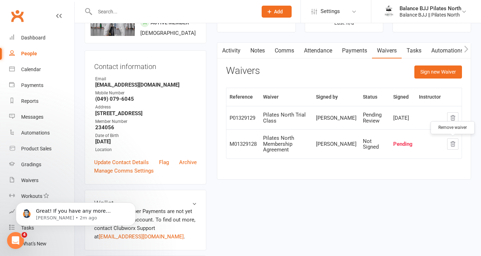
click at [452, 145] on icon "button" at bounding box center [452, 144] width 5 height 5
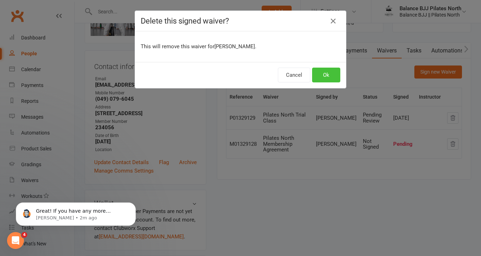
click at [324, 75] on button "Ok" at bounding box center [326, 75] width 28 height 15
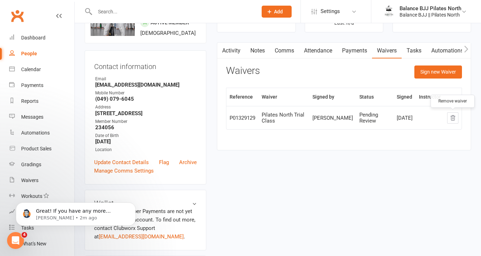
click at [454, 120] on icon "button" at bounding box center [452, 117] width 5 height 5
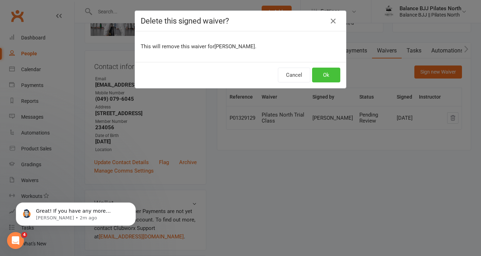
click at [332, 75] on button "Ok" at bounding box center [326, 75] width 28 height 15
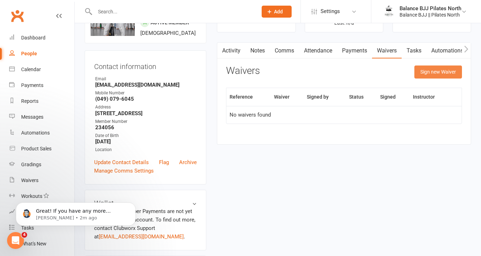
click at [436, 72] on button "Sign new Waiver" at bounding box center [438, 72] width 48 height 13
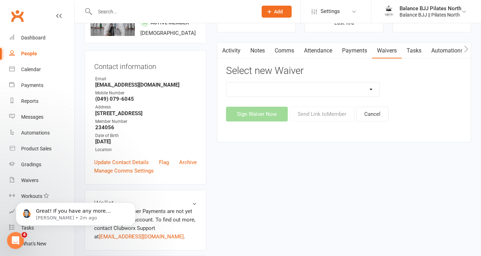
scroll to position [0, 0]
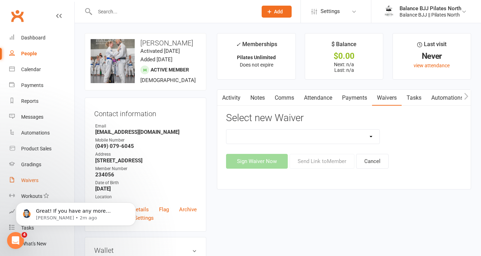
click at [27, 181] on div "Waivers" at bounding box center [29, 181] width 17 height 6
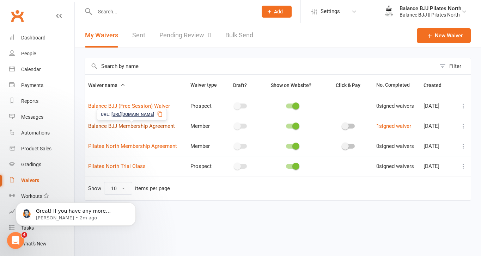
click at [118, 129] on link "Balance BJJ Membership Agreement" at bounding box center [131, 126] width 87 height 6
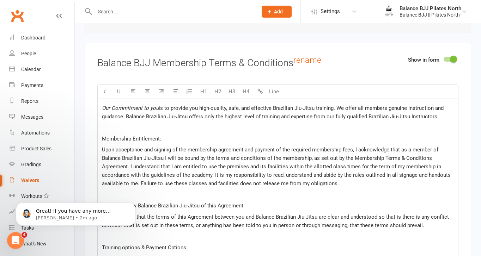
scroll to position [981, 0]
drag, startPoint x: 101, startPoint y: 111, endPoint x: 265, endPoint y: 213, distance: 192.9
click at [324, 184] on p "Upon acceptance and signing of the membership agreement and payment of the requ…" at bounding box center [278, 166] width 352 height 42
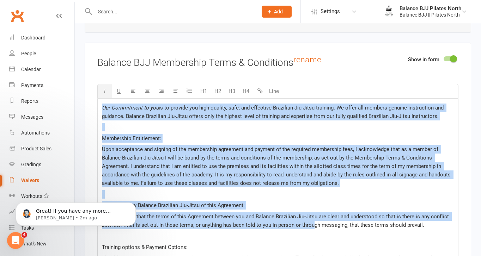
drag, startPoint x: 103, startPoint y: 111, endPoint x: 313, endPoint y: 229, distance: 241.3
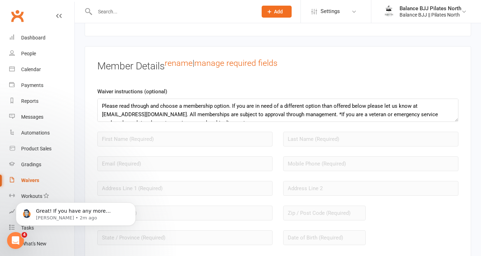
scroll to position [474, 0]
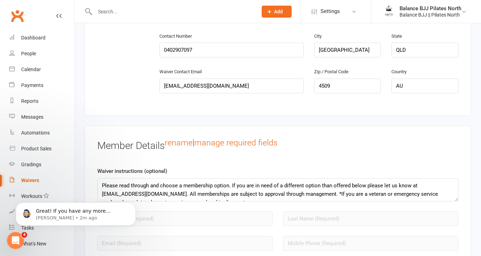
drag, startPoint x: 338, startPoint y: 141, endPoint x: 159, endPoint y: 232, distance: 201.6
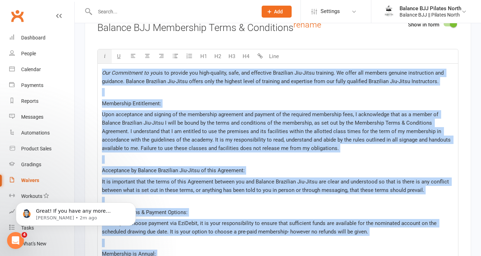
scroll to position [1032, 0]
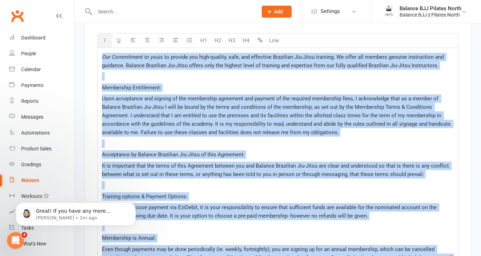
copy div "Our Commitment to you is to provide you high-quality, safe, and effective Brazi…"
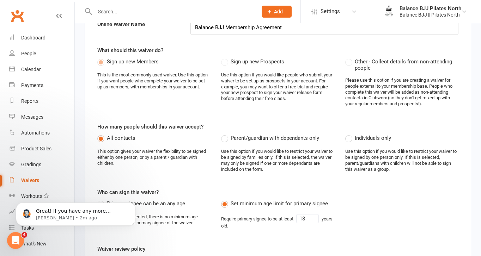
scroll to position [0, 0]
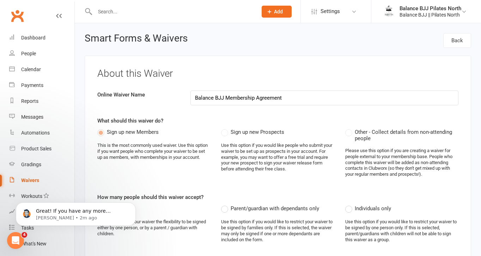
click at [32, 181] on div "Waivers" at bounding box center [30, 181] width 18 height 6
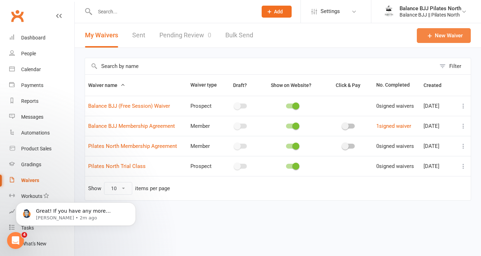
click at [441, 39] on link "New Waiver" at bounding box center [444, 35] width 54 height 15
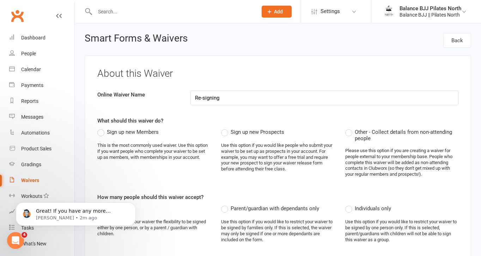
drag, startPoint x: 233, startPoint y: 98, endPoint x: 167, endPoint y: 96, distance: 65.9
click at [167, 96] on div "Online Waiver Name Re-signing" at bounding box center [277, 98] width 371 height 15
click at [98, 132] on label "Sign up new Members" at bounding box center [127, 132] width 61 height 8
click at [98, 128] on input "Sign up new Members" at bounding box center [99, 128] width 5 height 0
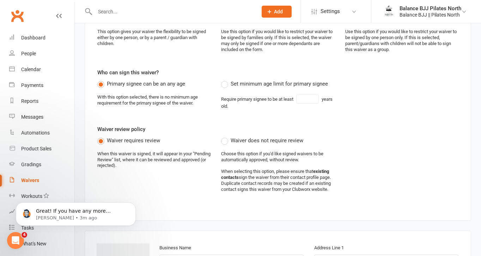
scroll to position [193, 0]
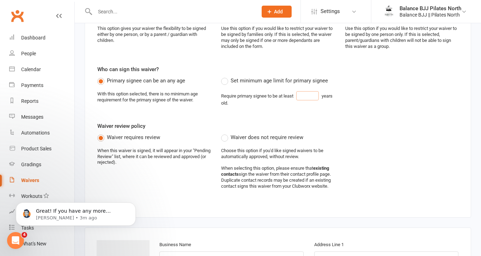
click at [307, 99] on input "text" at bounding box center [307, 95] width 23 height 9
click at [224, 78] on label "Set minimum age limit for primary signee" at bounding box center [274, 80] width 107 height 8
click at [224, 76] on input "Set minimum age limit for primary signee" at bounding box center [223, 76] width 5 height 0
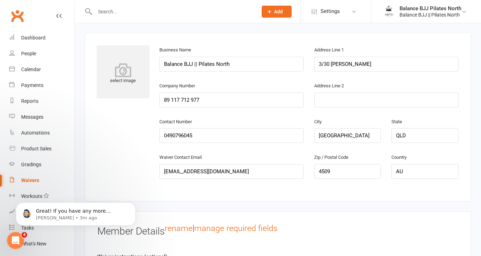
scroll to position [372, 0]
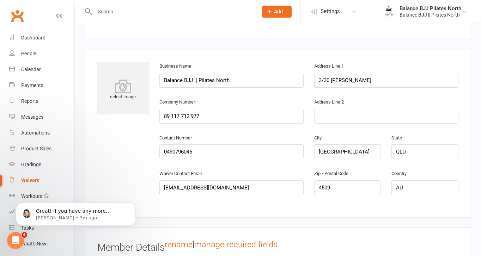
click at [117, 93] on icon at bounding box center [123, 86] width 53 height 14
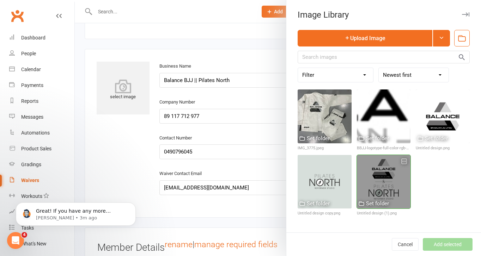
click at [368, 193] on div at bounding box center [384, 182] width 54 height 54
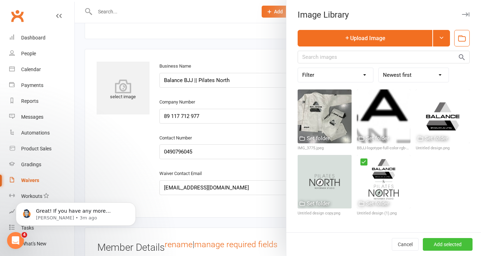
click at [461, 245] on button "Add selected" at bounding box center [448, 244] width 50 height 13
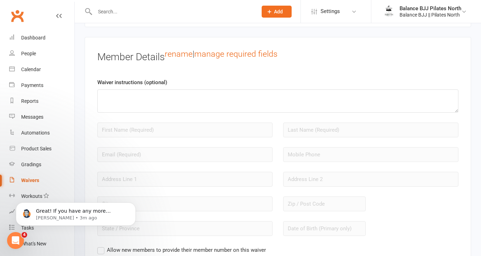
scroll to position [563, 0]
click at [223, 56] on link "manage required fields" at bounding box center [235, 54] width 83 height 10
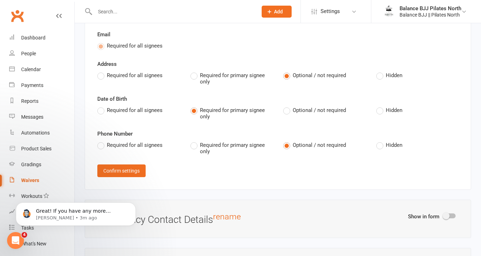
scroll to position [639, 0]
click at [101, 79] on label "Required for all signees" at bounding box center [129, 75] width 65 height 8
click at [101, 71] on input "Required for all signees" at bounding box center [99, 71] width 5 height 0
click at [102, 113] on label "Required for all signees" at bounding box center [129, 110] width 65 height 8
click at [102, 106] on input "Required for all signees" at bounding box center [99, 106] width 5 height 0
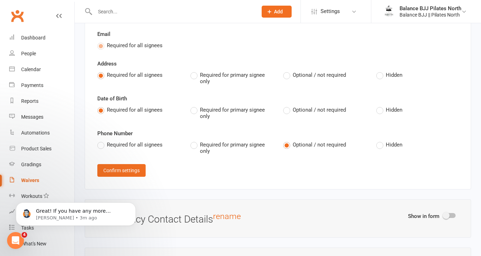
click at [101, 145] on label "Required for all signees" at bounding box center [129, 145] width 65 height 8
click at [101, 141] on input "Required for all signees" at bounding box center [99, 141] width 5 height 0
click at [128, 173] on button "Confirm settings" at bounding box center [121, 170] width 48 height 13
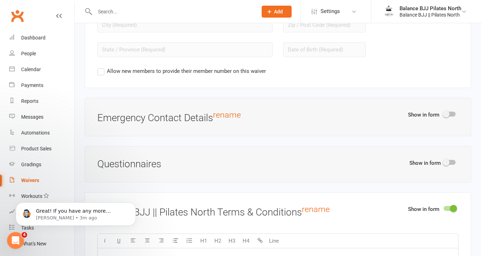
scroll to position [742, 0]
click at [447, 117] on span at bounding box center [445, 113] width 7 height 7
click at [443, 113] on input "checkbox" at bounding box center [443, 113] width 0 height 0
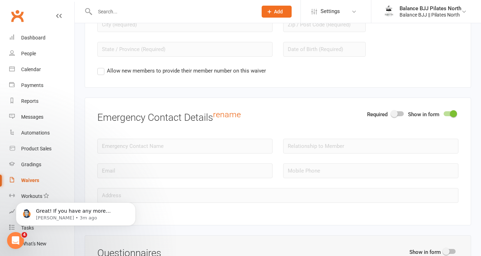
click at [398, 116] on div at bounding box center [398, 113] width 12 height 5
click at [392, 113] on input "checkbox" at bounding box center [392, 113] width 0 height 0
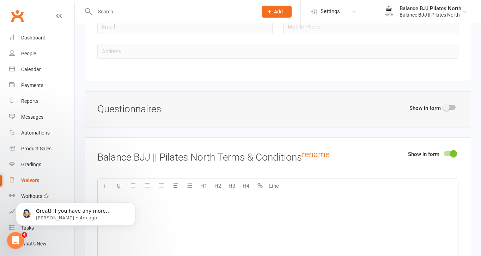
scroll to position [888, 0]
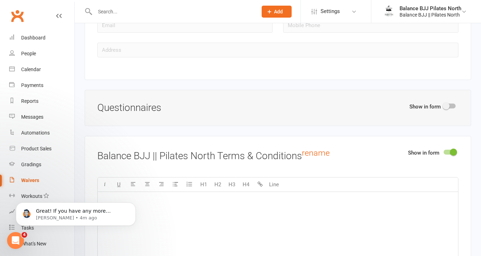
click at [449, 109] on div at bounding box center [449, 106] width 12 height 5
click at [443, 105] on input "checkbox" at bounding box center [443, 105] width 0 height 0
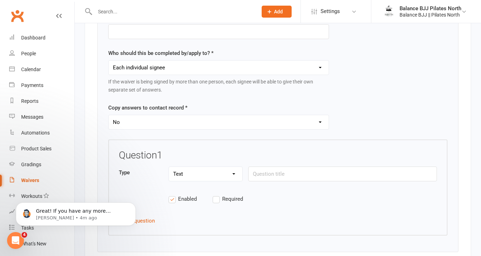
scroll to position [1044, 0]
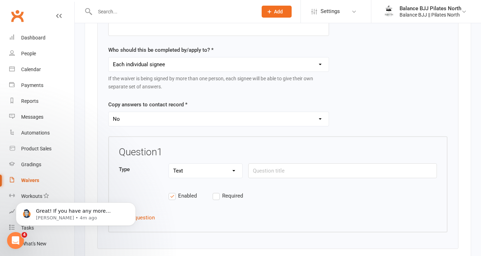
click at [180, 69] on select "Each individual signee Primary signee only Dependent signees only Attending sig…" at bounding box center [219, 64] width 220 height 14
click at [158, 121] on select "Yes No" at bounding box center [219, 119] width 220 height 14
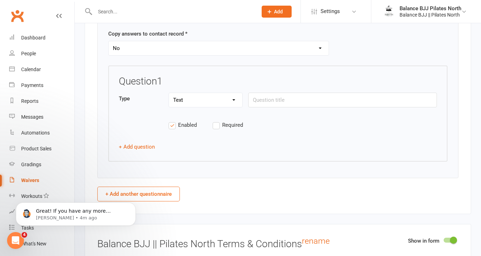
scroll to position [1119, 0]
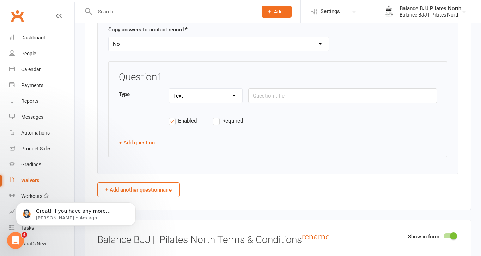
click at [212, 103] on select "Text Select Checkbox" at bounding box center [205, 96] width 73 height 14
click at [279, 101] on input "text" at bounding box center [342, 95] width 189 height 15
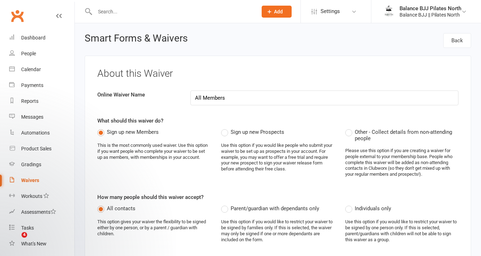
select select "do_not_copy_answers"
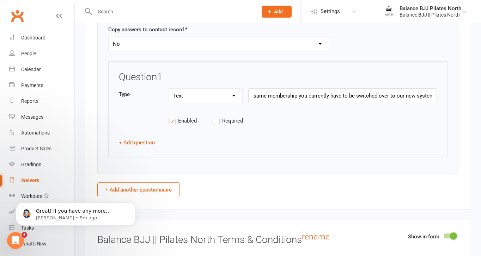
scroll to position [0, 50]
type input "Are you wanting the same membership you currently have to be switched over to o…"
click at [216, 125] on label "Required" at bounding box center [234, 121] width 44 height 8
click at [216, 117] on input "Required" at bounding box center [234, 117] width 44 height 0
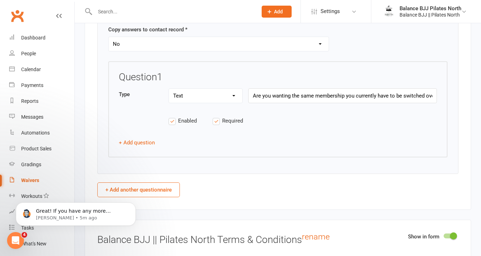
click at [222, 102] on select "Text Select Checkbox" at bounding box center [205, 96] width 73 height 14
select select "select"
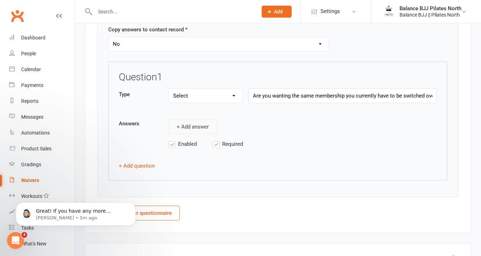
click at [200, 133] on button "+ Add answer" at bounding box center [192, 126] width 48 height 15
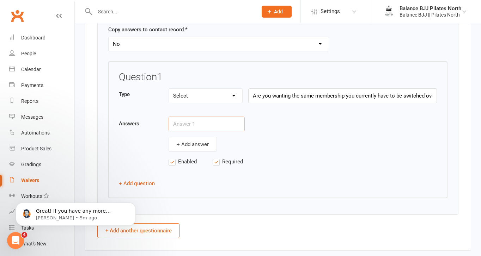
click at [198, 127] on input "text" at bounding box center [206, 124] width 76 height 15
type input "T"
type input "Yes"
click at [193, 152] on button "+ Add answer" at bounding box center [192, 144] width 48 height 15
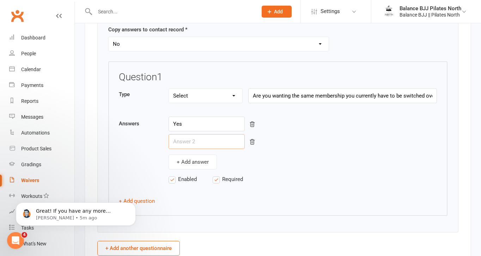
click at [209, 148] on input "text" at bounding box center [206, 141] width 76 height 15
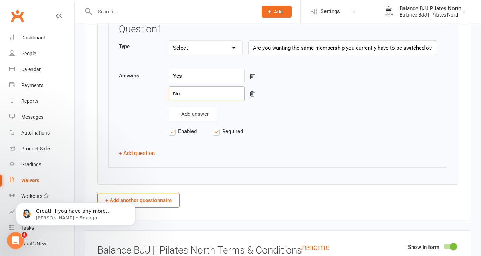
scroll to position [1173, 0]
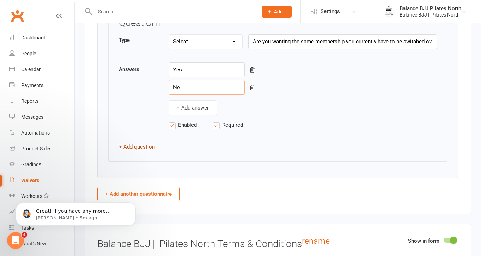
type input "No"
click at [129, 151] on button "+ Add question" at bounding box center [137, 147] width 36 height 8
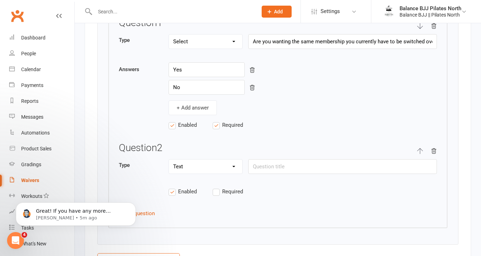
click at [215, 174] on select "Text Select Checkbox" at bounding box center [205, 167] width 73 height 14
click at [279, 172] on input "text" at bounding box center [342, 166] width 189 height 15
type input "If no, please explain the changes you require."
click at [216, 196] on label "Required" at bounding box center [234, 191] width 44 height 8
click at [216, 187] on input "Required" at bounding box center [234, 187] width 44 height 0
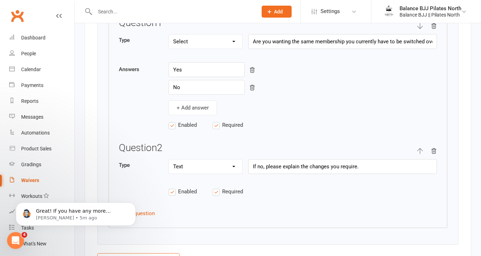
click at [216, 196] on label "Required" at bounding box center [234, 191] width 44 height 8
click at [216, 187] on input "Required" at bounding box center [234, 187] width 44 height 0
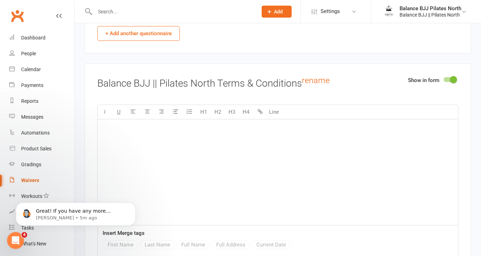
scroll to position [1403, 0]
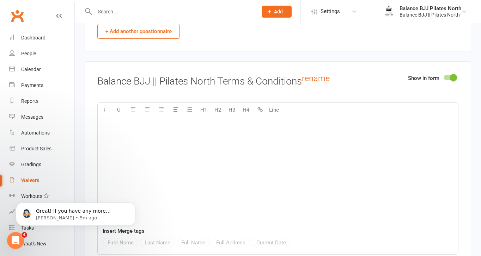
click at [177, 146] on div "﻿" at bounding box center [278, 170] width 360 height 106
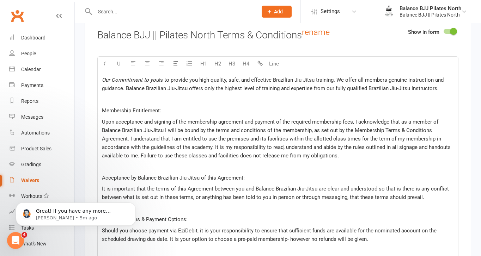
scroll to position [1449, 0]
click at [314, 84] on span "is to provide you high-quality, safe, and effective Brazilian Jiu-Jitsu trainin…" at bounding box center [273, 83] width 343 height 15
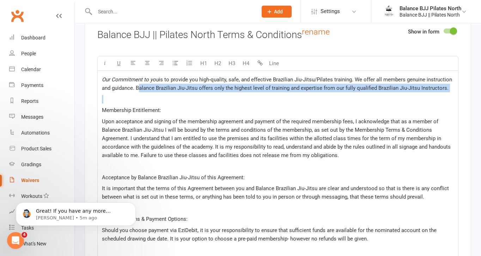
drag, startPoint x: 136, startPoint y: 92, endPoint x: 434, endPoint y: 101, distance: 298.3
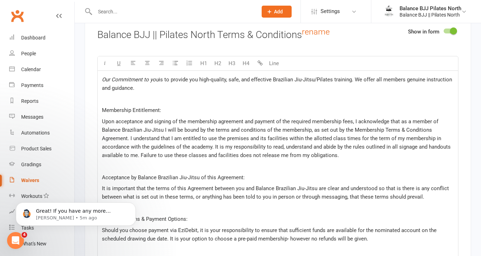
click at [163, 134] on span "Upon acceptance and signing of the membership agreement and payment of the requ…" at bounding box center [277, 138] width 350 height 40
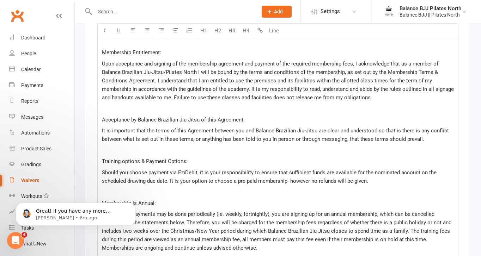
scroll to position [1494, 0]
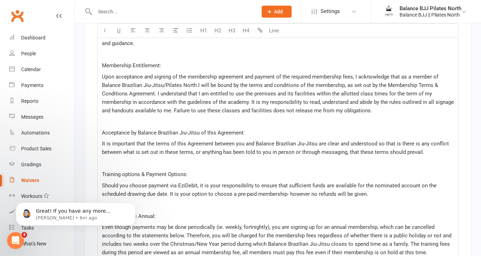
click at [199, 136] on span "Acceptance by Balance Brazilian Jiu-Jitsu of this Agreement:" at bounding box center [173, 133] width 143 height 6
click at [319, 152] on p "It is important that the terms of this Agreement between you and Balance Brazil…" at bounding box center [278, 148] width 352 height 17
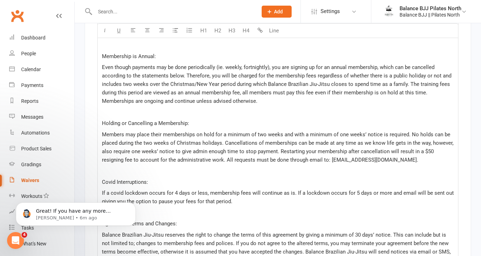
scroll to position [1655, 0]
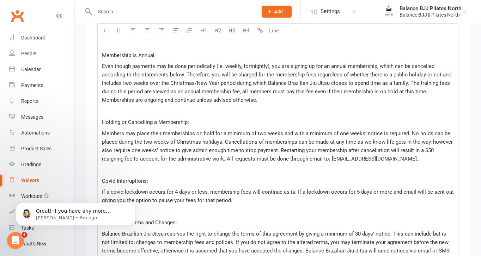
click at [327, 89] on span "Even though payments may be done periodically (ie. weekly, fortnightly), you ar…" at bounding box center [277, 83] width 351 height 40
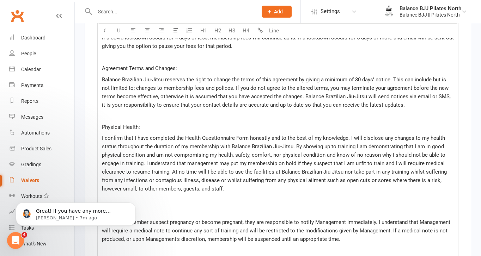
scroll to position [1810, 0]
click at [163, 85] on span "Balance Brazilian Jiu-Jitsu reserves the right to change the terms of this agre…" at bounding box center [277, 92] width 350 height 32
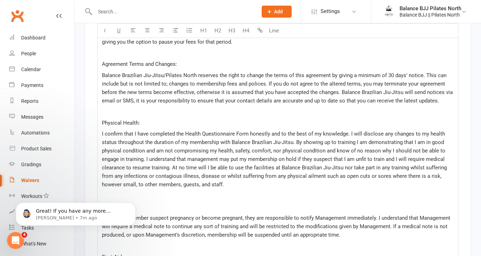
scroll to position [1812, 0]
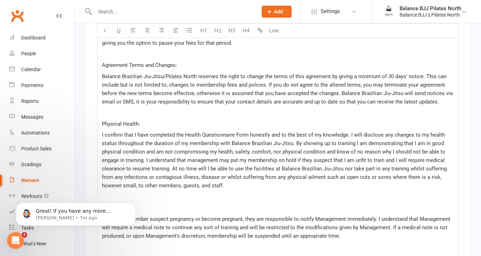
click at [402, 99] on span "Balance Brazilian Jiu-Jitsu/Pilates North reserves the right to change the term…" at bounding box center [278, 89] width 352 height 32
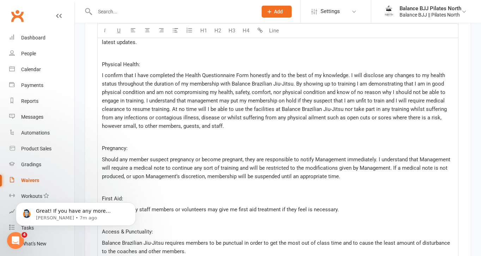
scroll to position [1883, 0]
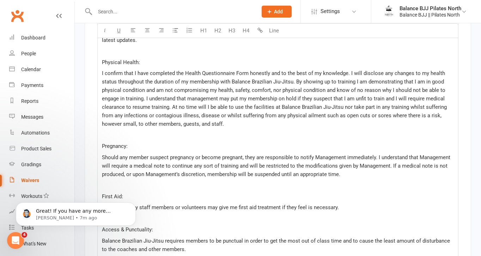
click at [292, 86] on span "I confirm that I have completed the Health Questionnaire Form honestly and to t…" at bounding box center [275, 98] width 346 height 57
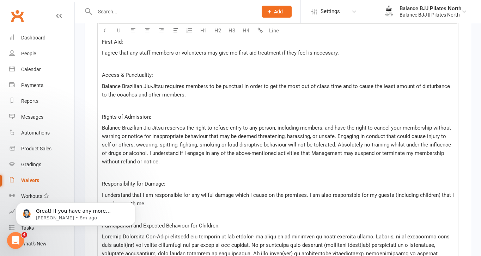
scroll to position [2038, 0]
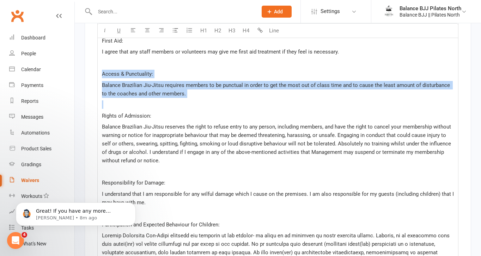
drag, startPoint x: 167, startPoint y: 106, endPoint x: 104, endPoint y: 68, distance: 73.6
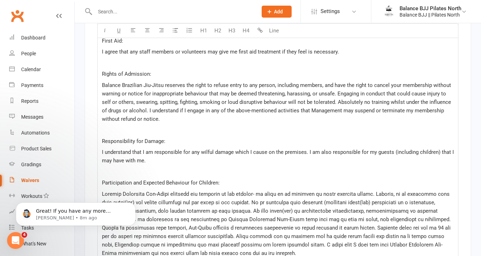
click at [164, 90] on span "Balance Brazilian Jiu-Jitsu reserves the right to refuse entry to any person, i…" at bounding box center [277, 102] width 350 height 40
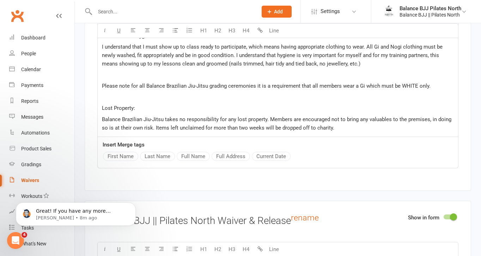
scroll to position [2281, 0]
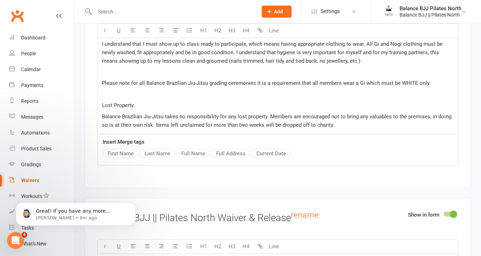
click at [162, 122] on span "Balance Brazilian Jiu-Jitsu takes no responsibility for any lost property. Memb…" at bounding box center [277, 120] width 351 height 15
drag, startPoint x: 400, startPoint y: 49, endPoint x: 373, endPoint y: 47, distance: 26.5
click at [373, 47] on span "I understand that I must show up to class ready to participate, which means hav…" at bounding box center [273, 52] width 342 height 23
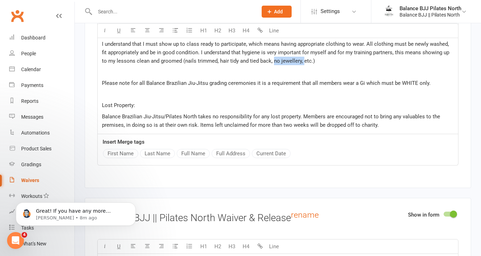
drag, startPoint x: 297, startPoint y: 66, endPoint x: 267, endPoint y: 66, distance: 30.0
click at [267, 64] on span "I understand that I must show up to class ready to participate, which means hav…" at bounding box center [276, 52] width 349 height 23
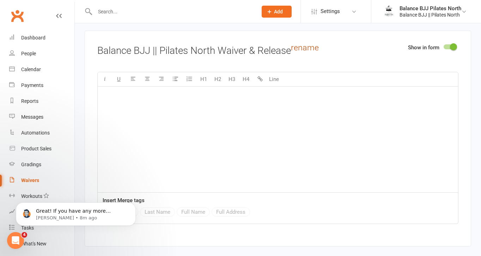
scroll to position [2450, 0]
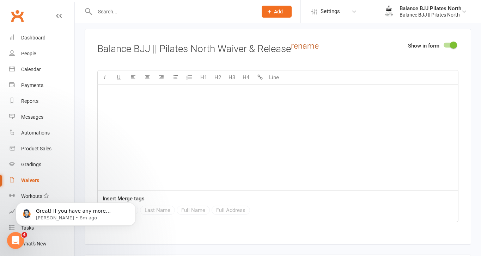
click at [313, 111] on div "﻿" at bounding box center [278, 138] width 360 height 106
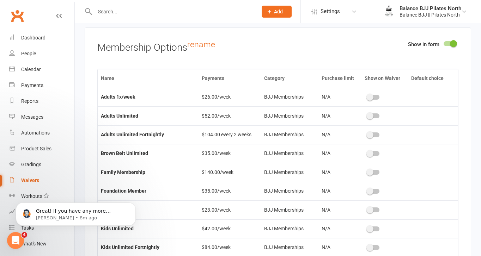
scroll to position [2679, 0]
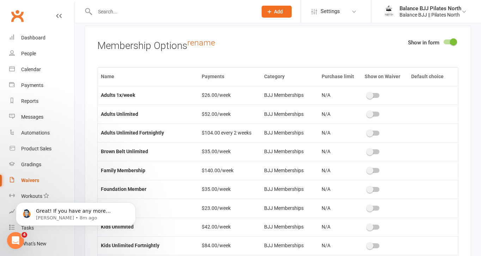
click at [450, 45] on span at bounding box center [453, 41] width 7 height 7
click at [443, 41] on input "checkbox" at bounding box center [443, 41] width 0 height 0
click at [450, 45] on span at bounding box center [453, 41] width 7 height 7
click at [443, 41] on input "checkbox" at bounding box center [443, 41] width 0 height 0
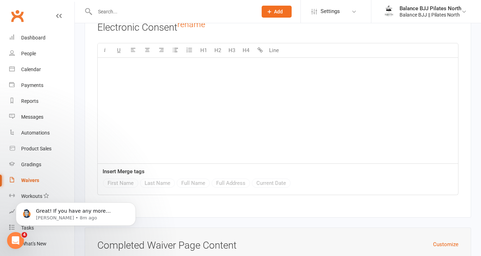
scroll to position [2892, 0]
click at [256, 120] on div "﻿" at bounding box center [278, 110] width 360 height 106
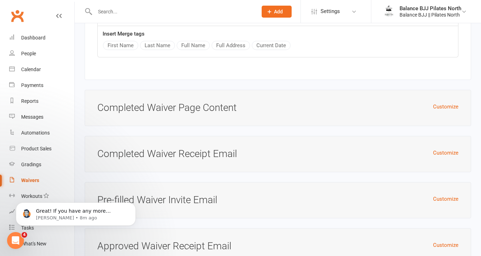
scroll to position [3085, 0]
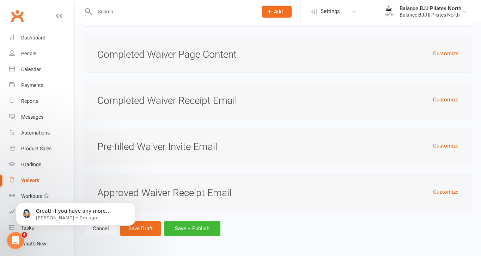
click at [438, 99] on button "Customize" at bounding box center [445, 99] width 25 height 8
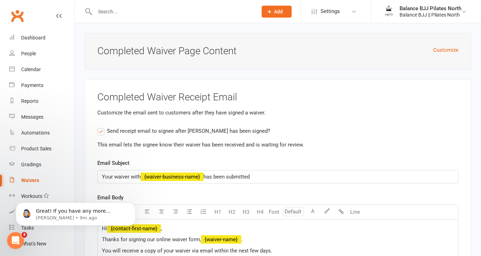
click at [100, 135] on label "Send receipt email to signee after waiver has been signed?" at bounding box center [183, 131] width 173 height 8
click at [100, 127] on input "Send receipt email to signee after waiver has been signed?" at bounding box center [99, 127] width 5 height 0
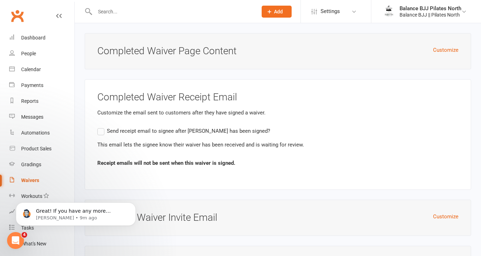
scroll to position [3160, 0]
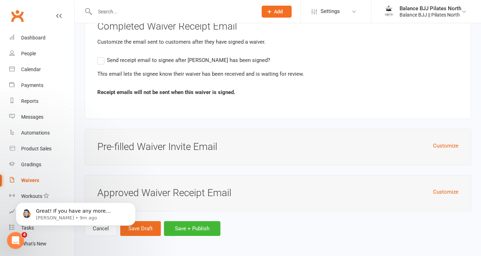
click at [142, 230] on body "Great! If you have any more questions or need further assistance, feel free to …" at bounding box center [75, 213] width 135 height 44
click at [150, 230] on button "Save Draft" at bounding box center [140, 228] width 41 height 15
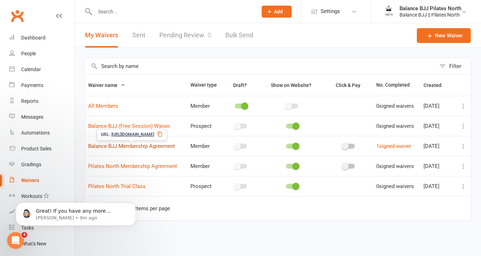
click at [153, 146] on link "Balance BJJ Membership Agreement" at bounding box center [131, 146] width 87 height 6
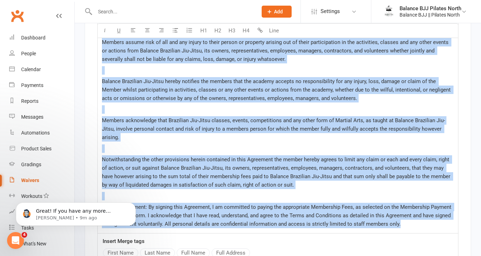
scroll to position [2211, 0]
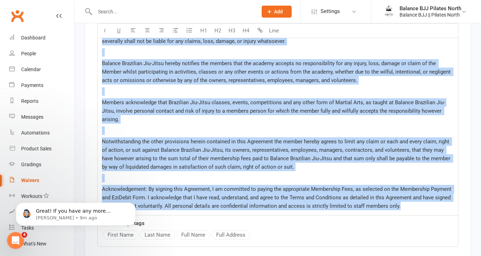
drag, startPoint x: 101, startPoint y: 79, endPoint x: 399, endPoint y: 215, distance: 327.2
click at [399, 215] on div "Social Media & Photo Release: I hereby release Pereira BJJ & Pilates Ltd Pty in…" at bounding box center [278, 67] width 360 height 298
copy div "Social Media & Photo Release: I hereby release Pereira BJJ & Pilates Ltd Pty in…"
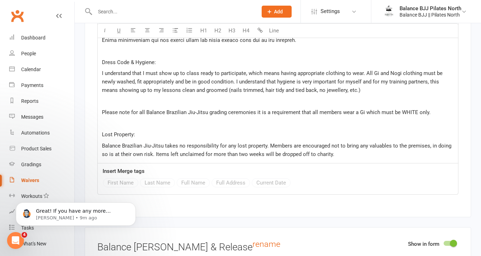
scroll to position [1621, 0]
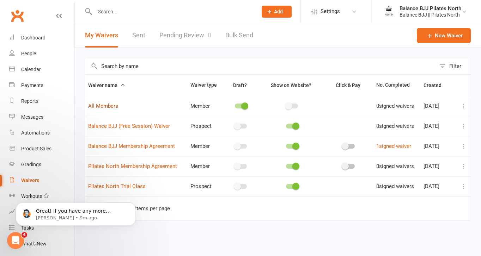
click at [106, 105] on link "All Members" at bounding box center [103, 106] width 30 height 6
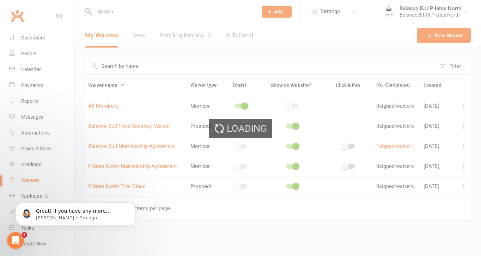
select select "do_not_copy_answers"
select select "select"
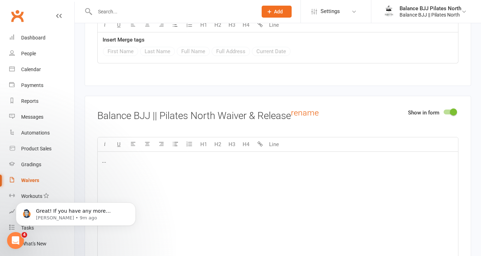
scroll to position [2386, 0]
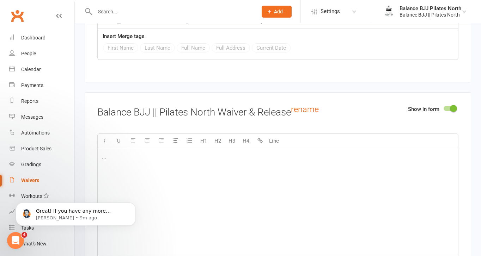
click at [268, 178] on div "..." at bounding box center [278, 201] width 360 height 106
drag, startPoint x: 118, startPoint y: 165, endPoint x: 84, endPoint y: 157, distance: 34.3
click at [85, 158] on div "Show in form Balance BJJ || Pilates North Waiver & Release rename U H1 H2 H3 H4…" at bounding box center [278, 200] width 386 height 216
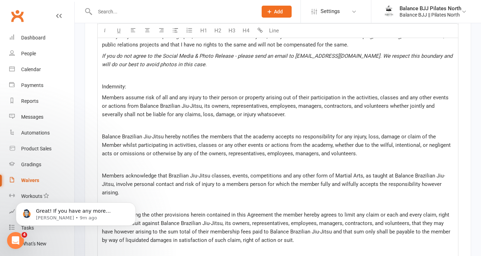
scroll to position [2547, 0]
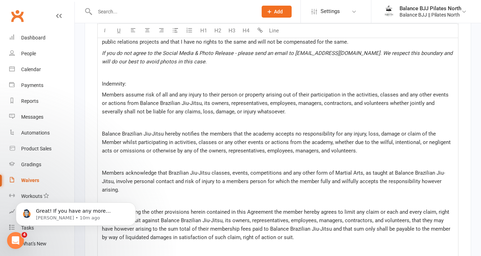
click at [195, 108] on span "Members assume risk of all and any injury to their person or property arising o…" at bounding box center [276, 103] width 348 height 23
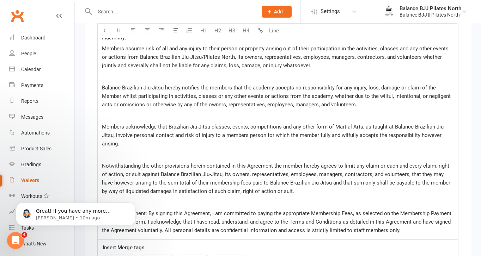
scroll to position [2595, 0]
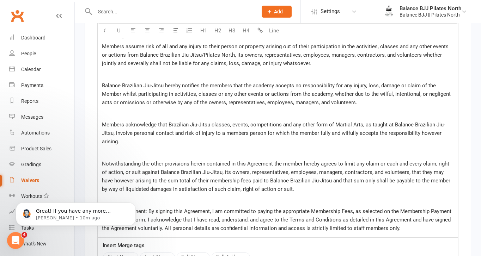
click at [163, 91] on span "Balance Brazilian Jiu-Jitsu hereby notifies the members that the academy accept…" at bounding box center [277, 93] width 350 height 23
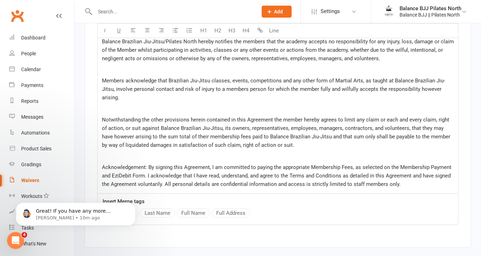
scroll to position [2643, 0]
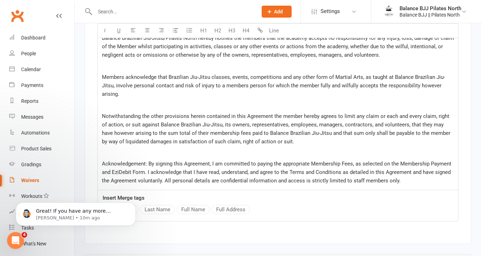
click at [214, 130] on span "Notwithstanding the other provisions herein contained in this Agreement the mem…" at bounding box center [277, 129] width 350 height 32
click at [353, 138] on span "Notwithstanding the other provisions herein contained in this Agreement the mem…" at bounding box center [278, 129] width 353 height 32
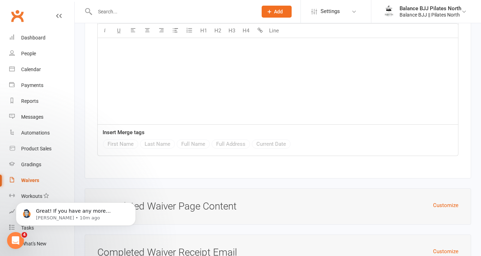
scroll to position [3277, 0]
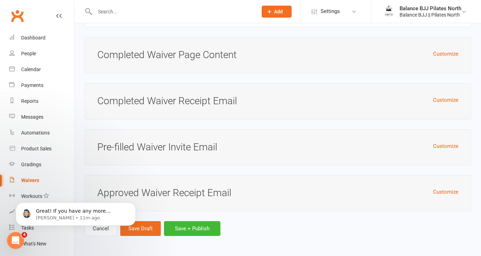
click html "Great! If you have any more questions or need further assistance, feel free to …"
click at [152, 230] on button "Save Draft" at bounding box center [140, 228] width 41 height 15
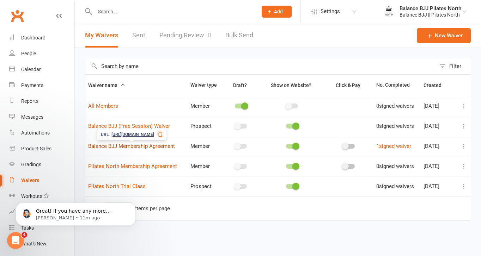
click at [157, 147] on link "Balance BJJ Membership Agreement" at bounding box center [131, 146] width 87 height 6
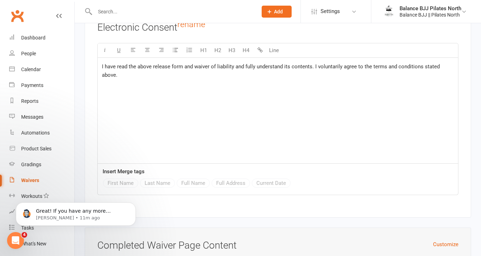
scroll to position [2976, 0]
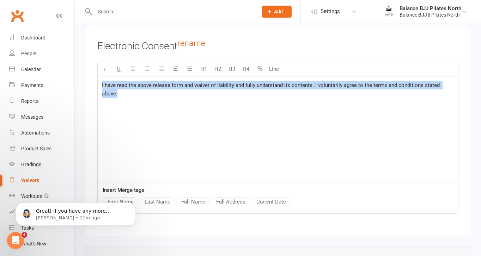
drag, startPoint x: 129, startPoint y: 116, endPoint x: 89, endPoint y: 64, distance: 65.5
click at [89, 64] on div "Electronic Consent rename U H1 H2 H3 H4 Line I have read the above release form…" at bounding box center [278, 131] width 386 height 210
copy span "I have read the above release form and waiver of liability and fully understand…"
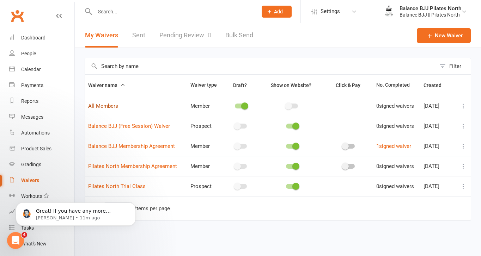
click at [113, 107] on link "All Members" at bounding box center [103, 106] width 30 height 6
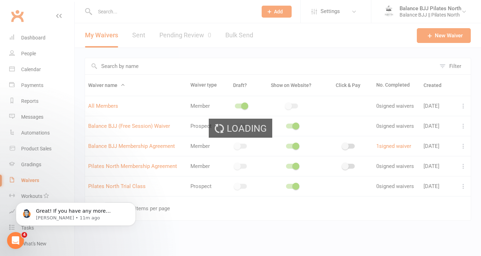
select select "do_not_copy_answers"
select select "select"
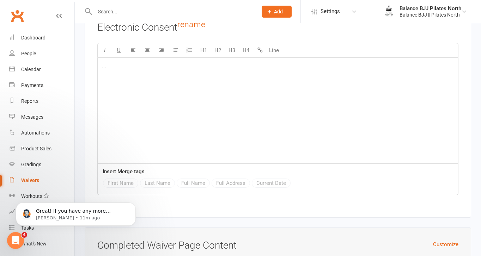
scroll to position [3082, 0]
click at [231, 79] on div "..." at bounding box center [278, 112] width 360 height 106
drag, startPoint x: 119, startPoint y: 78, endPoint x: 76, endPoint y: 57, distance: 47.6
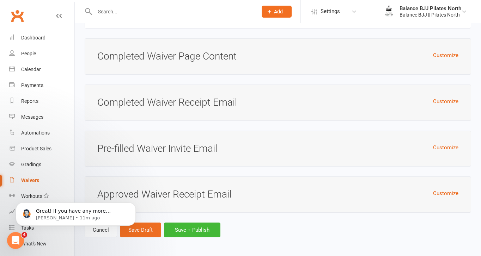
scroll to position [3277, 0]
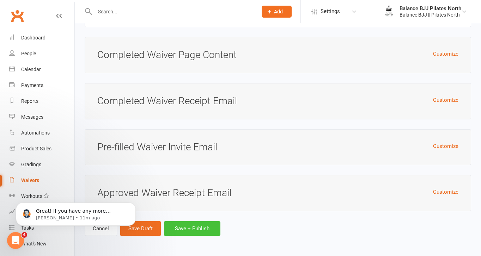
click at [185, 226] on button "Save + Publish" at bounding box center [192, 228] width 56 height 15
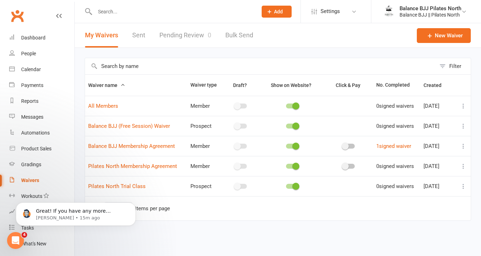
click at [139, 10] on input "text" at bounding box center [173, 12] width 160 height 10
type input "steph"
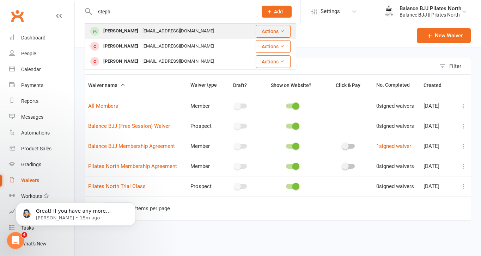
click at [148, 33] on div "stephjopereira@gmail.com" at bounding box center [178, 31] width 76 height 10
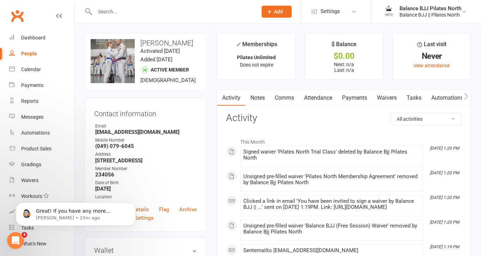
click at [399, 100] on link "Waivers" at bounding box center [387, 98] width 30 height 16
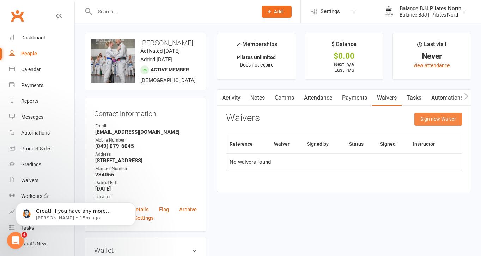
click at [455, 119] on button "Sign new Waiver" at bounding box center [438, 119] width 48 height 13
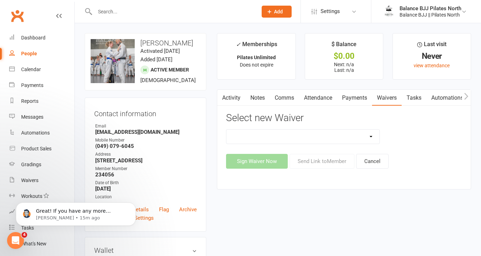
click at [303, 133] on select "All Members Balance BJJ (Free Session) Waiver Balance BJJ Membership Agreement …" at bounding box center [302, 137] width 153 height 14
select select "14707"
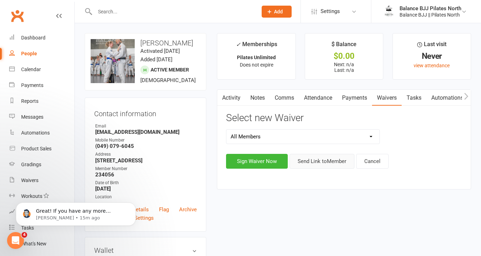
click at [322, 159] on button "Send Link to Member" at bounding box center [321, 161] width 65 height 15
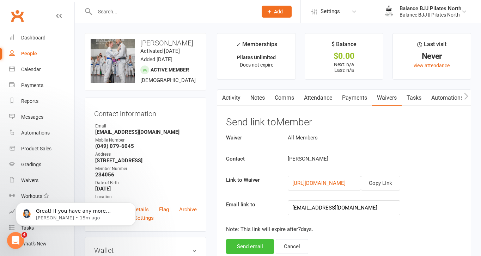
click at [246, 247] on button "Send email" at bounding box center [250, 246] width 48 height 15
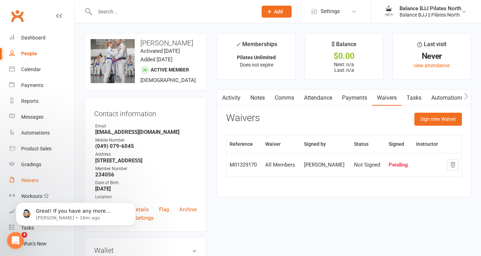
click at [35, 180] on div "Waivers" at bounding box center [29, 181] width 17 height 6
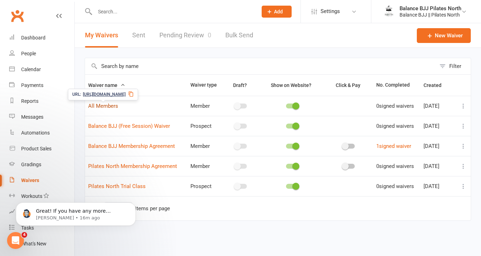
click at [99, 105] on link "All Members" at bounding box center [103, 106] width 30 height 6
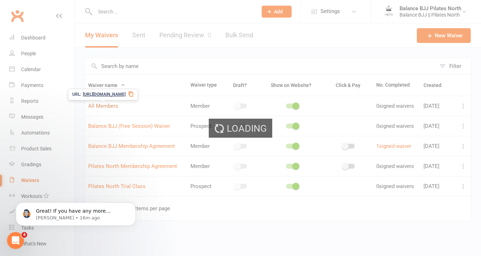
select select "do_not_copy_answers"
select select "select"
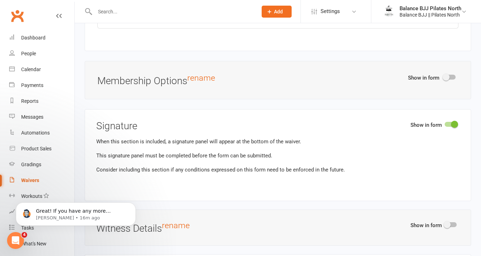
scroll to position [2834, 0]
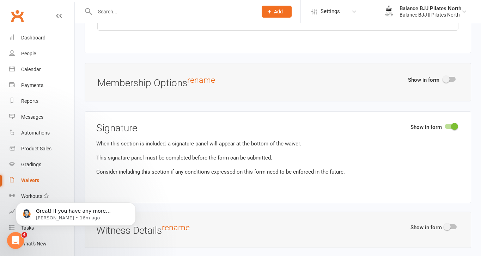
click at [452, 82] on div at bounding box center [449, 79] width 12 height 5
click at [443, 78] on input "checkbox" at bounding box center [443, 78] width 0 height 0
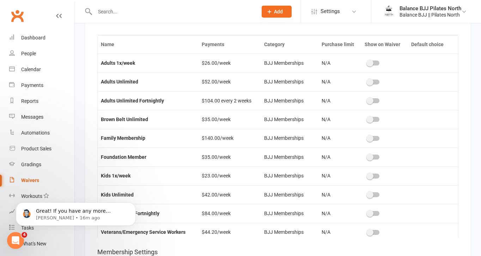
scroll to position [2902, 0]
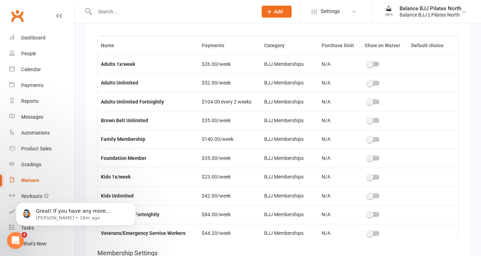
click at [377, 86] on div at bounding box center [373, 83] width 12 height 5
click at [367, 82] on input "checkbox" at bounding box center [367, 82] width 0 height 0
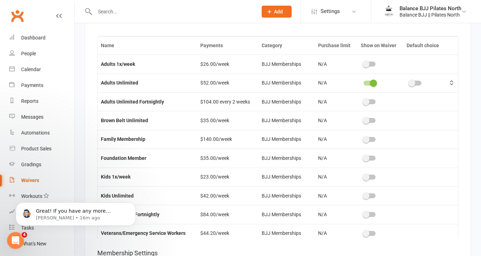
click at [371, 104] on div at bounding box center [369, 101] width 12 height 5
click at [363, 101] on input "checkbox" at bounding box center [363, 101] width 0 height 0
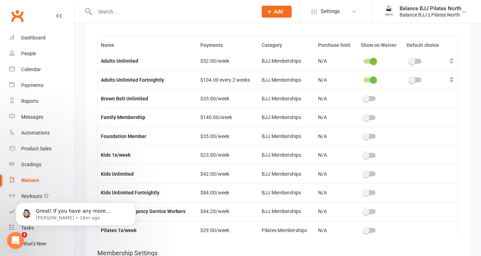
scroll to position [23, 0]
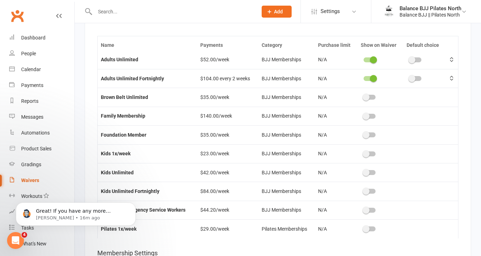
click at [373, 175] on div at bounding box center [369, 172] width 12 height 5
click at [363, 172] on input "checkbox" at bounding box center [363, 172] width 0 height 0
click at [375, 194] on div at bounding box center [369, 191] width 12 height 5
click at [363, 190] on input "checkbox" at bounding box center [363, 190] width 0 height 0
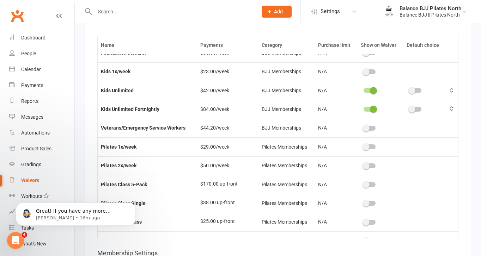
scroll to position [107, 0]
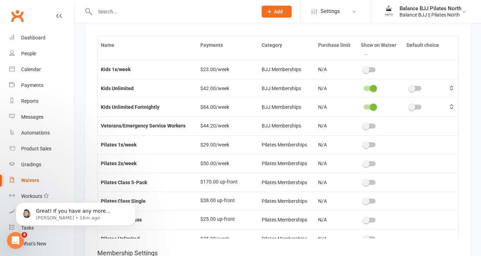
click at [370, 147] on div at bounding box center [369, 144] width 12 height 5
click at [363, 144] on input "checkbox" at bounding box center [363, 144] width 0 height 0
click at [370, 166] on div at bounding box center [369, 163] width 12 height 5
click at [363, 163] on input "checkbox" at bounding box center [363, 163] width 0 height 0
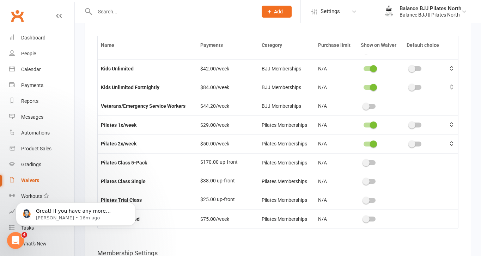
click at [371, 222] on div at bounding box center [369, 219] width 12 height 5
click at [363, 218] on input "checkbox" at bounding box center [363, 218] width 0 height 0
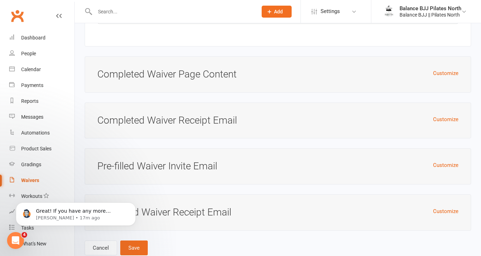
scroll to position [3595, 0]
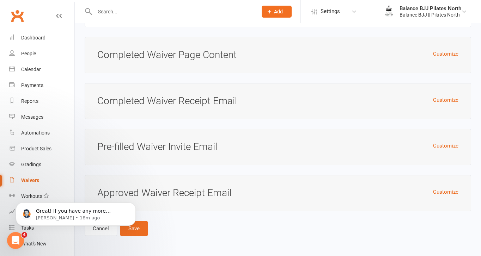
click at [140, 229] on body "Great! If you have any more questions or need further assistance, feel free to …" at bounding box center [75, 213] width 135 height 44
click at [135, 229] on body "Great! If you have any more questions or need further assistance, feel free to …" at bounding box center [75, 213] width 135 height 44
click at [133, 205] on icon "Dismiss notification" at bounding box center [133, 204] width 2 height 2
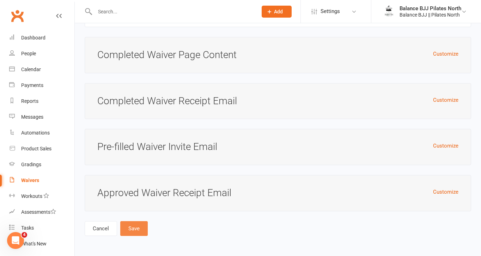
click at [134, 230] on button "Save" at bounding box center [133, 228] width 27 height 15
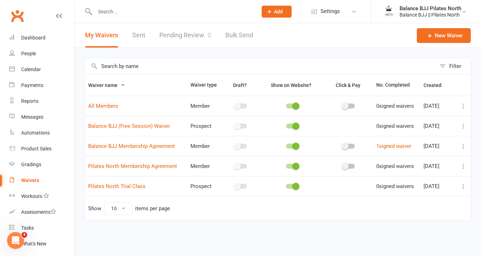
click at [167, 10] on input "text" at bounding box center [173, 12] width 160 height 10
type input "ste"
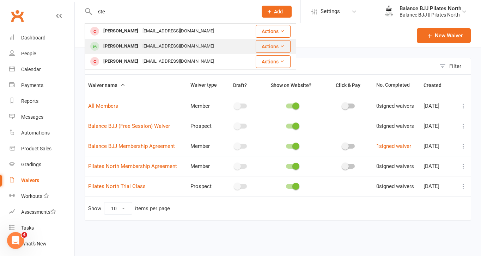
click at [125, 42] on div "[PERSON_NAME]" at bounding box center [120, 46] width 39 height 10
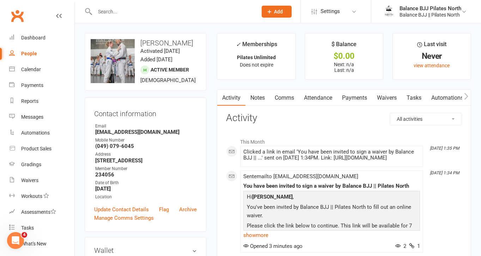
click at [384, 95] on link "Waivers" at bounding box center [387, 98] width 30 height 16
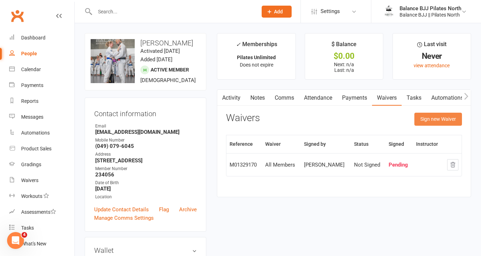
click at [424, 119] on button "Sign new Waiver" at bounding box center [438, 119] width 48 height 13
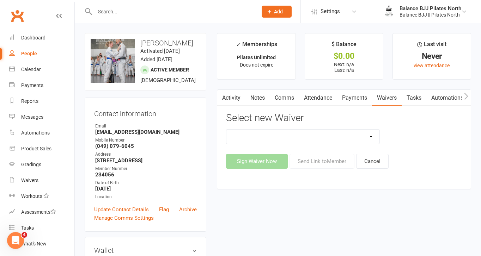
click at [286, 141] on select "All Members Balance BJJ (Free Session) Waiver Balance BJJ Membership Agreement …" at bounding box center [302, 137] width 153 height 14
select select "14707"
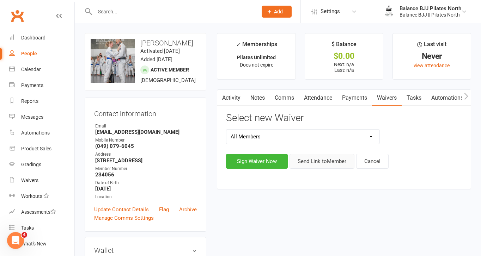
click at [312, 161] on button "Send Link to Member" at bounding box center [321, 161] width 65 height 15
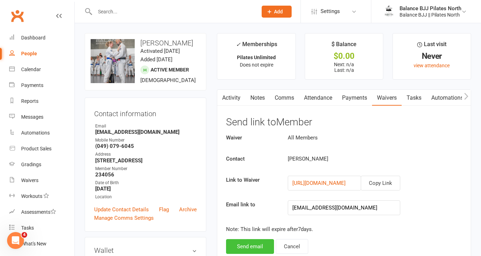
click at [258, 242] on button "Send email" at bounding box center [250, 246] width 48 height 15
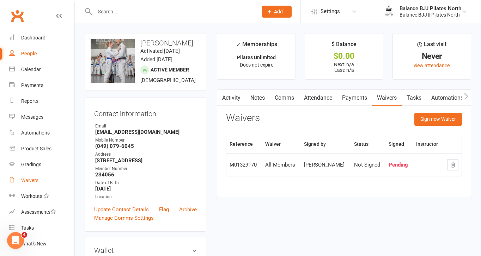
click at [32, 180] on div "Waivers" at bounding box center [29, 181] width 17 height 6
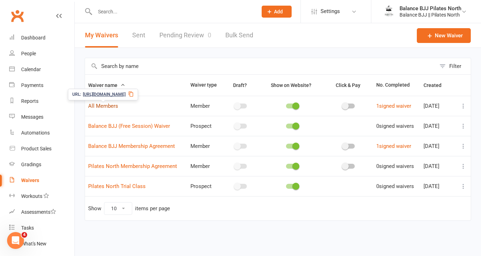
click at [95, 105] on link "All Members" at bounding box center [103, 106] width 30 height 6
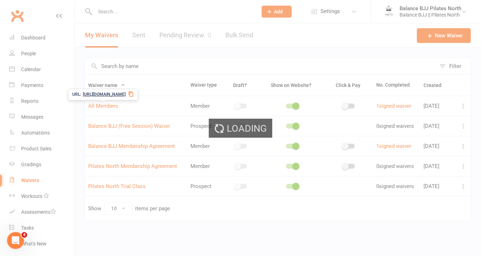
select select "do_not_copy_answers"
select select "select"
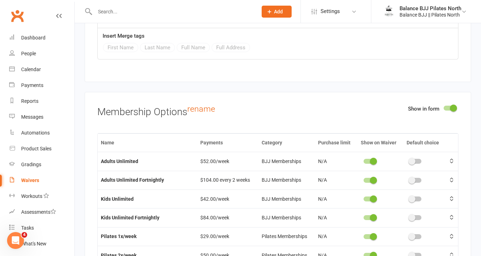
scroll to position [2805, 0]
click at [449, 110] on div at bounding box center [449, 107] width 12 height 5
click at [443, 107] on input "checkbox" at bounding box center [443, 107] width 0 height 0
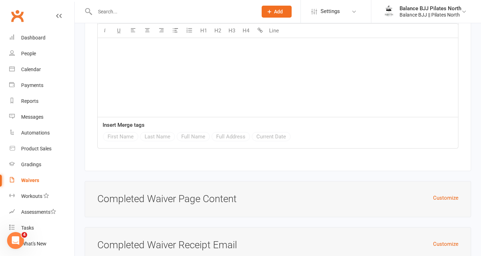
scroll to position [3277, 0]
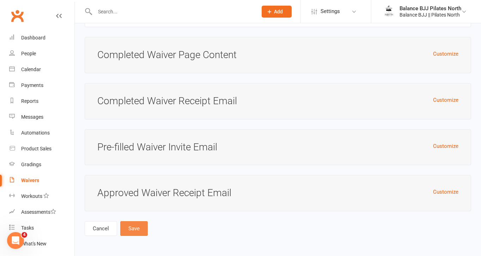
click at [135, 228] on button "Save" at bounding box center [133, 228] width 27 height 15
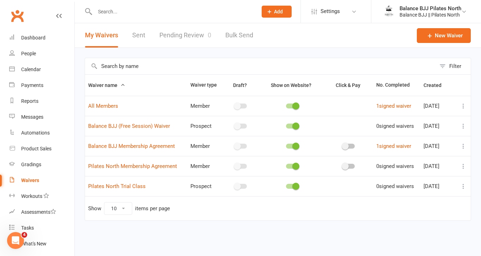
click at [147, 15] on input "text" at bounding box center [173, 12] width 160 height 10
type input "steph"
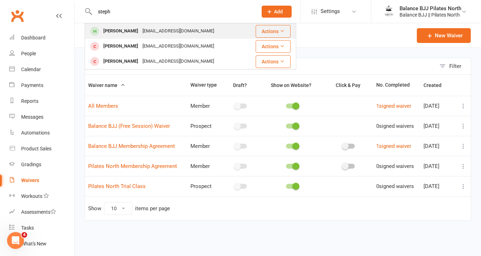
click at [160, 31] on div "stephjopereira@gmail.com" at bounding box center [178, 31] width 76 height 10
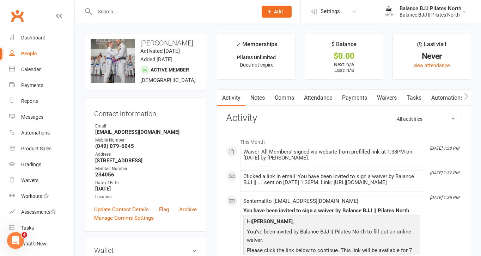
click at [385, 99] on link "Waivers" at bounding box center [387, 98] width 30 height 16
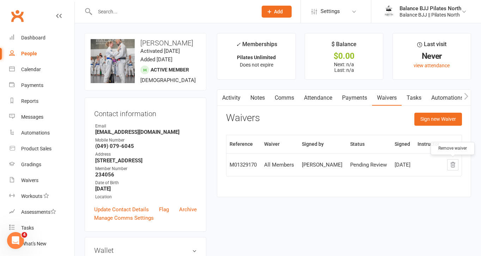
click at [452, 164] on icon "button" at bounding box center [452, 165] width 6 height 6
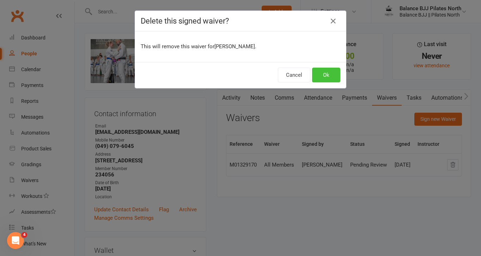
click at [327, 74] on button "Ok" at bounding box center [326, 75] width 28 height 15
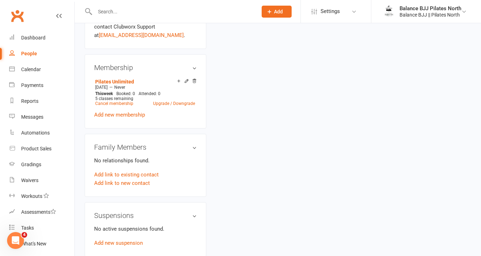
scroll to position [462, 0]
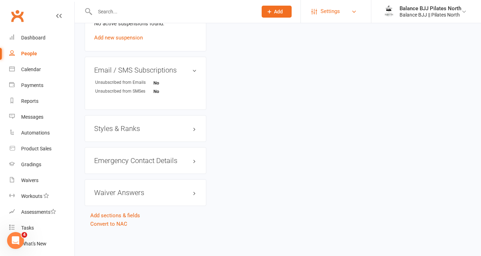
click at [346, 15] on link "Settings" at bounding box center [335, 12] width 49 height 16
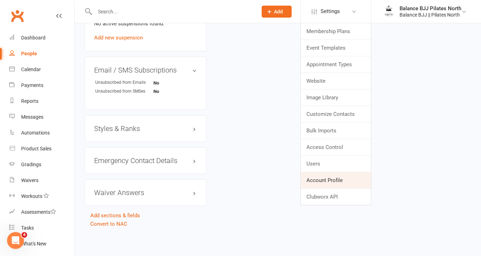
click at [336, 184] on link "Account Profile" at bounding box center [336, 180] width 70 height 16
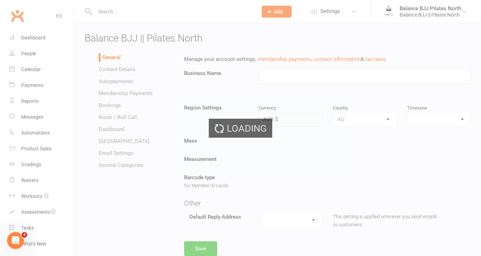
type input "Balance BJJ || Pilates North"
select select "Australia/Brisbane"
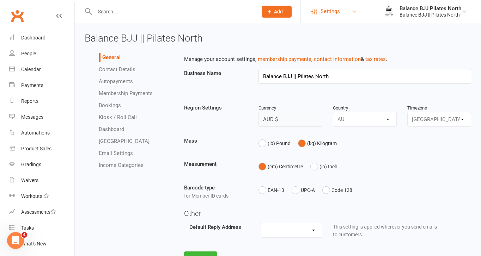
click at [321, 14] on span "Settings" at bounding box center [329, 12] width 19 height 16
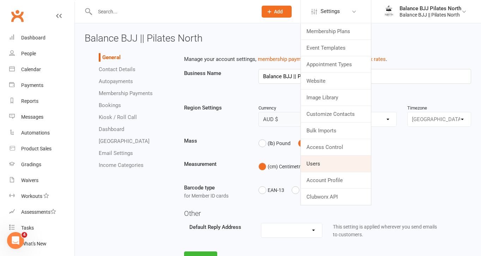
click at [321, 166] on link "Users" at bounding box center [336, 164] width 70 height 16
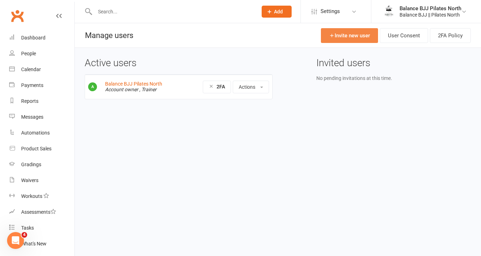
click at [359, 33] on link "Invite new user" at bounding box center [349, 35] width 57 height 15
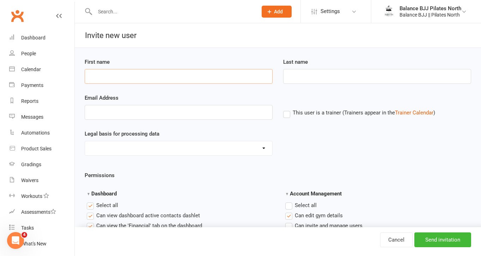
click at [172, 79] on input "First name" at bounding box center [179, 76] width 188 height 15
type input "[PERSON_NAME]"
click at [298, 70] on input "Last name" at bounding box center [377, 76] width 188 height 15
type input "[PERSON_NAME]"
click at [170, 113] on input "Email Address" at bounding box center [179, 112] width 188 height 15
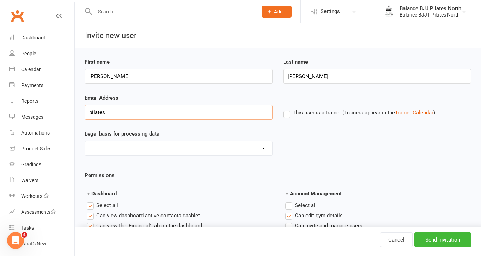
type input "[EMAIL_ADDRESS][DOMAIN_NAME]"
click at [284, 113] on label "This user is a trainer (Trainers appear in the Trainer Calendar )" at bounding box center [359, 113] width 152 height 6
click at [284, 109] on input "This user is a trainer (Trainers appear in the Trainer Calendar )" at bounding box center [285, 109] width 5 height 0
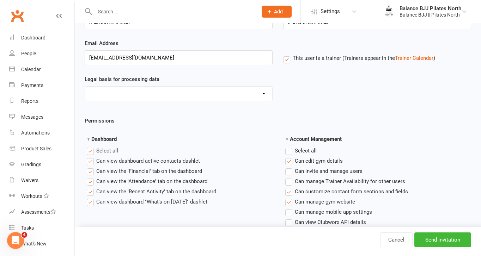
scroll to position [58, 0]
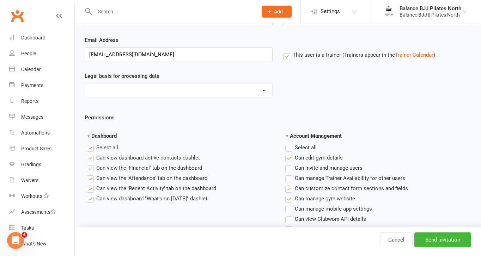
click at [167, 91] on select "Consent provided by contact Legitimate Interest - Existing Customer Legitimate …" at bounding box center [178, 91] width 187 height 14
select select "Consent provided by contact"
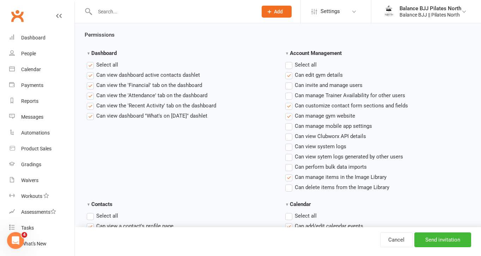
scroll to position [143, 0]
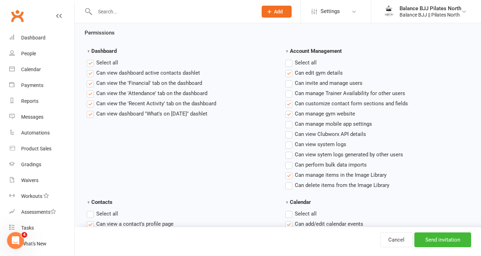
click at [290, 60] on label "Select all" at bounding box center [300, 62] width 31 height 8
click at [290, 58] on input "Account Management" at bounding box center [287, 58] width 5 height 0
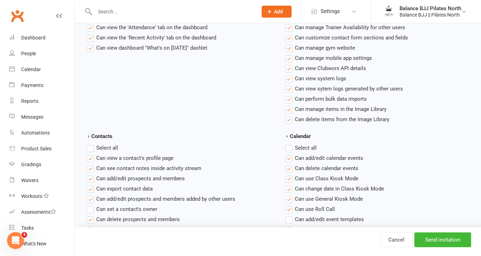
scroll to position [212, 0]
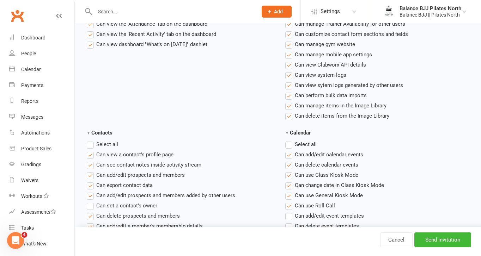
click at [291, 144] on label "Select all" at bounding box center [300, 144] width 31 height 8
click at [290, 140] on input "Calendar" at bounding box center [287, 140] width 5 height 0
click at [91, 147] on label "Select all" at bounding box center [102, 144] width 31 height 8
click at [91, 140] on input "Contacts" at bounding box center [89, 140] width 5 height 0
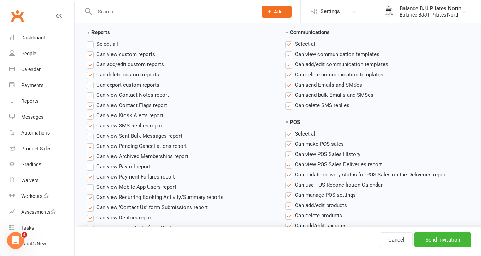
scroll to position [573, 0]
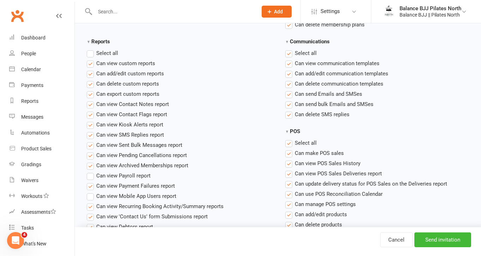
click at [89, 55] on label "Select all" at bounding box center [102, 53] width 31 height 8
click at [89, 49] on input "Reports" at bounding box center [89, 49] width 5 height 0
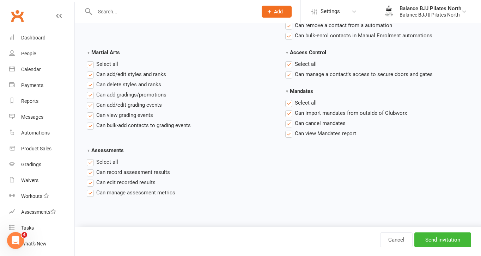
scroll to position [1070, 0]
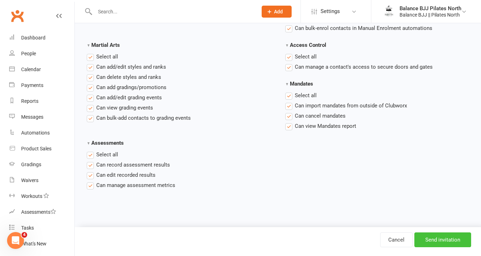
click at [432, 240] on input "Send invitation" at bounding box center [442, 240] width 57 height 15
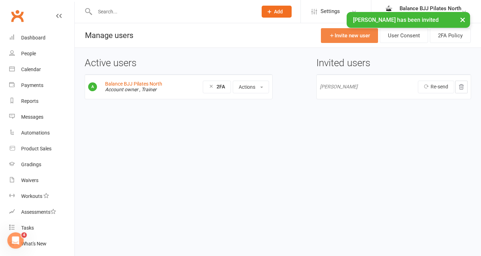
click at [344, 34] on link "Invite new user" at bounding box center [349, 35] width 57 height 15
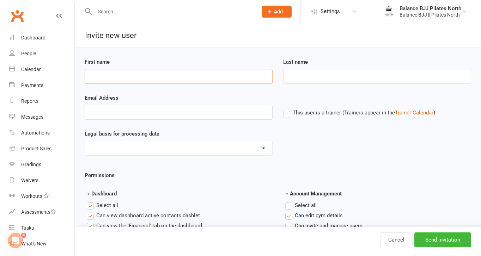
click at [214, 74] on input "First name" at bounding box center [179, 76] width 188 height 15
type input "Gino"
type input "Pereira"
click at [156, 113] on input "Email Address" at bounding box center [179, 112] width 188 height 15
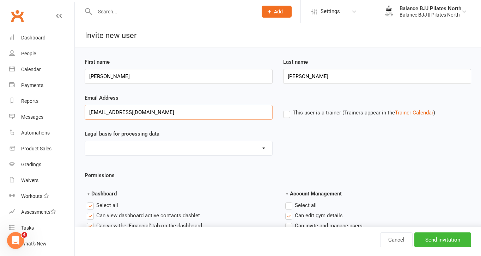
type input "gino16@live.com.au"
click at [165, 146] on select "Consent provided by contact Legitimate Interest - Existing Customer Legitimate …" at bounding box center [178, 148] width 187 height 14
select select "Consent provided by contact"
click at [289, 115] on label "This user is a trainer (Trainers appear in the Trainer Calendar )" at bounding box center [359, 113] width 152 height 6
click at [288, 109] on input "This user is a trainer (Trainers appear in the Trainer Calendar )" at bounding box center [285, 109] width 5 height 0
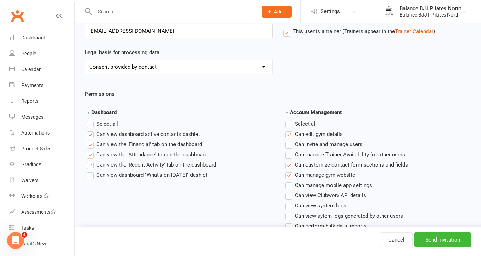
scroll to position [85, 0]
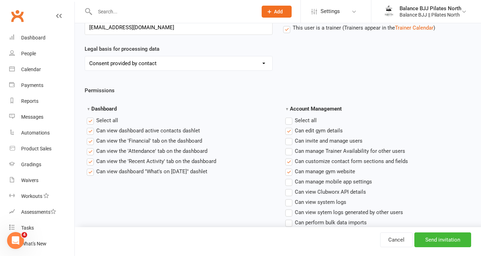
click at [290, 120] on label "Select all" at bounding box center [300, 120] width 31 height 8
click at [290, 116] on input "Account Management" at bounding box center [287, 116] width 5 height 0
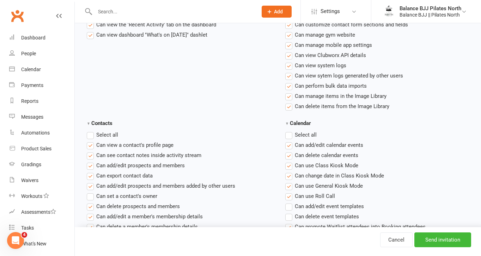
scroll to position [223, 0]
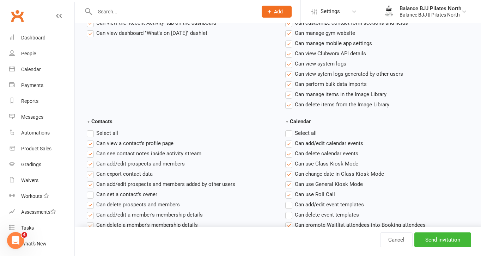
click at [288, 133] on label "Select all" at bounding box center [300, 133] width 31 height 8
click at [288, 129] on input "Calendar" at bounding box center [287, 129] width 5 height 0
click at [91, 135] on label "Select all" at bounding box center [102, 133] width 31 height 8
click at [91, 129] on input "Contacts" at bounding box center [89, 129] width 5 height 0
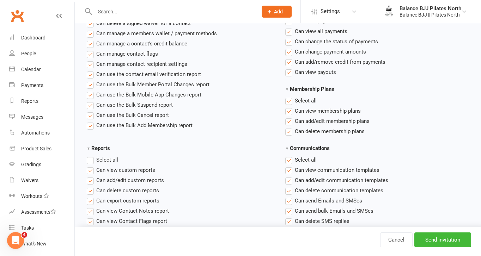
scroll to position [468, 0]
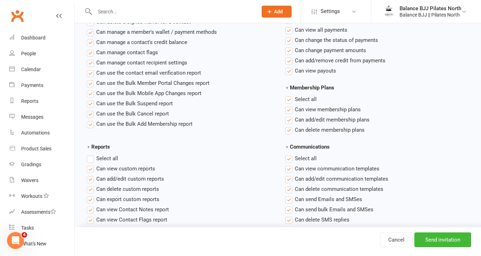
click at [89, 159] on label "Select all" at bounding box center [102, 158] width 31 height 8
click at [89, 154] on input "Reports" at bounding box center [89, 154] width 5 height 0
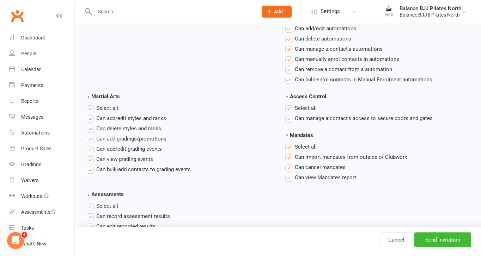
scroll to position [1070, 0]
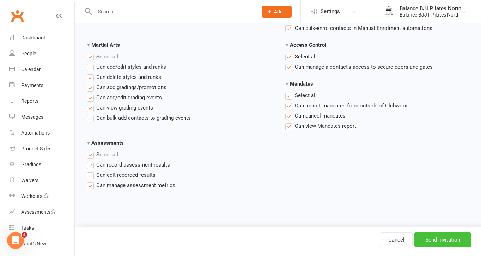
click at [438, 245] on input "Send invitation" at bounding box center [442, 240] width 57 height 15
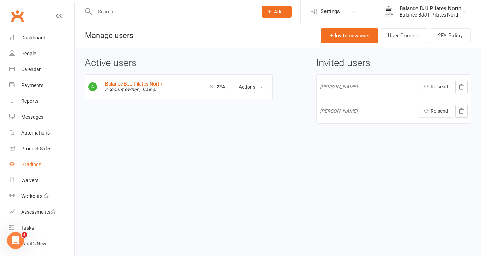
click at [30, 164] on div "Gradings" at bounding box center [31, 165] width 20 height 6
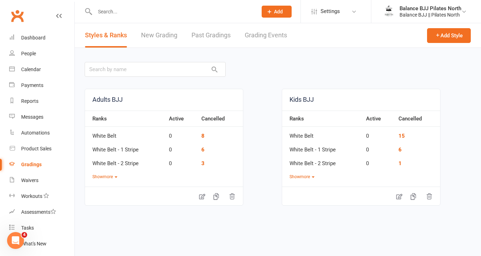
click at [171, 38] on link "New Grading" at bounding box center [159, 35] width 36 height 24
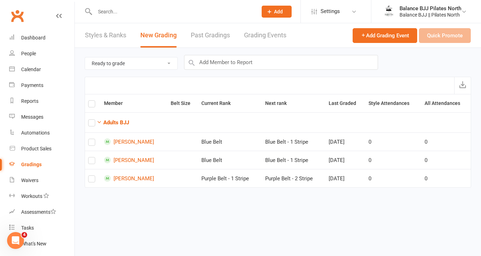
click at [151, 64] on select "Ready to grade All members enrolled in a style Active members enrolled in a sty…" at bounding box center [131, 63] width 92 height 12
click at [128, 66] on select "Ready to grade All members enrolled in a style Active members enrolled in a sty…" at bounding box center [131, 63] width 92 height 12
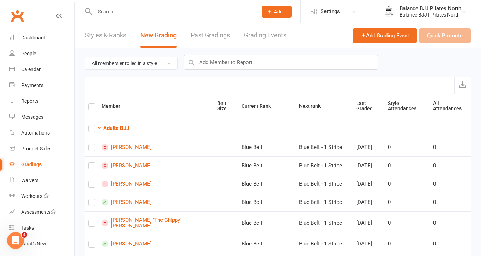
click at [160, 62] on select "Ready to grade All members enrolled in a style Active members enrolled in a sty…" at bounding box center [131, 63] width 92 height 12
select select "active_members_in_style"
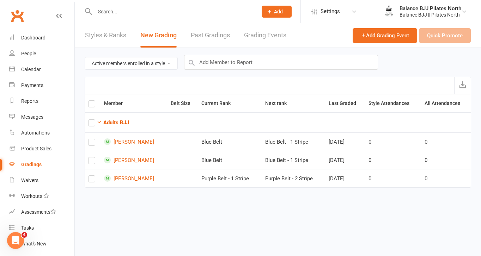
click at [120, 35] on link "Styles & Ranks" at bounding box center [105, 35] width 41 height 24
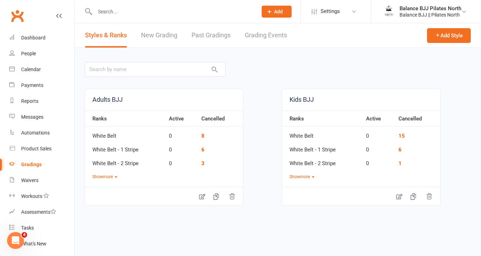
click at [17, 240] on icon "Open Intercom Messenger" at bounding box center [16, 241] width 12 height 12
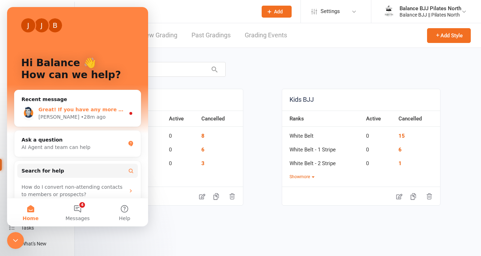
click at [117, 119] on div "Toby • 28m ago" at bounding box center [81, 116] width 87 height 7
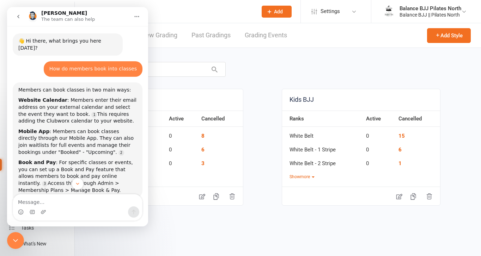
scroll to position [1, 0]
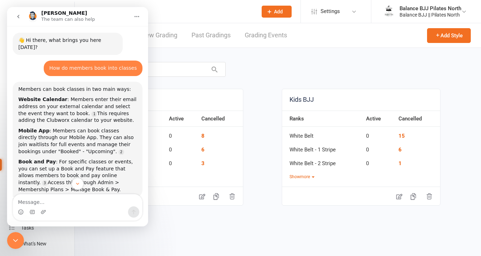
click at [324, 55] on div "Adults BJJ Ranks Active Cancelled White Belt 0 8 White Belt - 1 Stripe 0 6 Whit…" at bounding box center [278, 132] width 406 height 168
click at [17, 17] on icon "go back" at bounding box center [19, 17] width 6 height 6
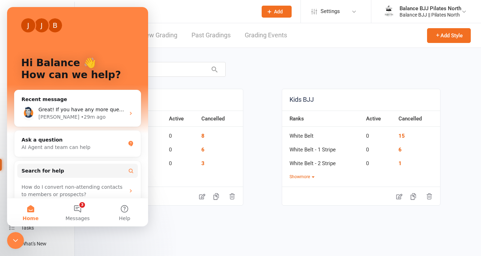
click at [257, 54] on div "Adults BJJ Ranks Active Cancelled White Belt 0 8 White Belt - 1 Stripe 0 6 Whit…" at bounding box center [278, 132] width 406 height 168
click at [136, 238] on html "Prospect Member Non-attending contact Class / event Appointment Grading event T…" at bounding box center [240, 119] width 481 height 238
click at [17, 236] on div "Close Intercom Messenger" at bounding box center [15, 240] width 17 height 17
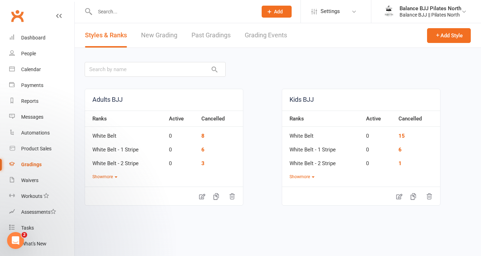
click at [141, 14] on input "text" at bounding box center [173, 12] width 160 height 10
type input "step"
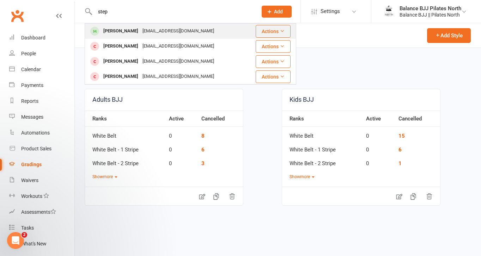
click at [142, 30] on div "stephjopereira@gmail.com" at bounding box center [178, 31] width 76 height 10
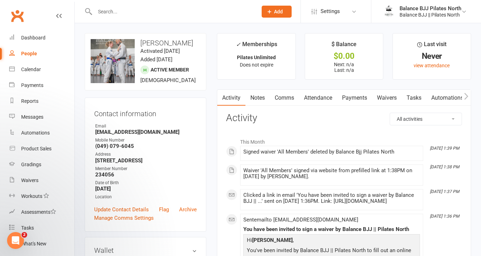
click at [394, 96] on link "Waivers" at bounding box center [387, 98] width 30 height 16
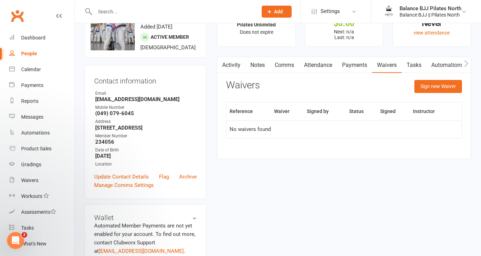
scroll to position [34, 0]
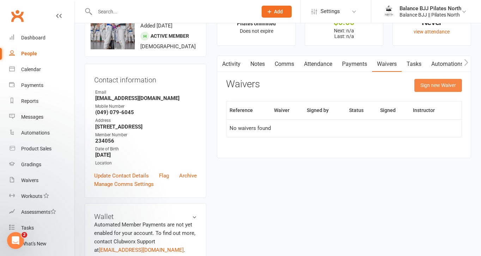
click at [421, 83] on button "Sign new Waiver" at bounding box center [438, 85] width 48 height 13
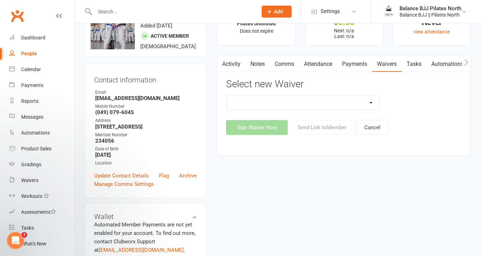
click at [286, 105] on select "All Members Balance BJJ (Free Session) Waiver Balance BJJ Membership Agreement …" at bounding box center [302, 103] width 153 height 14
select select "14707"
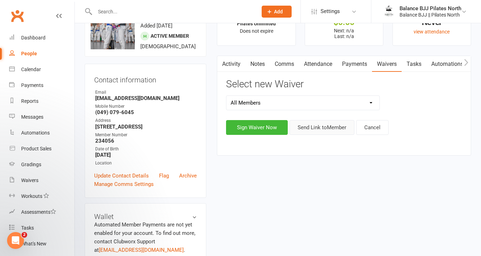
click at [315, 128] on button "Send Link to Member" at bounding box center [321, 127] width 65 height 15
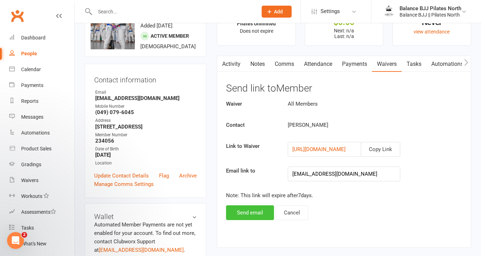
click at [251, 210] on button "Send email" at bounding box center [250, 212] width 48 height 15
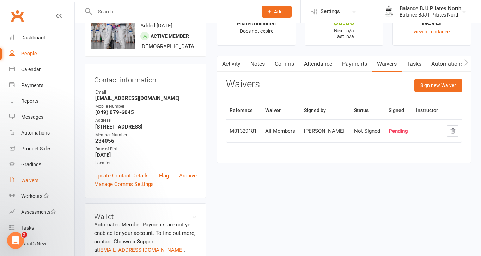
click at [34, 180] on div "Waivers" at bounding box center [29, 181] width 17 height 6
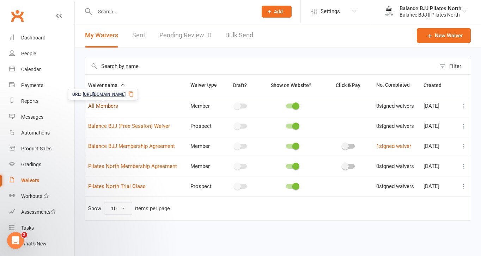
click at [104, 107] on link "All Members" at bounding box center [103, 106] width 30 height 6
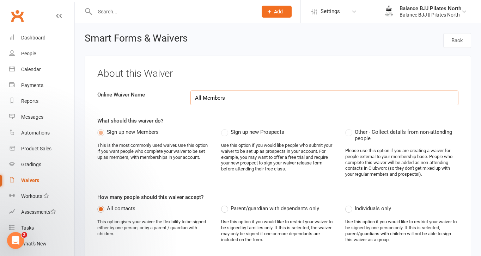
select select "do_not_copy_answers"
select select "select"
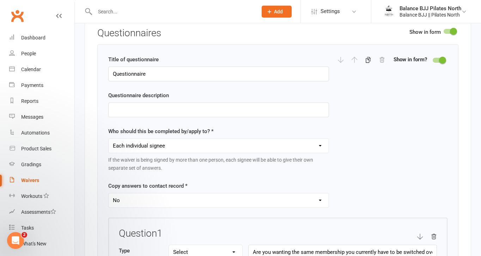
scroll to position [961, 0]
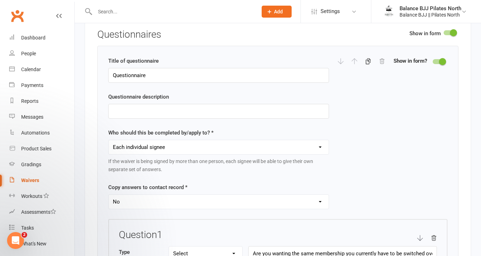
click at [451, 36] on span at bounding box center [453, 32] width 7 height 7
click at [443, 32] on input "checkbox" at bounding box center [443, 32] width 0 height 0
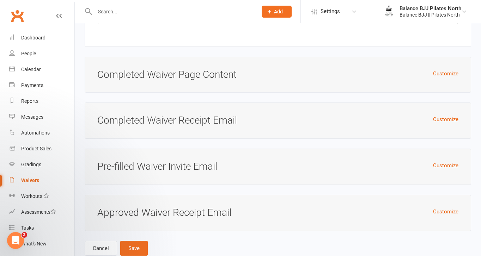
scroll to position [2837, 0]
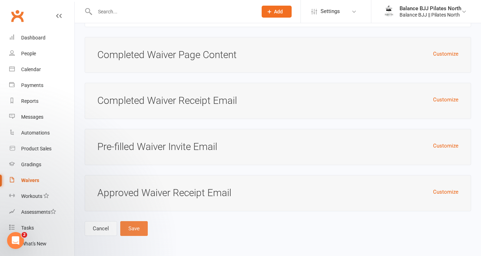
click at [139, 230] on button "Save" at bounding box center [133, 228] width 27 height 15
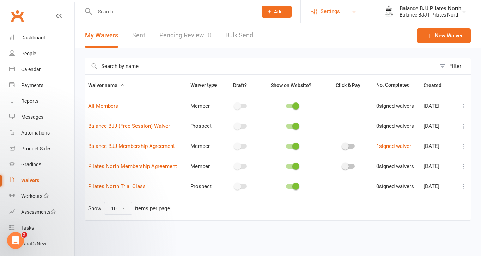
click at [338, 13] on span "Settings" at bounding box center [329, 12] width 19 height 16
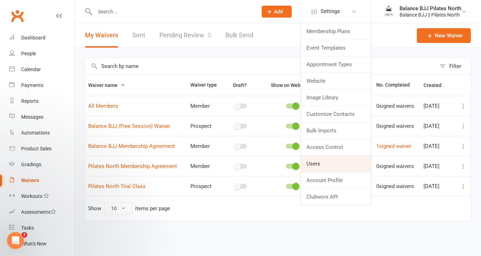
click at [335, 164] on link "Users" at bounding box center [336, 164] width 70 height 16
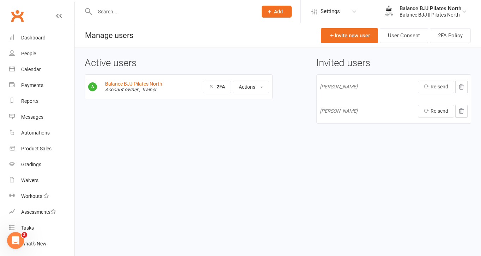
click at [17, 243] on icon "Open Intercom Messenger" at bounding box center [16, 241] width 12 height 12
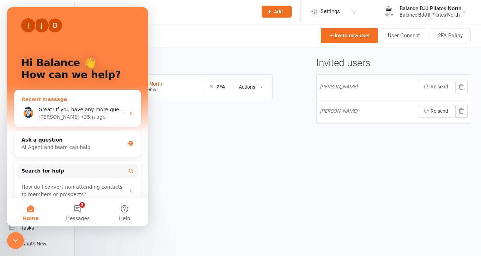
click at [119, 109] on span "Great! If you have any more questions or need further assistance, feel free to …" at bounding box center [140, 110] width 204 height 6
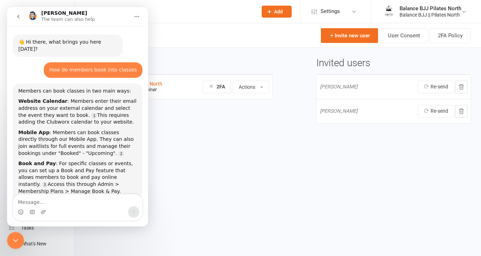
scroll to position [78, 0]
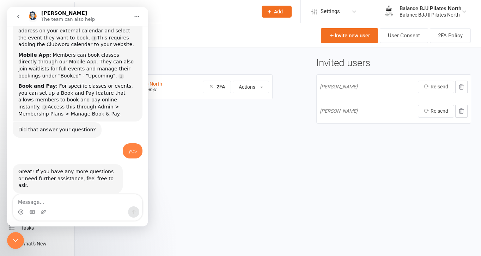
click at [18, 16] on icon "go back" at bounding box center [18, 17] width 2 height 4
